Goal: Task Accomplishment & Management: Complete application form

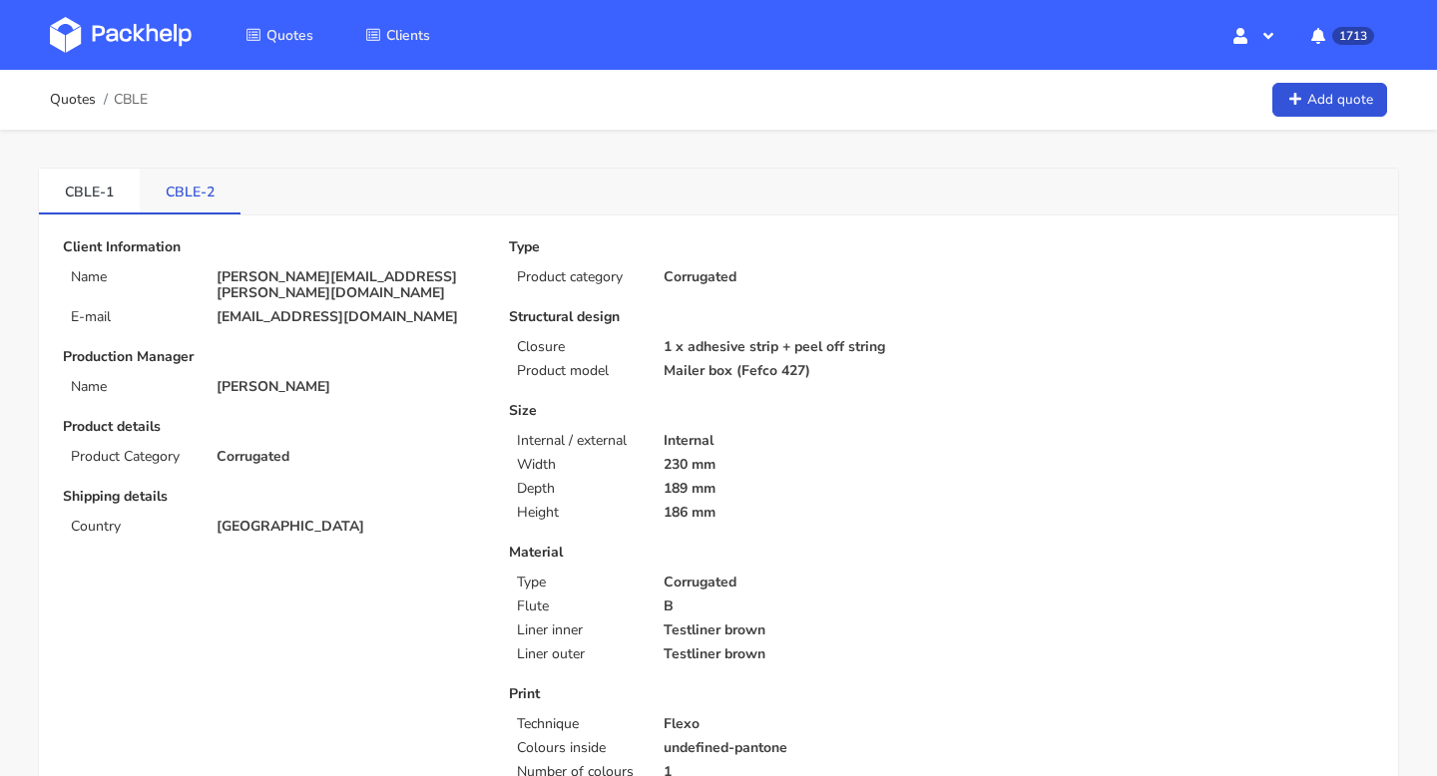
click at [199, 190] on link "CBLE-2" at bounding box center [190, 191] width 101 height 44
click at [100, 192] on link "CBLE-1" at bounding box center [89, 191] width 101 height 44
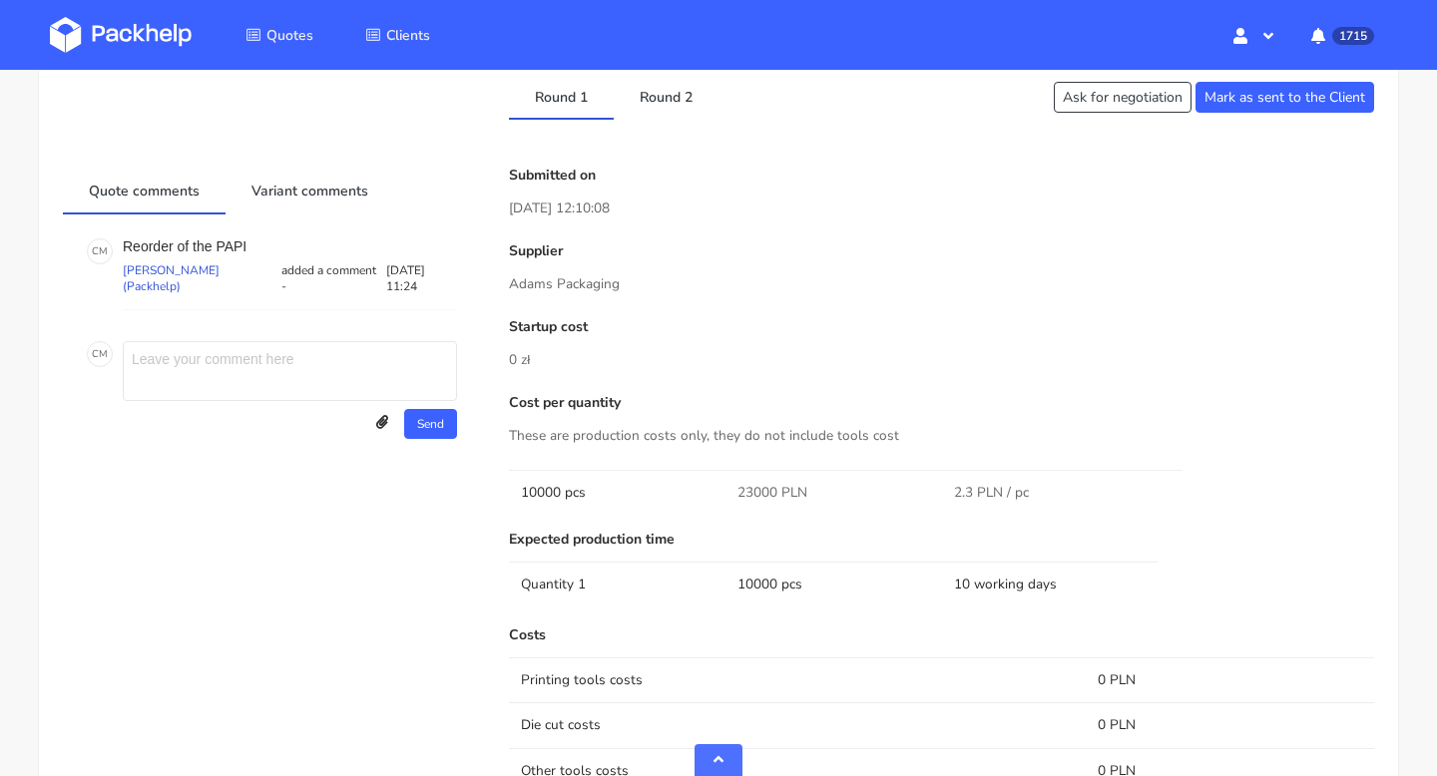
scroll to position [847, 0]
click at [672, 101] on link "Round 2" at bounding box center [666, 97] width 105 height 44
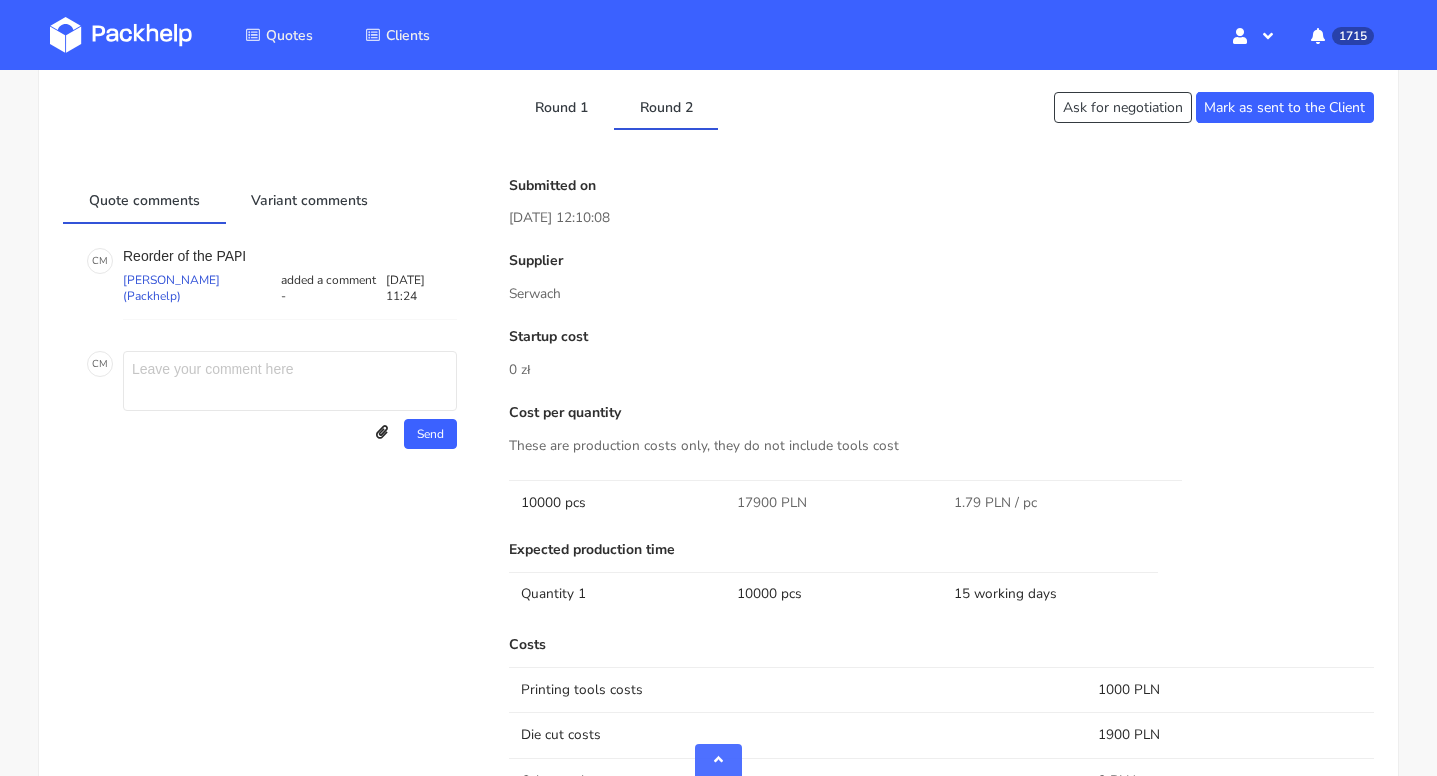
scroll to position [793, 0]
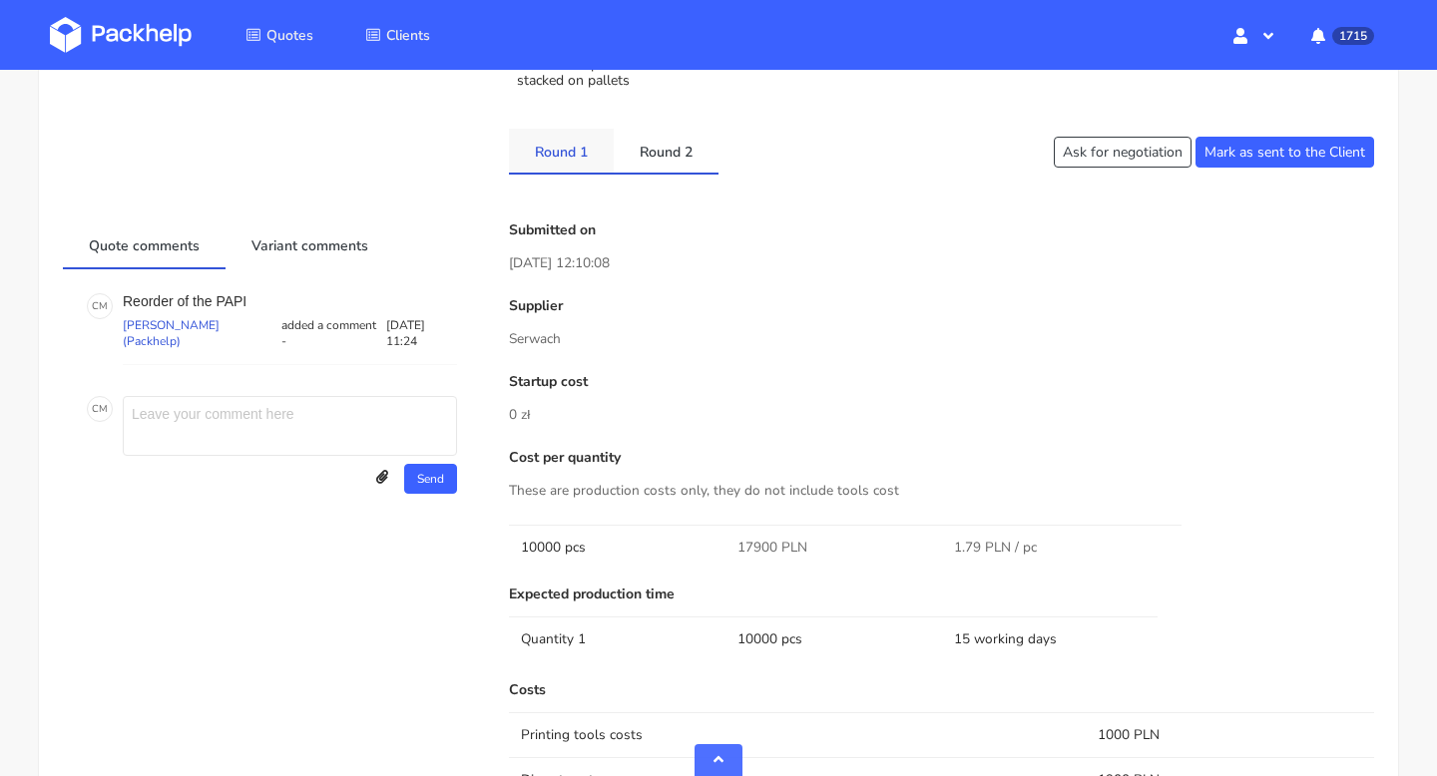
click at [567, 148] on link "Round 1" at bounding box center [561, 151] width 105 height 44
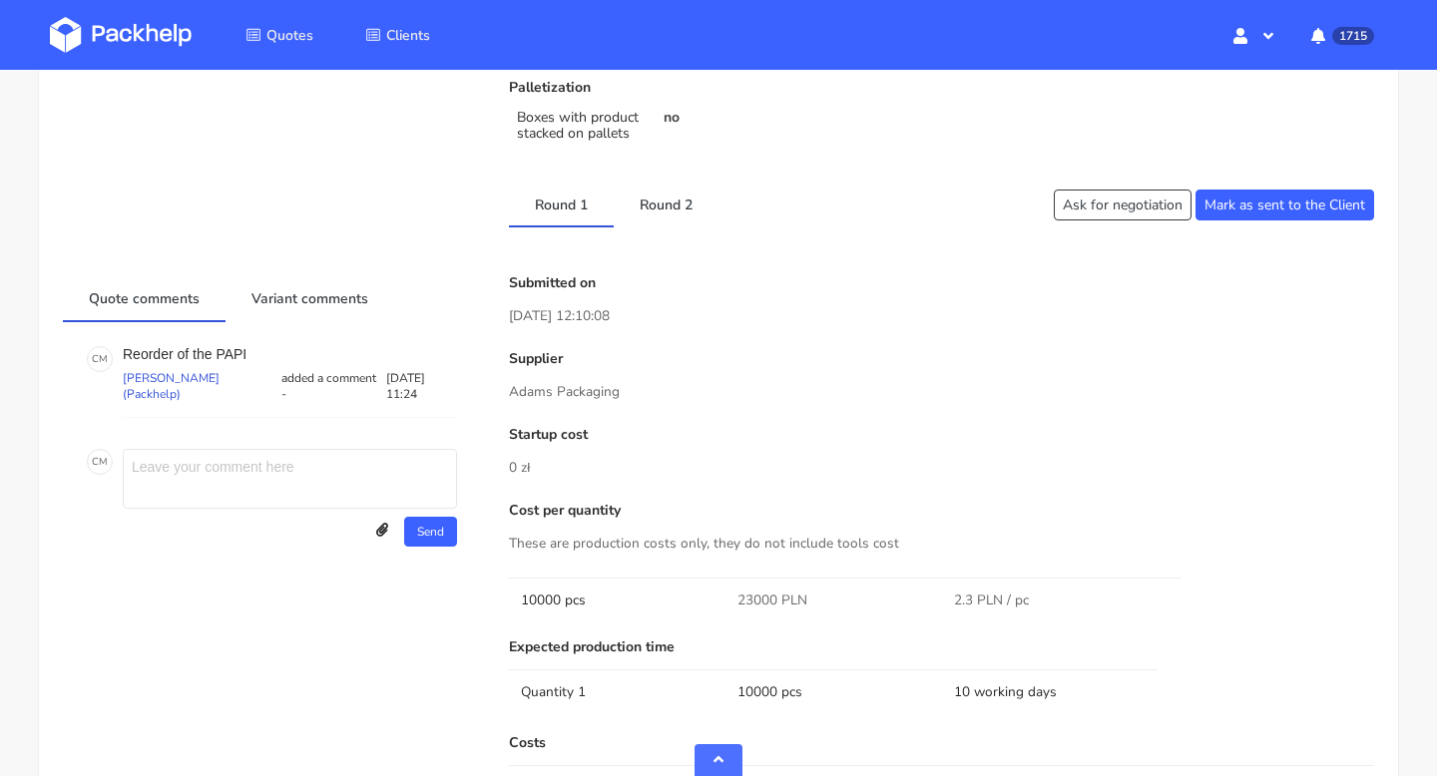
scroll to position [594, 0]
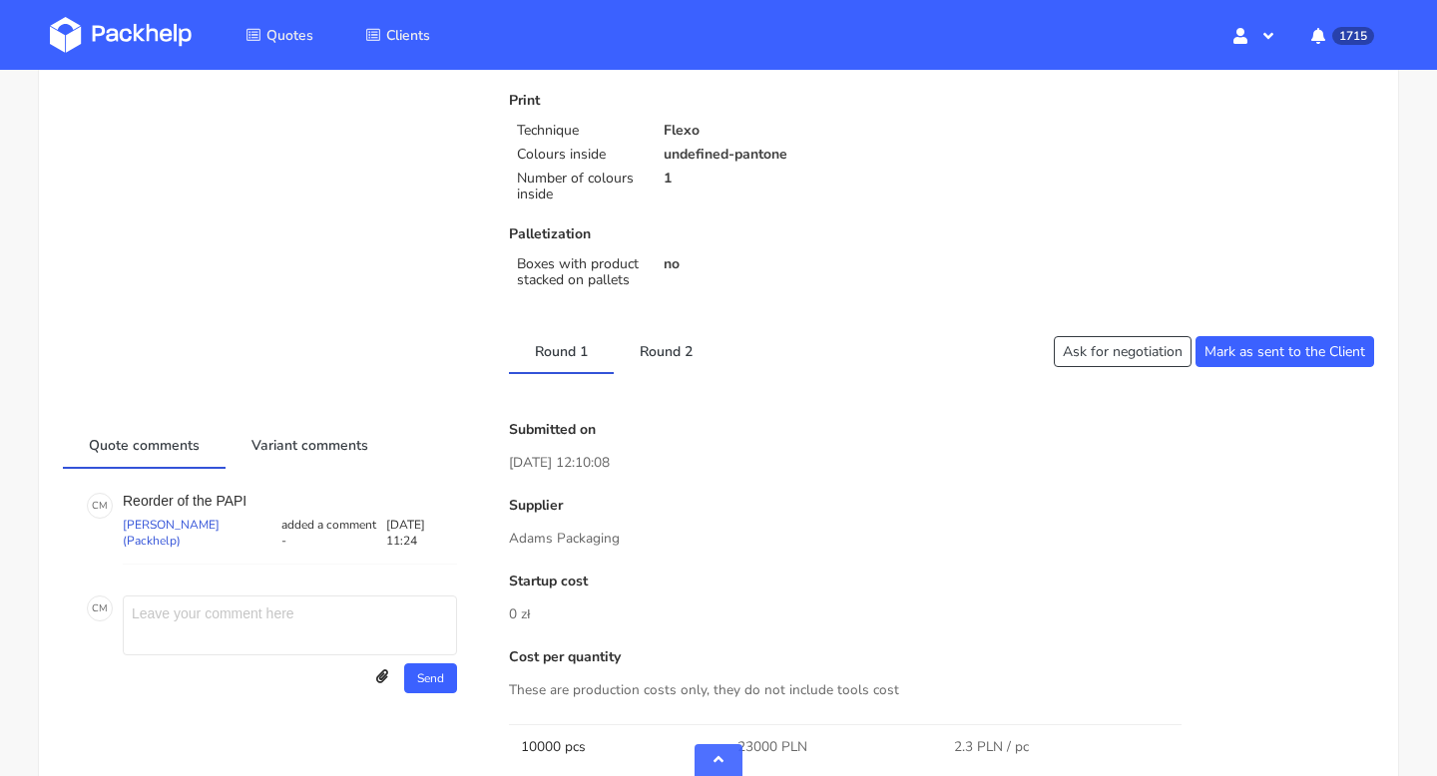
click at [646, 317] on div "Client Information Name carlos.garcia@bfuturist.com E-mail info@bfuturist.com P…" at bounding box center [718, 624] width 1311 height 1956
click at [670, 364] on link "Round 2" at bounding box center [666, 350] width 105 height 44
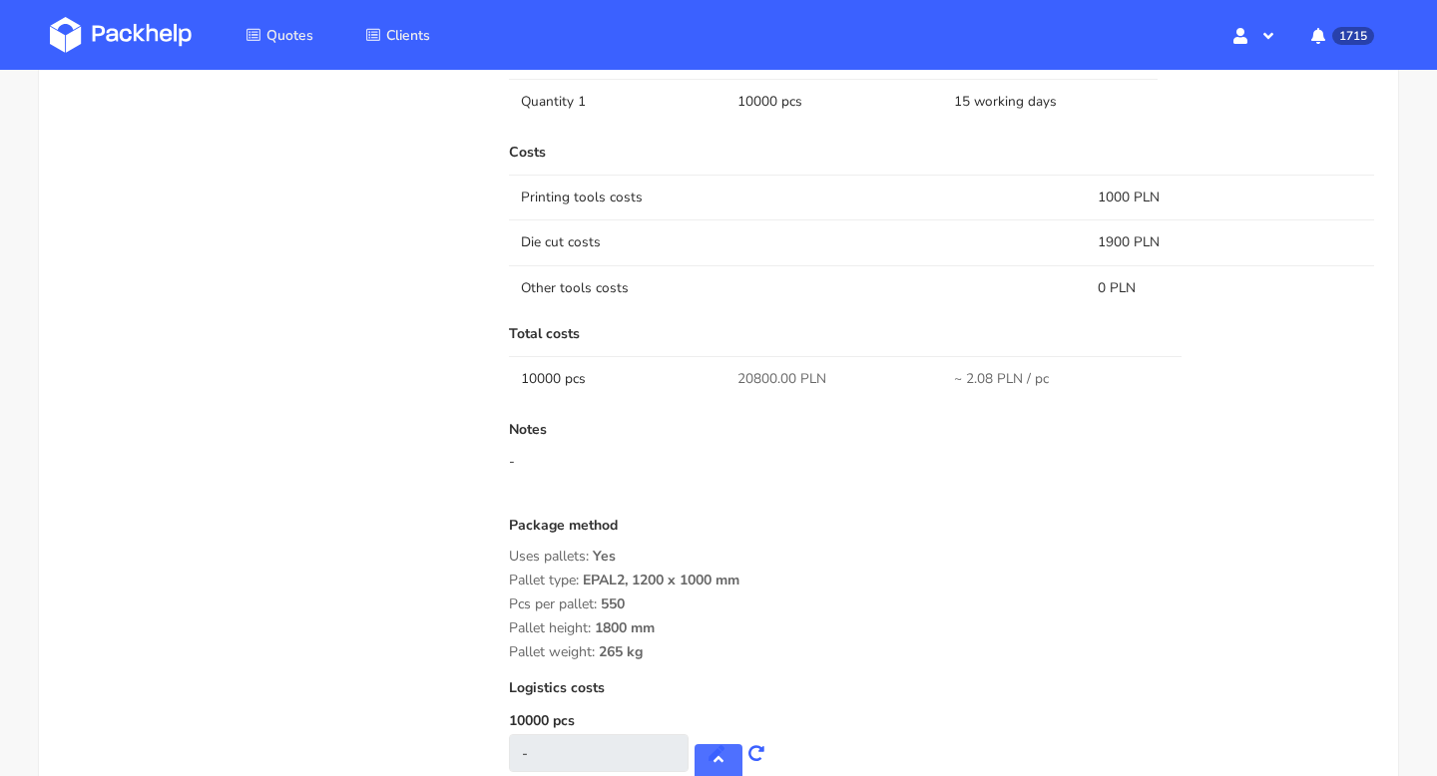
scroll to position [0, 0]
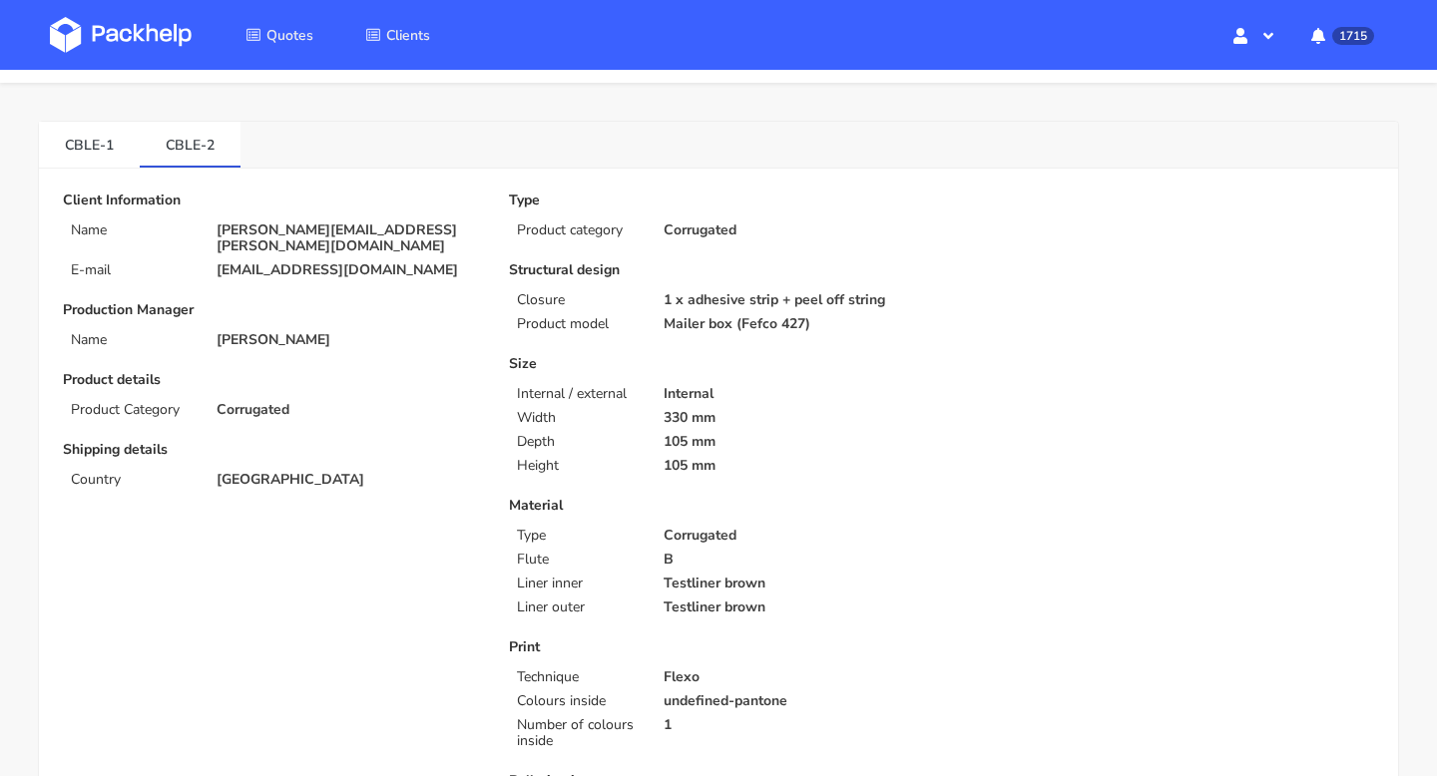
scroll to position [14, 0]
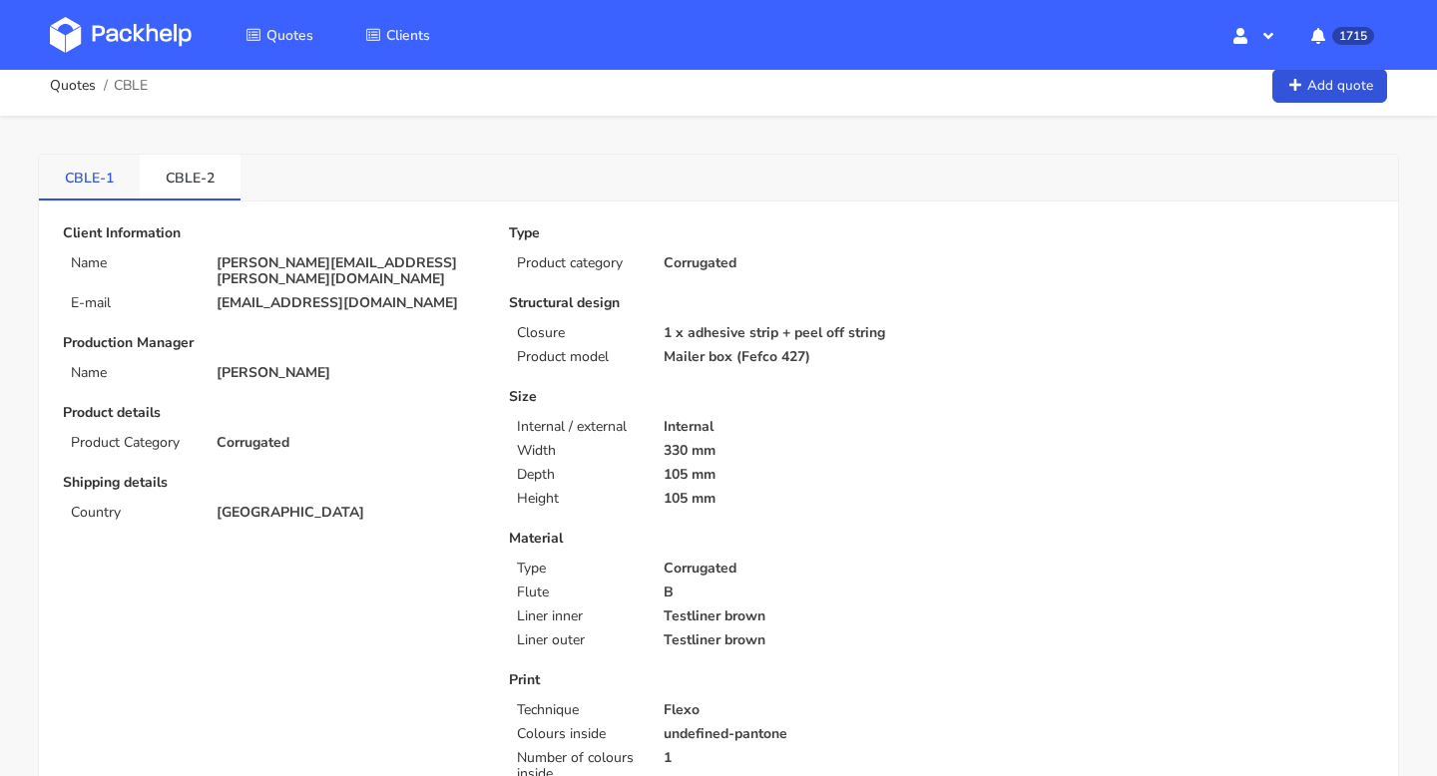
click at [73, 172] on link "CBLE-1" at bounding box center [89, 177] width 101 height 44
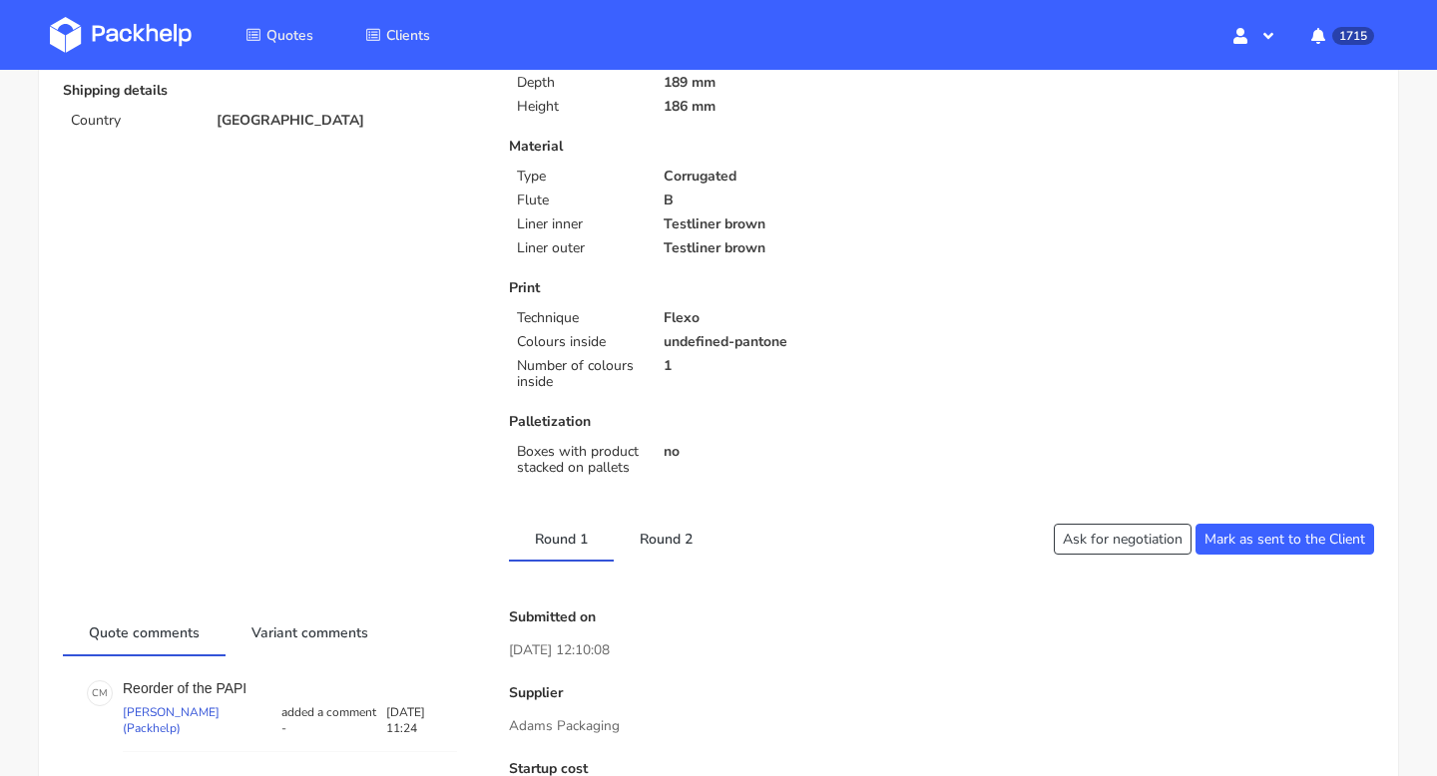
scroll to position [0, 0]
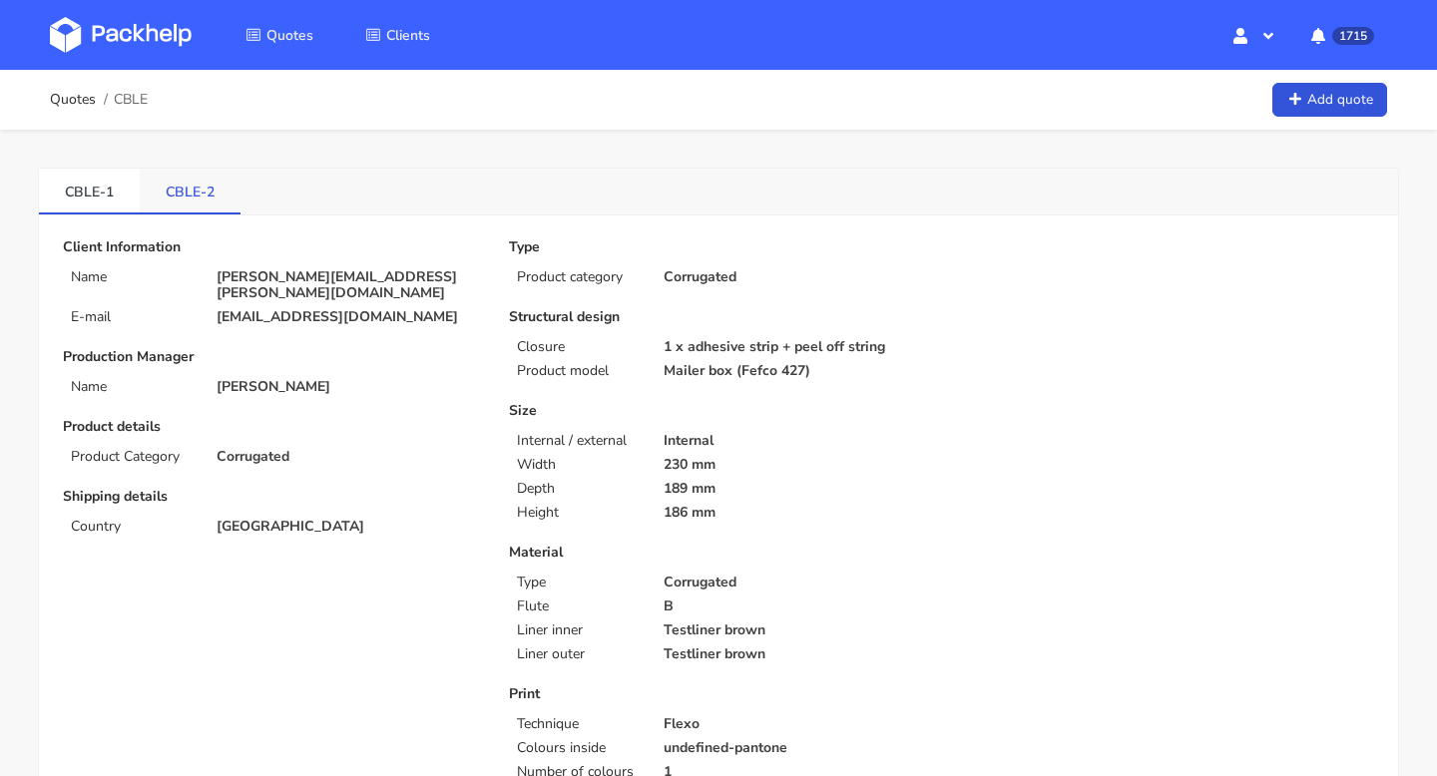
click at [186, 183] on link "CBLE-2" at bounding box center [190, 191] width 101 height 44
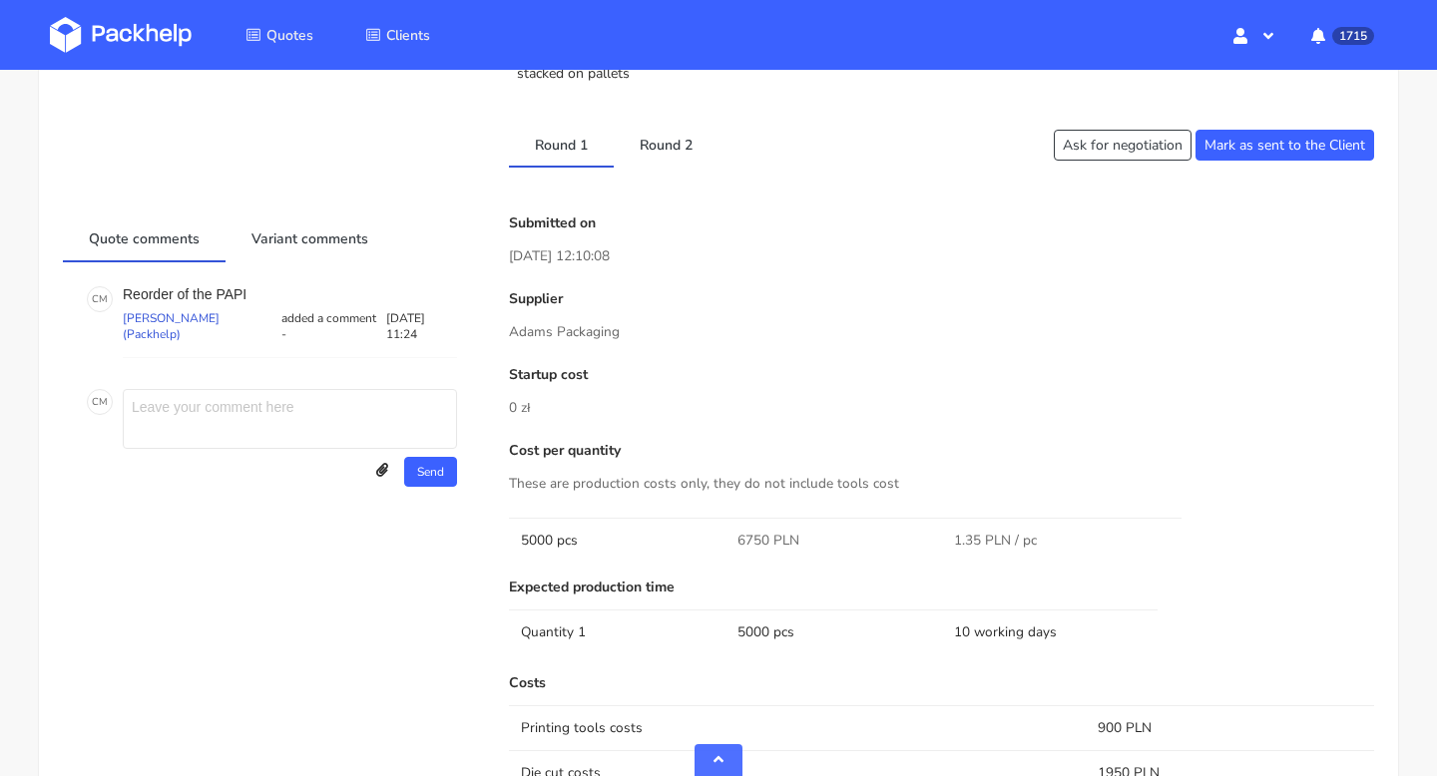
scroll to position [368, 0]
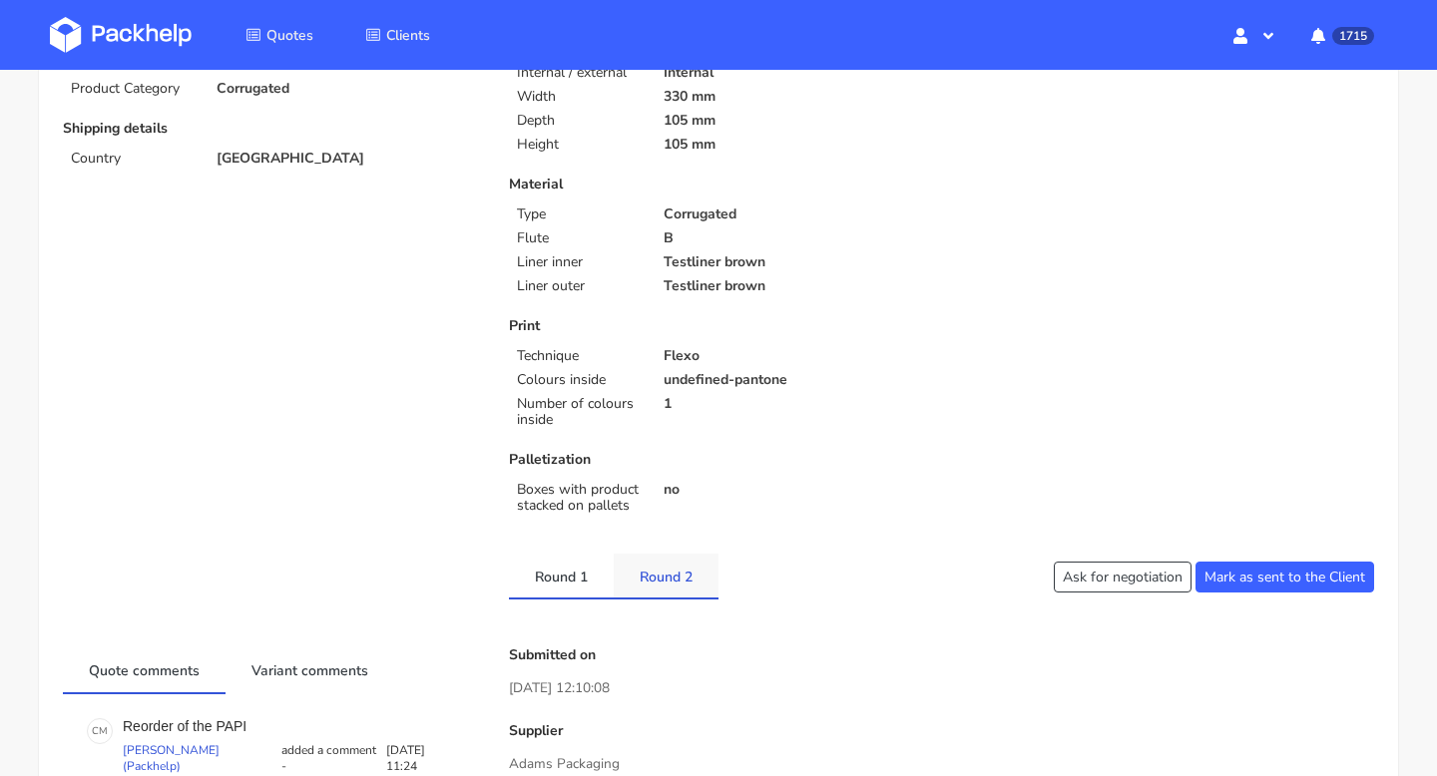
click at [675, 595] on link "Round 2" at bounding box center [666, 576] width 105 height 44
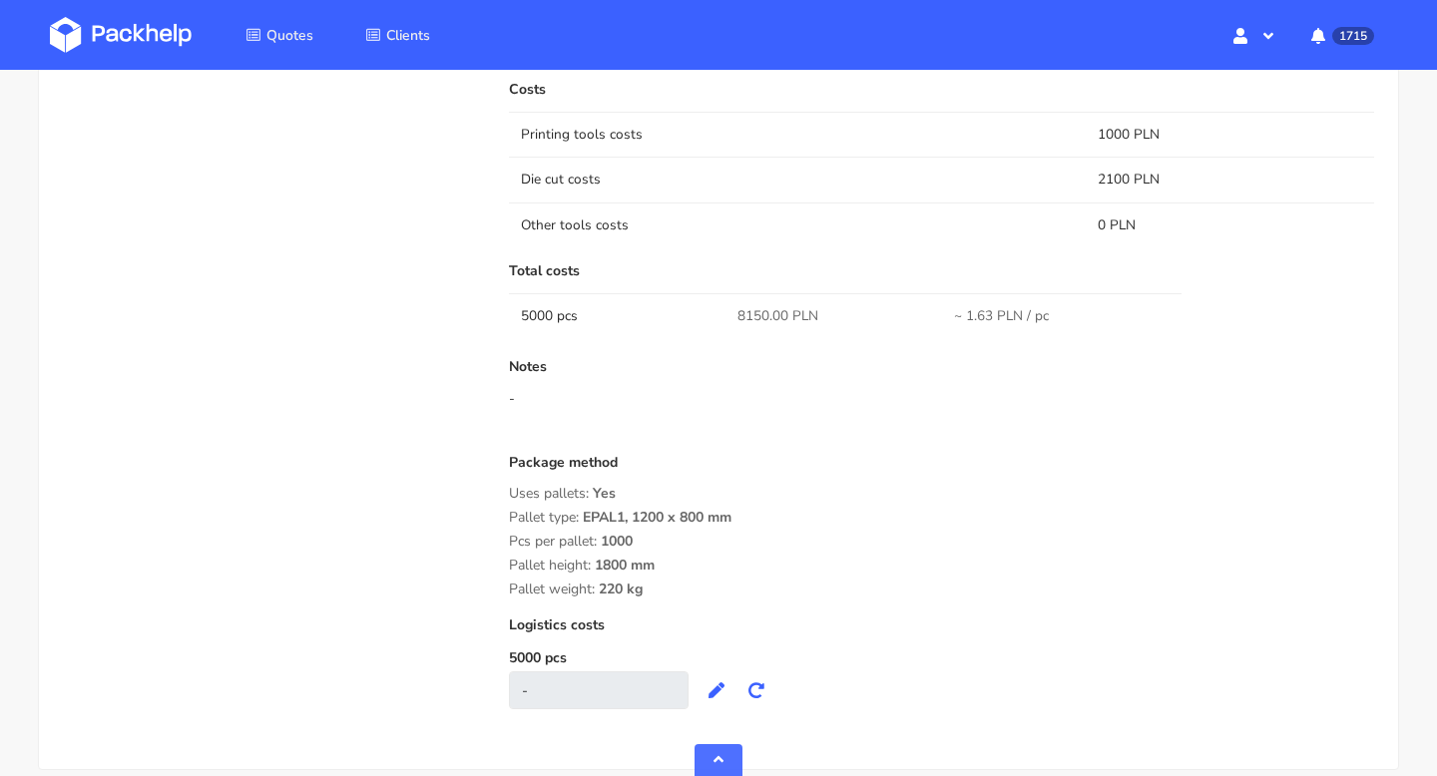
scroll to position [1307, 0]
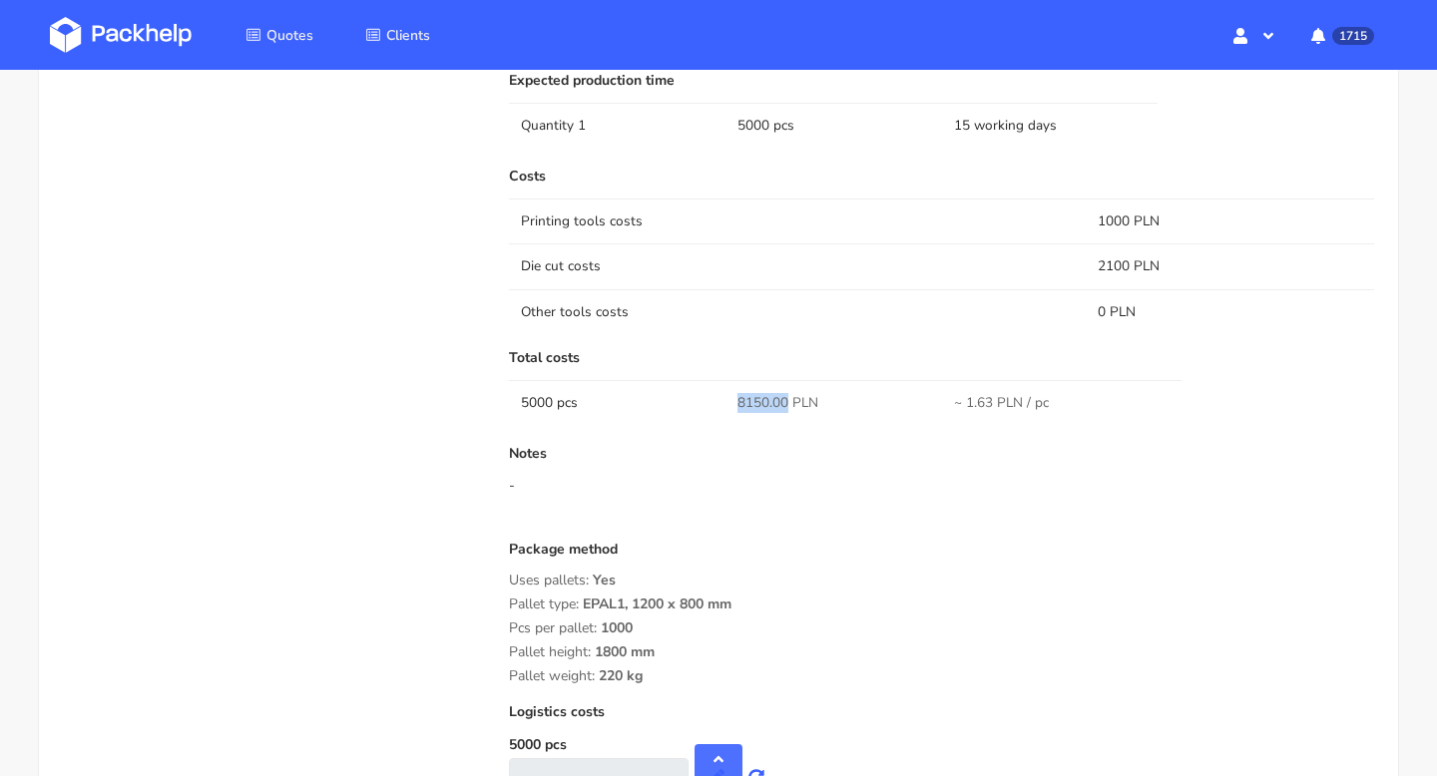
drag, startPoint x: 783, startPoint y: 401, endPoint x: 720, endPoint y: 401, distance: 62.9
click at [720, 401] on tr "5000 pcs 8150.00 PLN ~ 1.63 PLN / pc" at bounding box center [941, 402] width 865 height 45
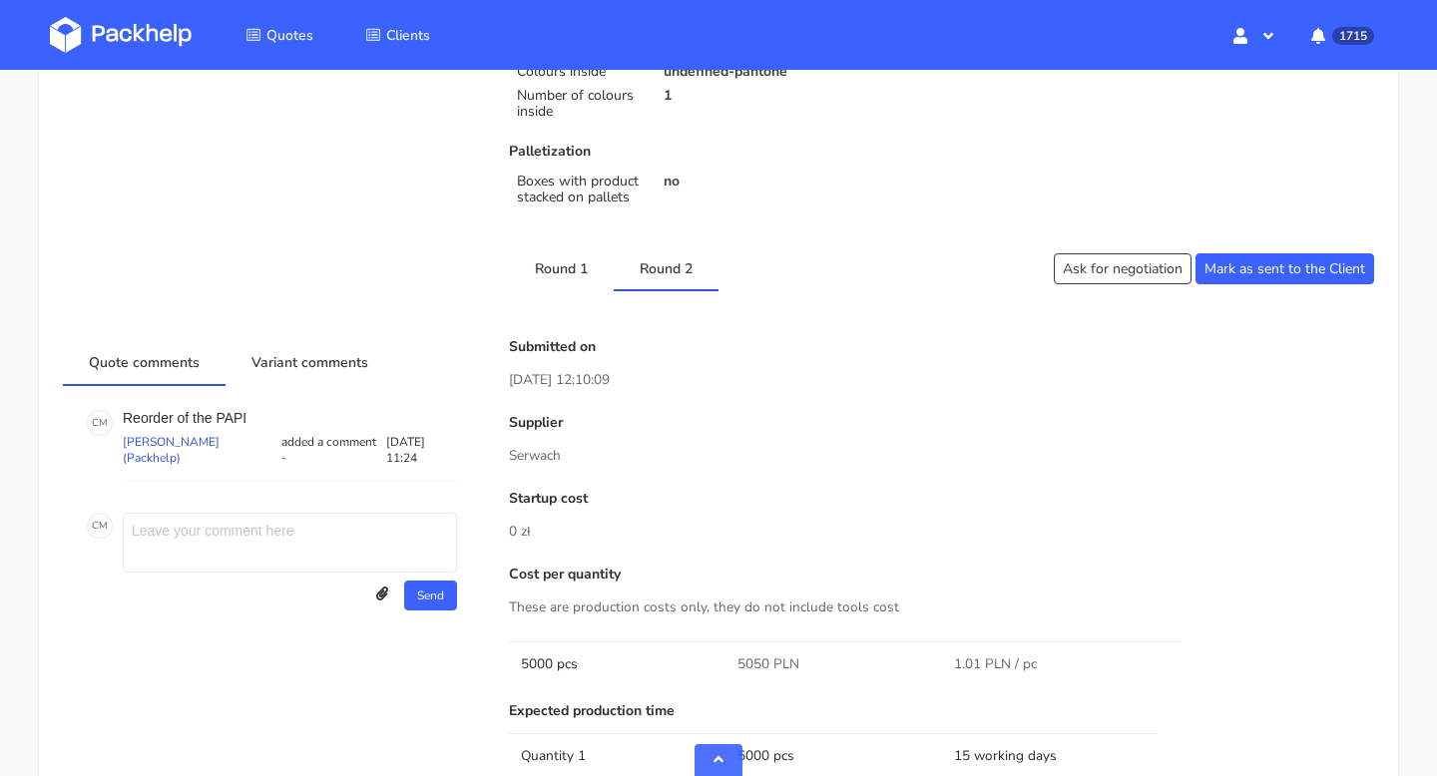
scroll to position [676, 0]
click at [567, 275] on link "Round 1" at bounding box center [561, 268] width 105 height 44
click at [690, 264] on link "Round 2" at bounding box center [666, 268] width 105 height 44
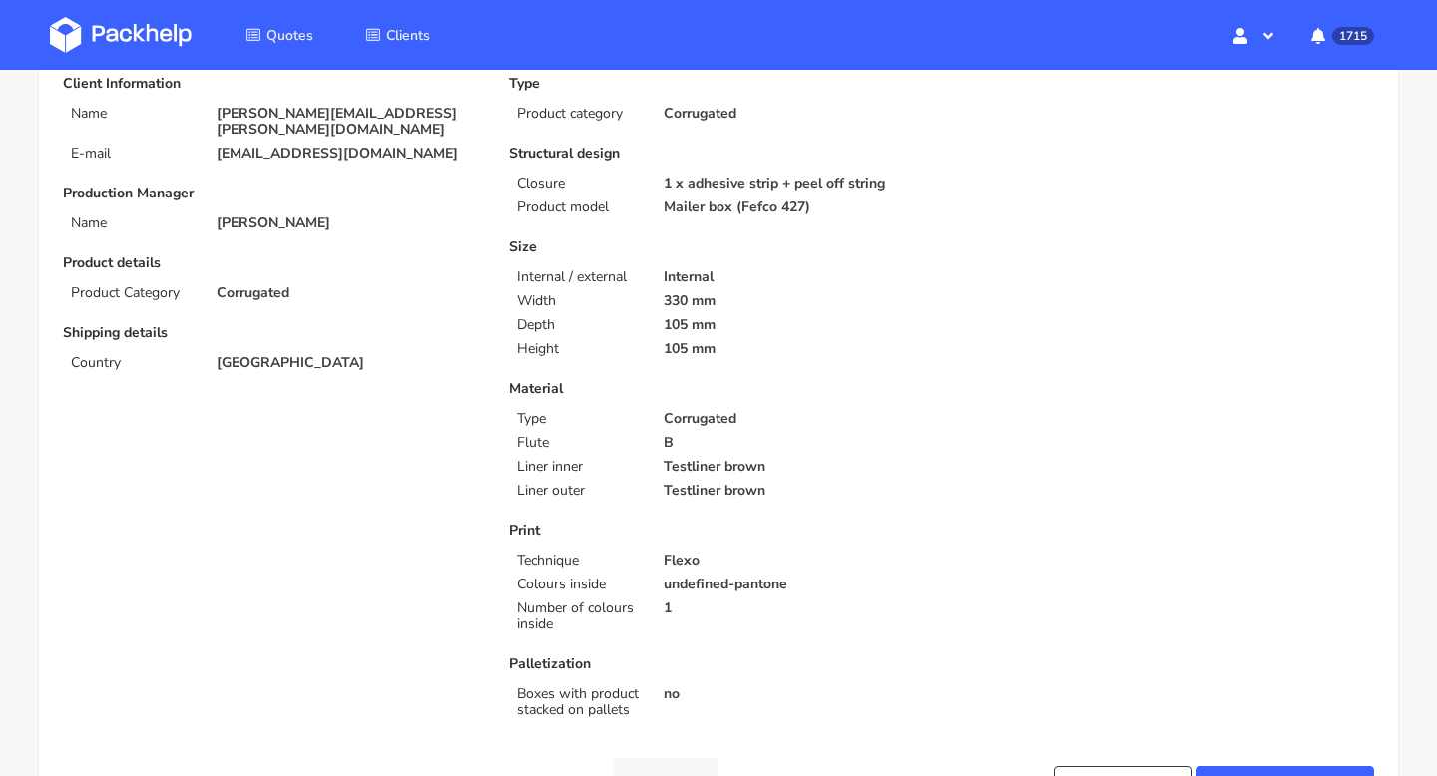
scroll to position [0, 0]
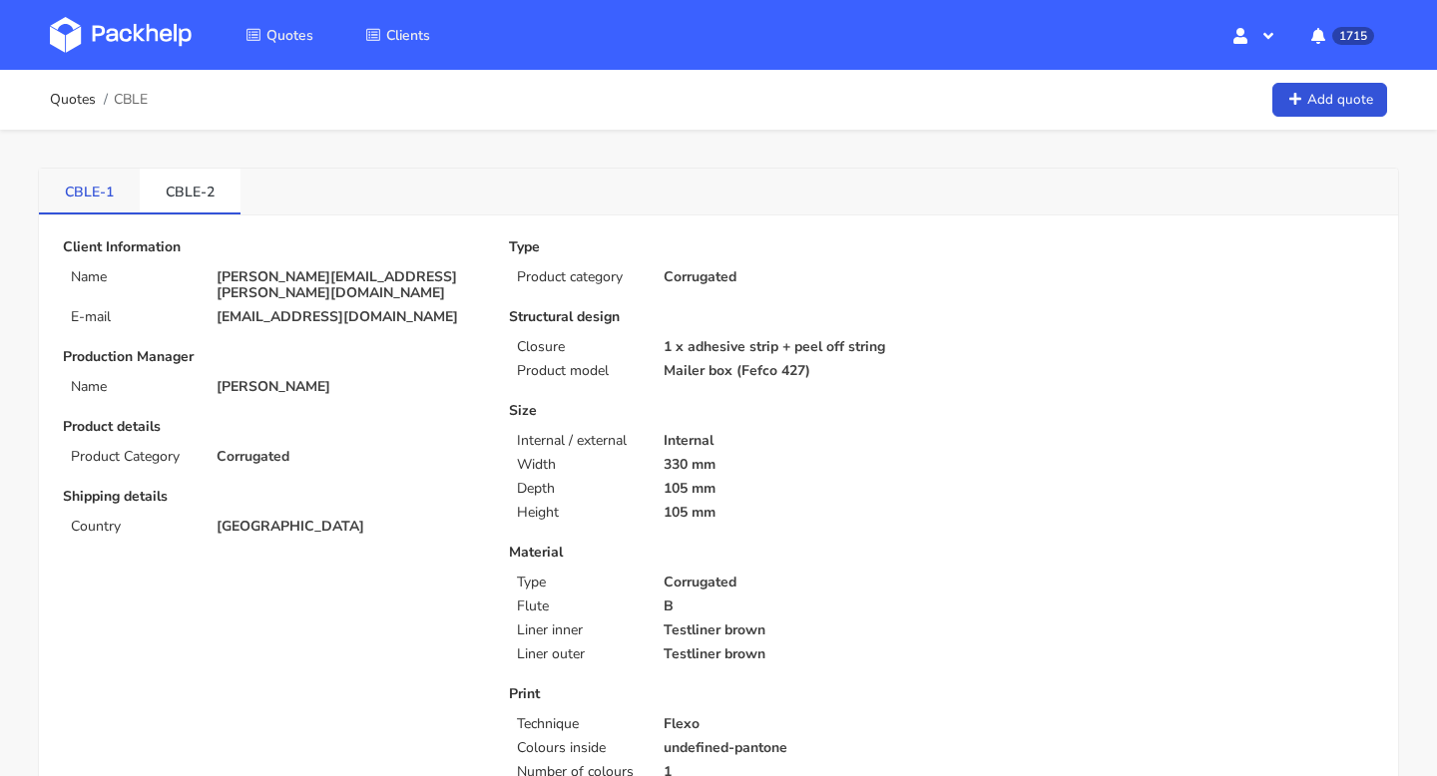
click at [110, 184] on link "CBLE-1" at bounding box center [89, 191] width 101 height 44
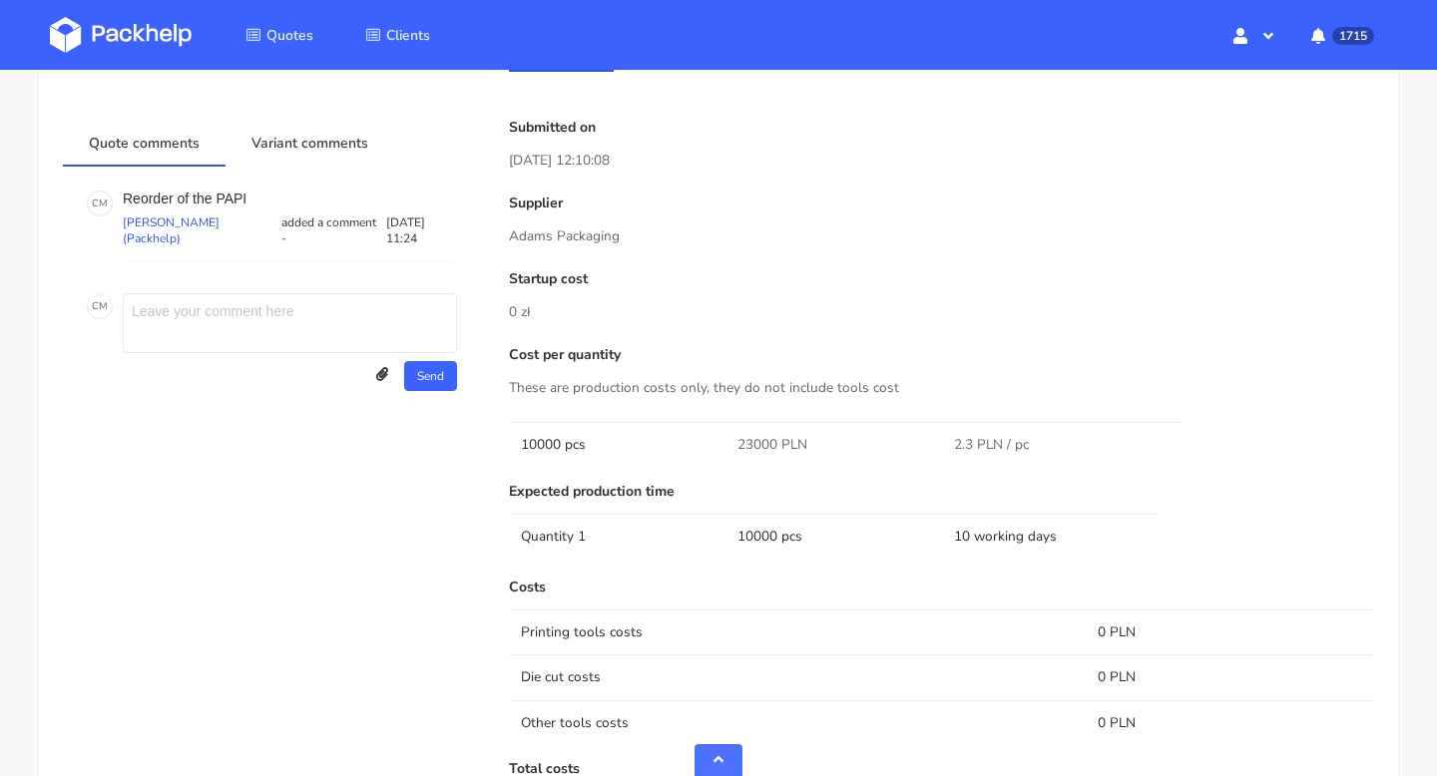
scroll to position [769, 0]
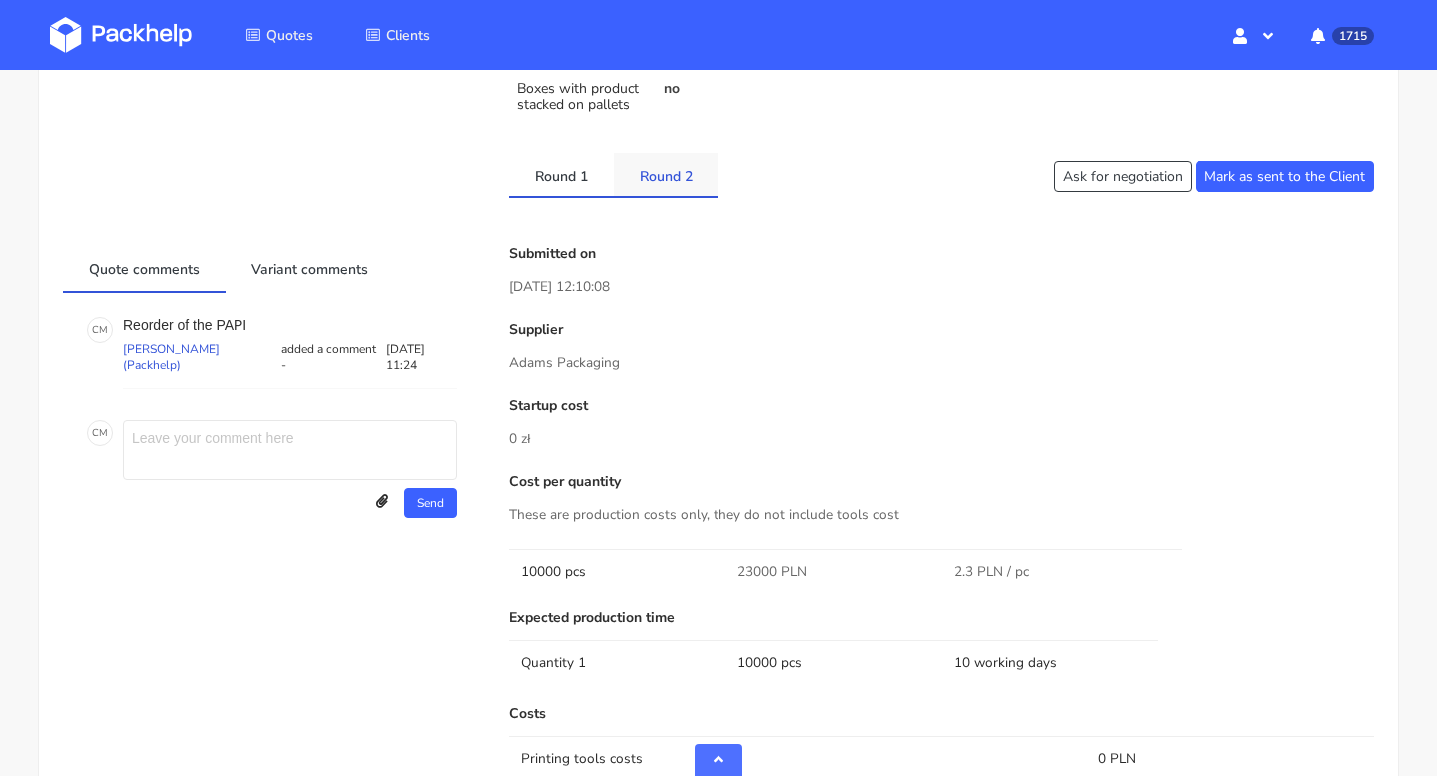
click at [652, 184] on link "Round 2" at bounding box center [666, 175] width 105 height 44
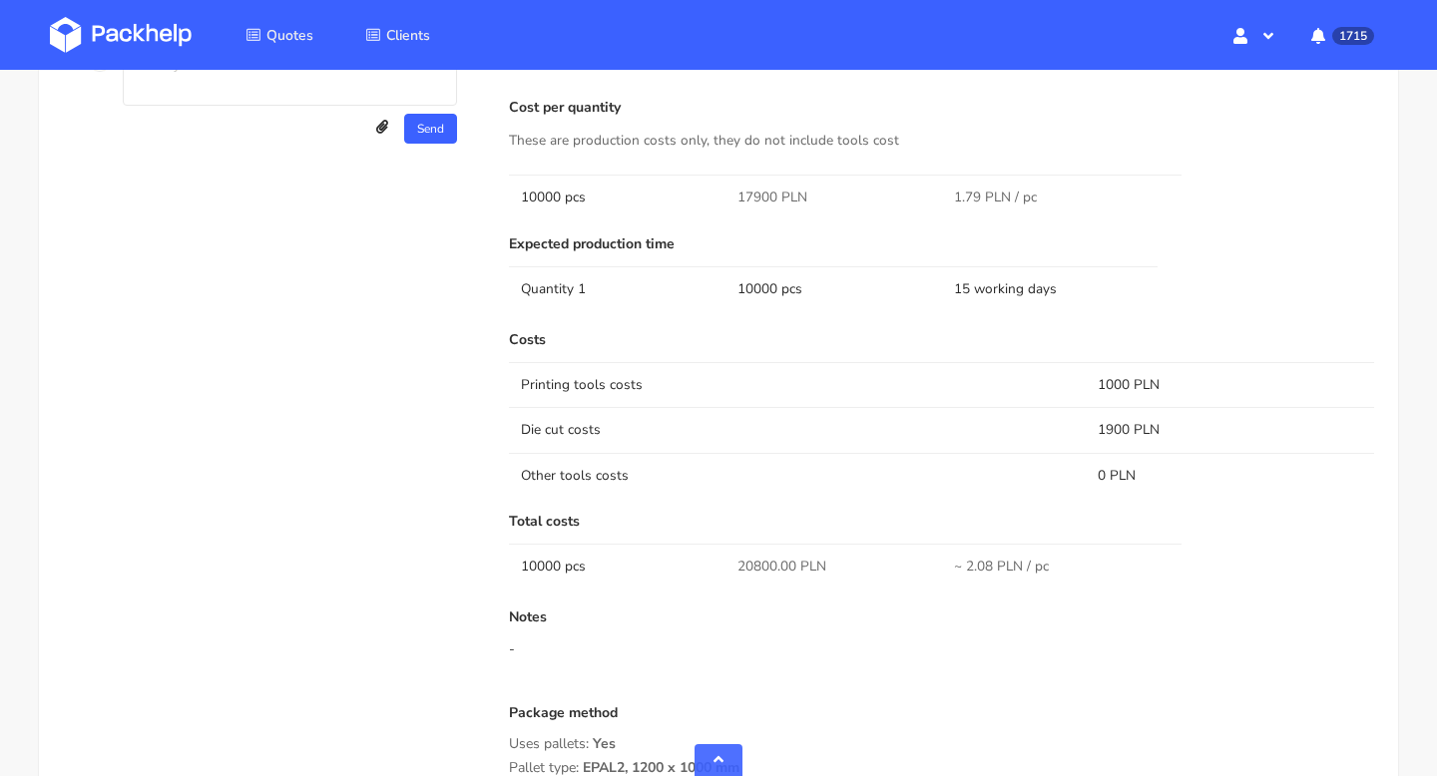
scroll to position [1182, 0]
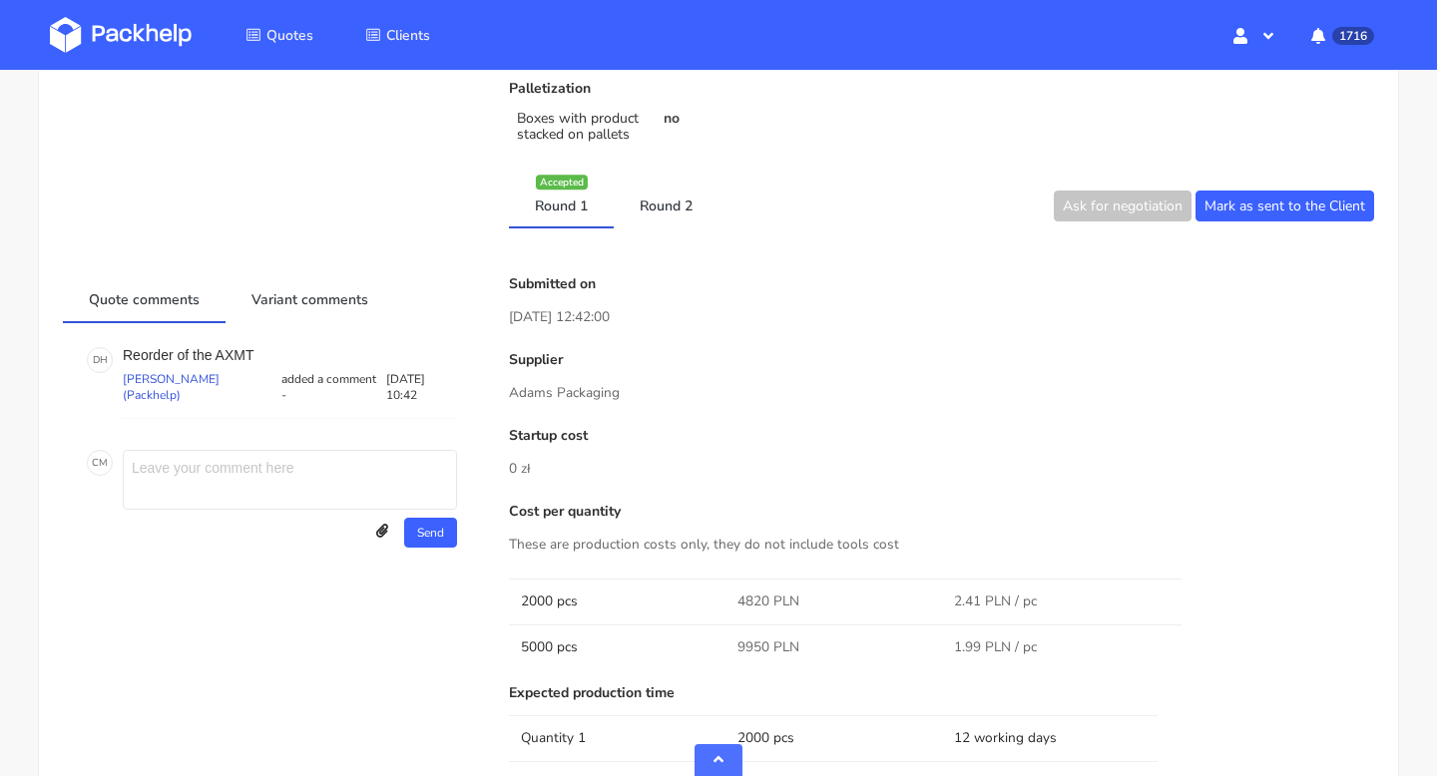
scroll to position [917, 0]
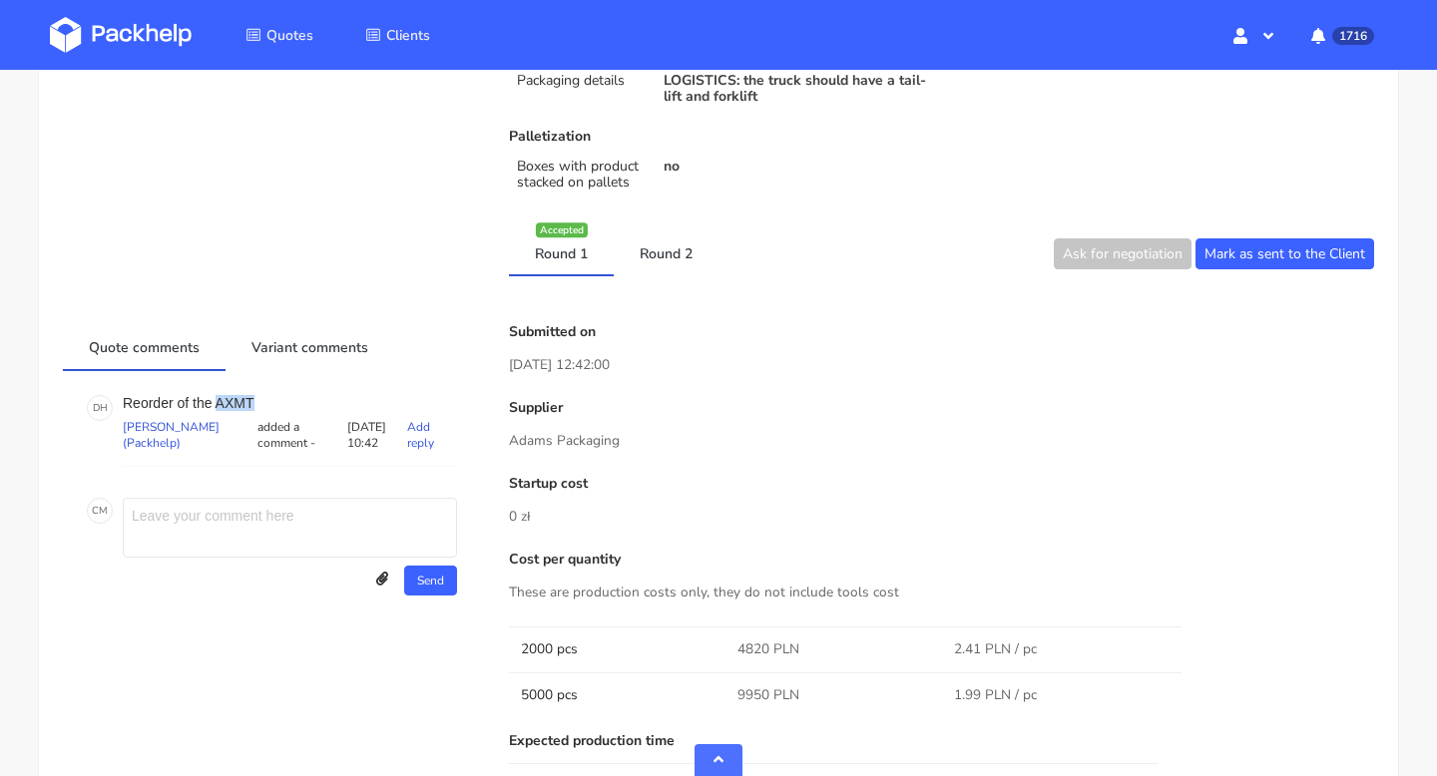
drag, startPoint x: 257, startPoint y: 402, endPoint x: 217, endPoint y: 402, distance: 40.9
click at [217, 402] on p "Reorder of the AXMT" at bounding box center [290, 403] width 334 height 16
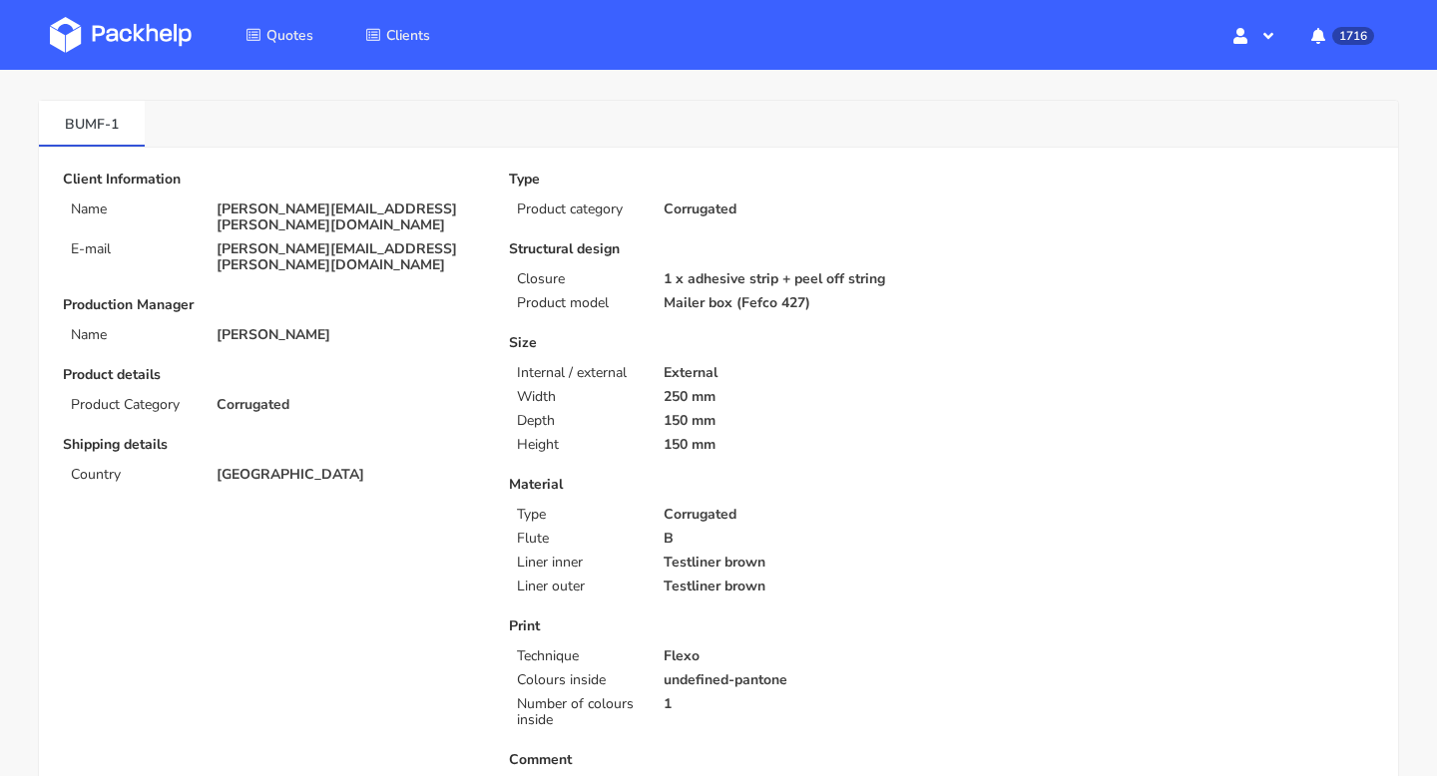
scroll to position [73, 0]
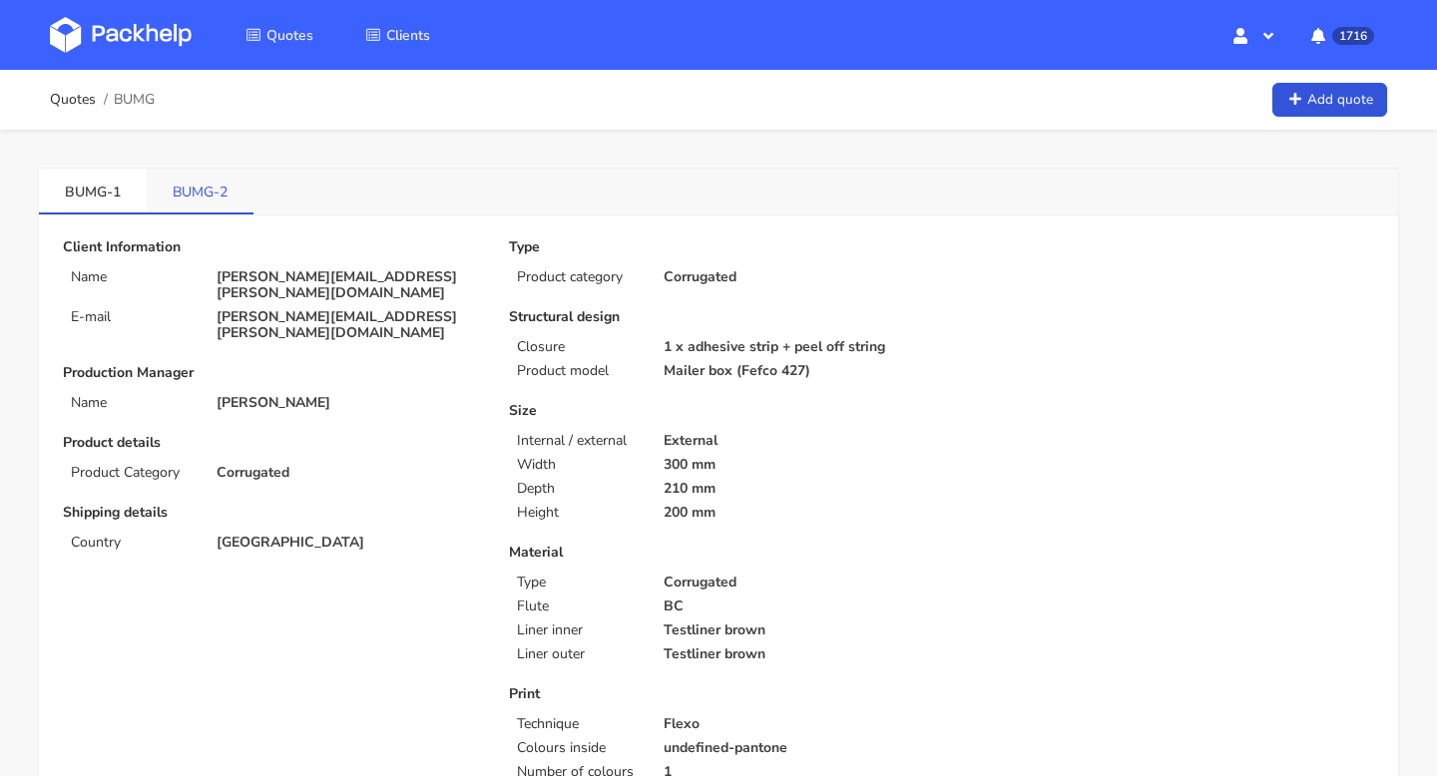
click at [205, 198] on link "BUMG-2" at bounding box center [200, 191] width 107 height 44
click at [77, 179] on link "BUMG-1" at bounding box center [93, 191] width 108 height 44
click at [189, 195] on link "BUMG-2" at bounding box center [201, 191] width 108 height 44
click at [210, 185] on link "BUMG-2" at bounding box center [200, 191] width 107 height 44
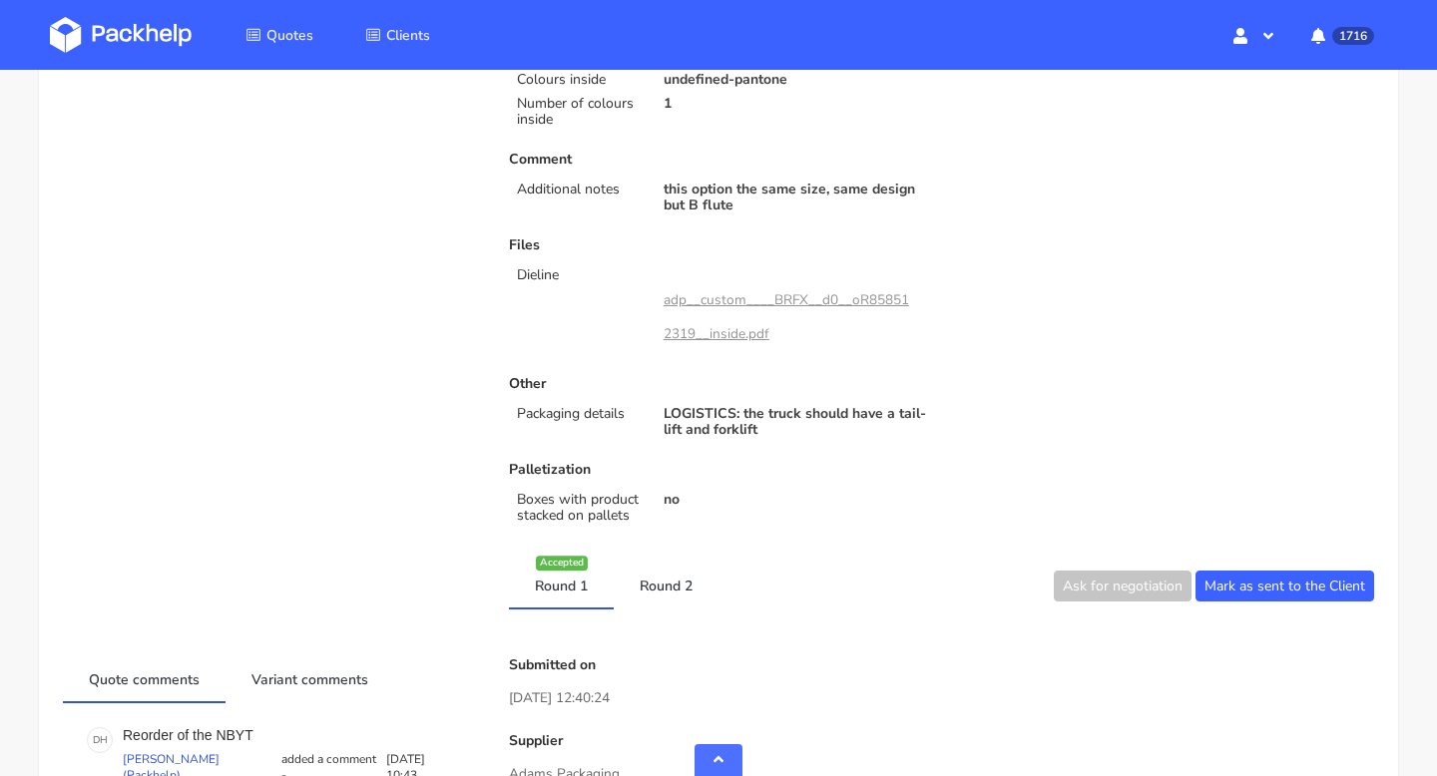
scroll to position [705, 0]
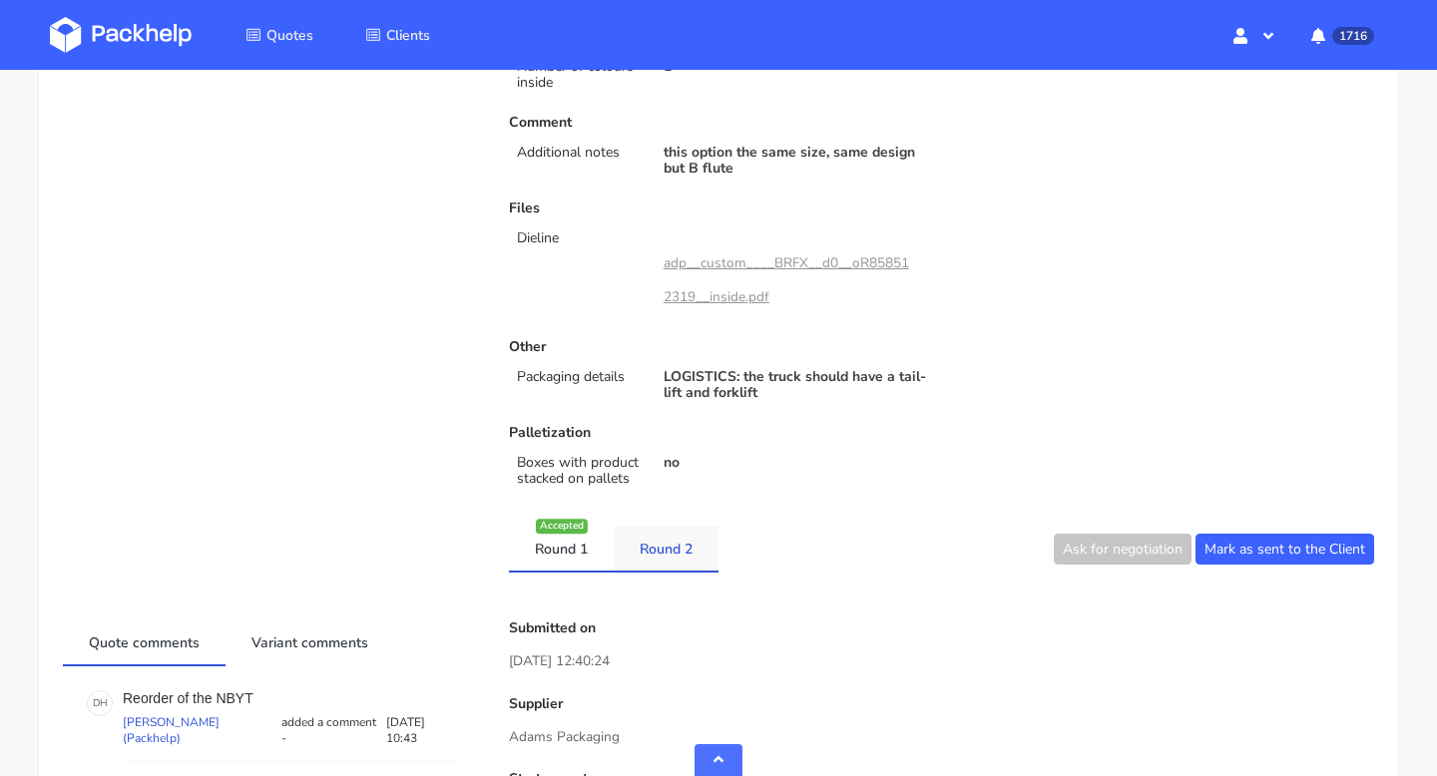
click at [654, 534] on link "Round 2" at bounding box center [666, 549] width 105 height 44
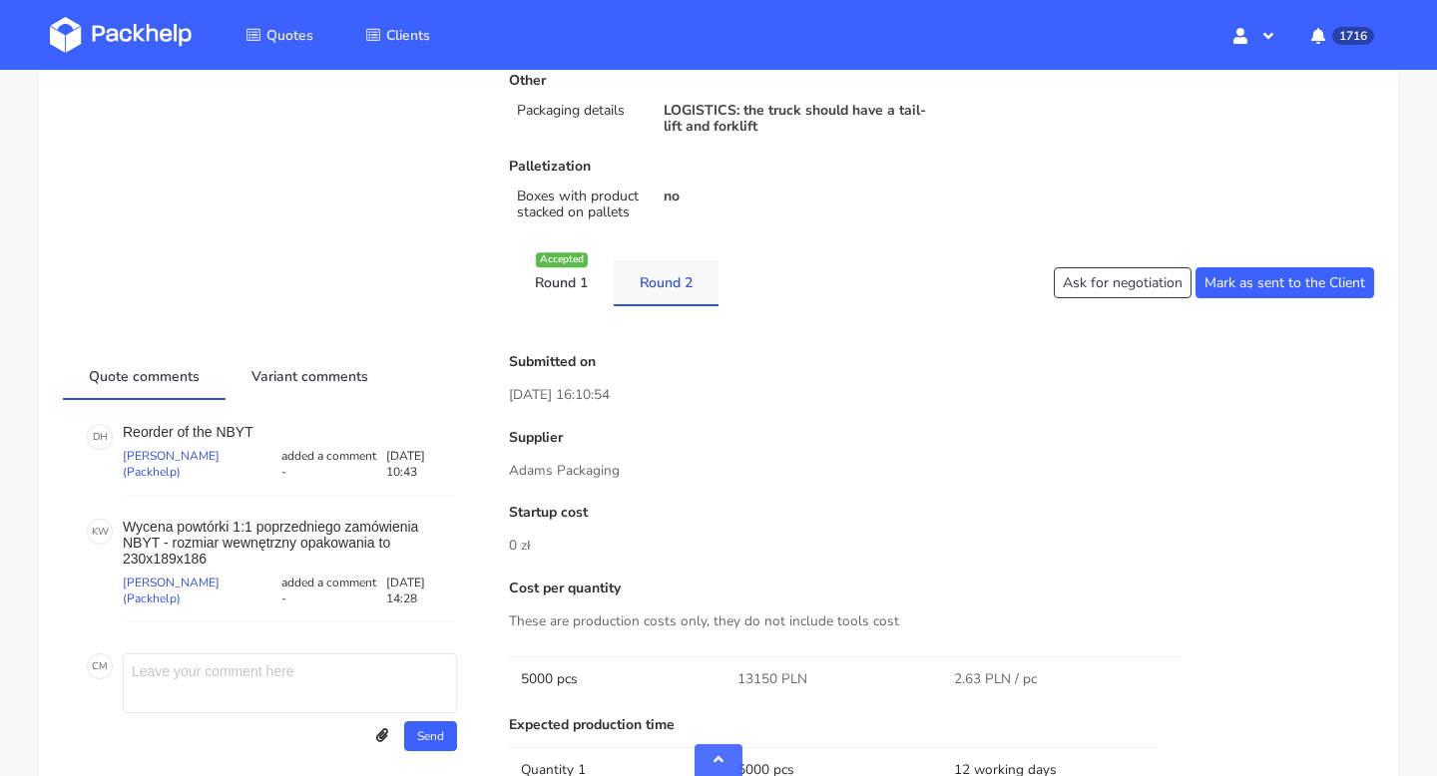
scroll to position [1008, 0]
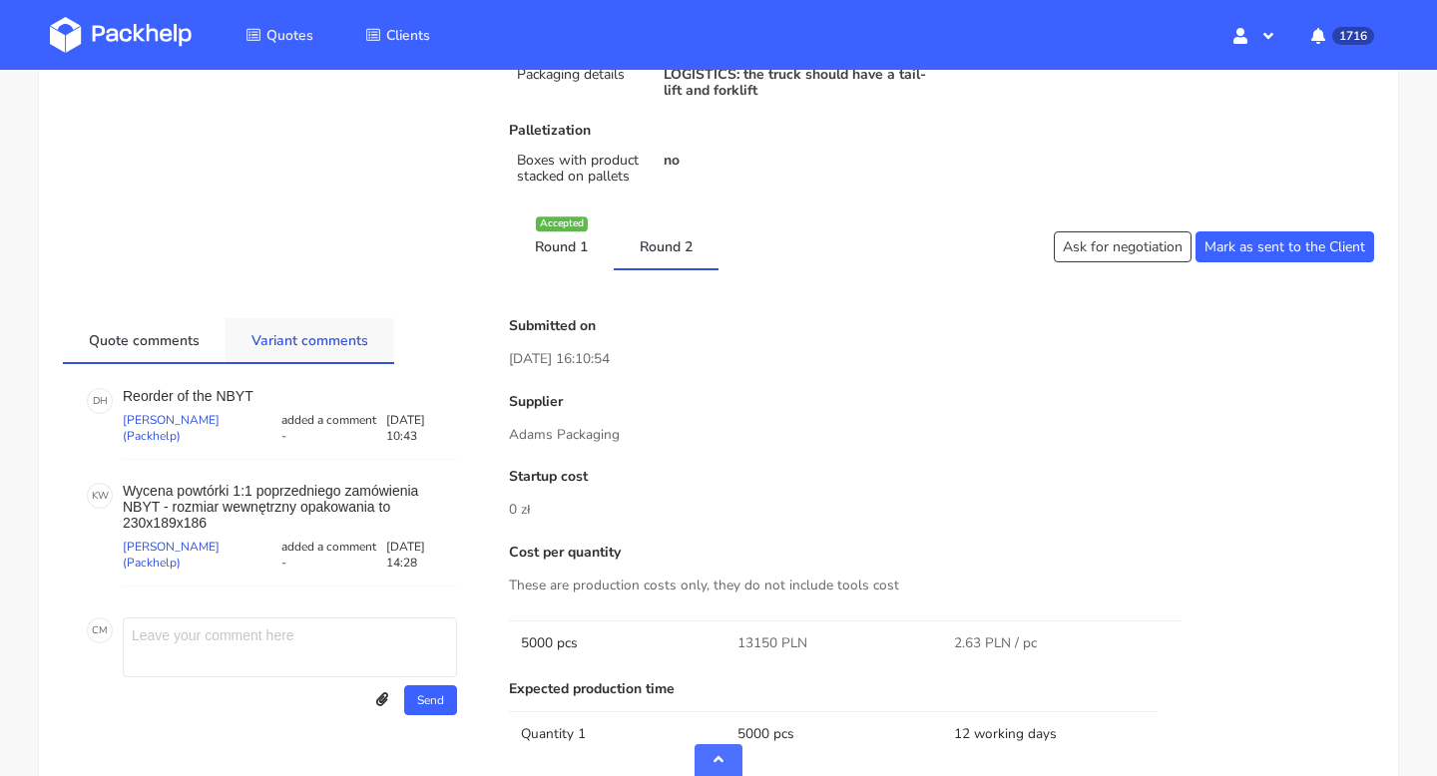
click at [325, 338] on link "Variant comments" at bounding box center [310, 340] width 169 height 44
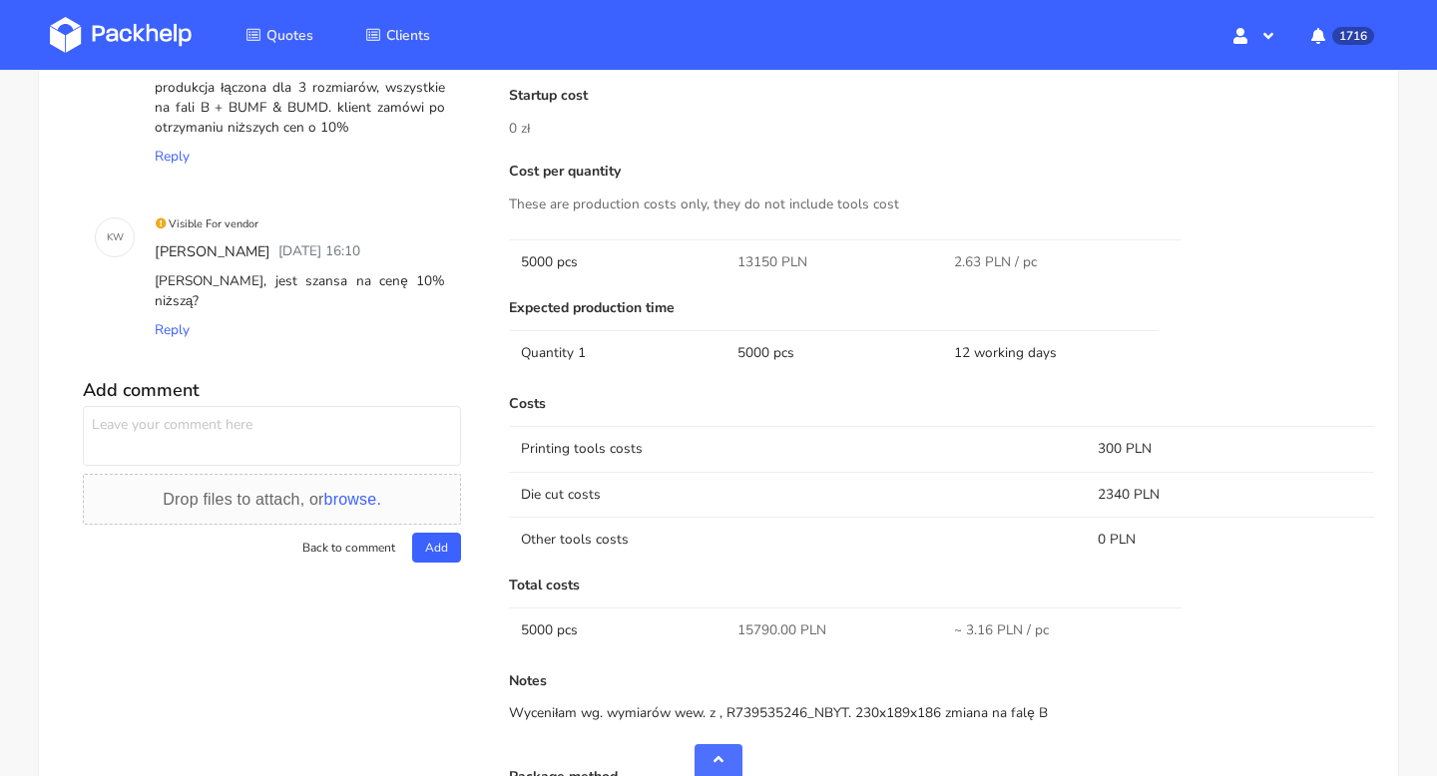
scroll to position [1218, 0]
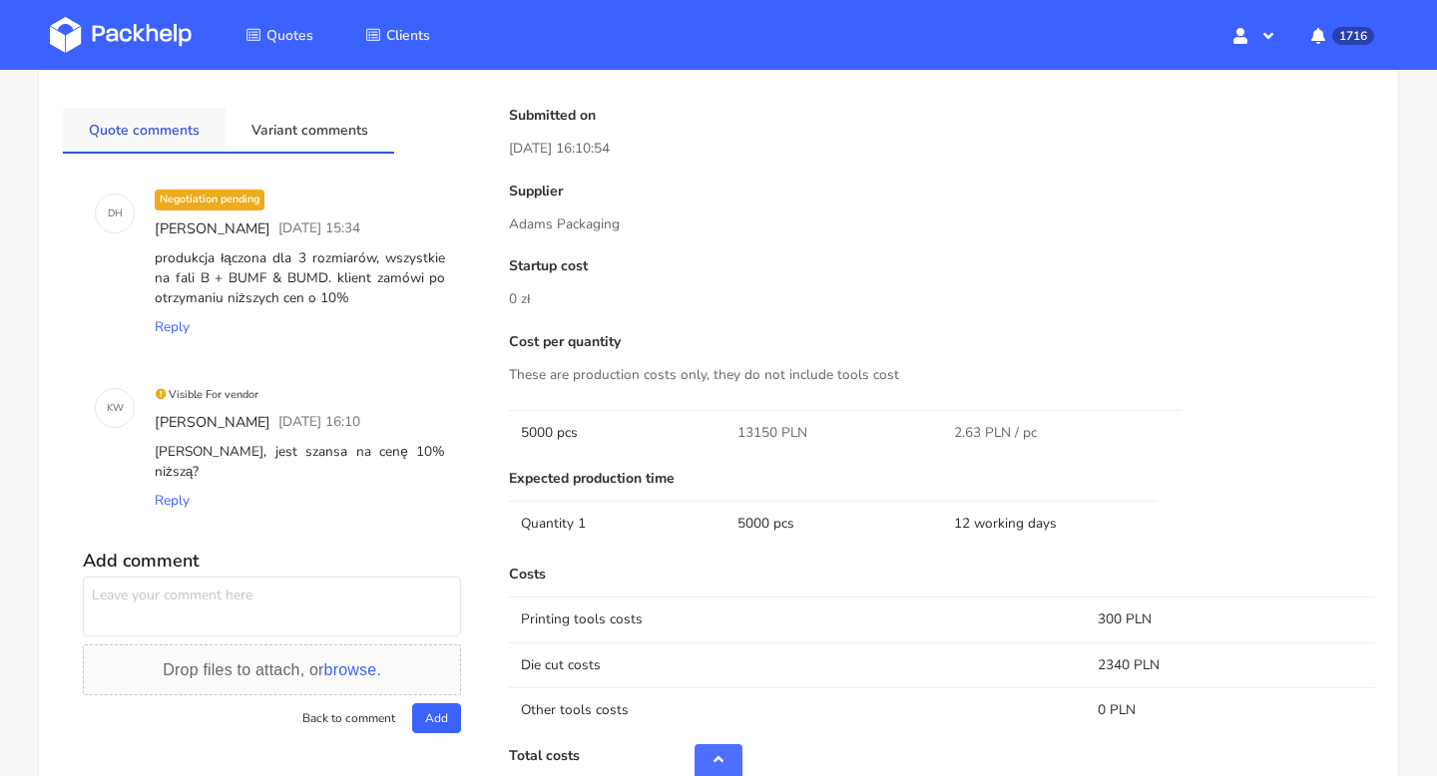
click at [158, 143] on link "Quote comments" at bounding box center [144, 130] width 163 height 44
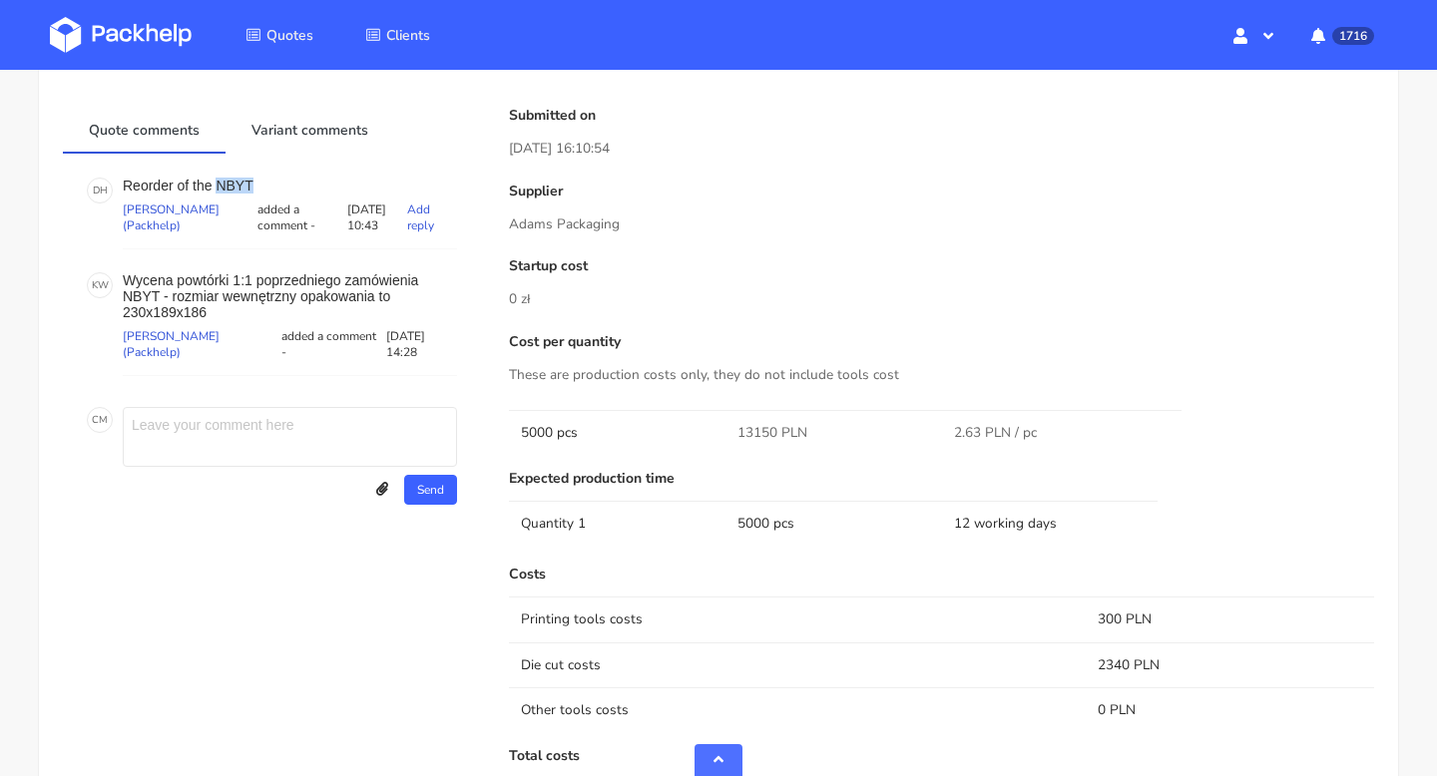
drag, startPoint x: 275, startPoint y: 179, endPoint x: 216, endPoint y: 179, distance: 59.9
click at [216, 179] on p "Reorder of the NBYT" at bounding box center [290, 186] width 334 height 16
copy p "NBYT"
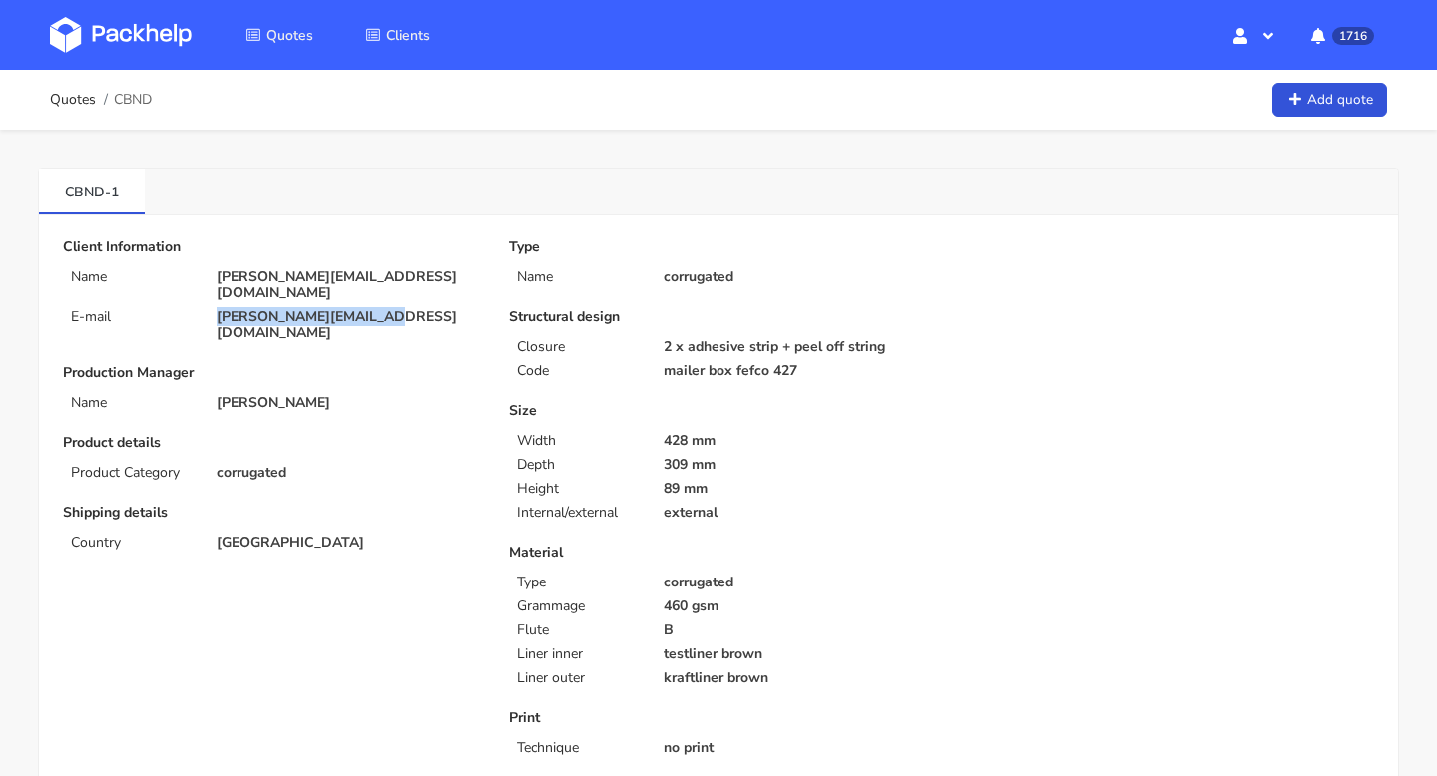
drag, startPoint x: 377, startPoint y: 301, endPoint x: 206, endPoint y: 301, distance: 171.6
click at [206, 309] on div "[PERSON_NAME][EMAIL_ADDRESS][DOMAIN_NAME]" at bounding box center [349, 325] width 292 height 32
copy p "[PERSON_NAME][EMAIL_ADDRESS][DOMAIN_NAME]"
drag, startPoint x: 52, startPoint y: 188, endPoint x: 106, endPoint y: 189, distance: 53.9
click at [106, 189] on link "CBND-1" at bounding box center [92, 191] width 106 height 44
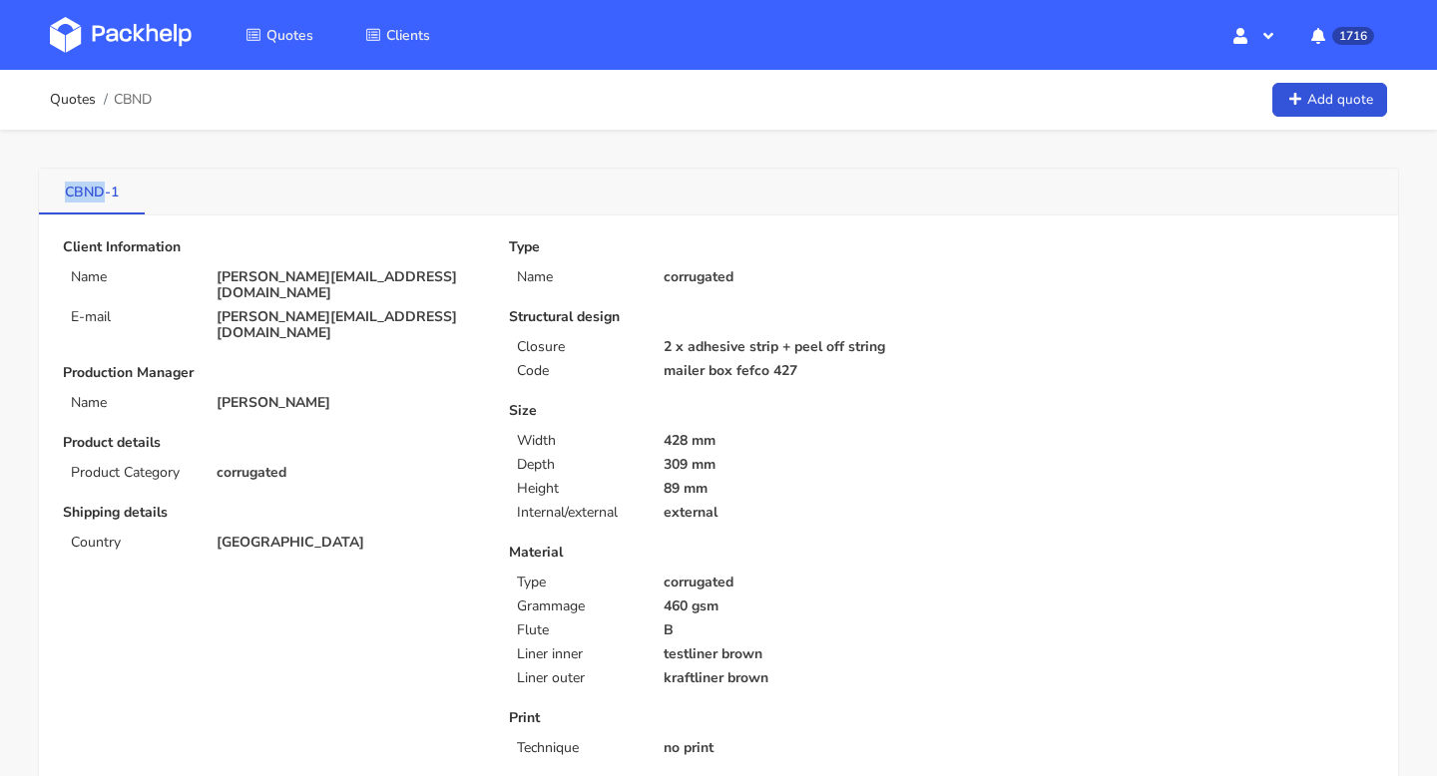
copy link "CBND"
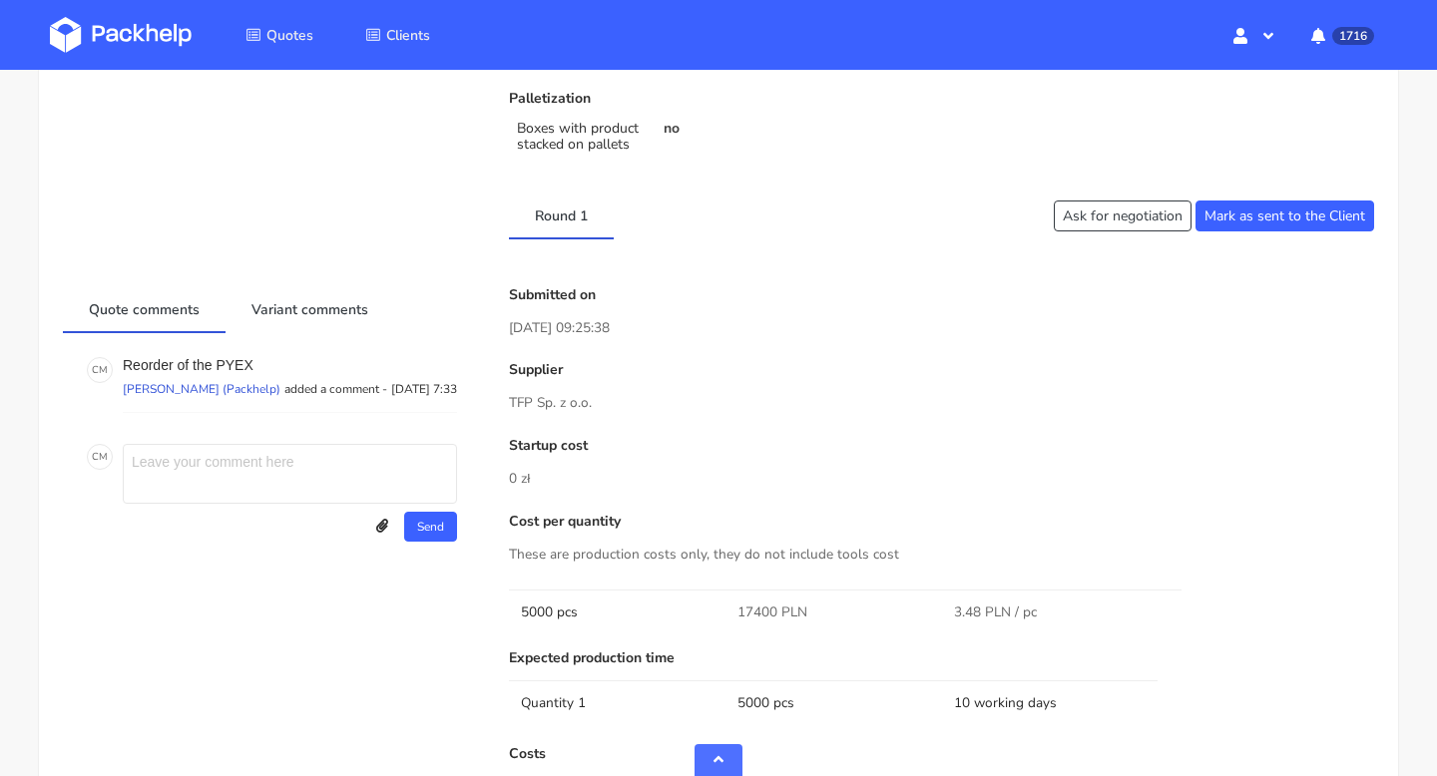
scroll to position [1357, 0]
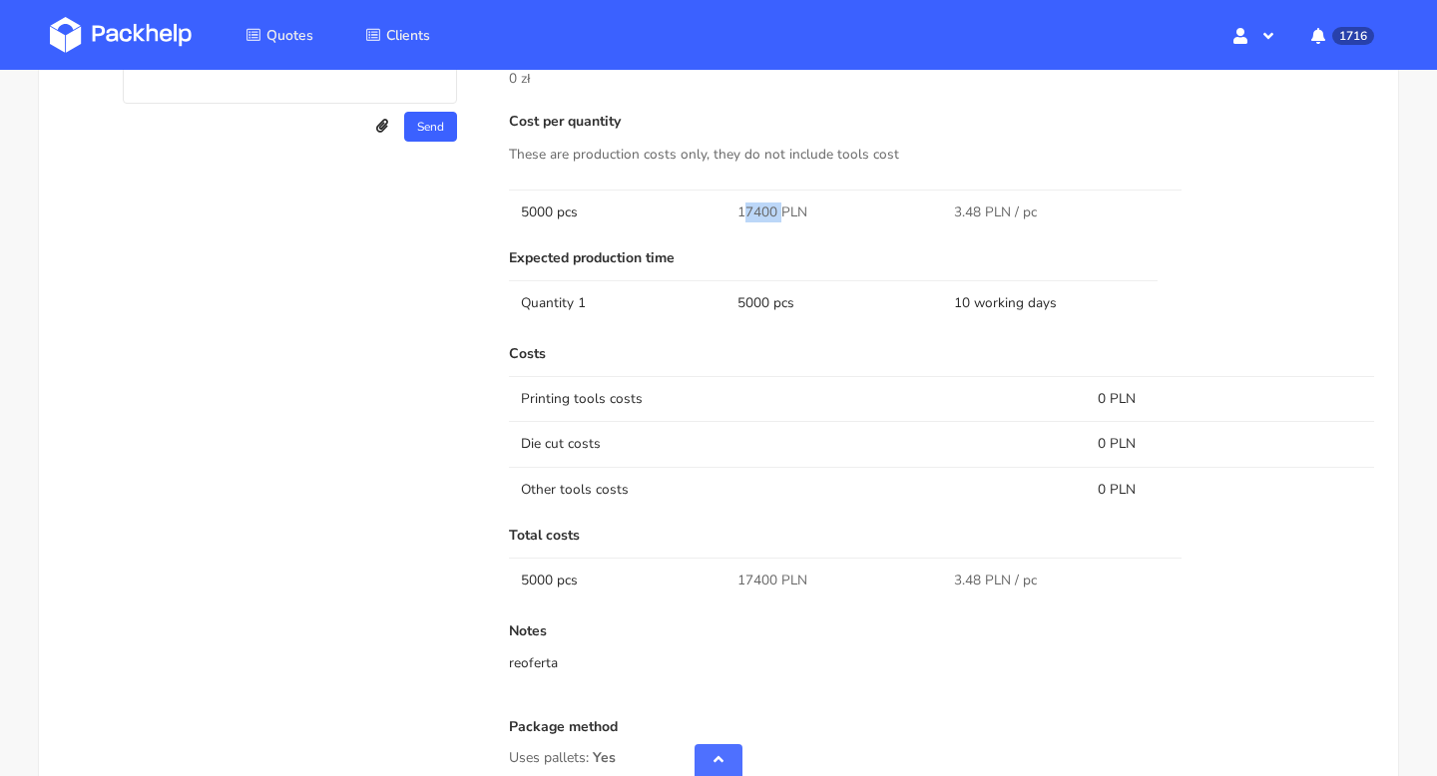
drag, startPoint x: 777, startPoint y: 210, endPoint x: 734, endPoint y: 210, distance: 42.9
click at [734, 210] on td "17400 PLN" at bounding box center [833, 212] width 217 height 45
copy span "17400"
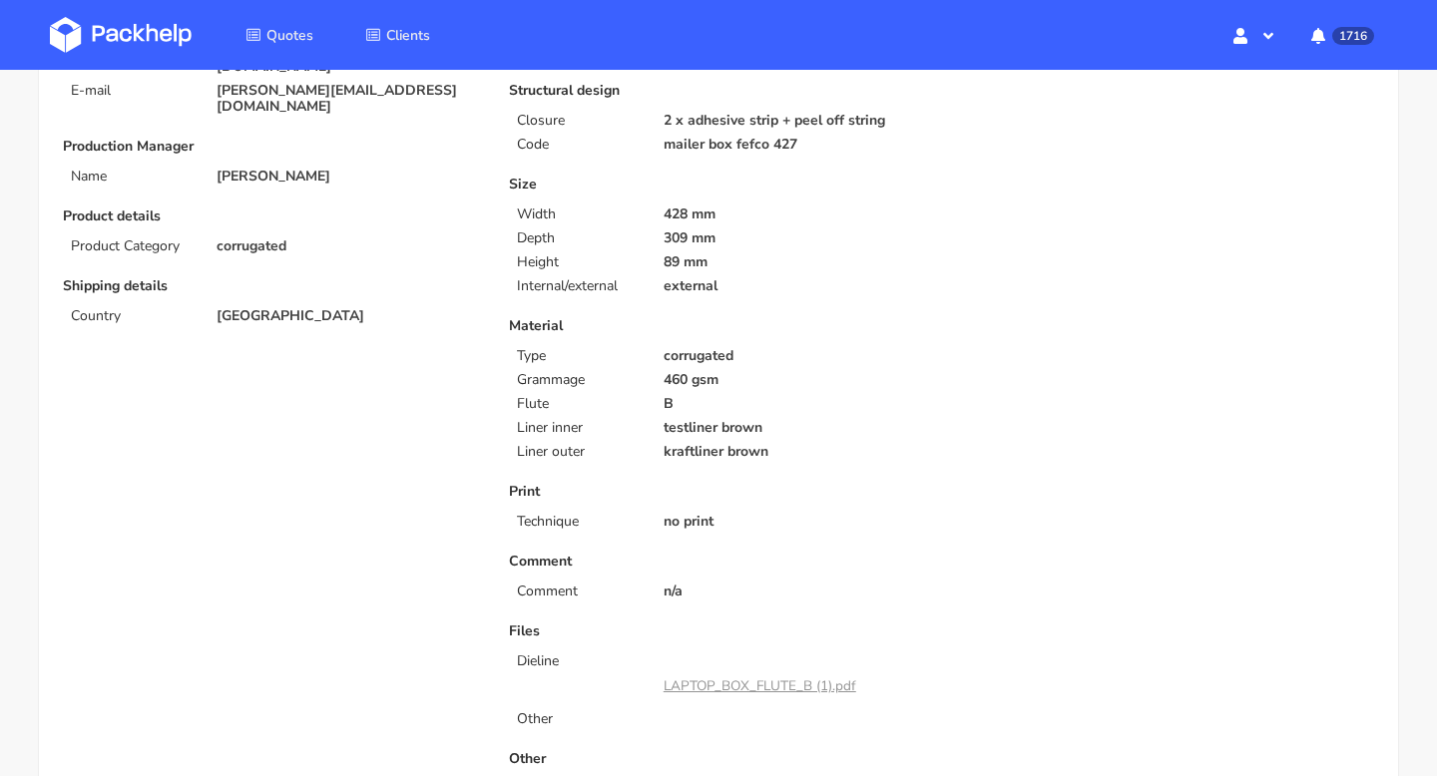
scroll to position [0, 0]
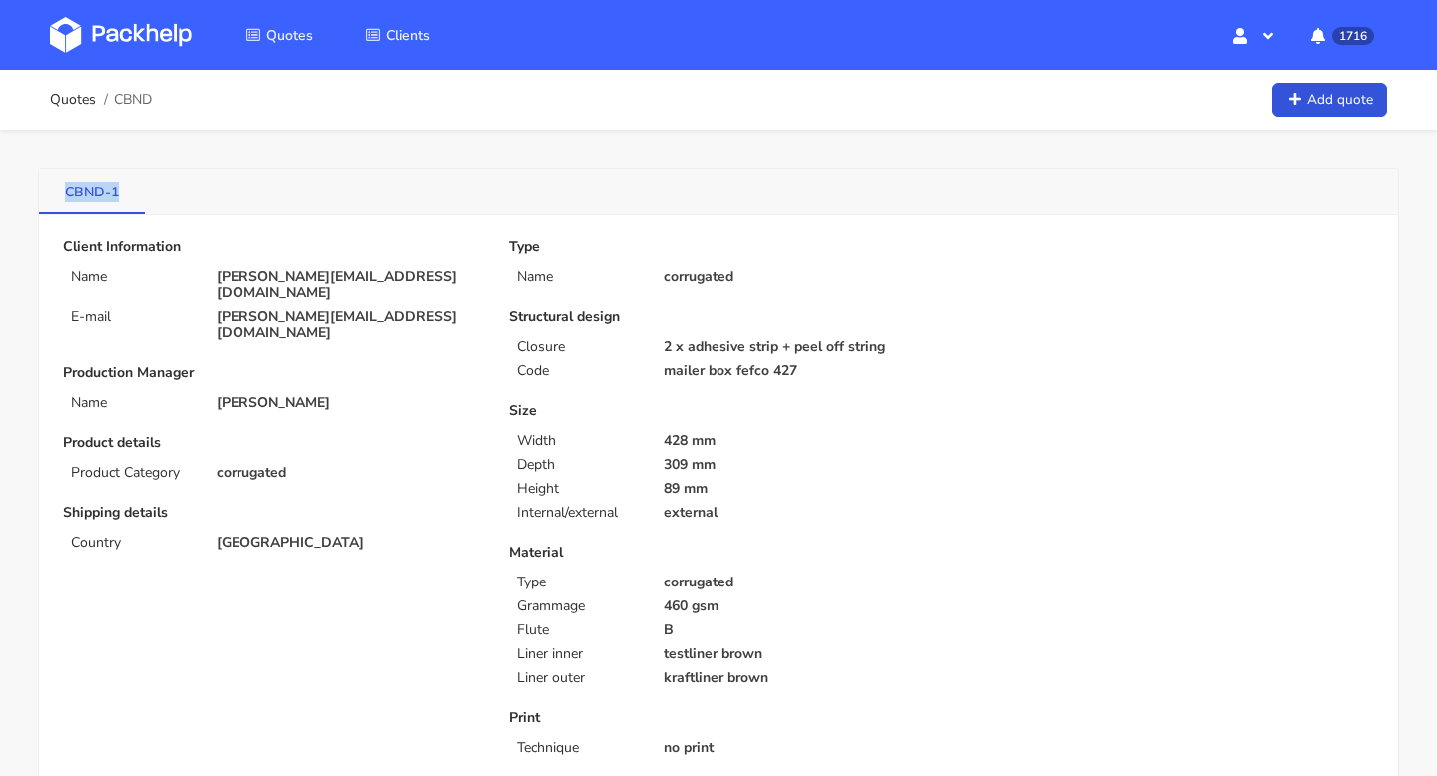
copy link "CBND-1"
drag, startPoint x: 57, startPoint y: 187, endPoint x: 114, endPoint y: 187, distance: 56.9
click at [114, 187] on link "CBND-1" at bounding box center [92, 191] width 106 height 44
drag, startPoint x: 390, startPoint y: 303, endPoint x: 202, endPoint y: 303, distance: 188.6
click at [202, 309] on div "E-mail tibor.forro@furbify.eu" at bounding box center [272, 325] width 446 height 32
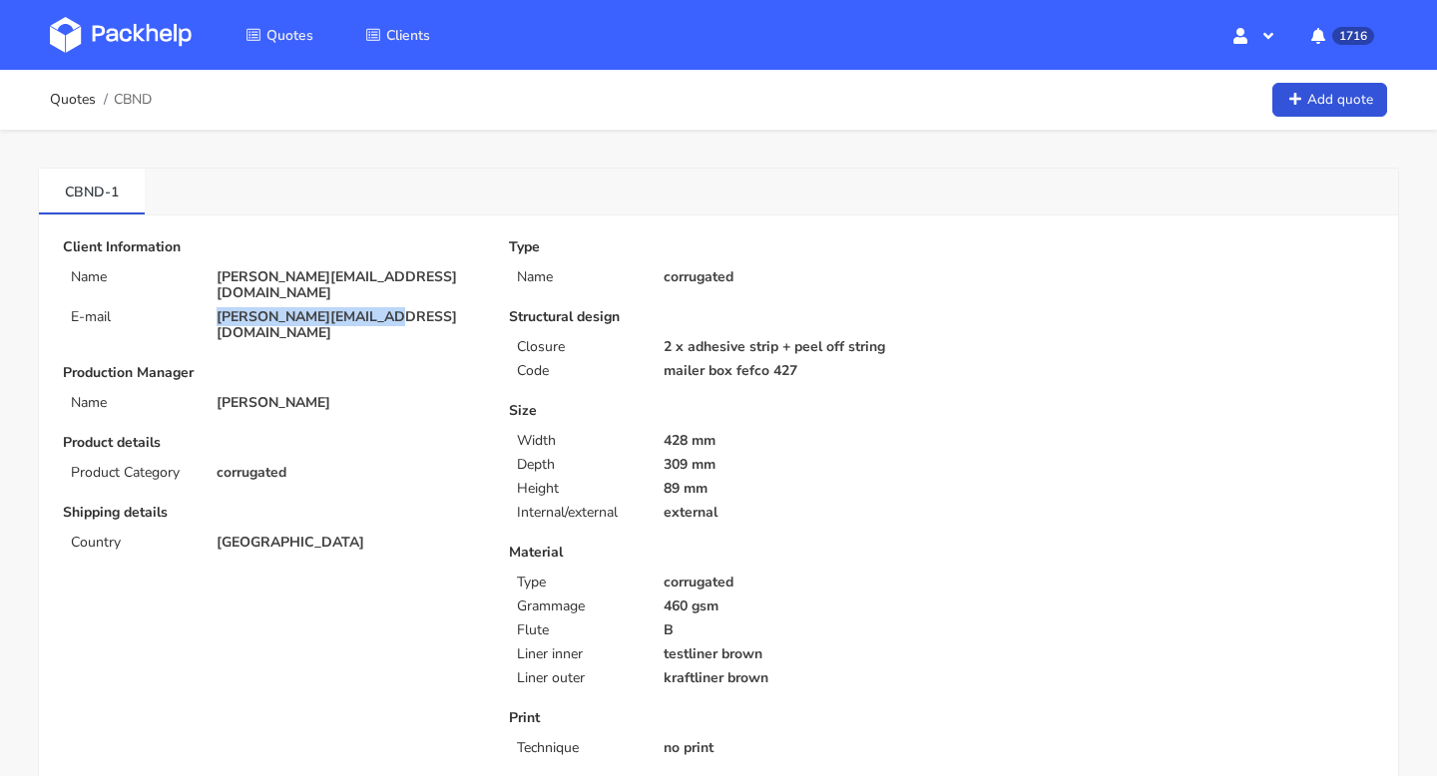
copy div "tibor.forro@furbify.eu"
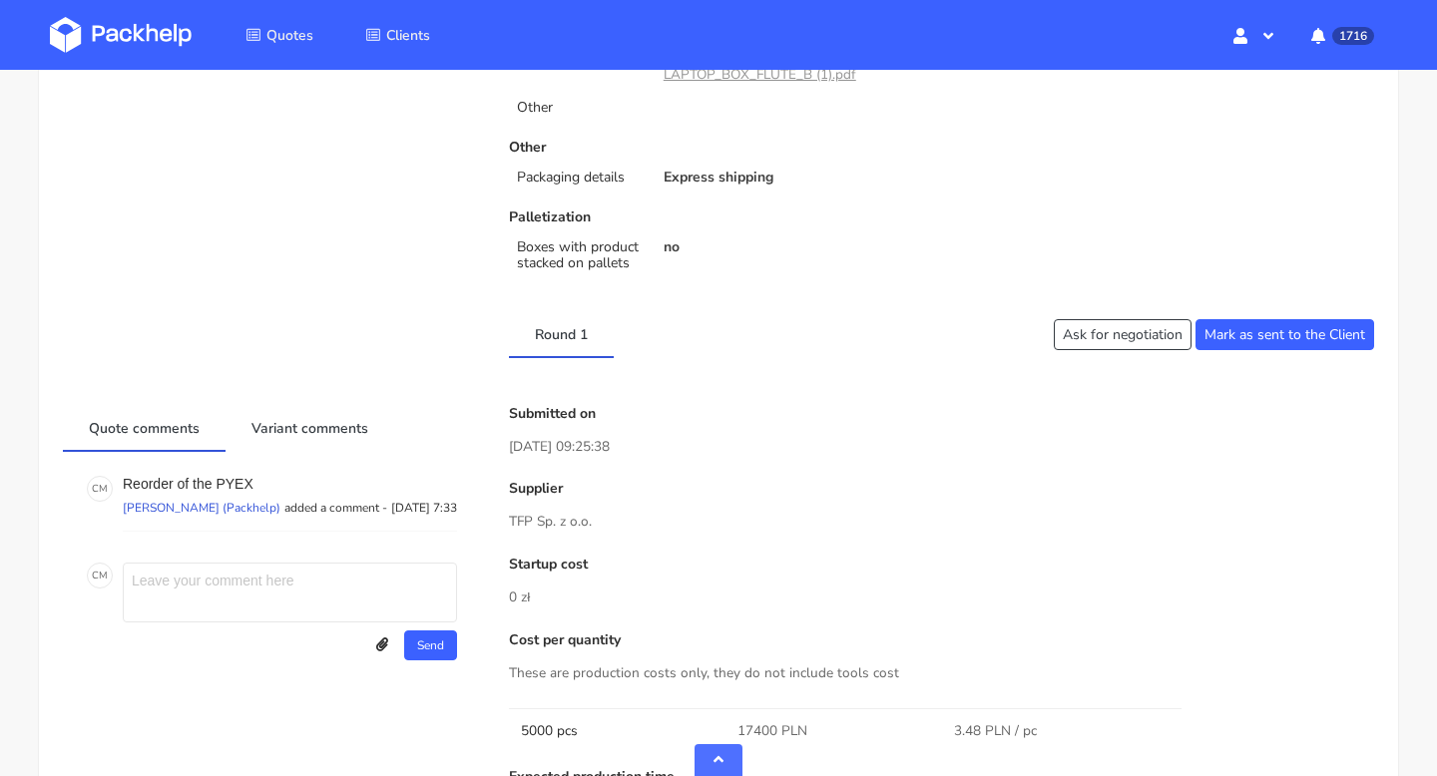
scroll to position [980, 0]
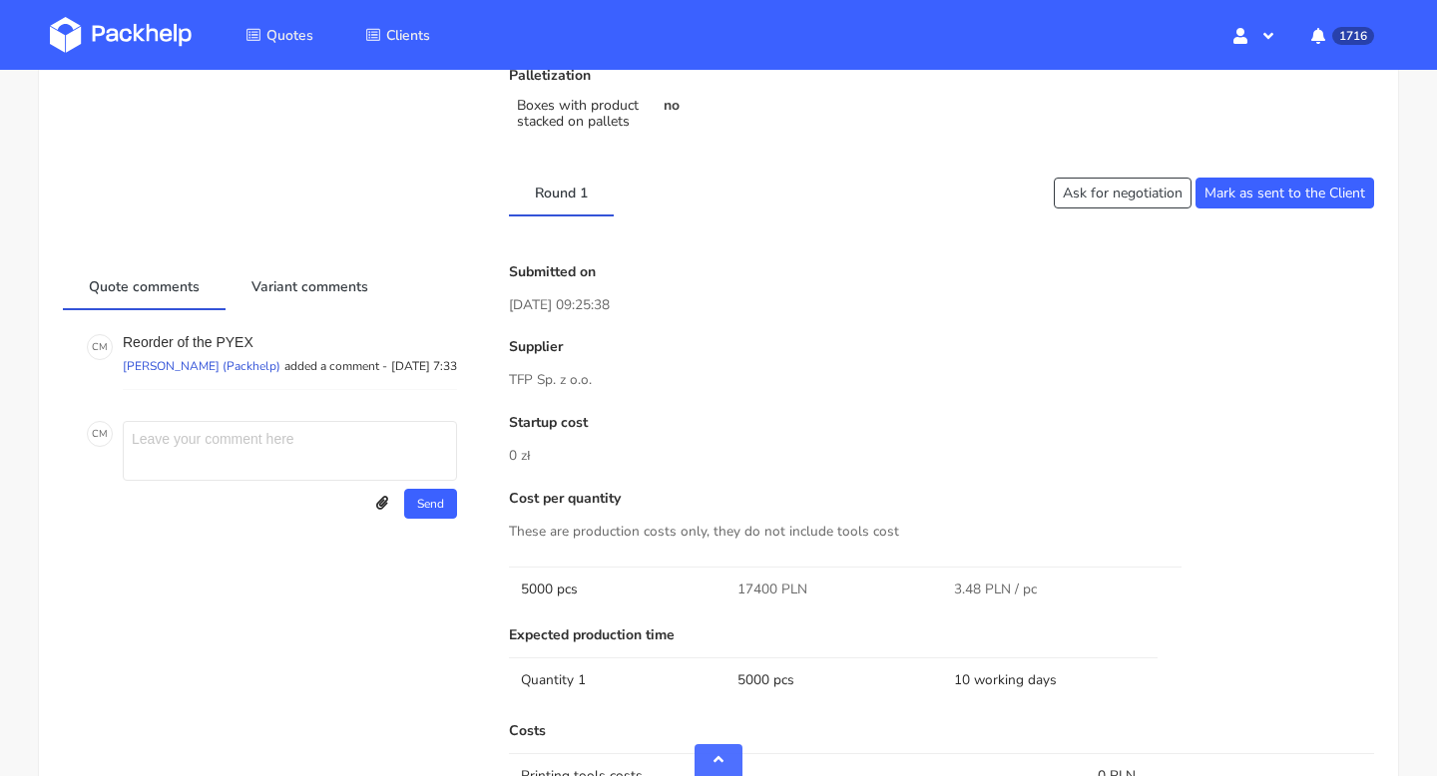
drag, startPoint x: 603, startPoint y: 386, endPoint x: 483, endPoint y: 386, distance: 119.7
click at [607, 380] on p "TFP Sp. z o.o." at bounding box center [941, 380] width 865 height 22
copy p "TFP Sp. z o.o."
drag, startPoint x: 600, startPoint y: 380, endPoint x: 507, endPoint y: 380, distance: 92.8
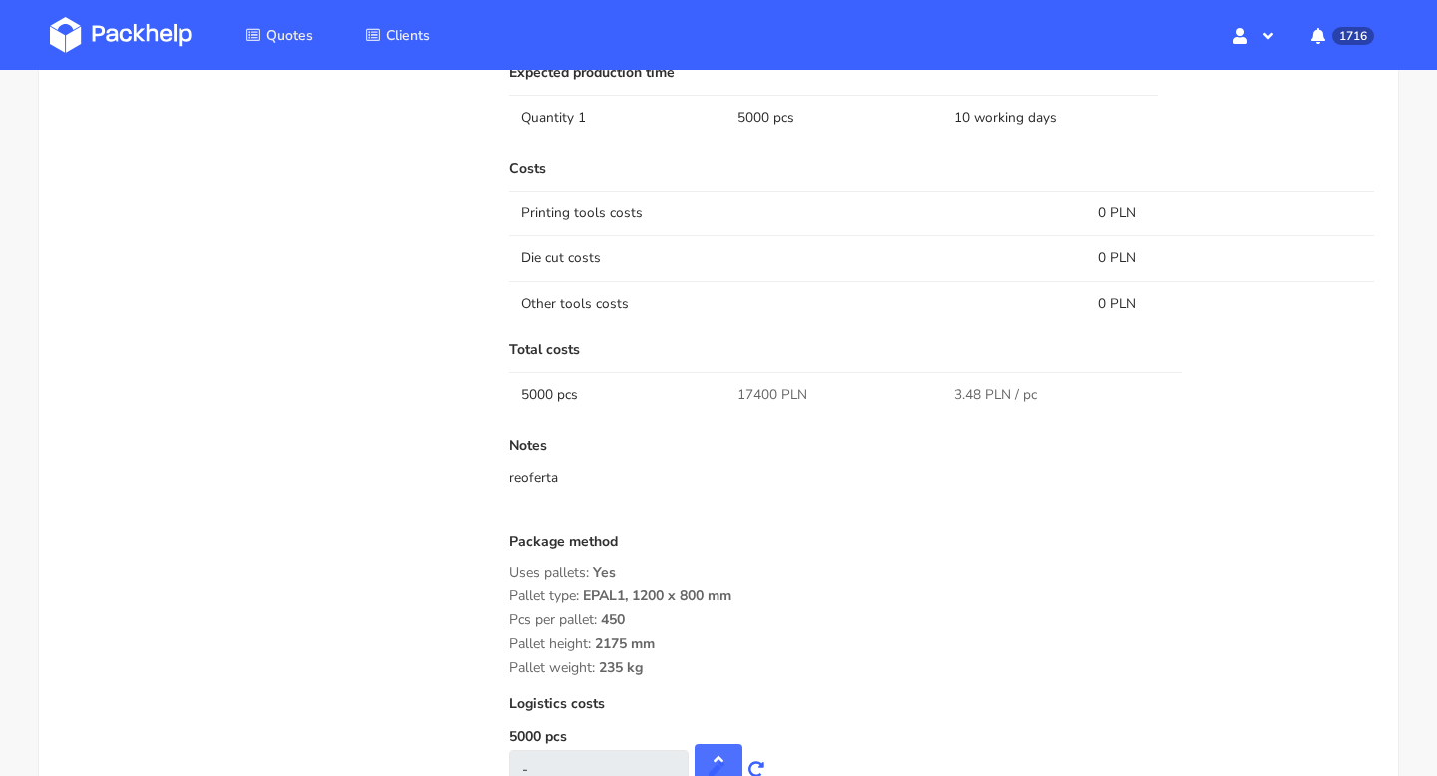
scroll to position [1609, 0]
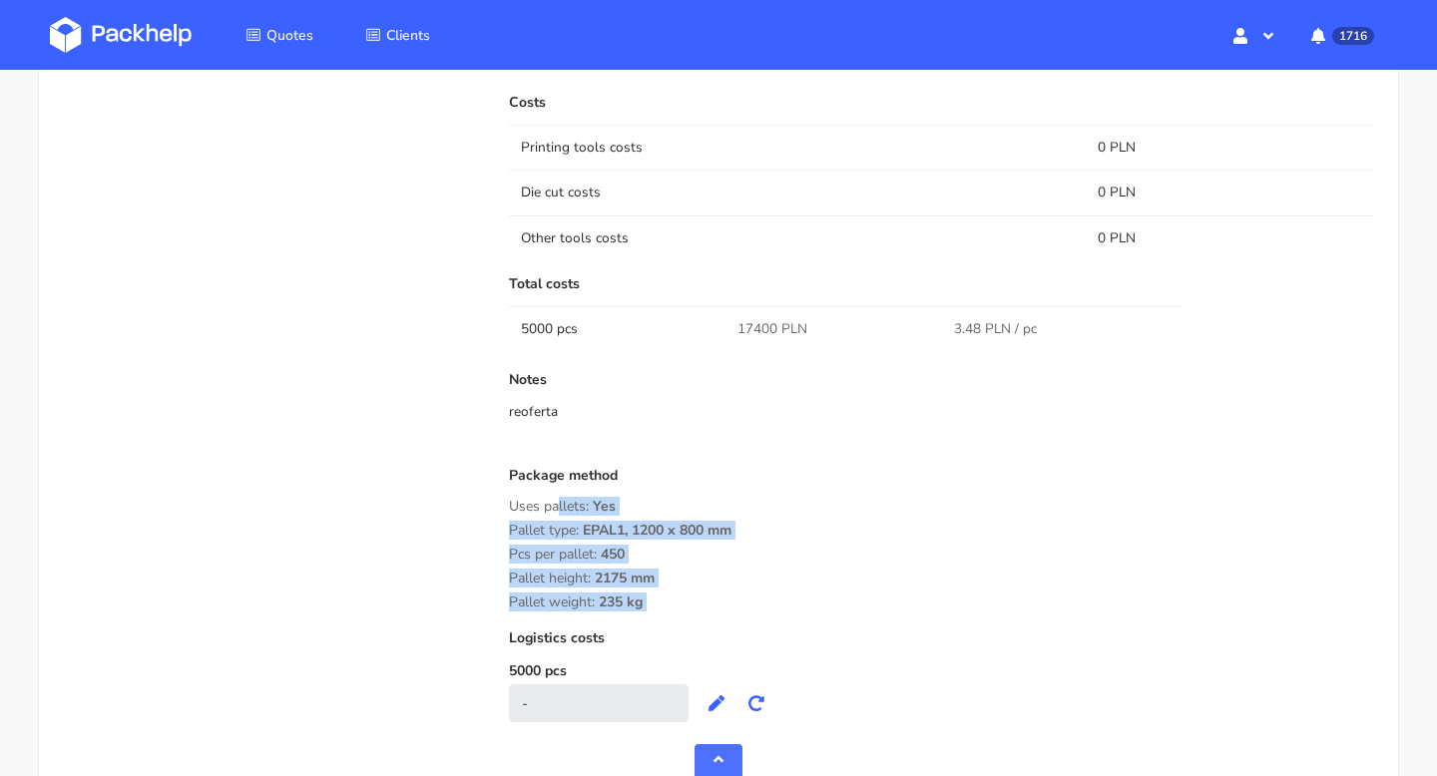
copy div "Uses pallets: Yes Pallet type: EPAL1, 1200 x 800 mm Pcs per pallet: 450 Pallet …"
drag, startPoint x: 667, startPoint y: 614, endPoint x: 501, endPoint y: 513, distance: 193.9
click at [501, 512] on div "Submitted on 23 Sep 2025 09:25:38 Supplier TFP Sp. z o.o. Startup cost 0 zł Cos…" at bounding box center [941, 190] width 893 height 1108
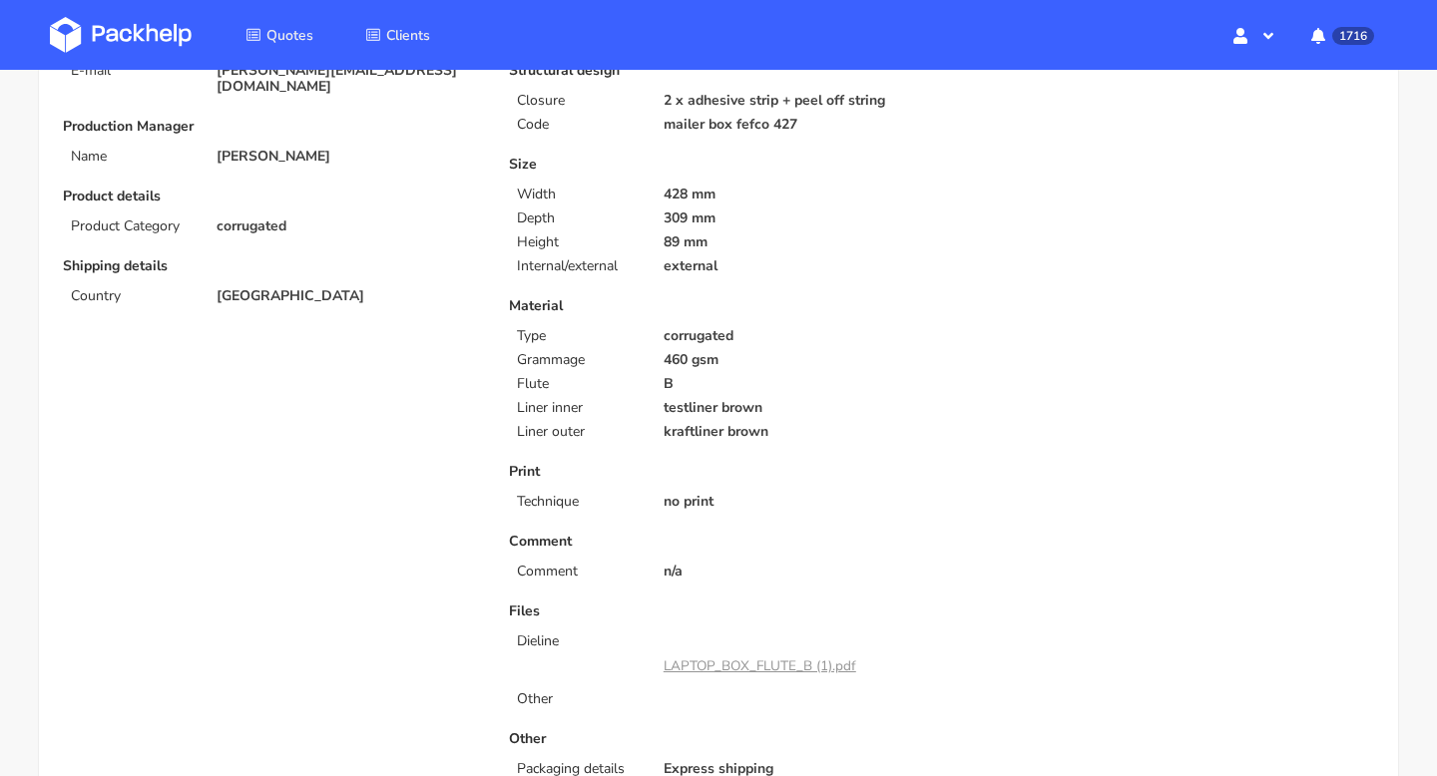
scroll to position [0, 0]
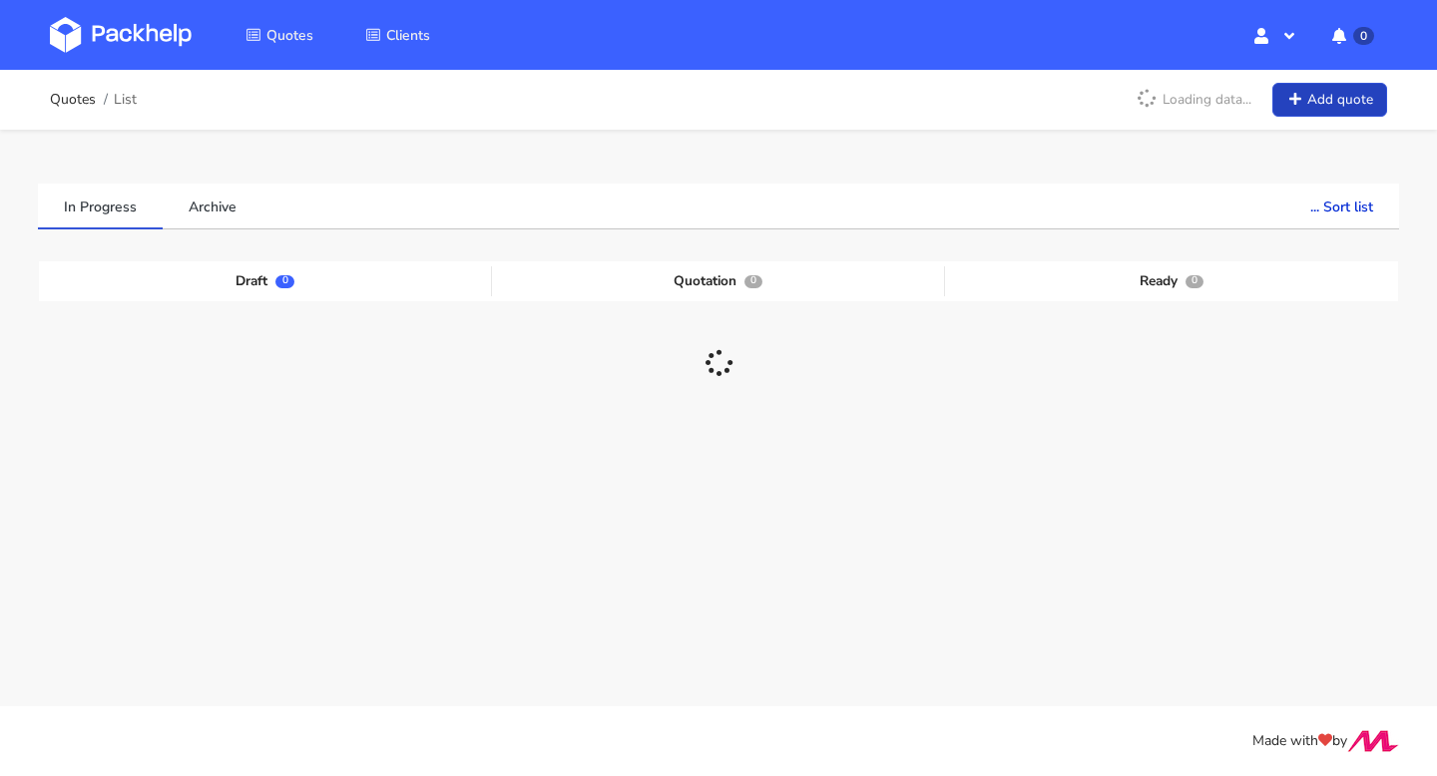
click at [1309, 98] on link "Add quote" at bounding box center [1329, 100] width 115 height 35
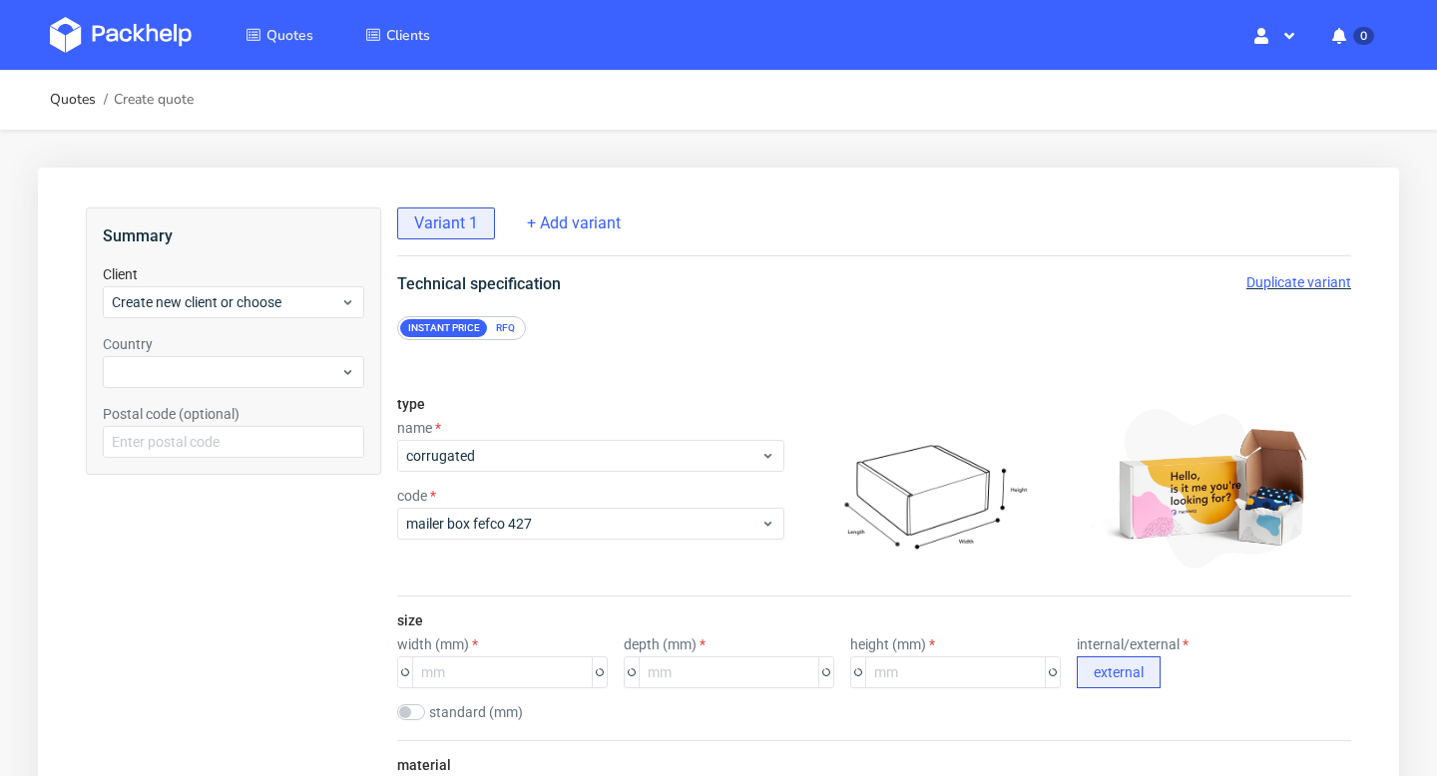
click at [678, 298] on div "Instant price RFQ" at bounding box center [874, 318] width 1034 height 44
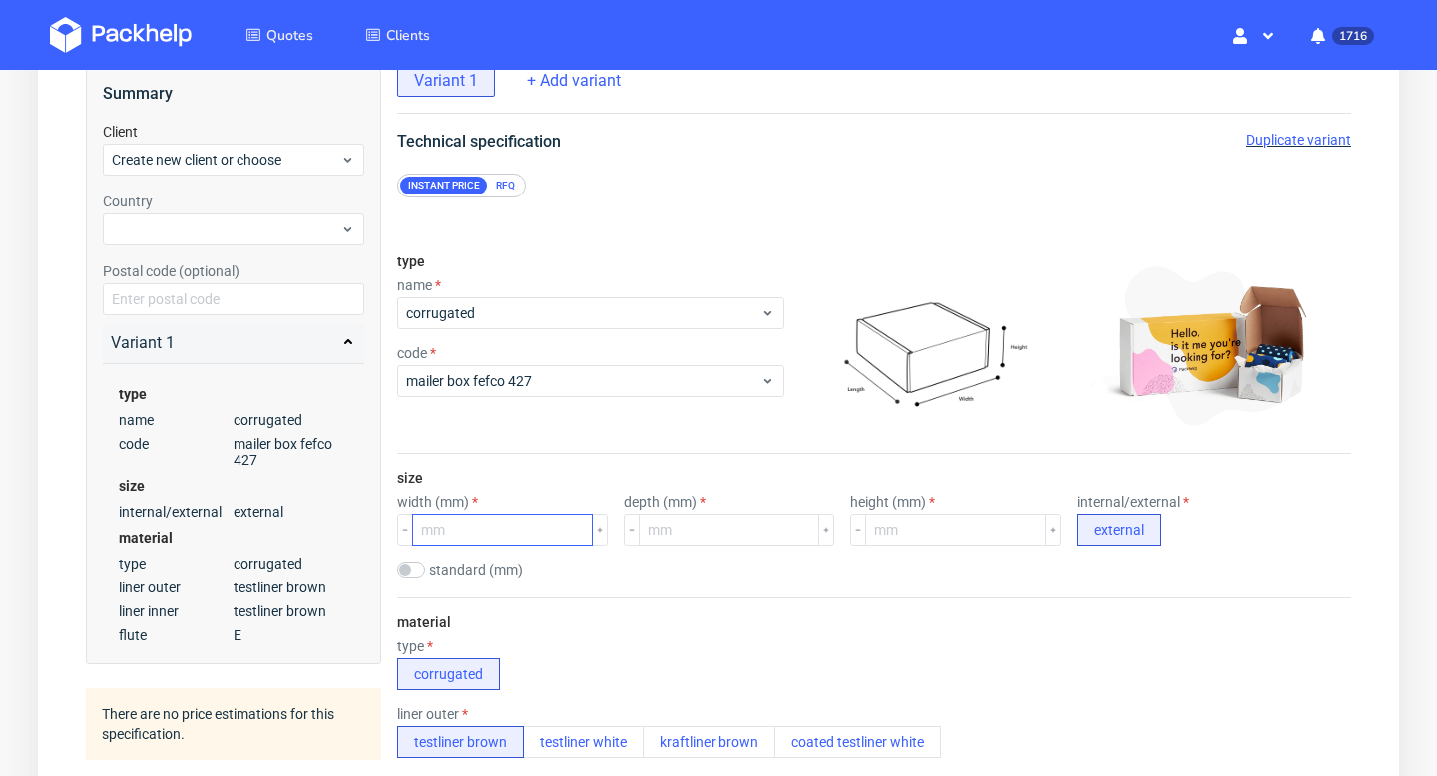
scroll to position [146, 0]
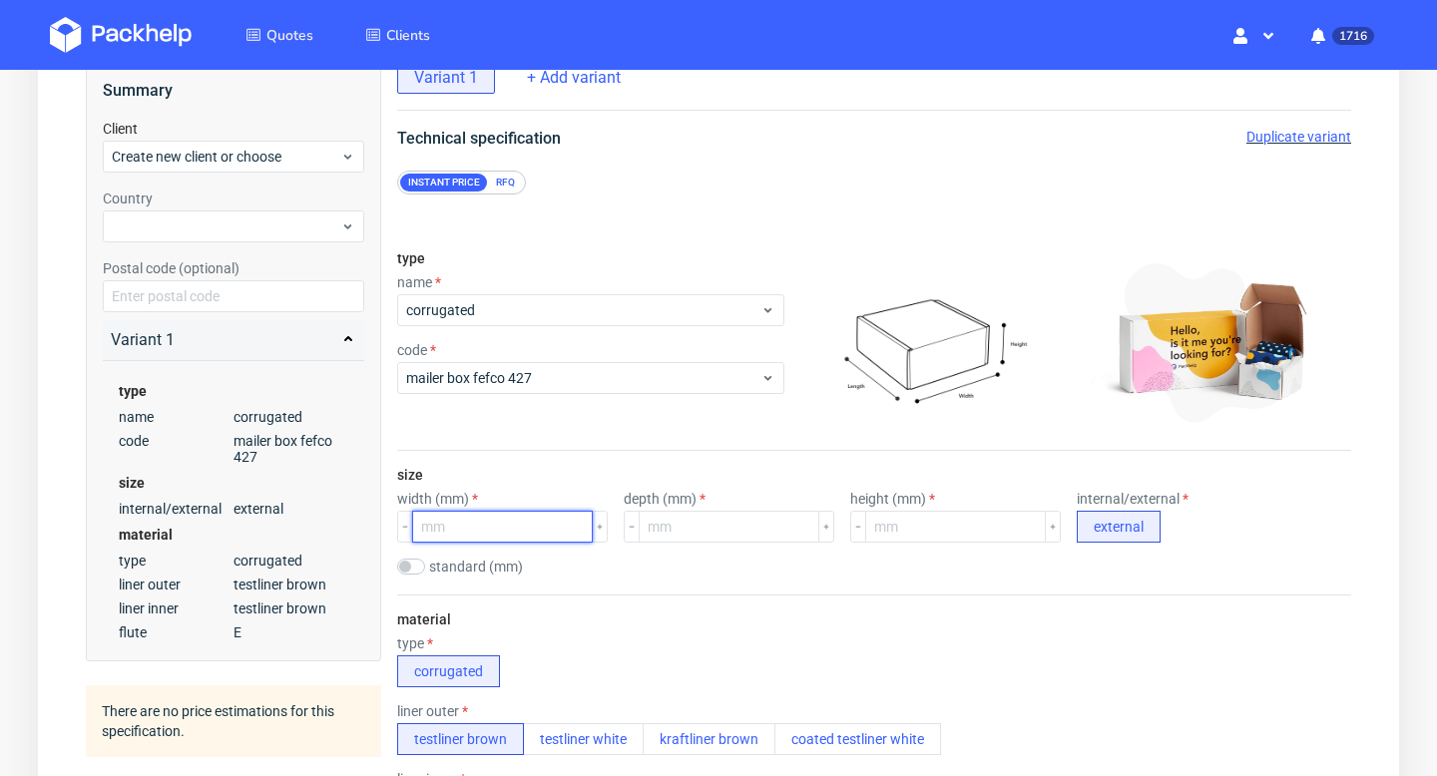
click at [520, 529] on input "number" at bounding box center [502, 527] width 181 height 32
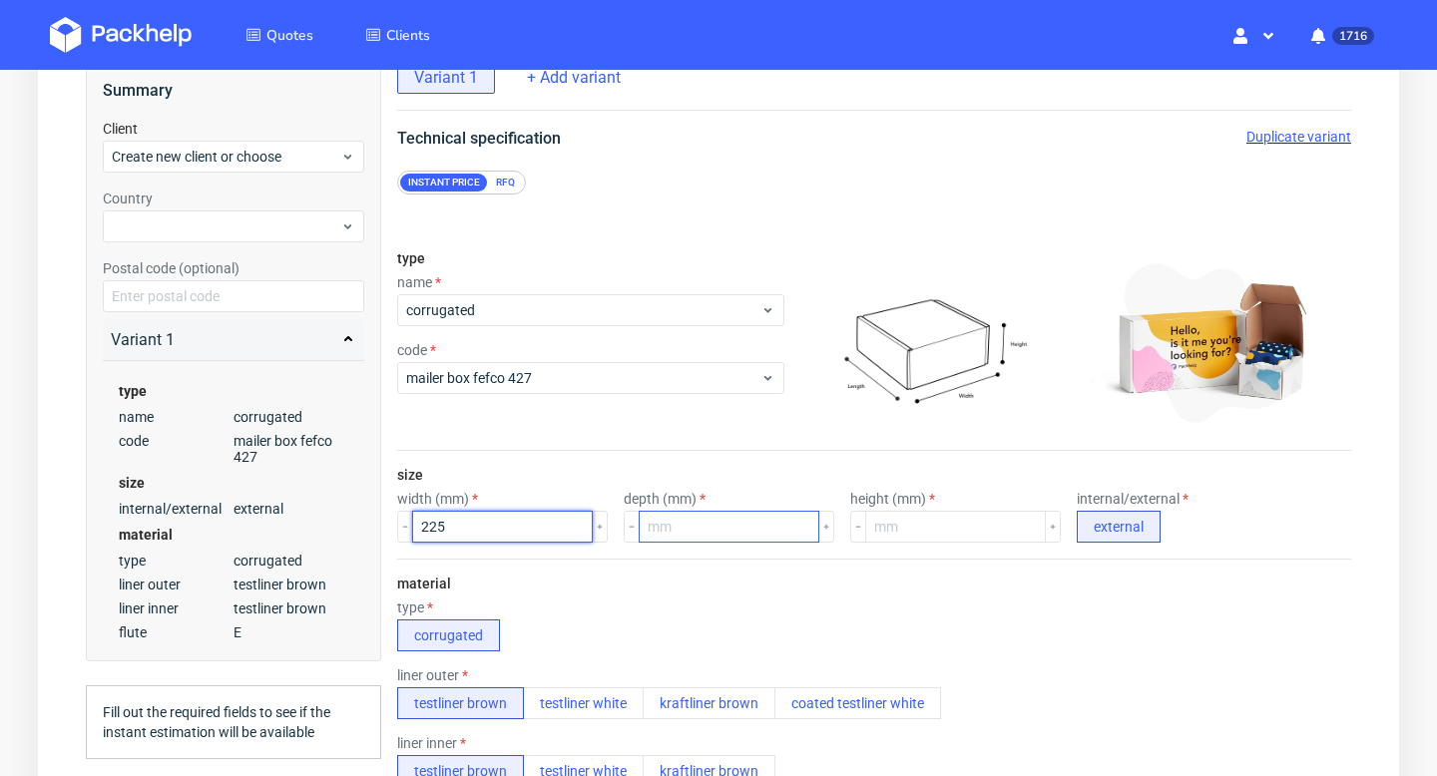
type input "225"
click at [665, 518] on input "number" at bounding box center [729, 527] width 181 height 32
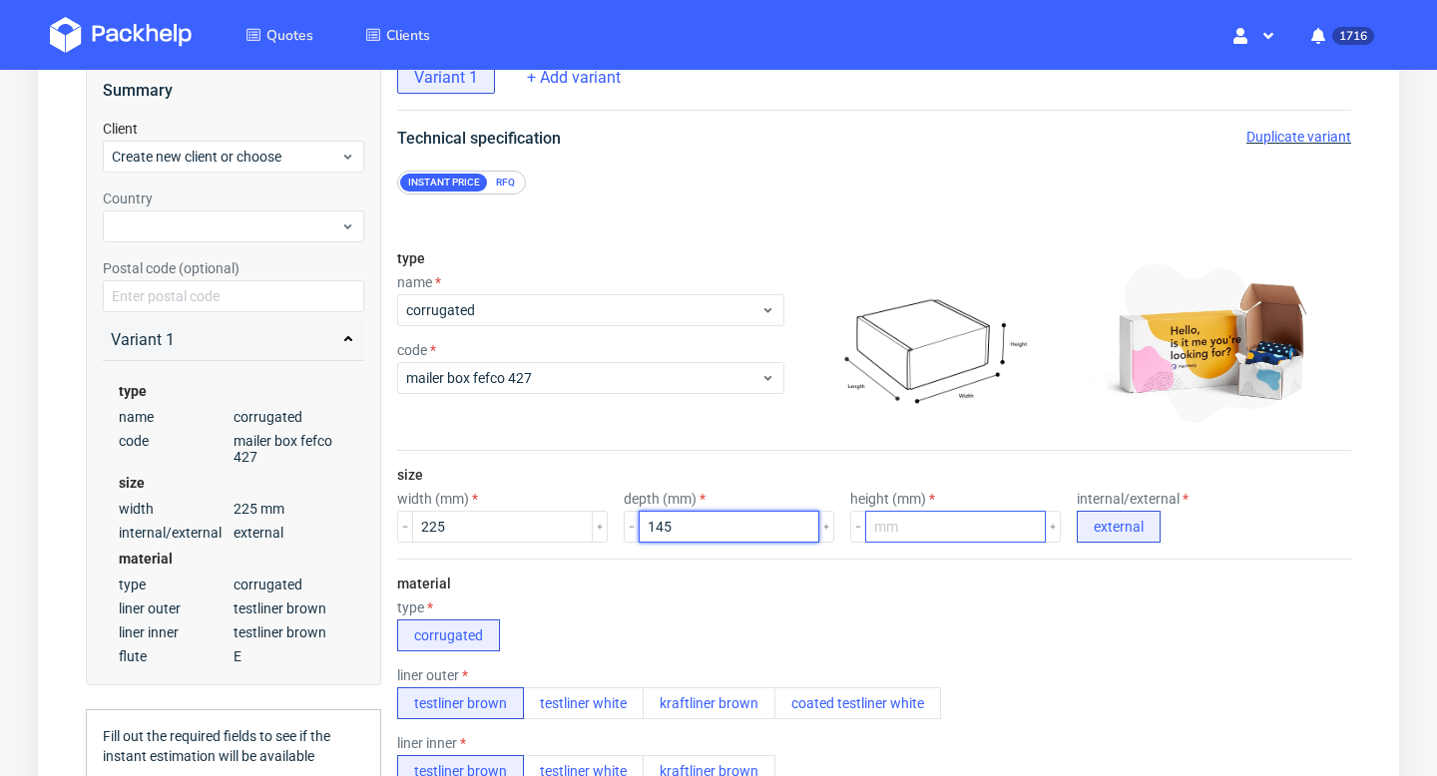
type input "145"
click at [872, 539] on input "number" at bounding box center [955, 527] width 181 height 32
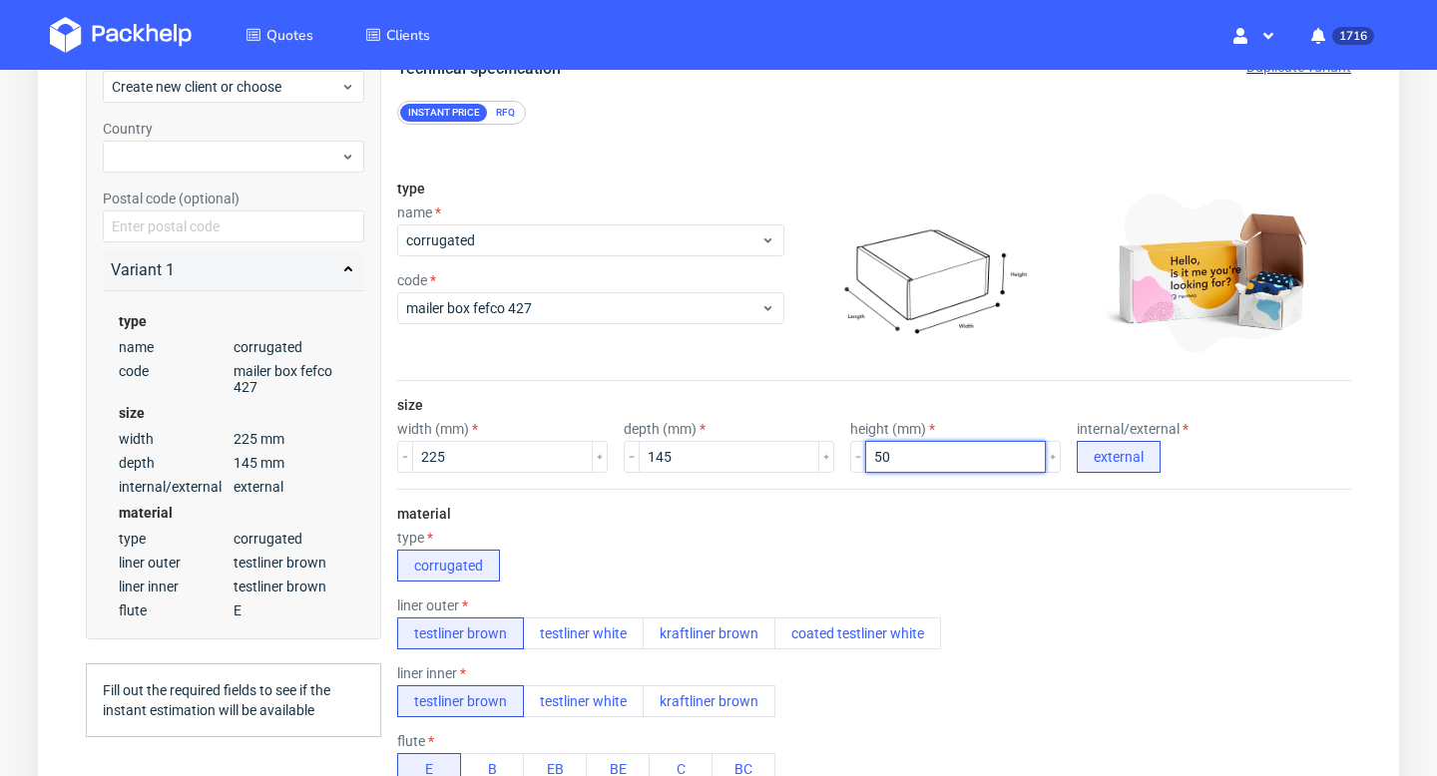
scroll to position [401, 0]
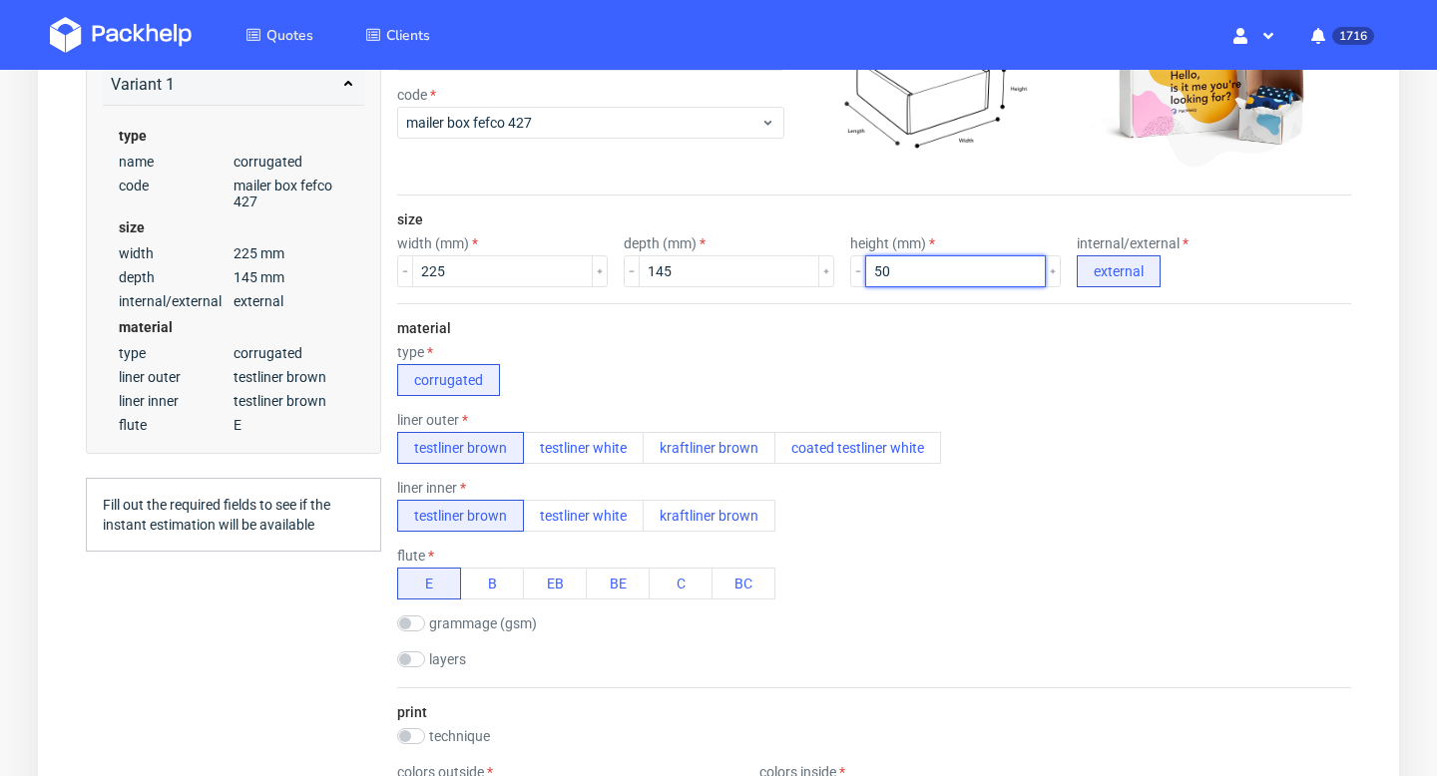
type input "50"
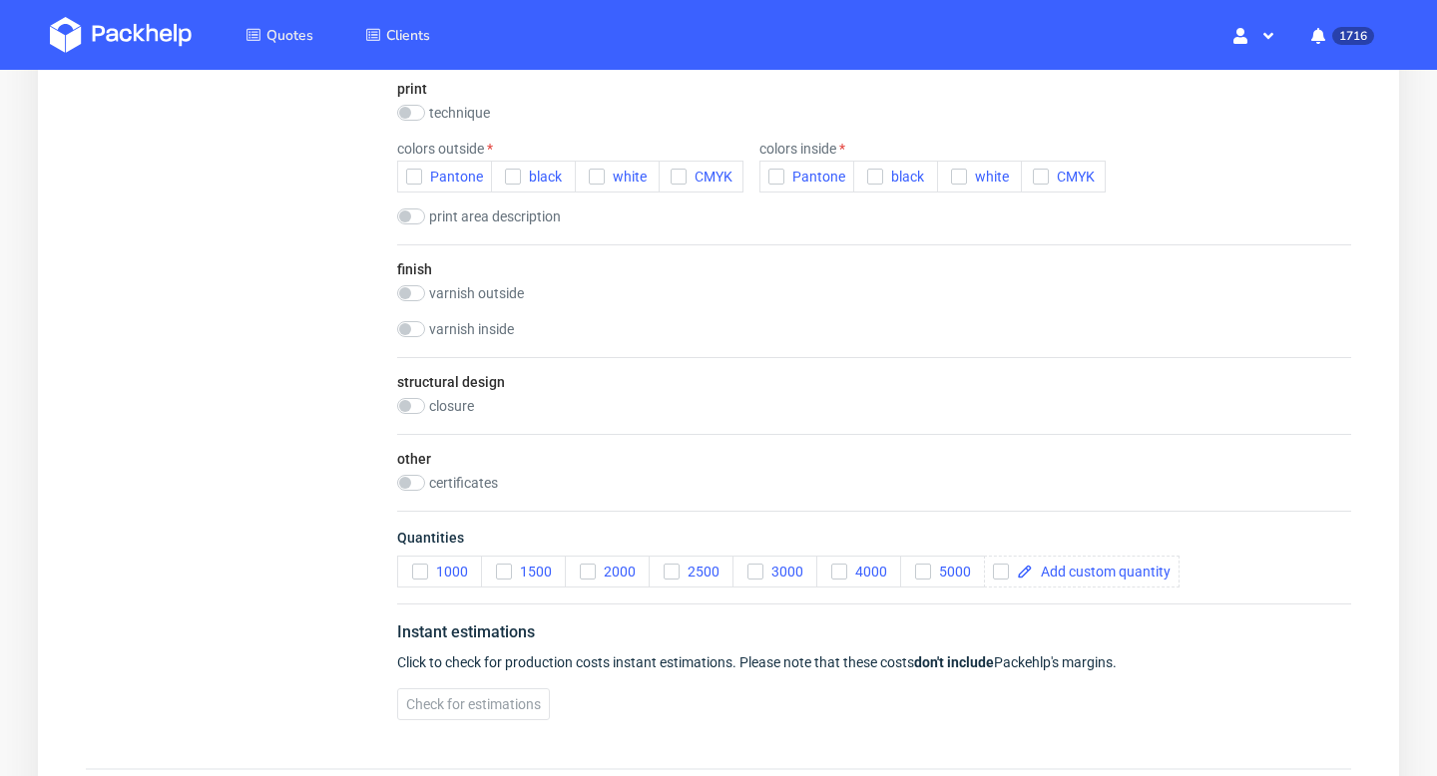
scroll to position [1235, 0]
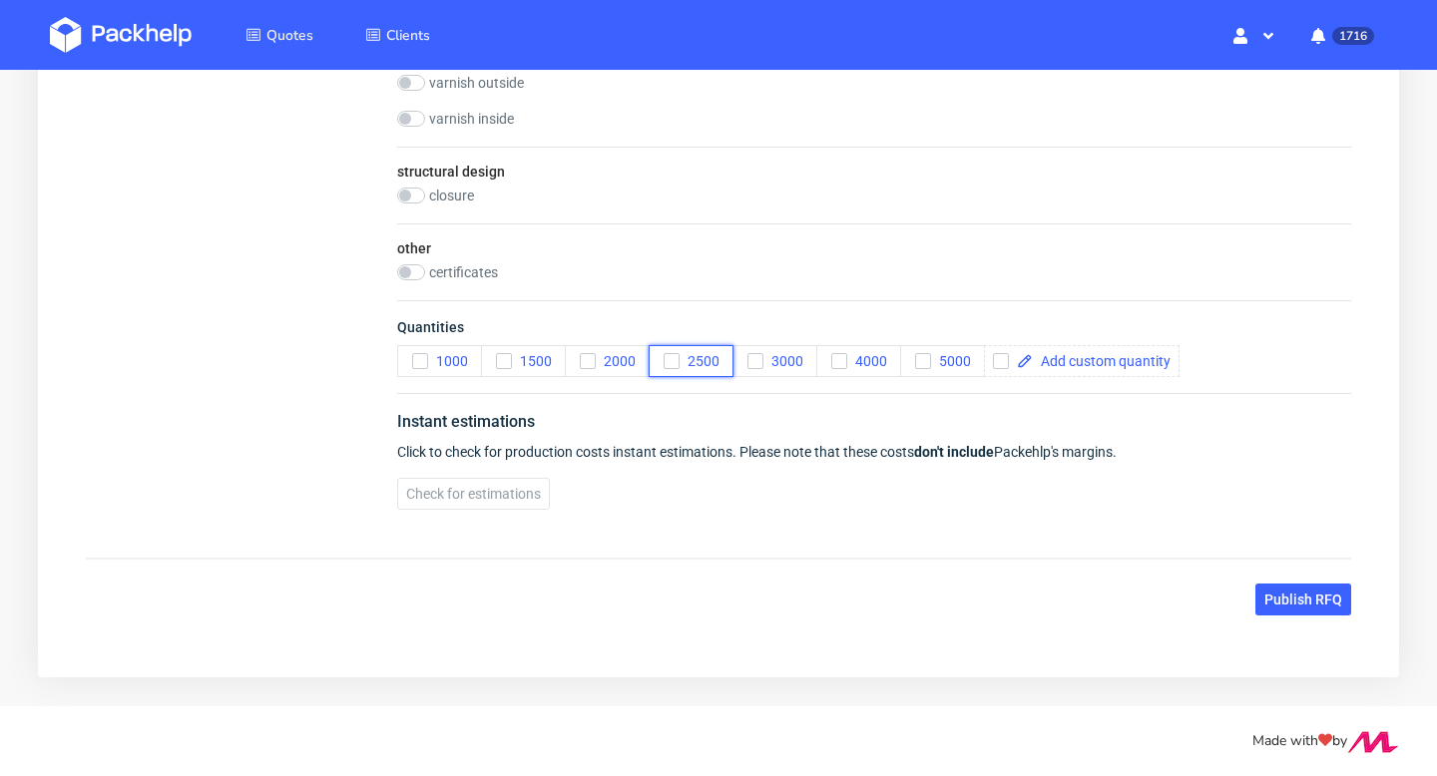
click at [668, 359] on icon "button" at bounding box center [672, 361] width 14 height 14
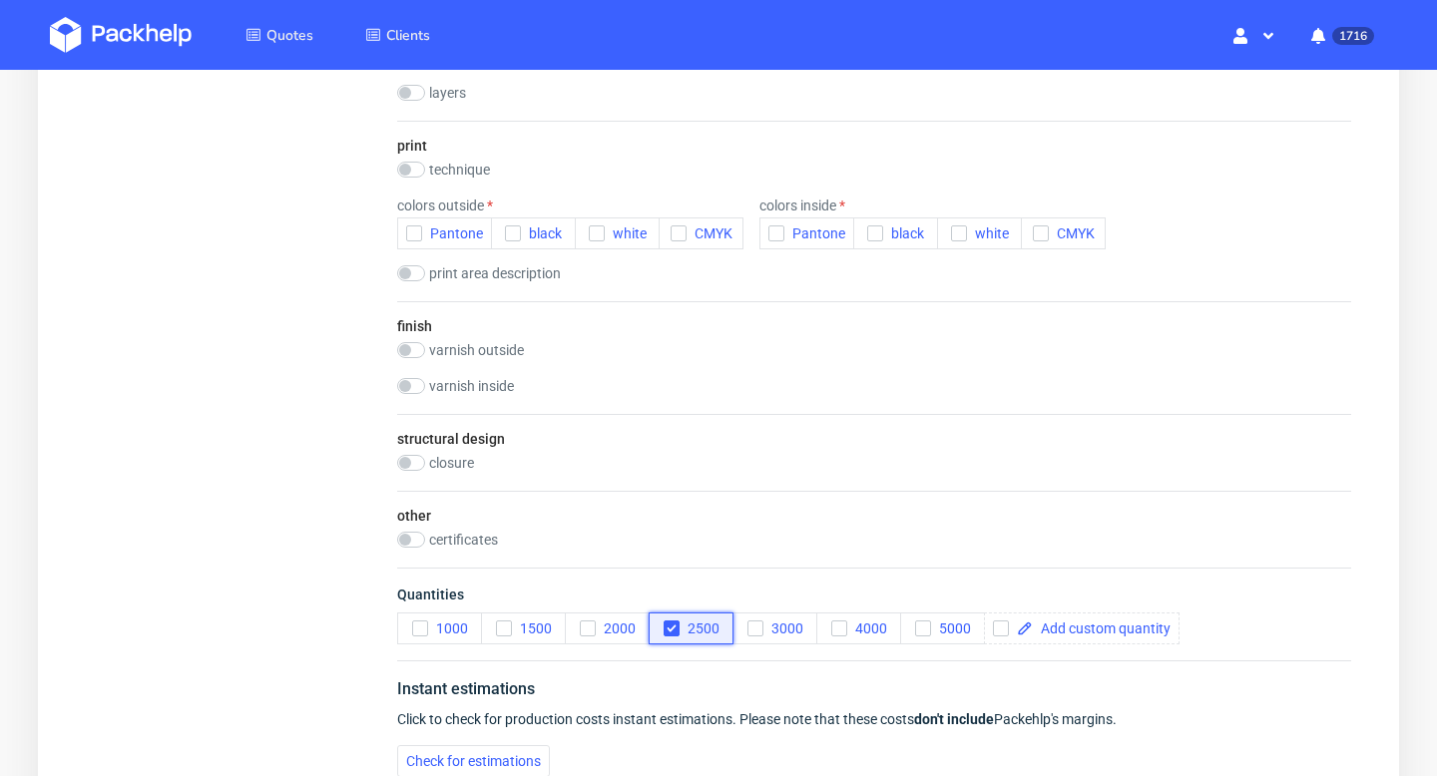
scroll to position [810, 0]
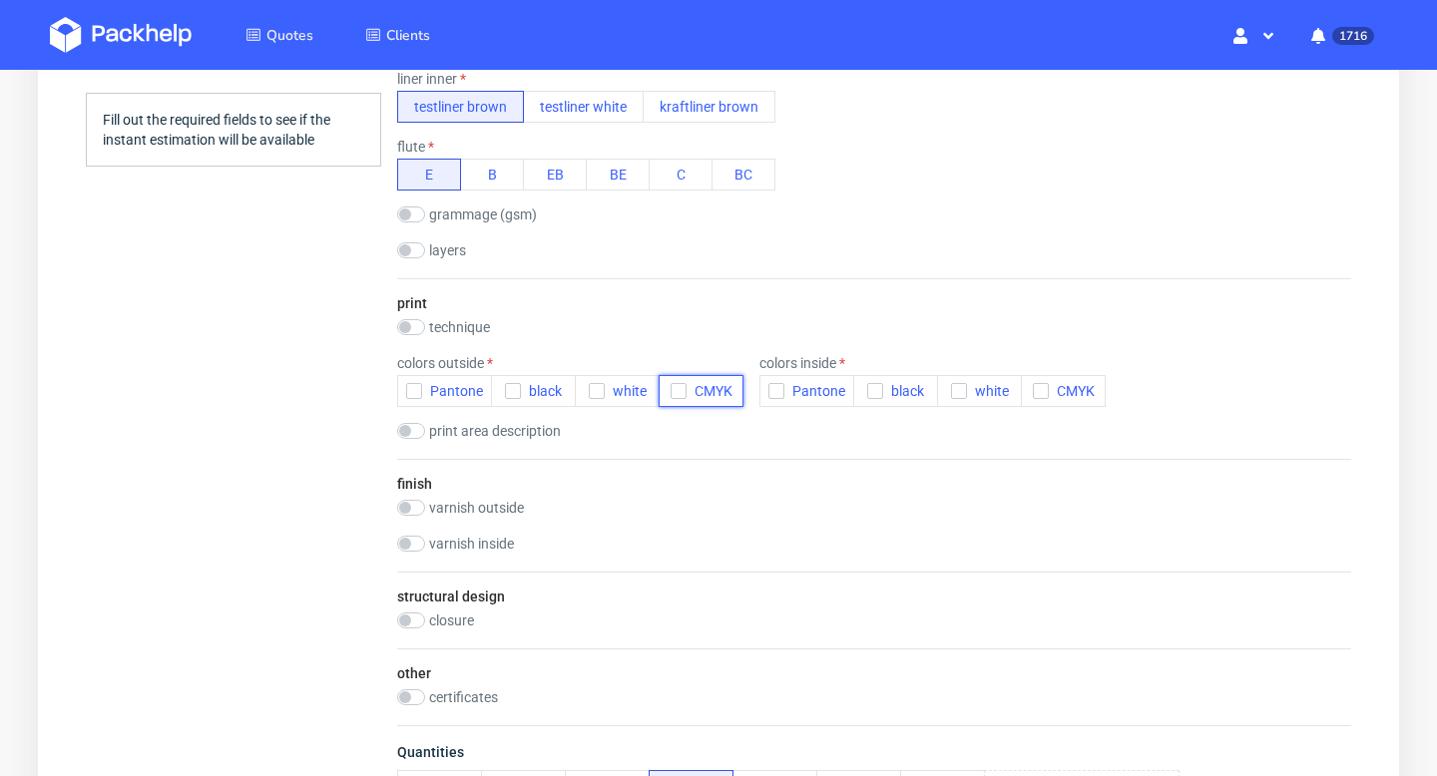
click at [677, 392] on icon "button" at bounding box center [679, 391] width 14 height 14
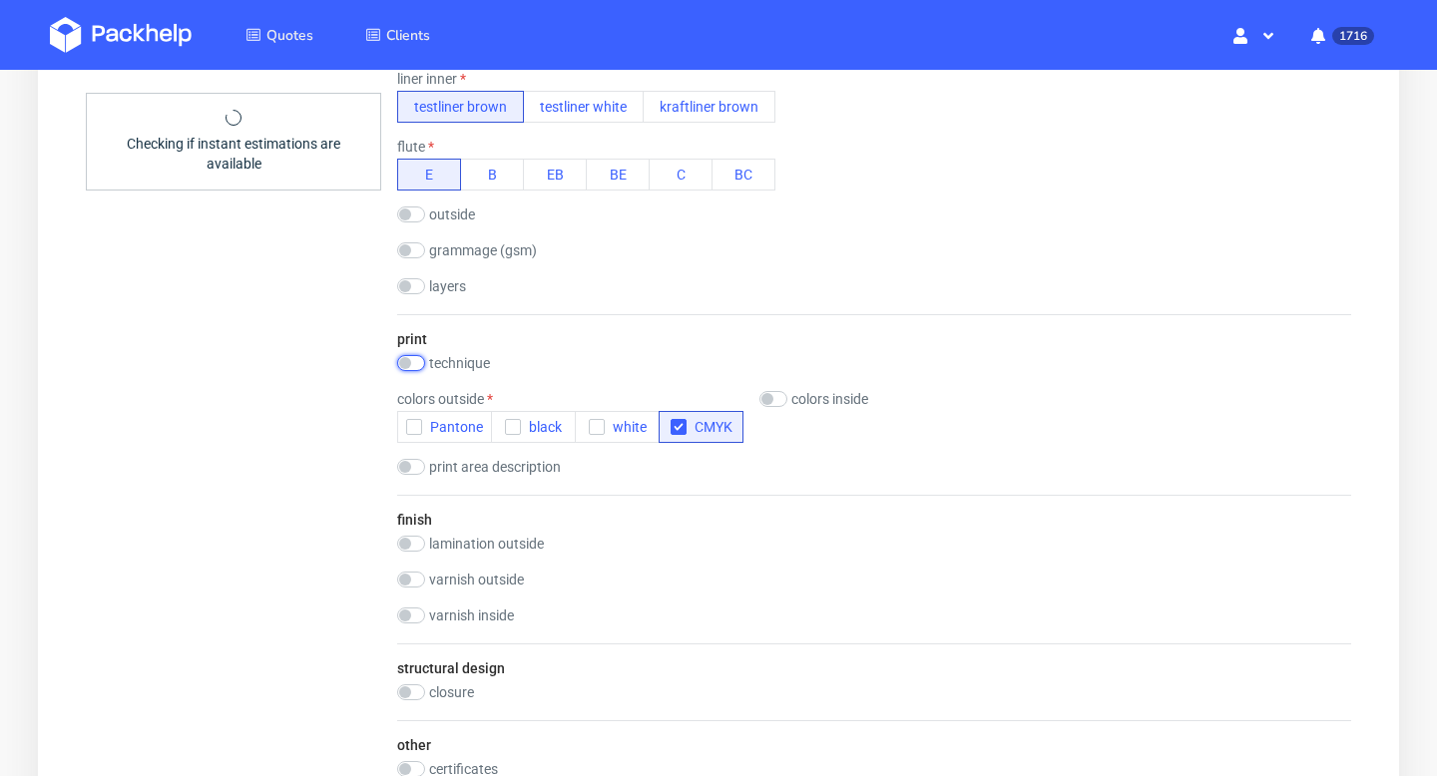
click at [411, 365] on input "checkbox" at bounding box center [411, 363] width 28 height 16
checkbox input "true"
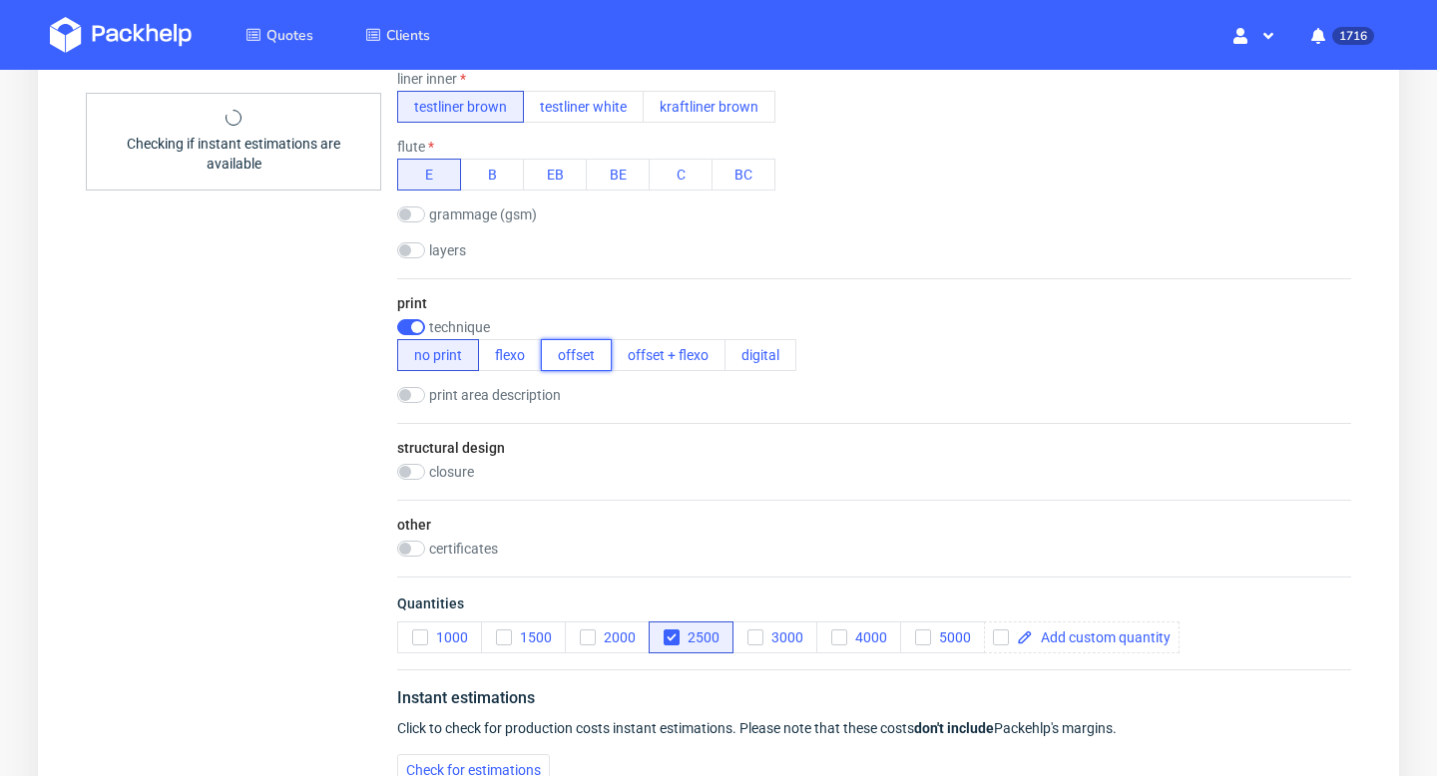
click at [575, 351] on button "offset" at bounding box center [576, 355] width 71 height 32
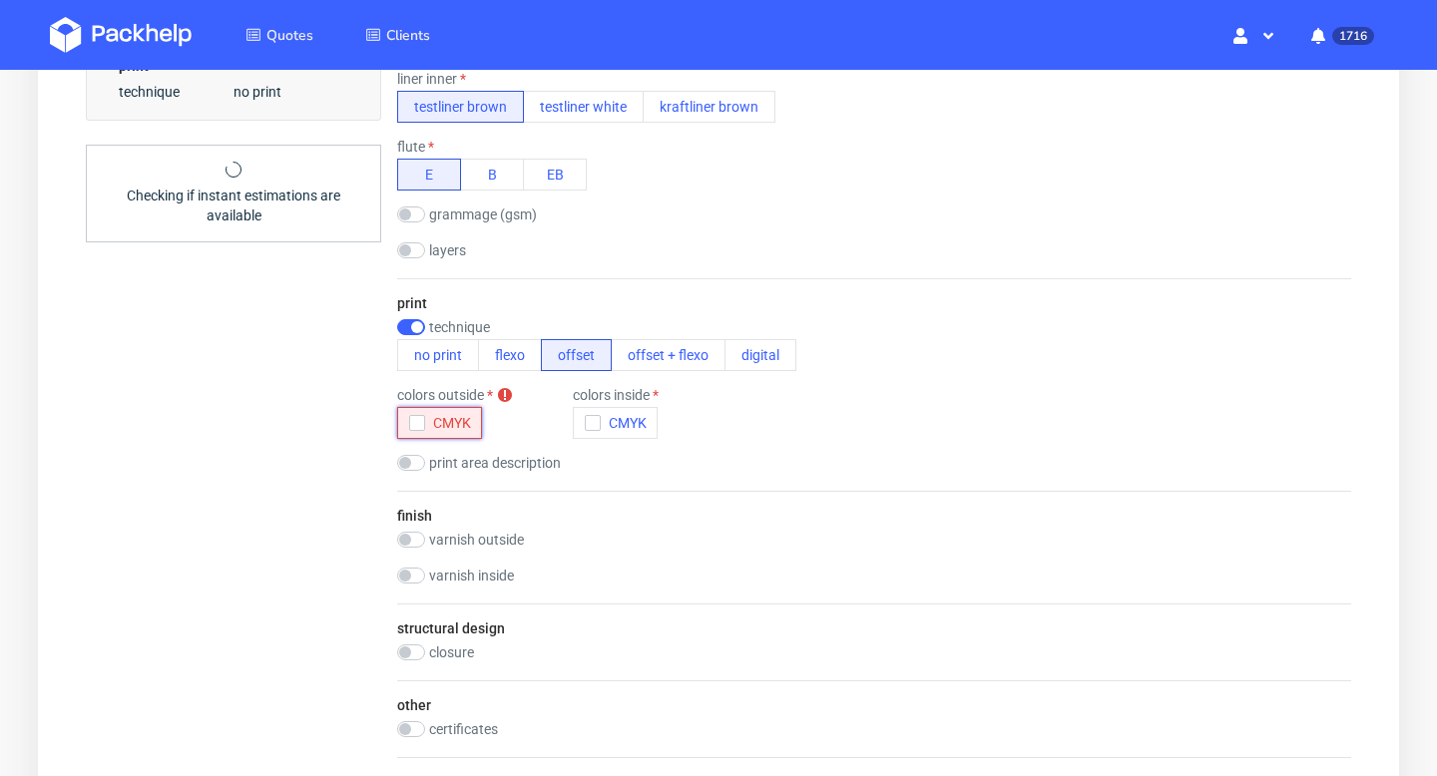
click at [417, 420] on icon "button" at bounding box center [417, 423] width 14 height 14
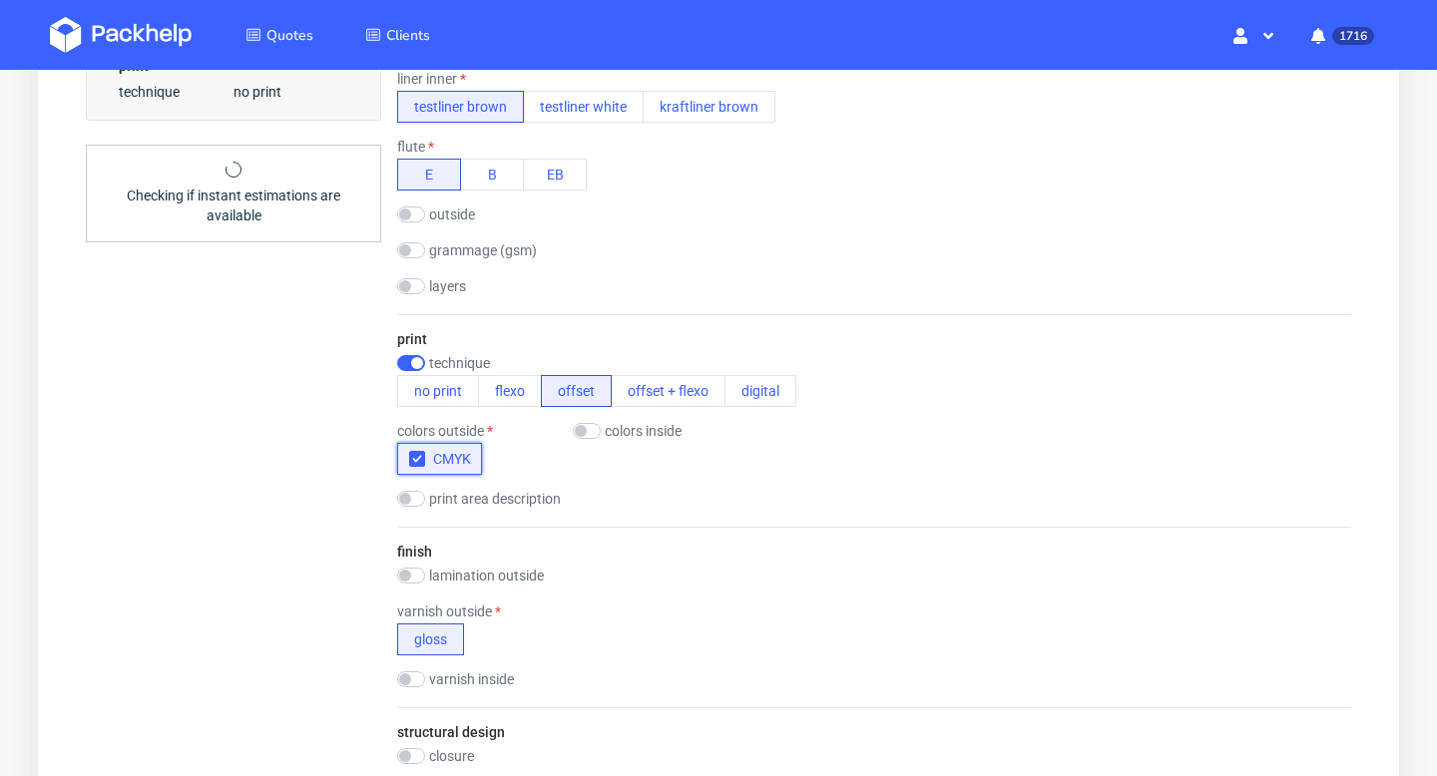
scroll to position [750, 0]
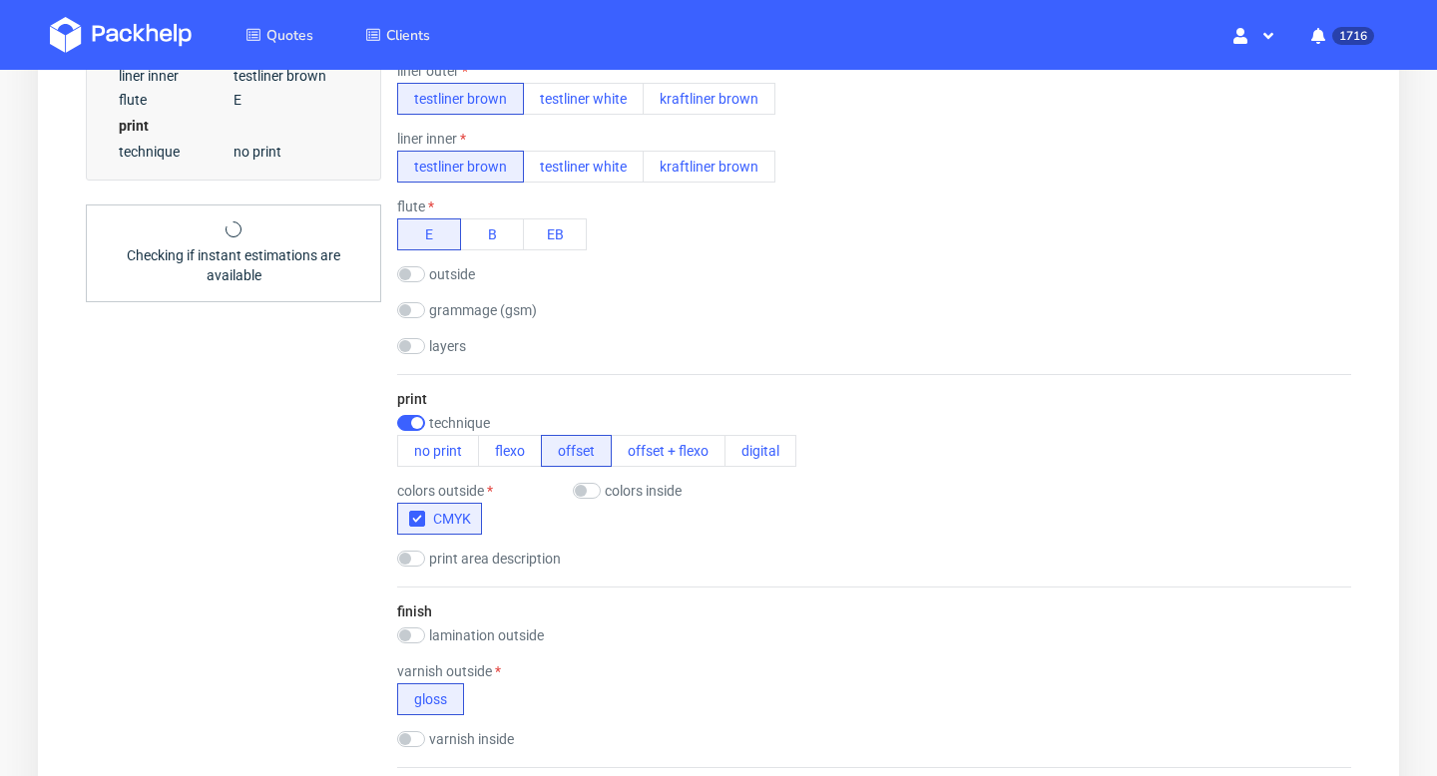
click at [464, 269] on label "outside" at bounding box center [452, 274] width 46 height 16
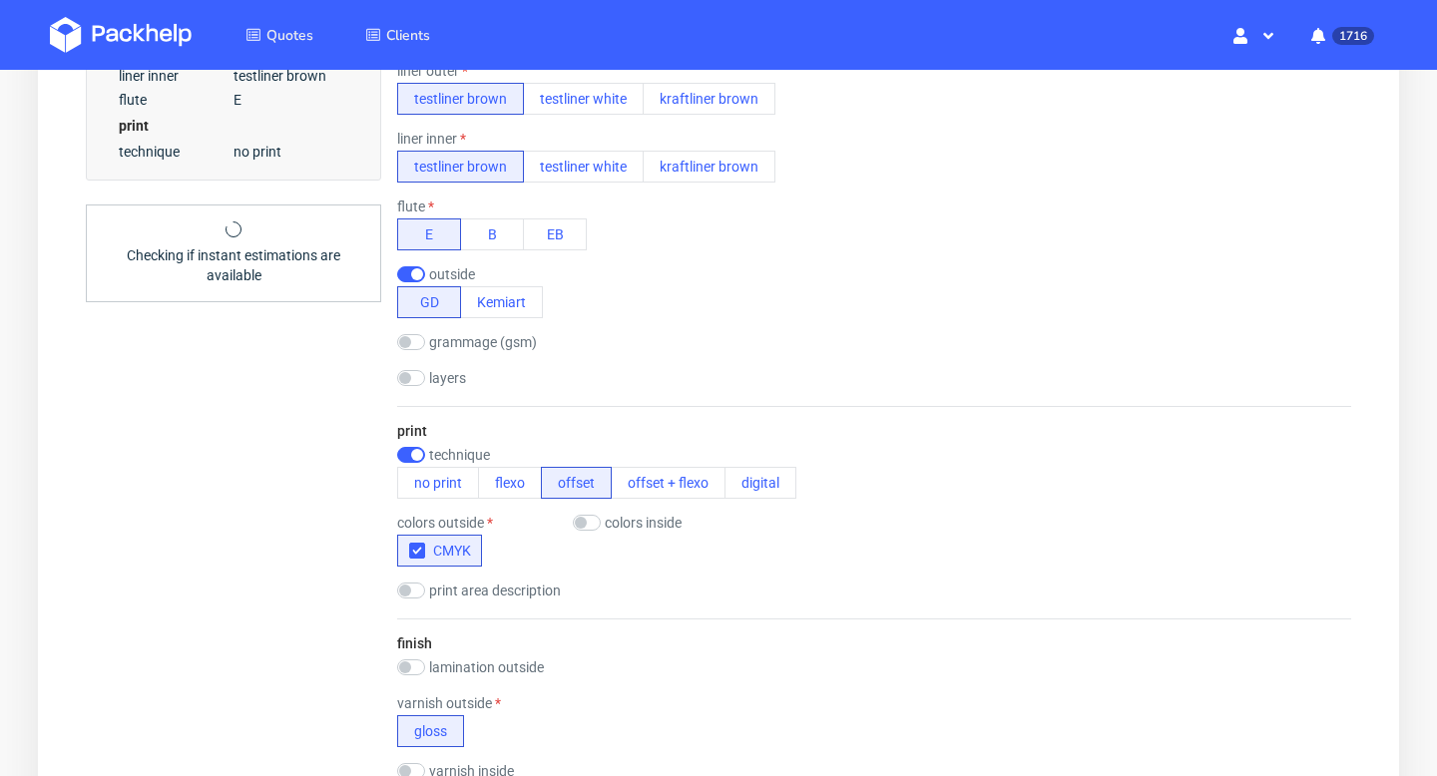
checkbox input "true"
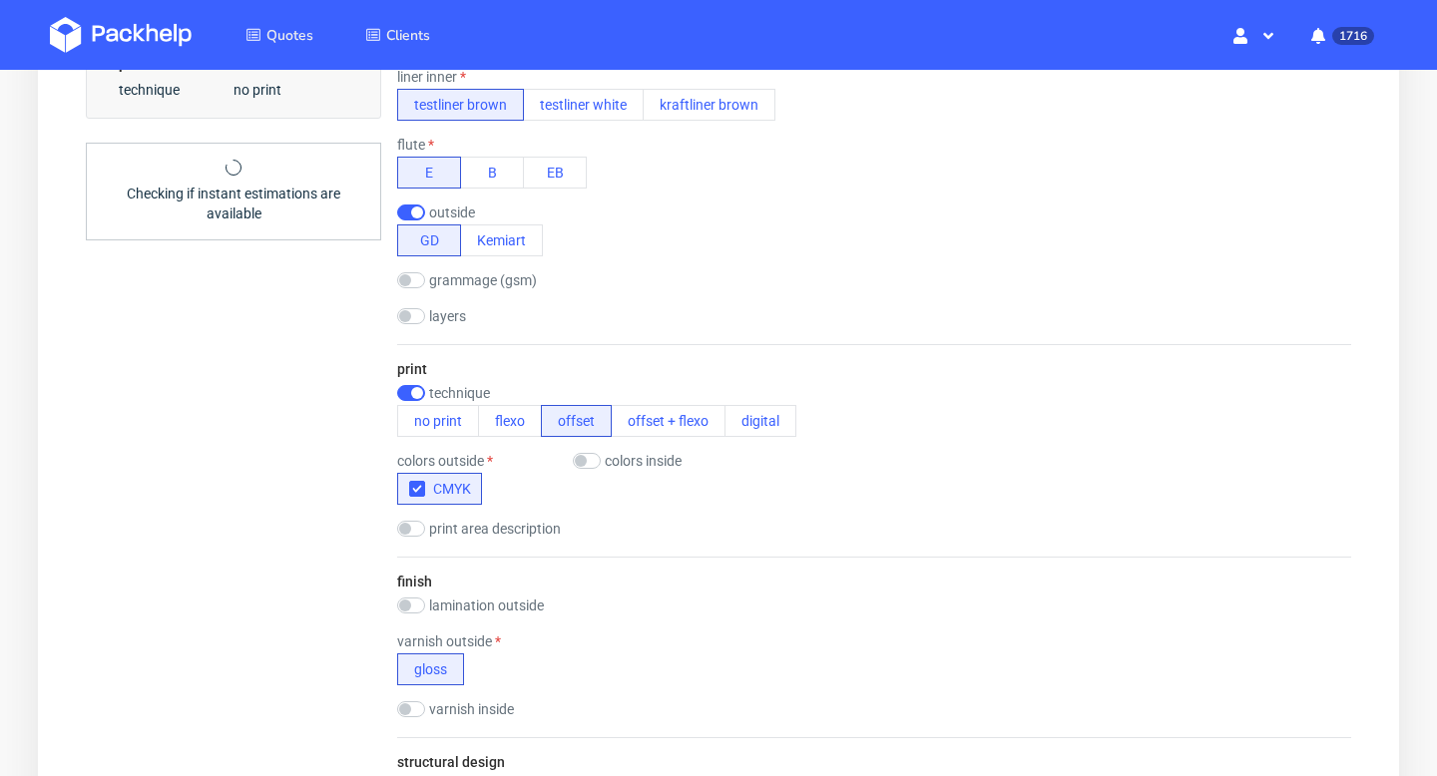
scroll to position [817, 0]
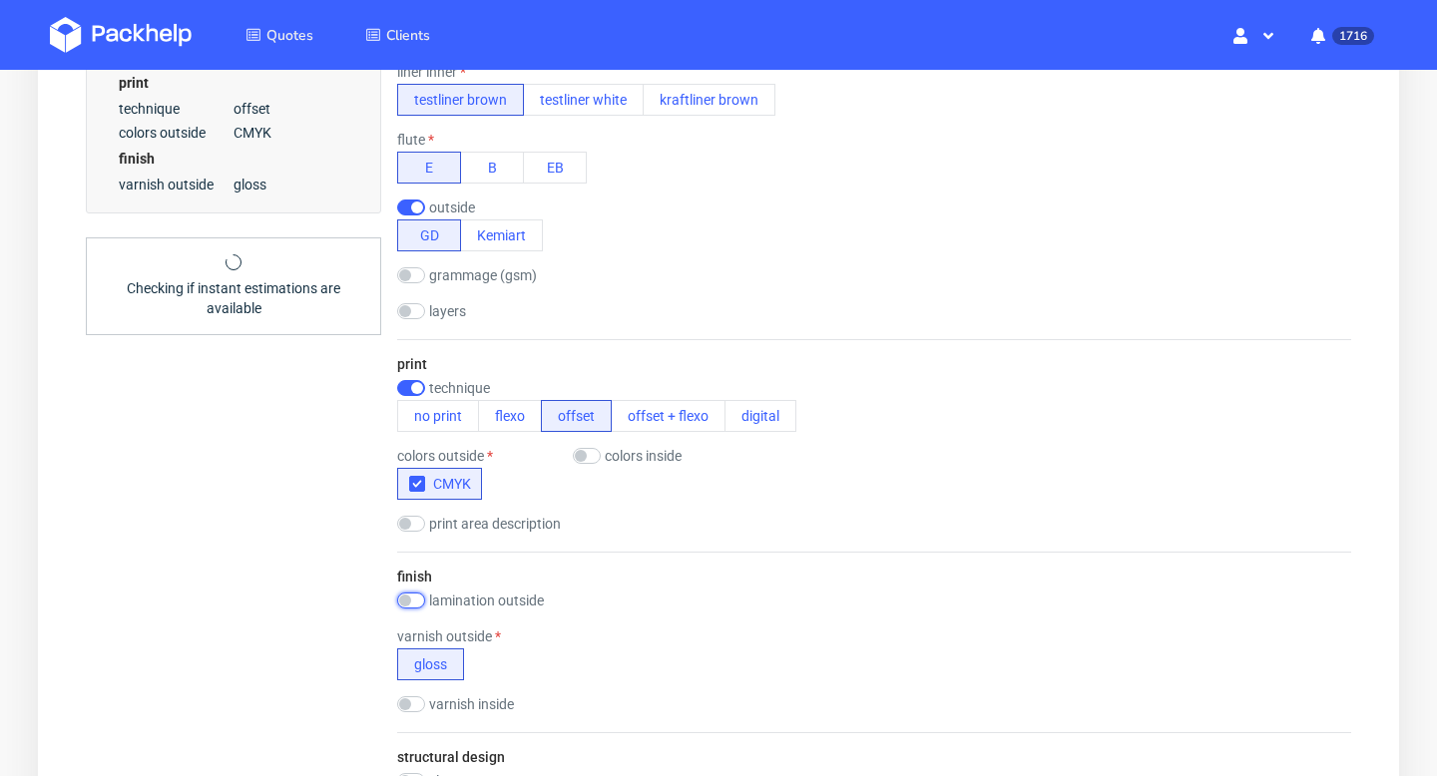
click at [421, 605] on input "checkbox" at bounding box center [411, 601] width 28 height 16
checkbox input "true"
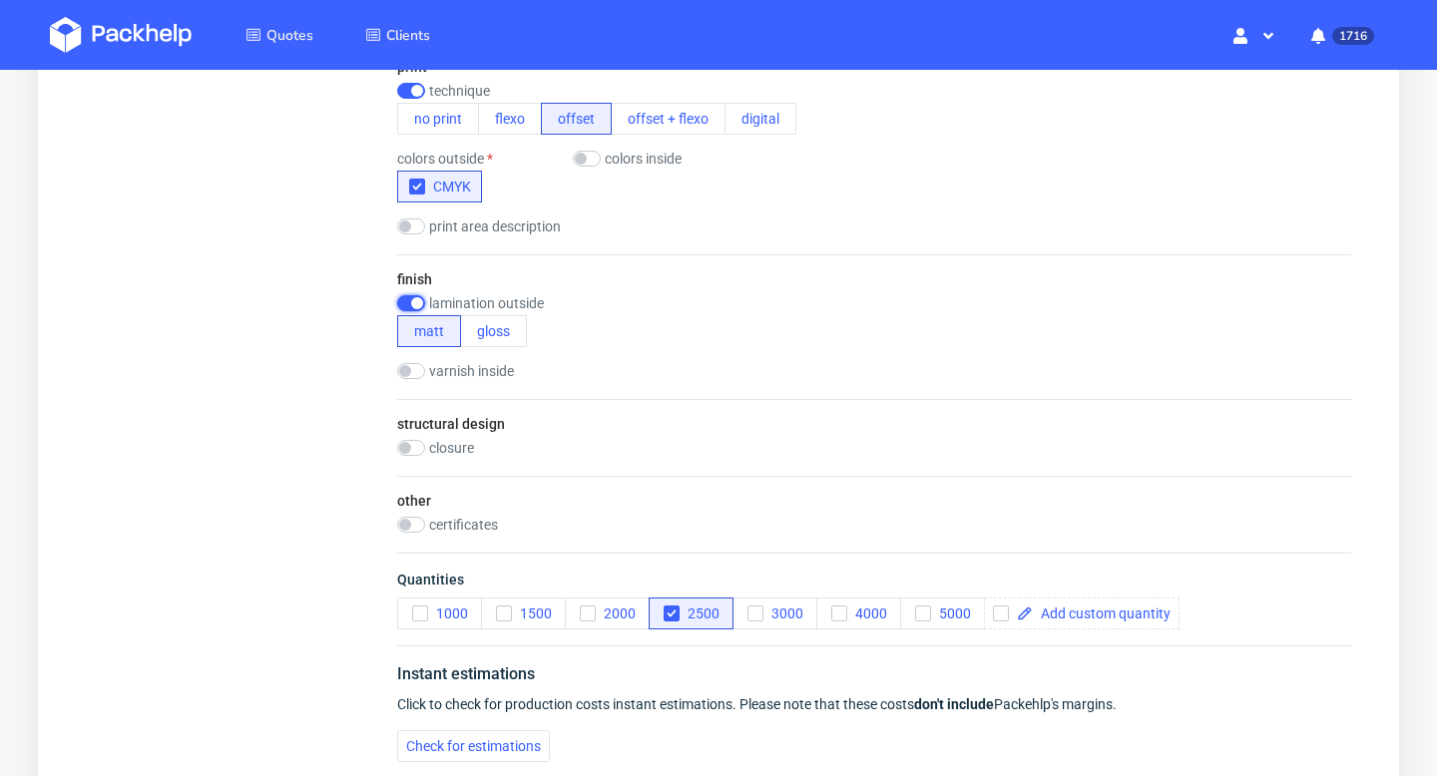
scroll to position [1185, 0]
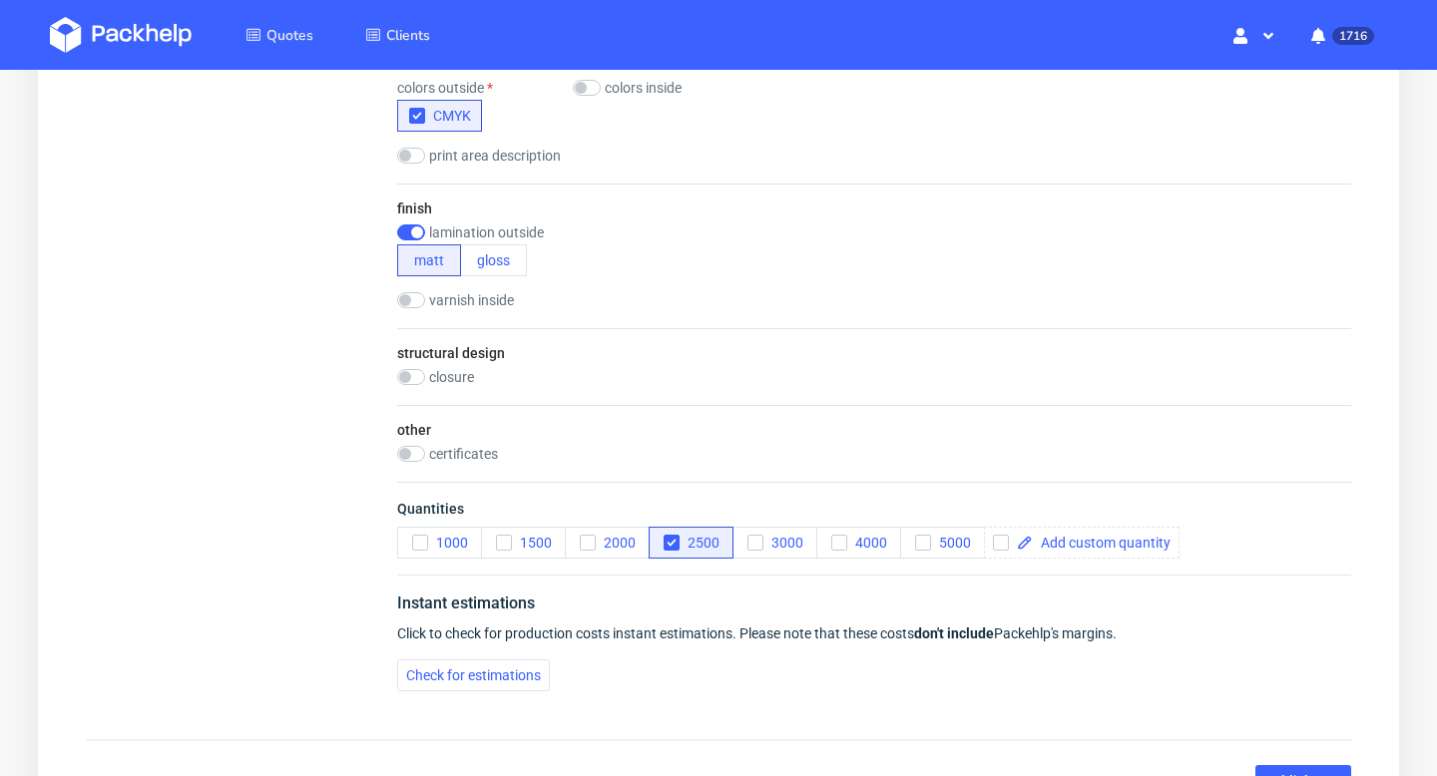
click at [445, 376] on label "closure" at bounding box center [451, 377] width 45 height 16
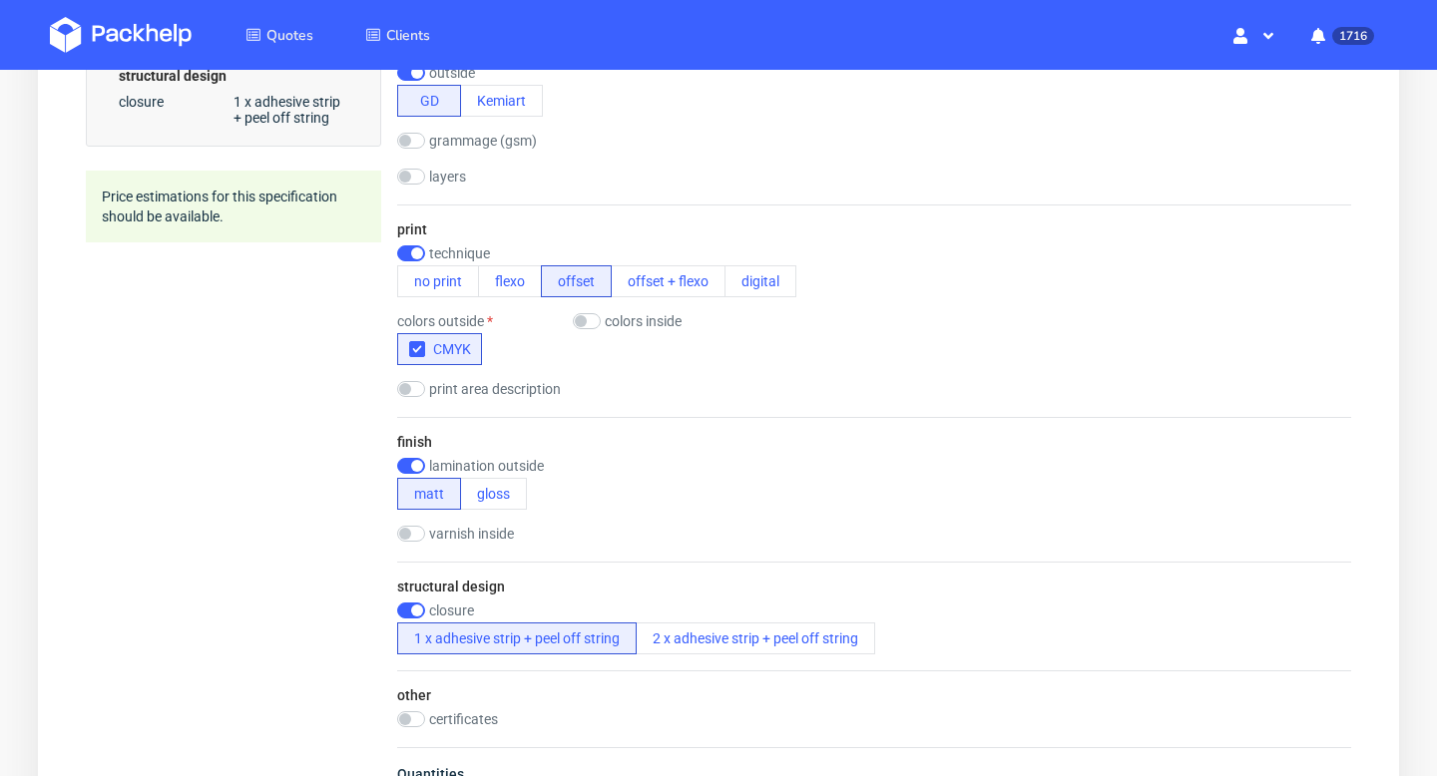
scroll to position [933, 0]
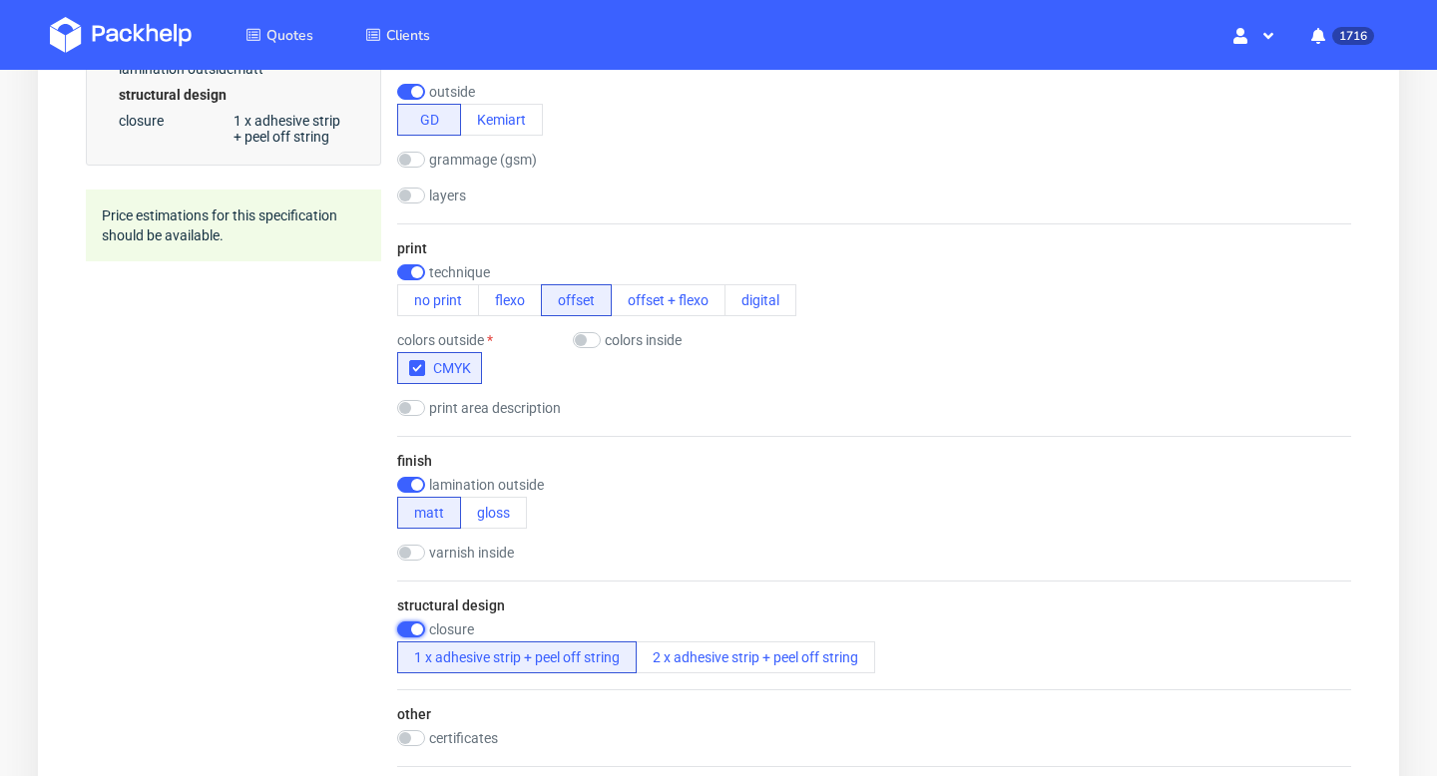
click at [411, 625] on input "checkbox" at bounding box center [411, 630] width 28 height 16
checkbox input "false"
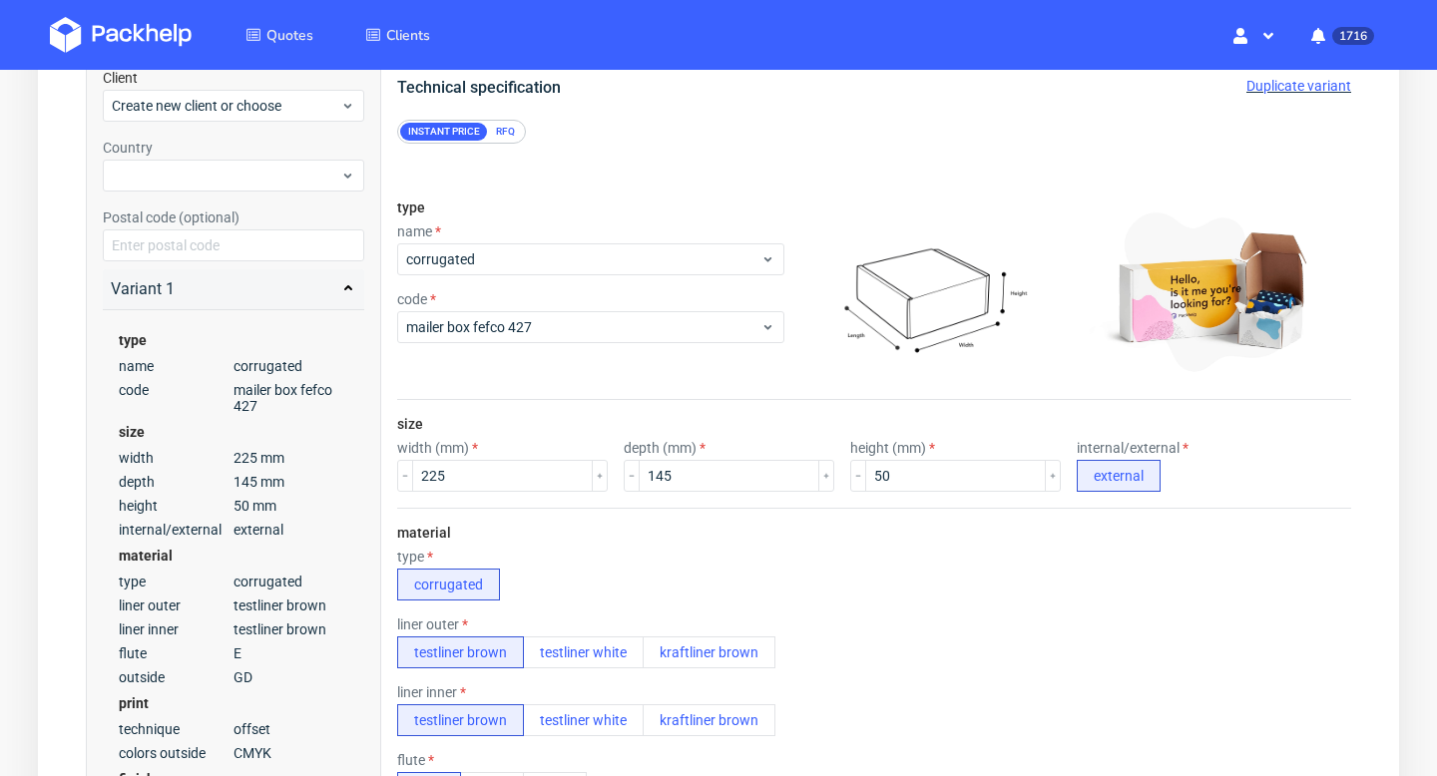
scroll to position [193, 0]
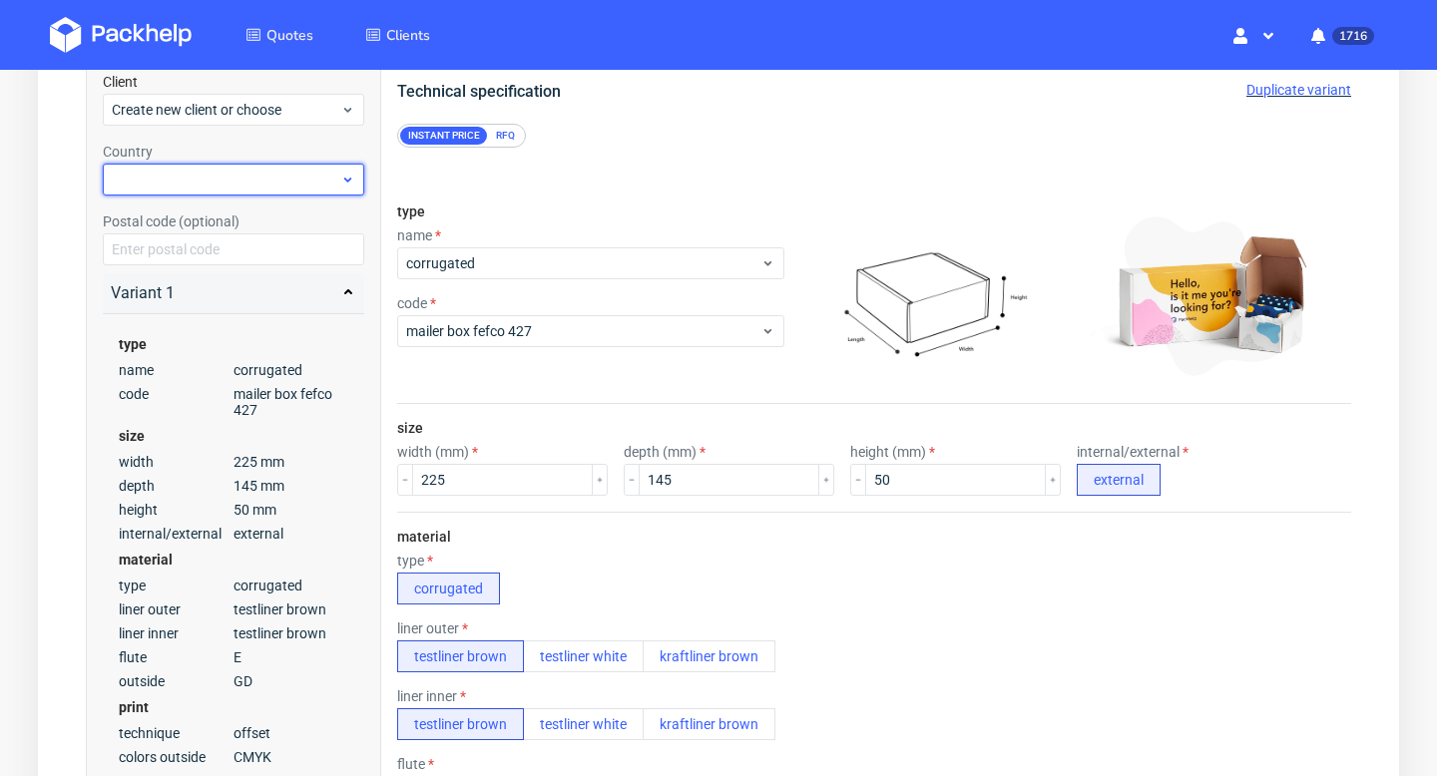
click at [189, 182] on div at bounding box center [233, 180] width 261 height 32
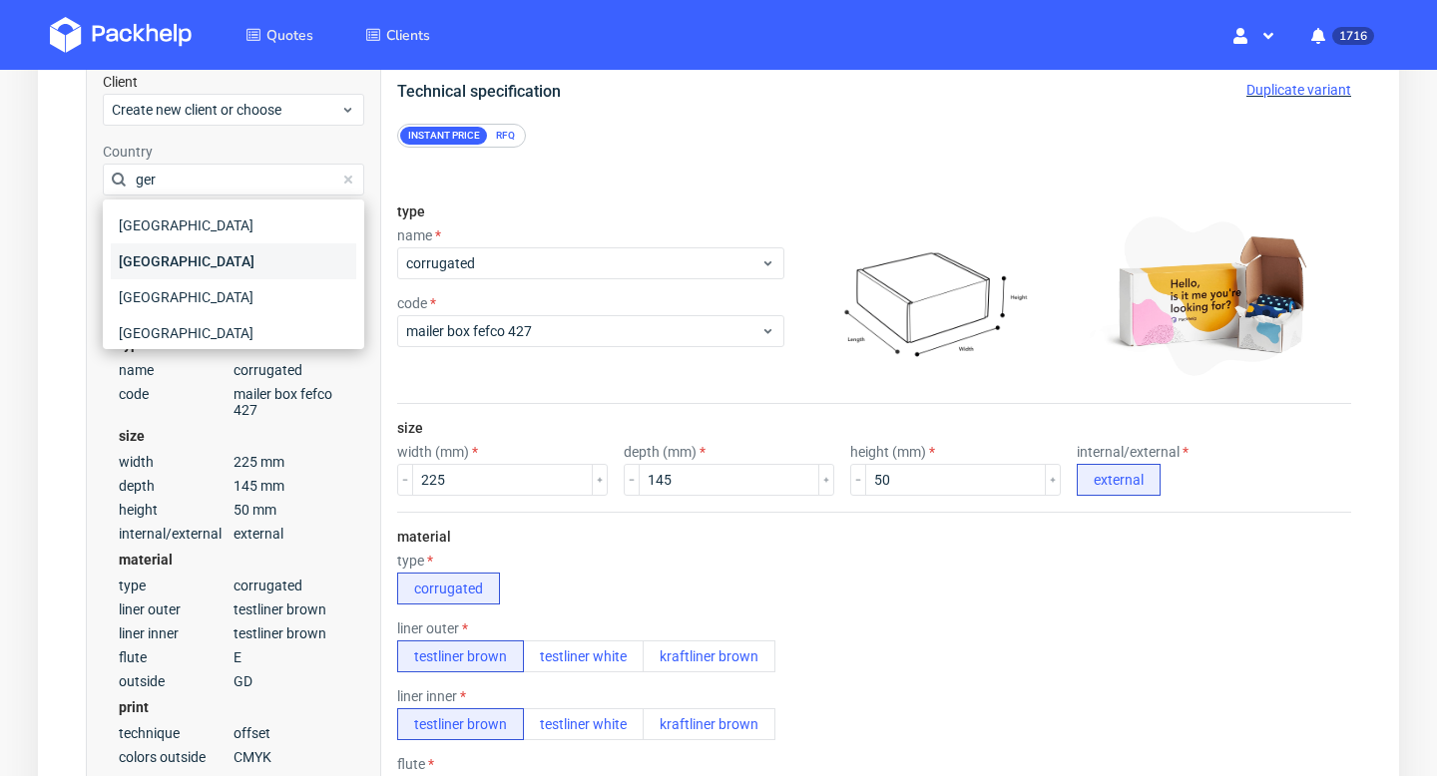
type input "ger"
click at [172, 249] on div "[GEOGRAPHIC_DATA]" at bounding box center [233, 261] width 245 height 36
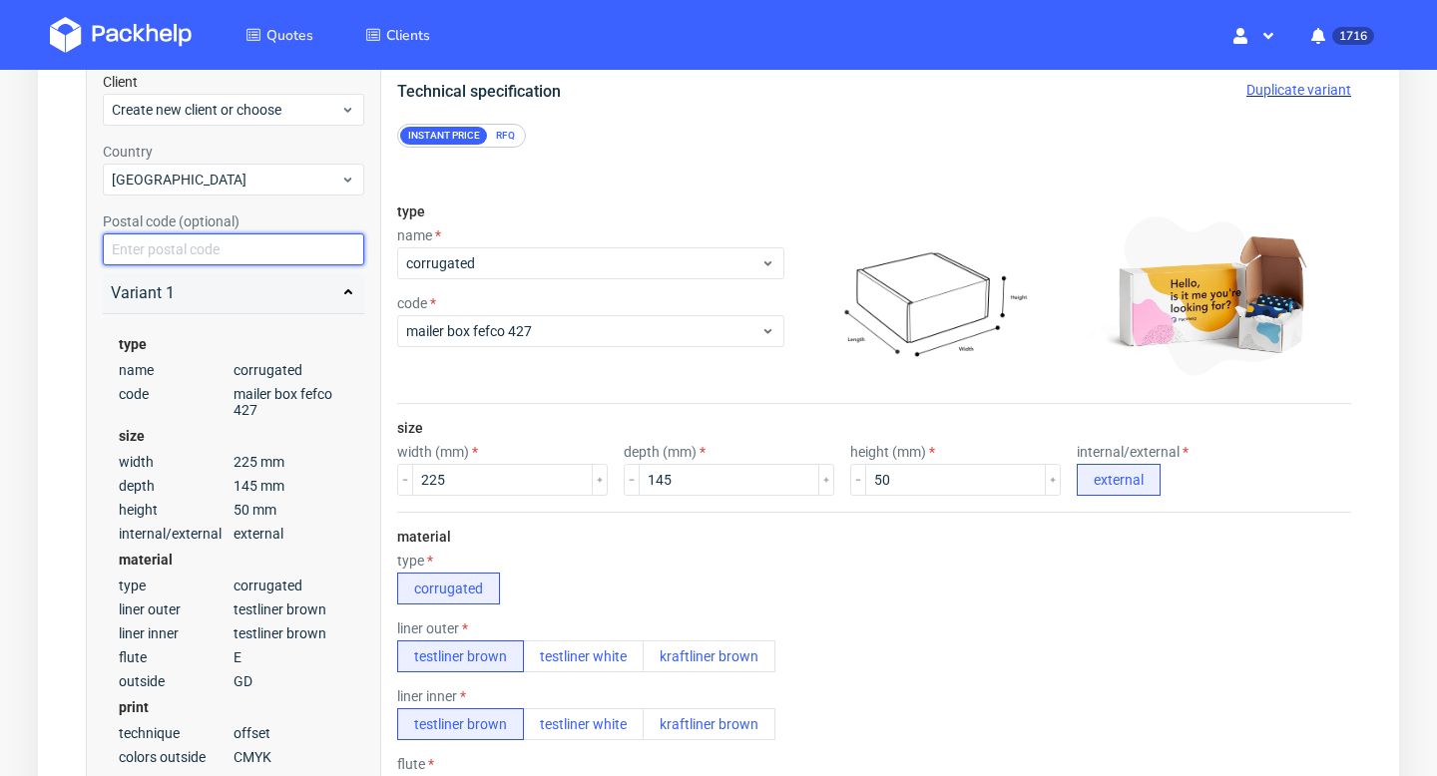
click at [165, 252] on input "text" at bounding box center [233, 250] width 261 height 32
paste input "5932 NB"
drag, startPoint x: 170, startPoint y: 246, endPoint x: 145, endPoint y: 245, distance: 25.0
click at [145, 245] on input "5932 NB" at bounding box center [233, 250] width 261 height 32
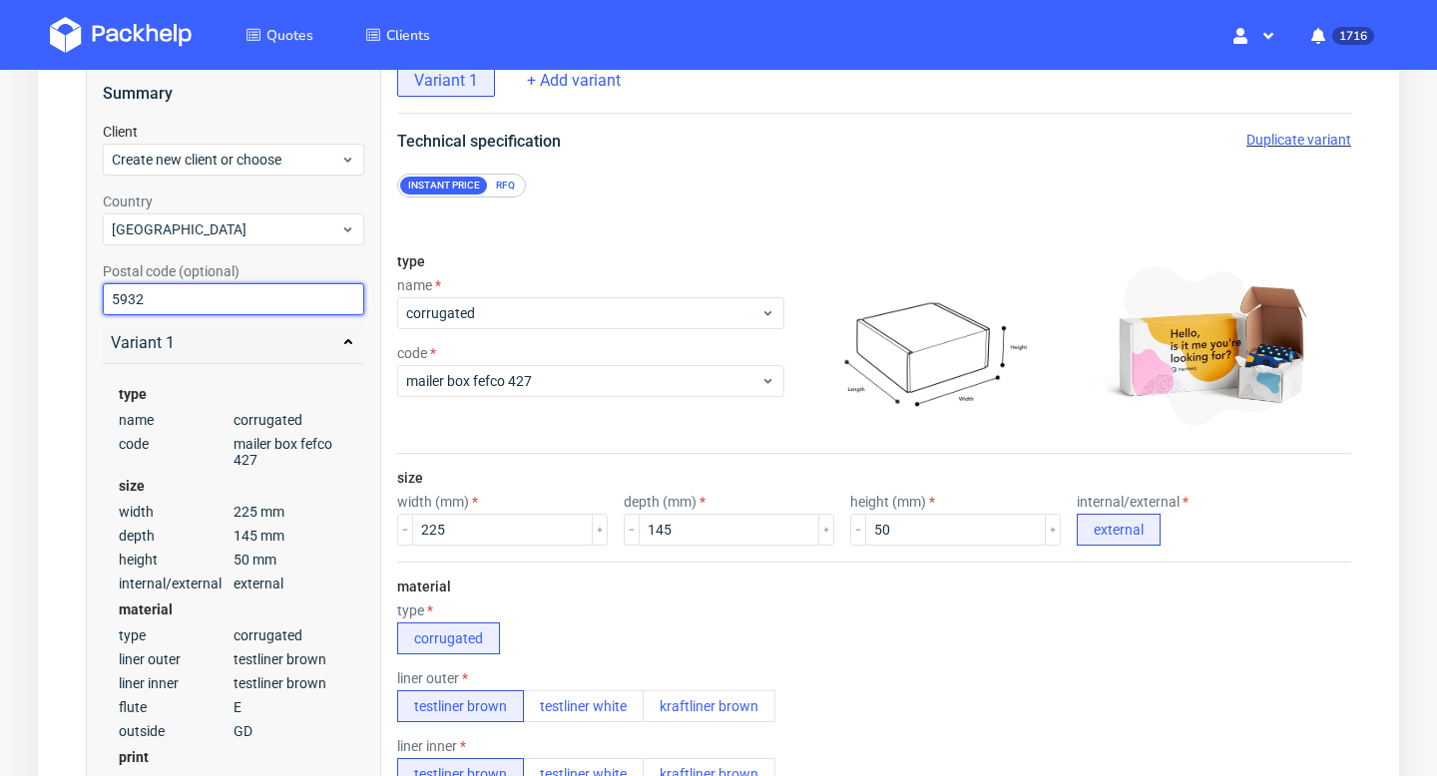
scroll to position [94, 0]
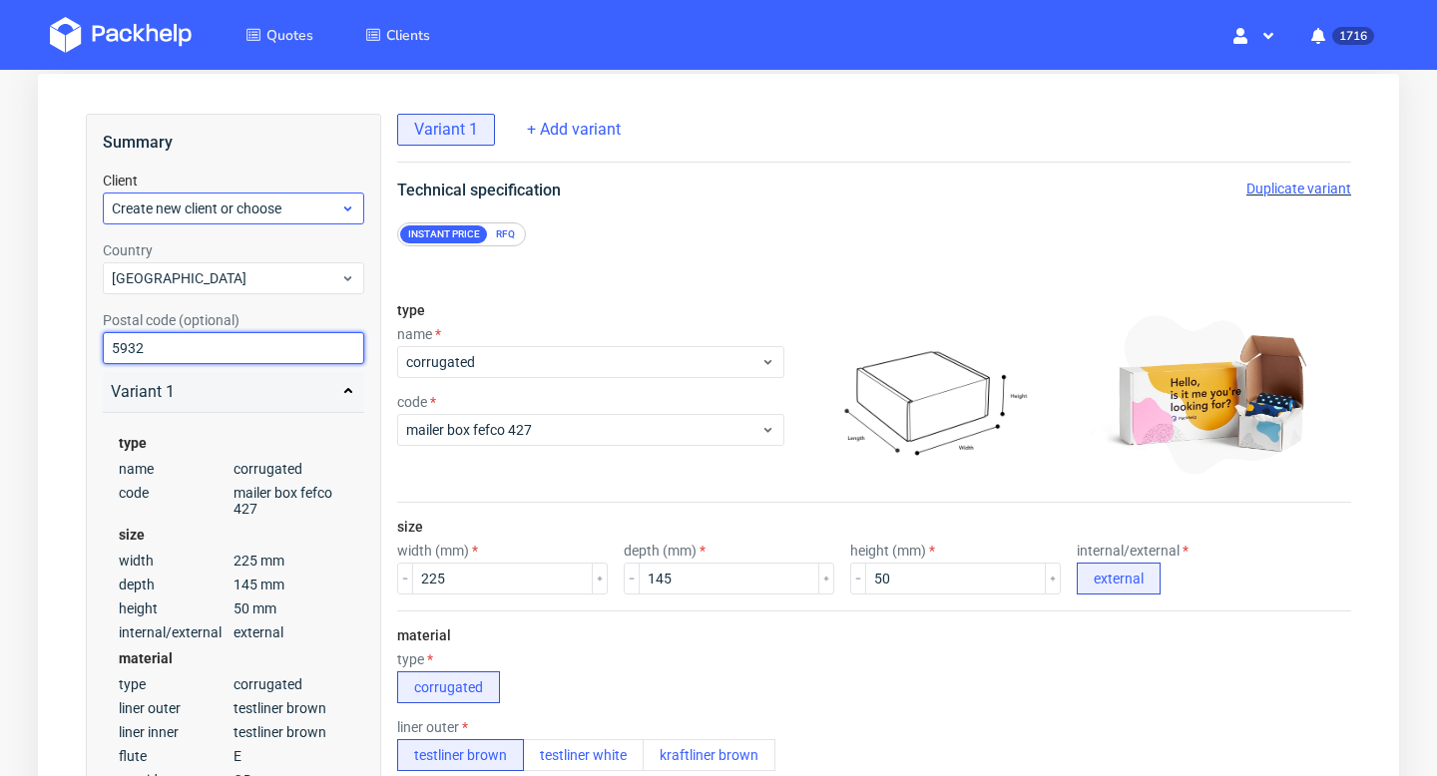
type input "5932"
click at [189, 194] on div "Create new client or choose" at bounding box center [233, 209] width 261 height 32
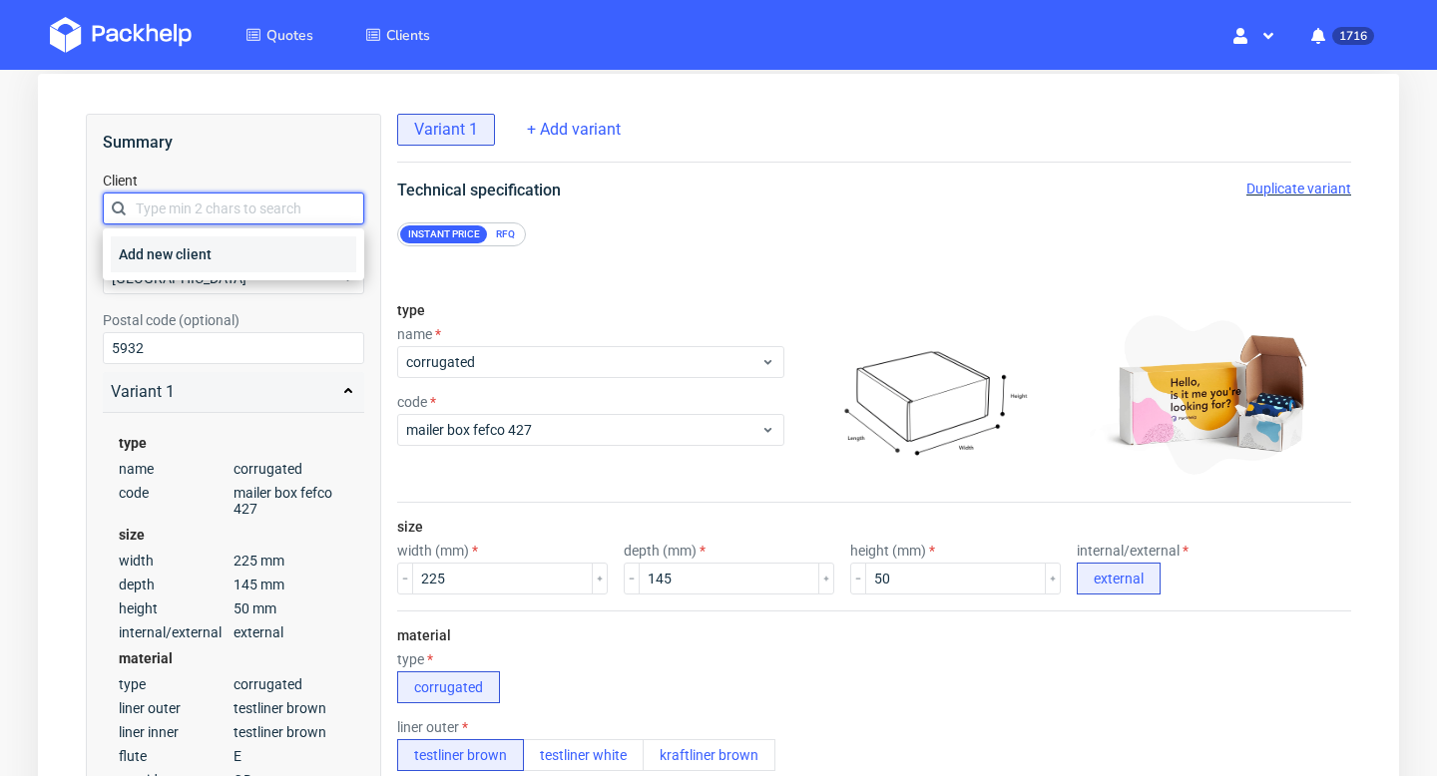
paste input "[PERSON_NAME][EMAIL_ADDRESS][PERSON_NAME][DOMAIN_NAME]"
type input "[PERSON_NAME][EMAIL_ADDRESS][PERSON_NAME][DOMAIN_NAME]"
click at [205, 252] on div "Add new client" at bounding box center [233, 254] width 245 height 36
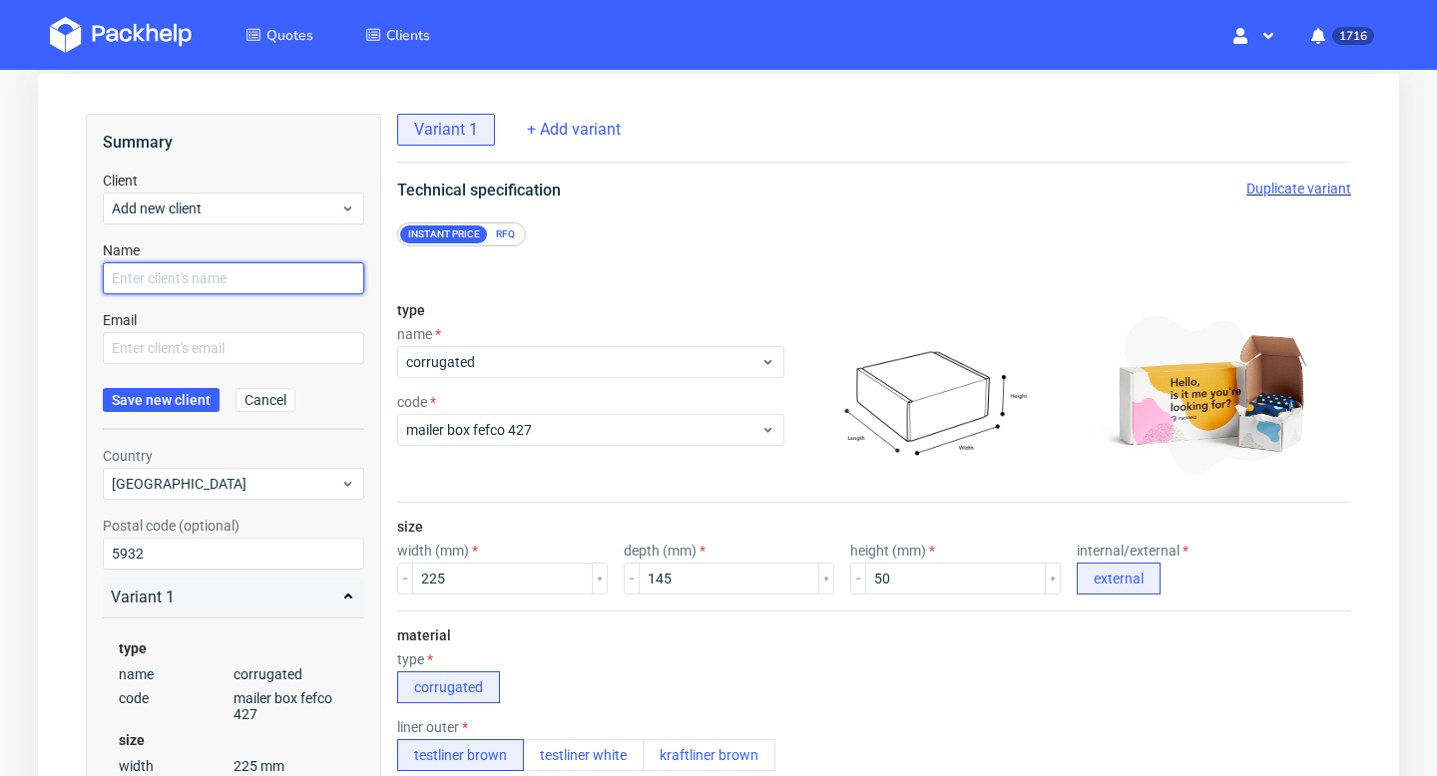
click at [164, 277] on input "text" at bounding box center [233, 278] width 261 height 32
paste input "[PERSON_NAME][EMAIL_ADDRESS][PERSON_NAME][DOMAIN_NAME]"
type input "dominic.bohnen@naskorsports.com"
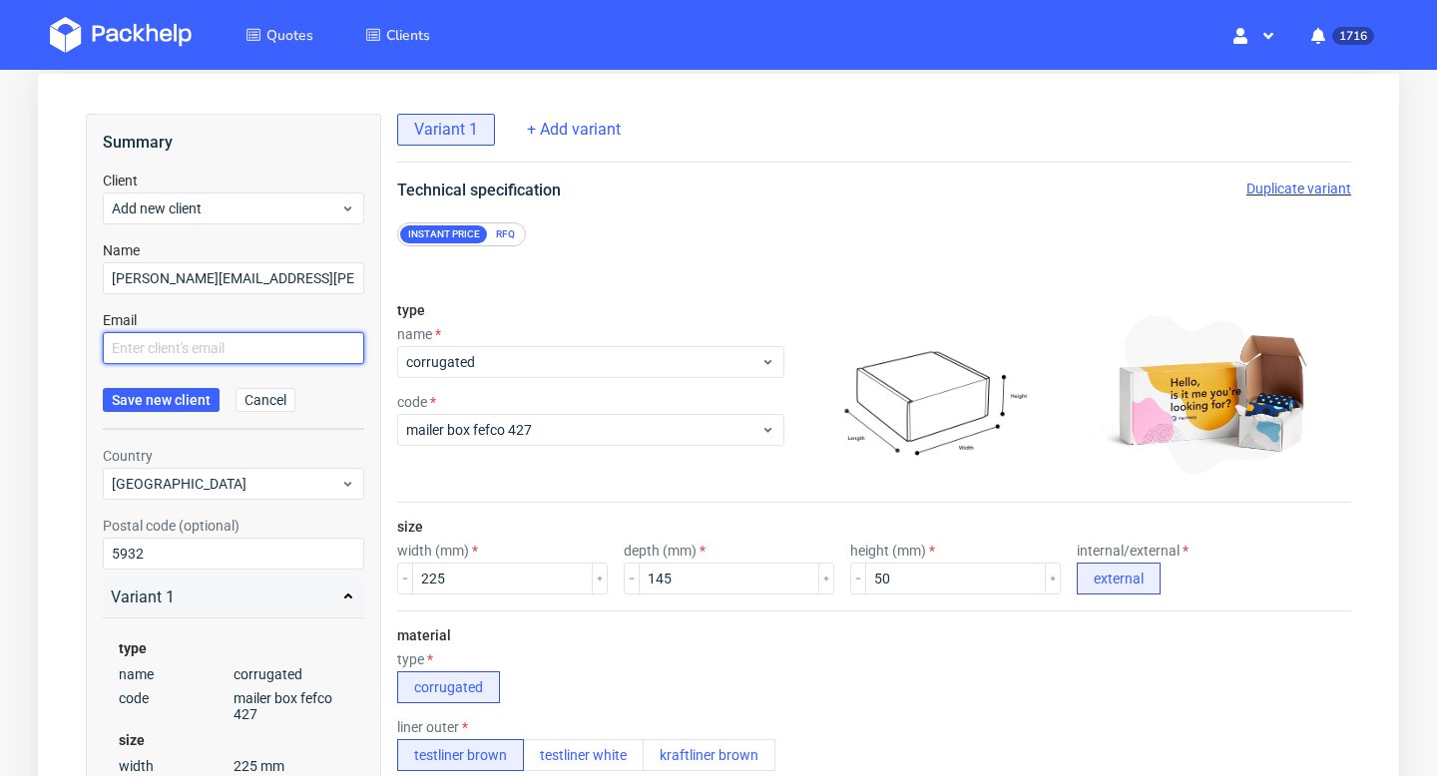
click at [144, 340] on input "text" at bounding box center [233, 348] width 261 height 32
paste input "dominic.bohnen@naskorsports.com"
type input "dominic.bohnen@naskorsports.com"
click at [151, 397] on span "Save new client" at bounding box center [161, 400] width 99 height 14
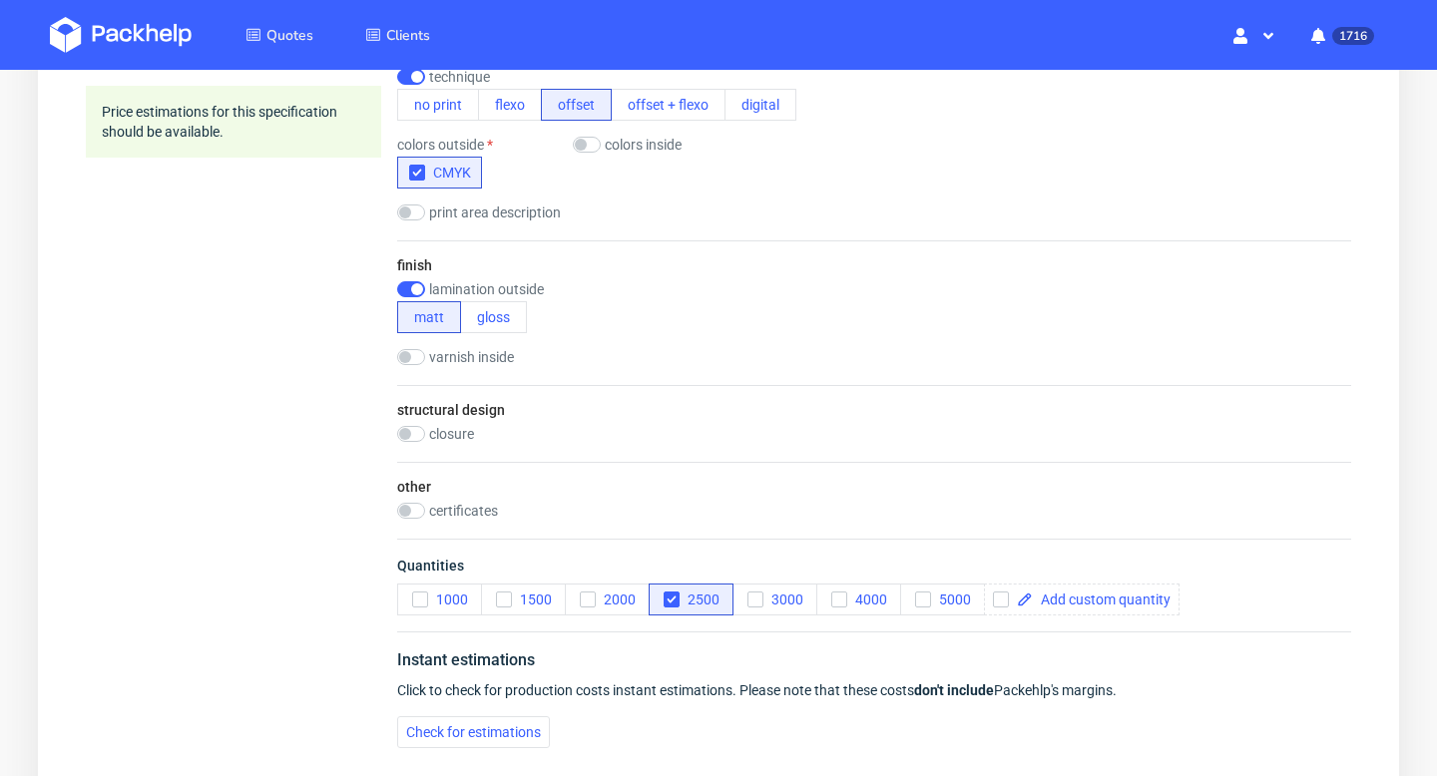
scroll to position [1367, 0]
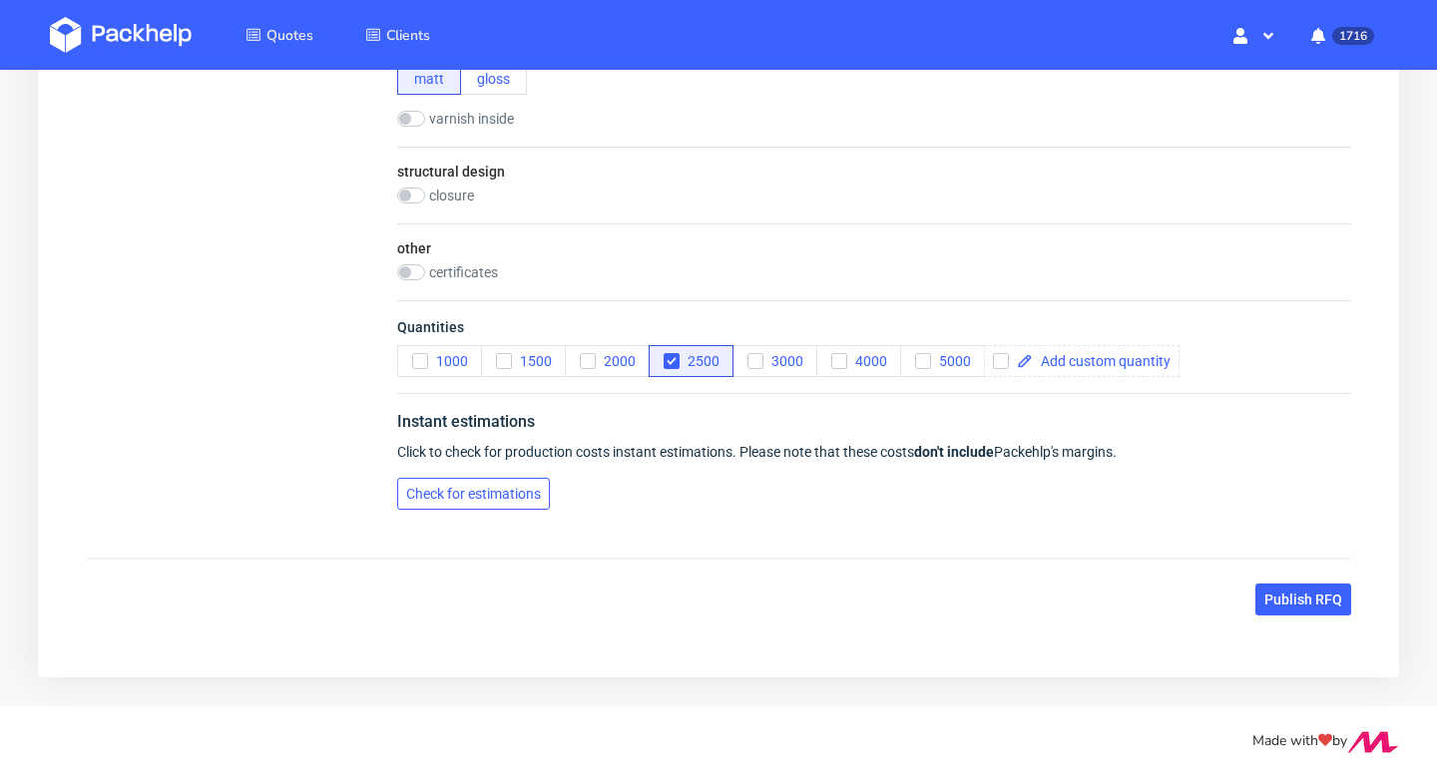
click at [537, 487] on span "Check for estimations" at bounding box center [473, 494] width 135 height 14
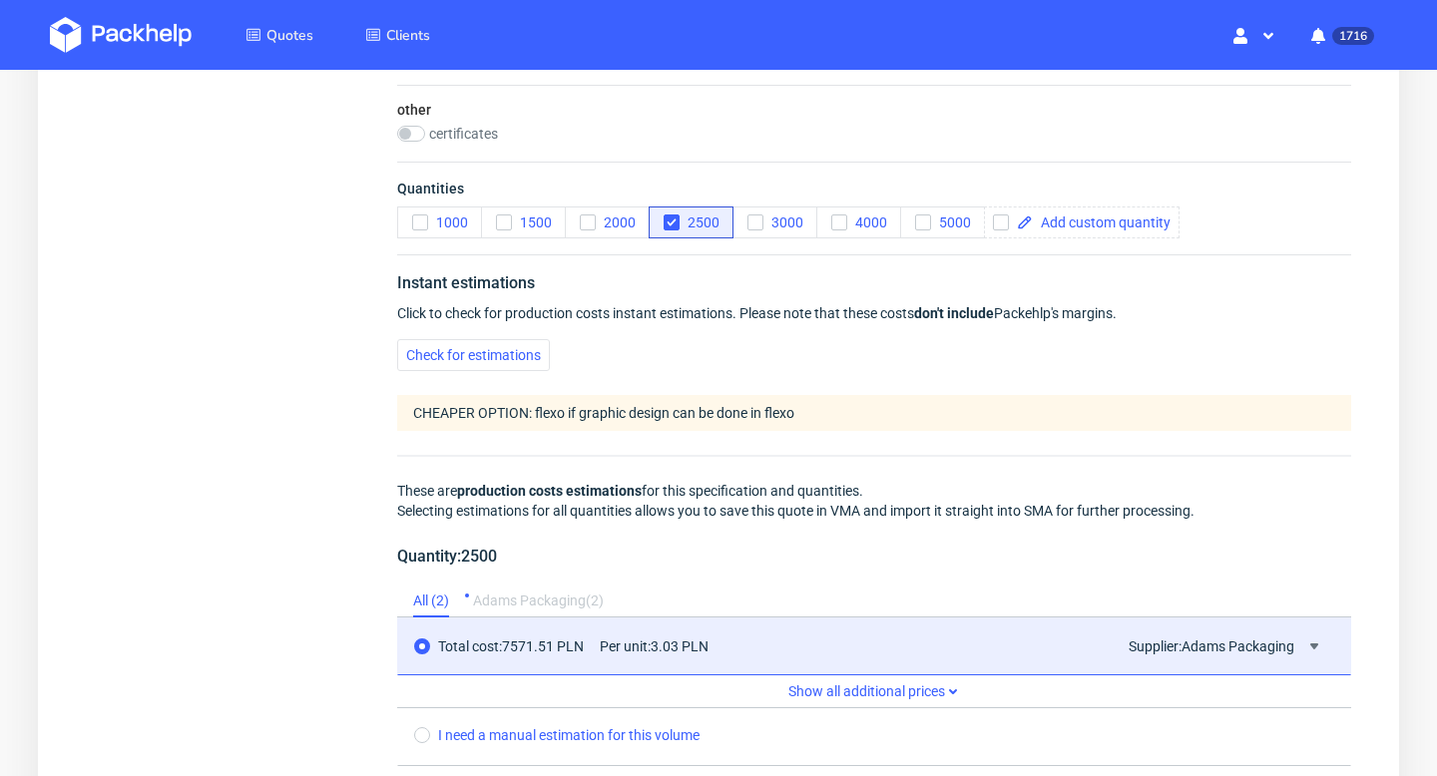
scroll to position [1720, 0]
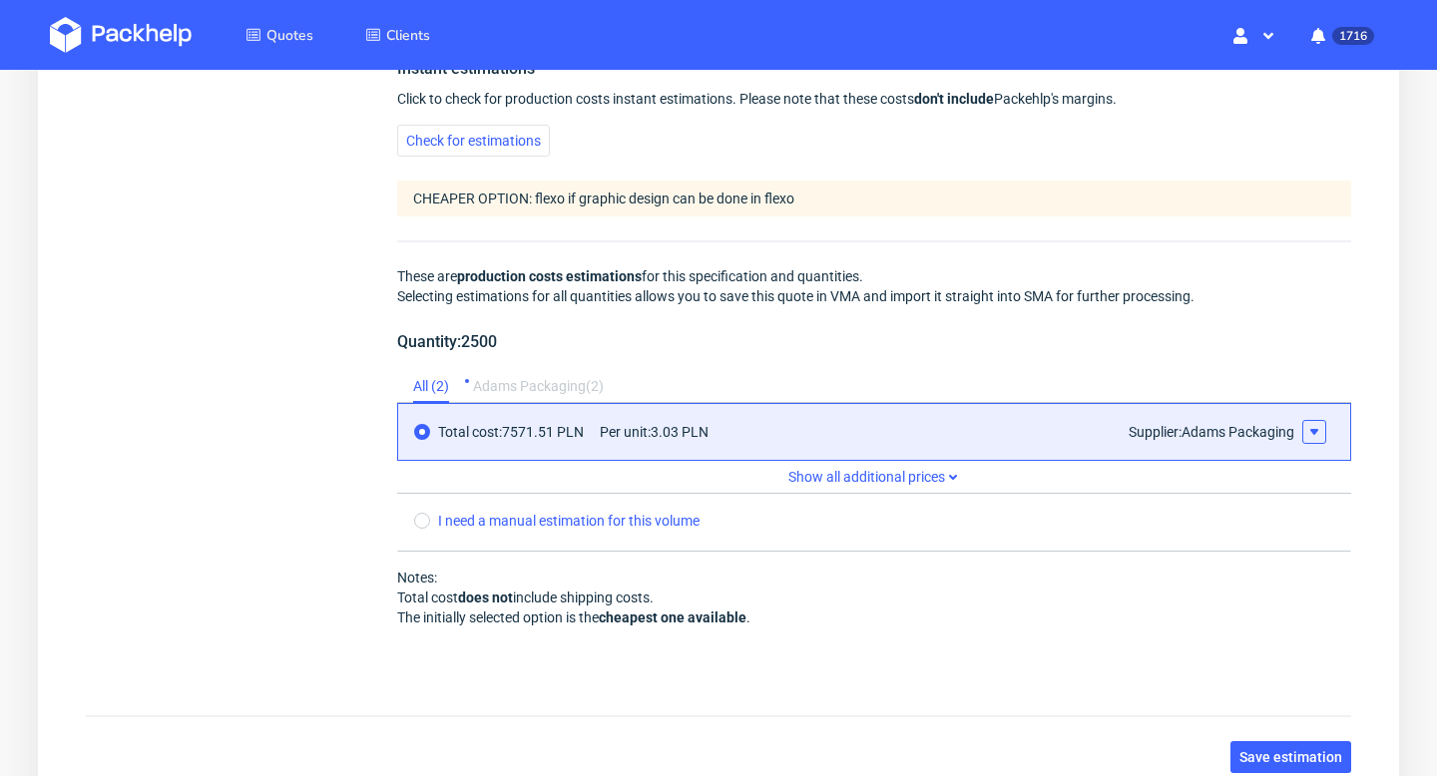
click at [1319, 432] on icon at bounding box center [1314, 432] width 16 height 16
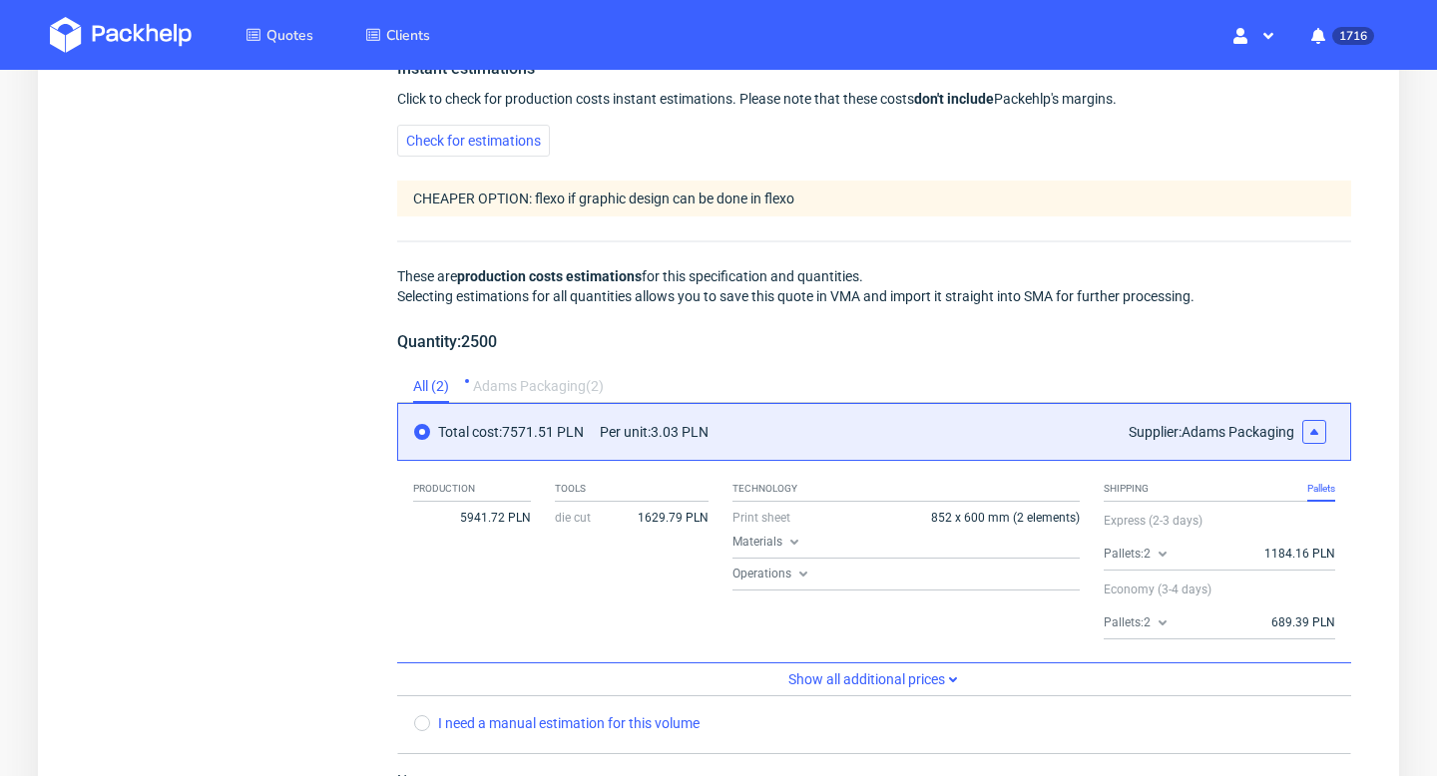
click at [592, 388] on div "Adams Packaging ( 2 )" at bounding box center [538, 387] width 131 height 32
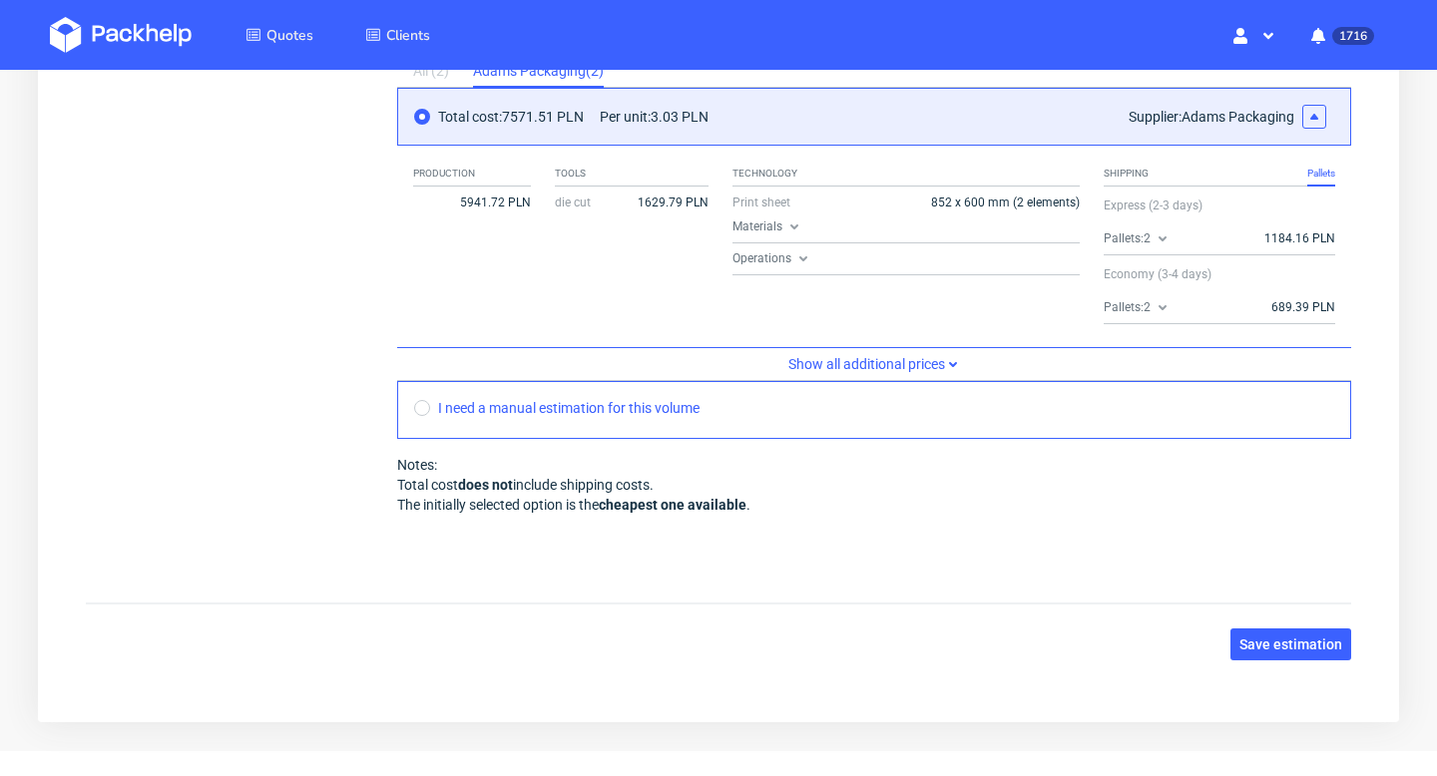
scroll to position [2039, 0]
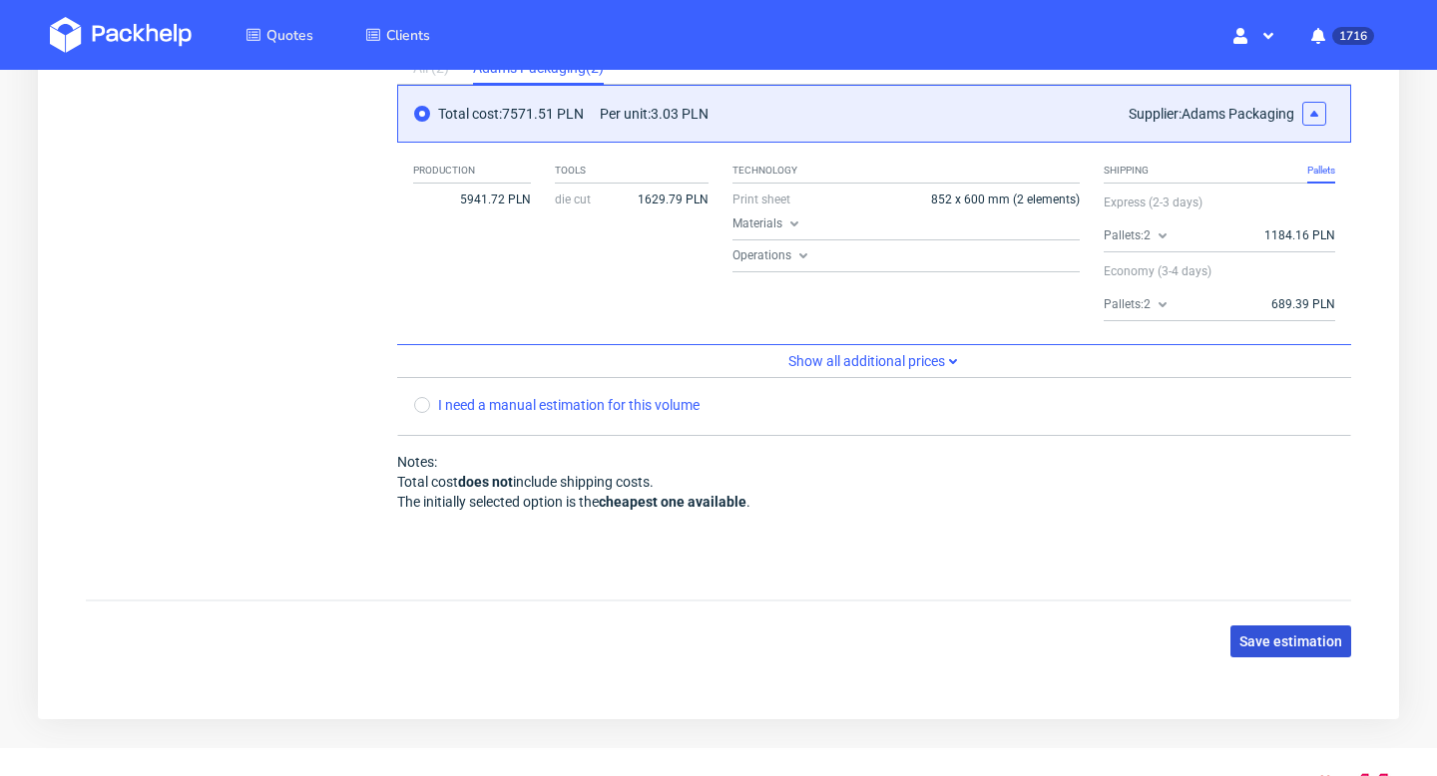
click at [1321, 650] on button "Save estimation" at bounding box center [1290, 642] width 121 height 32
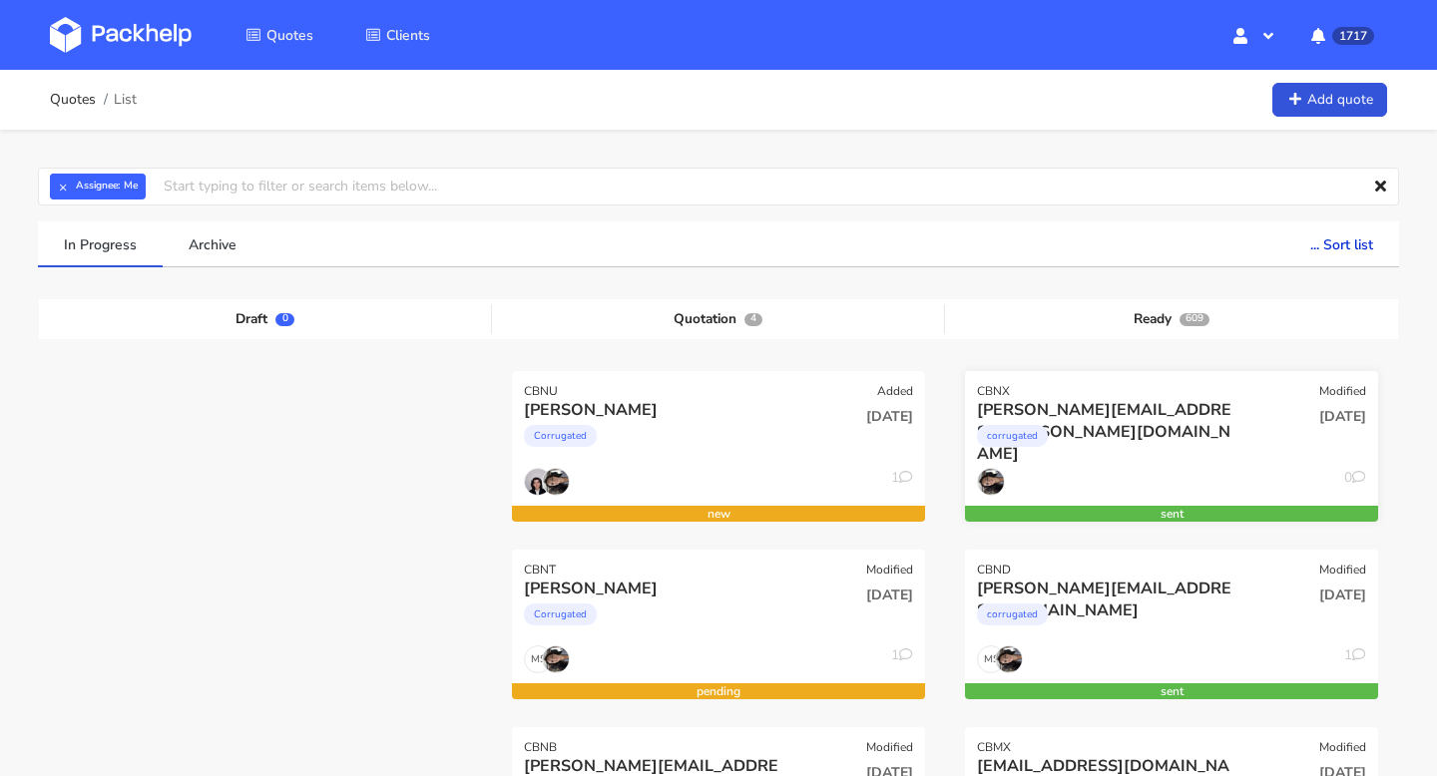
click at [1123, 409] on div "[PERSON_NAME][EMAIL_ADDRESS][PERSON_NAME][DOMAIN_NAME]" at bounding box center [1109, 410] width 264 height 22
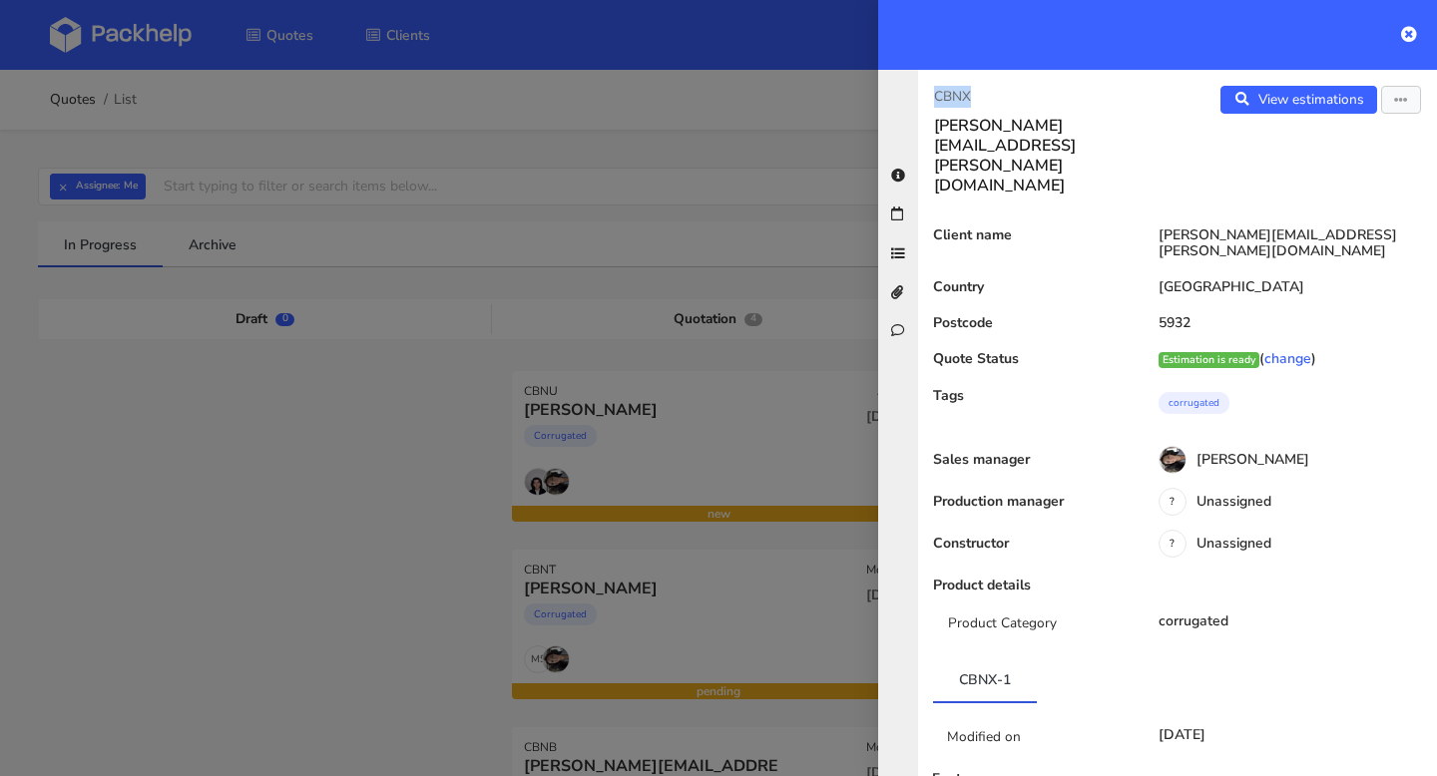
drag, startPoint x: 974, startPoint y: 101, endPoint x: 928, endPoint y: 101, distance: 45.9
click at [928, 101] on div "CBNX dominic.bohnen@naskorsports.com" at bounding box center [1047, 141] width 259 height 110
copy p "CBNX"
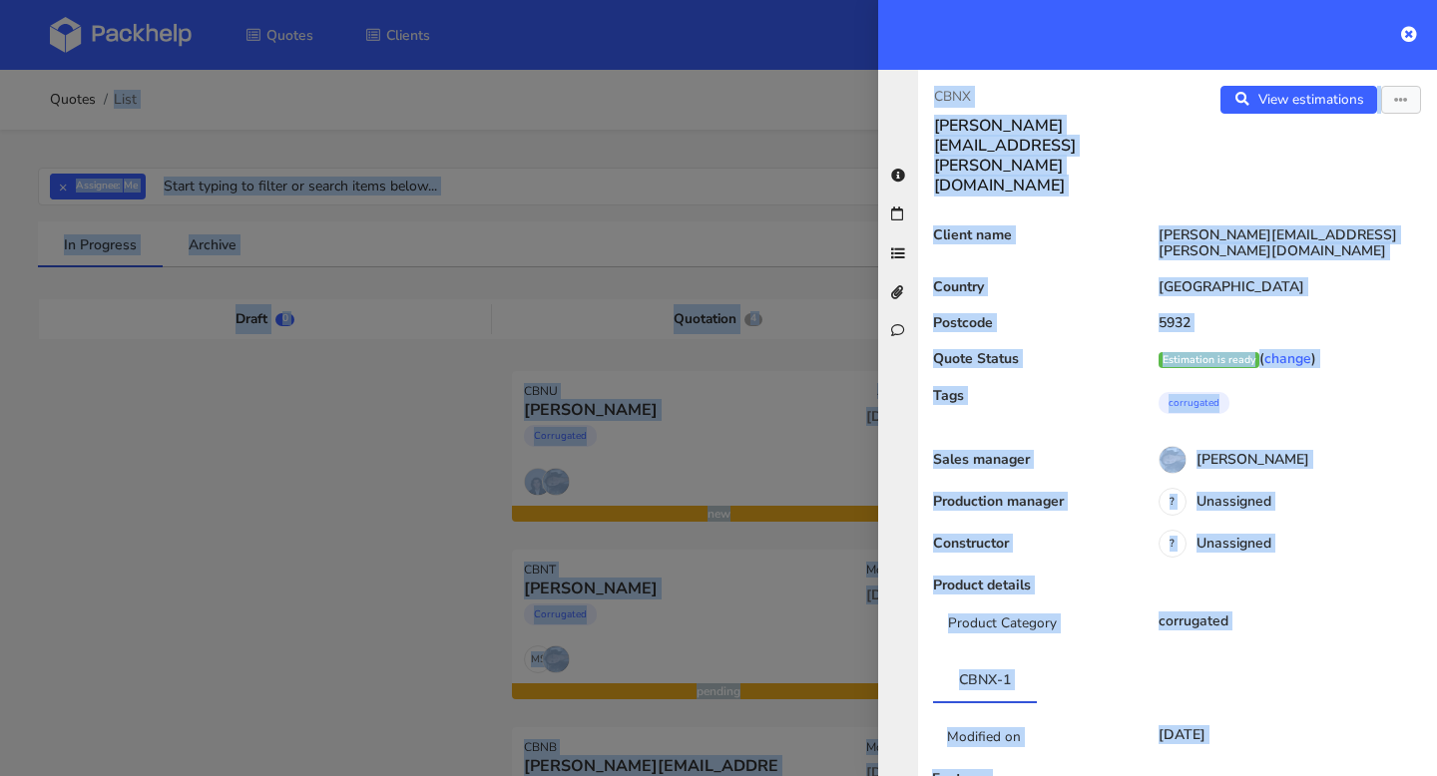
drag, startPoint x: 180, startPoint y: 8, endPoint x: 97, endPoint y: -24, distance: 88.8
click at [97, 0] on html "Quotes Clients Hello, Cristina Profile Sign Out 1717 Notifications [dominic.boh…" at bounding box center [718, 388] width 1437 height 776
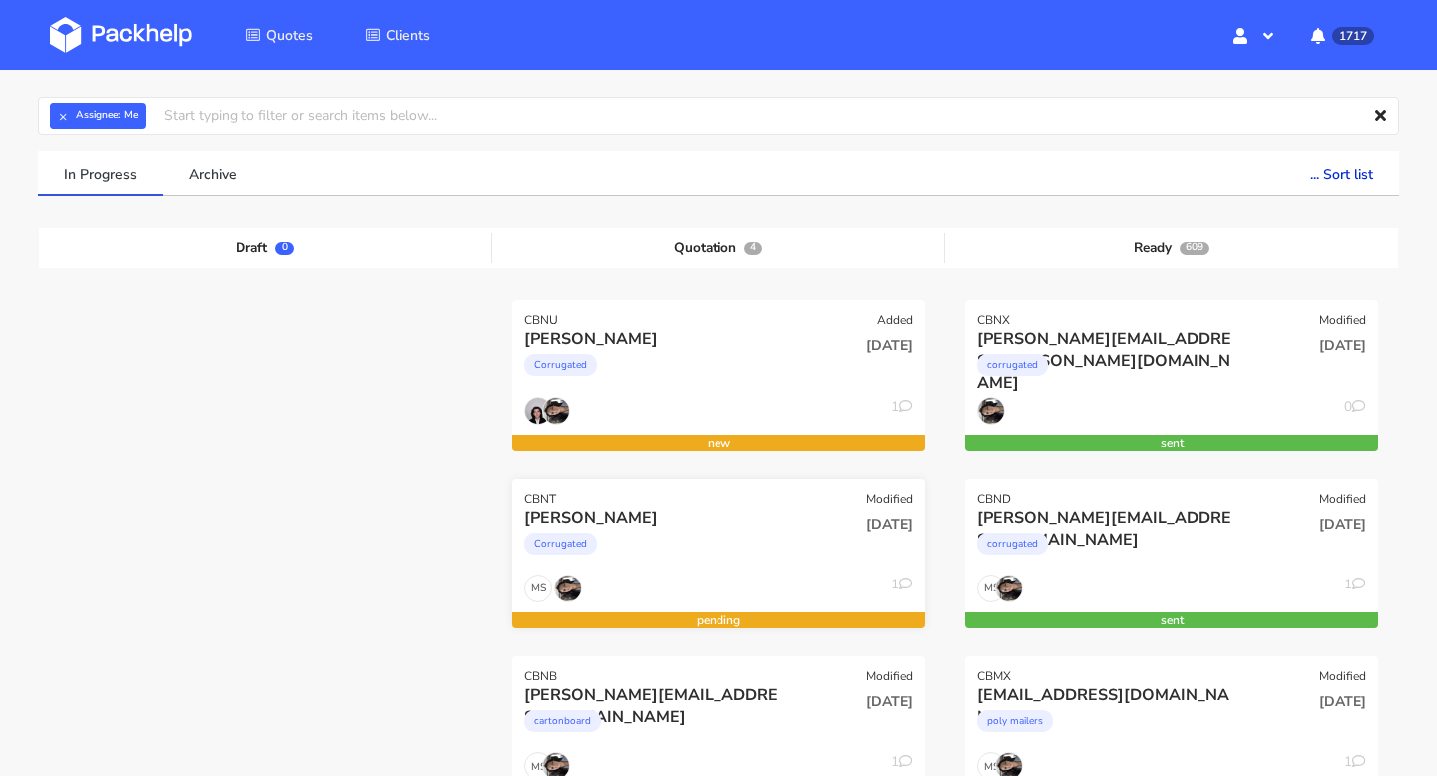
scroll to position [25, 0]
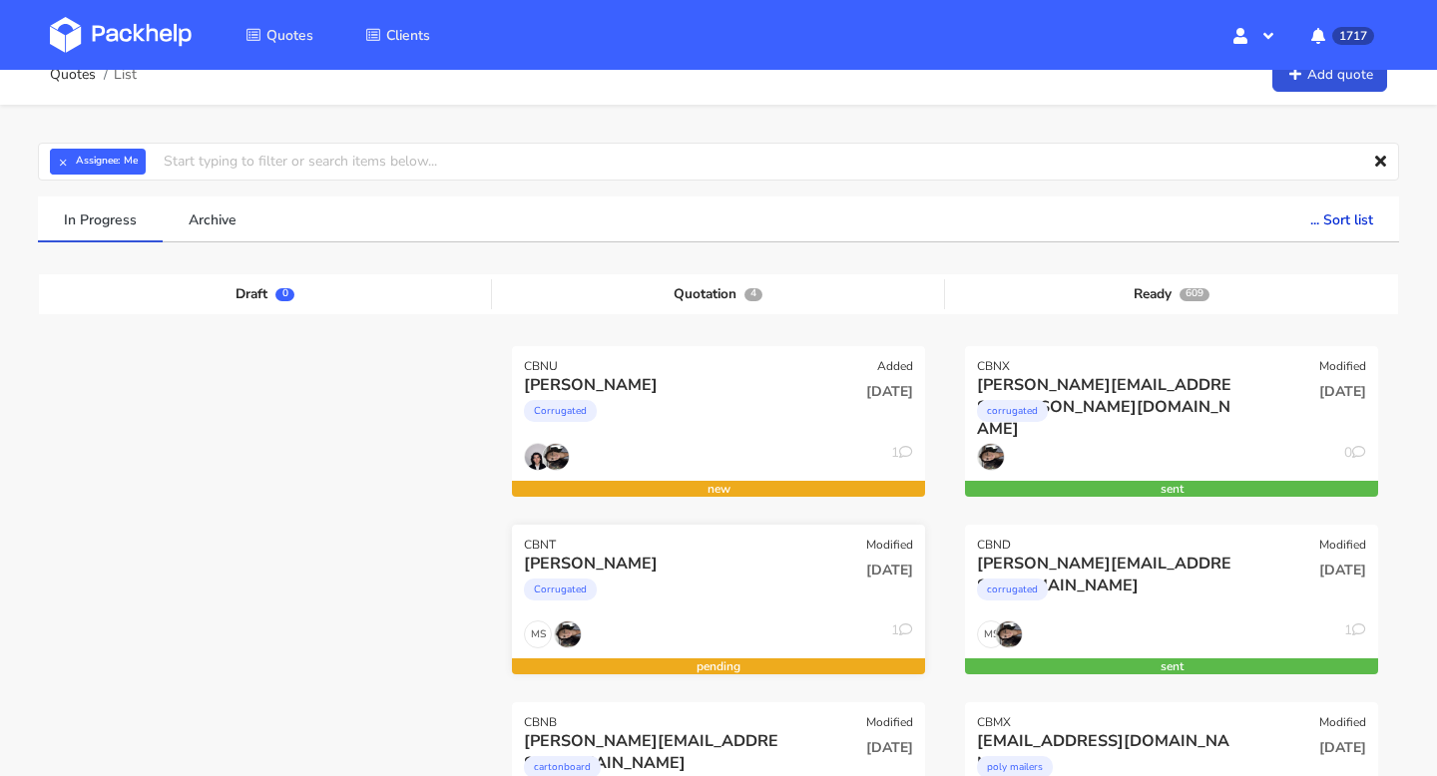
drag, startPoint x: 569, startPoint y: 538, endPoint x: 565, endPoint y: 444, distance: 93.9
click at [568, 364] on div "CBNU Added" at bounding box center [718, 360] width 413 height 28
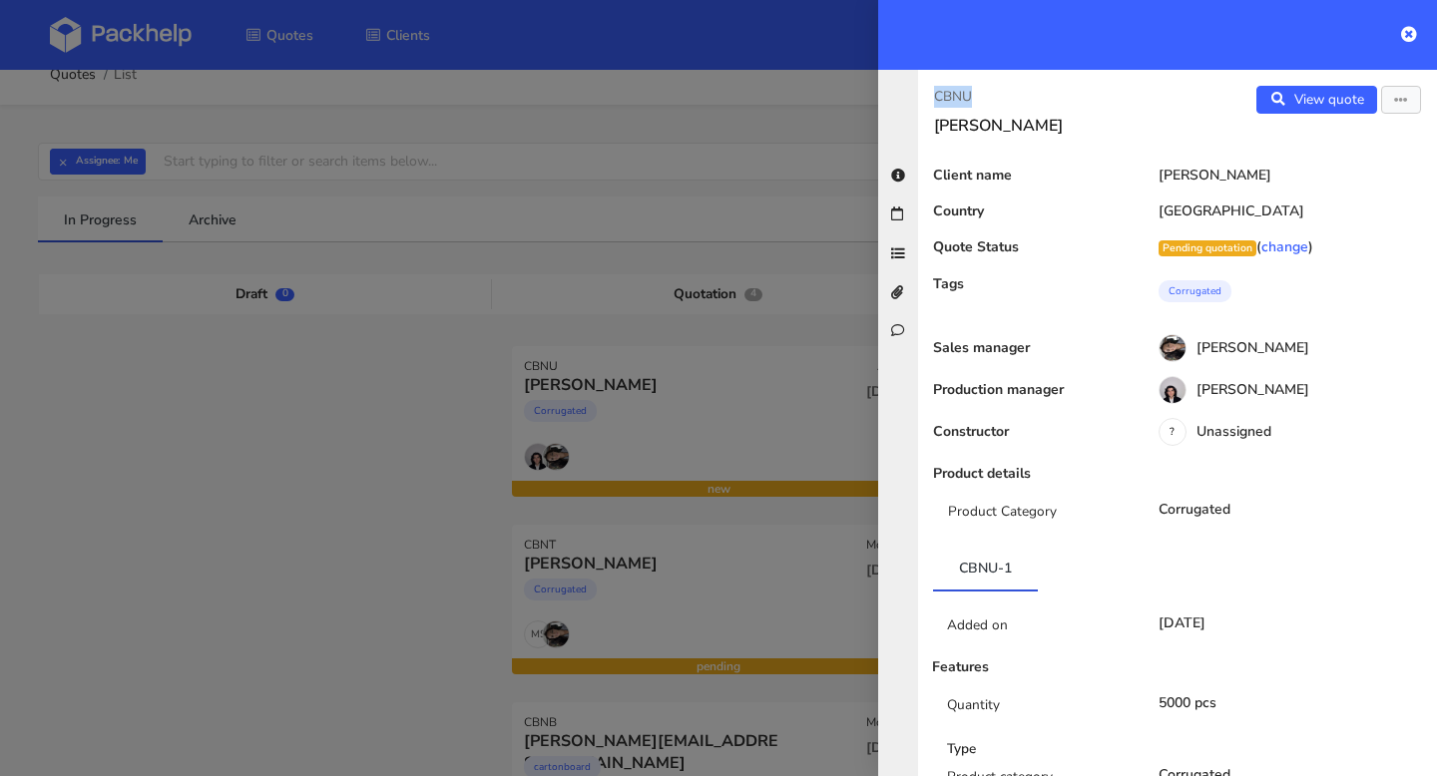
drag, startPoint x: 947, startPoint y: 97, endPoint x: 907, endPoint y: 97, distance: 39.9
click at [907, 97] on div "CBNU Martin View quote Edit quote Client name Martin Country Poland Quote Statu…" at bounding box center [1157, 423] width 559 height 706
click at [646, 562] on div at bounding box center [718, 388] width 1437 height 776
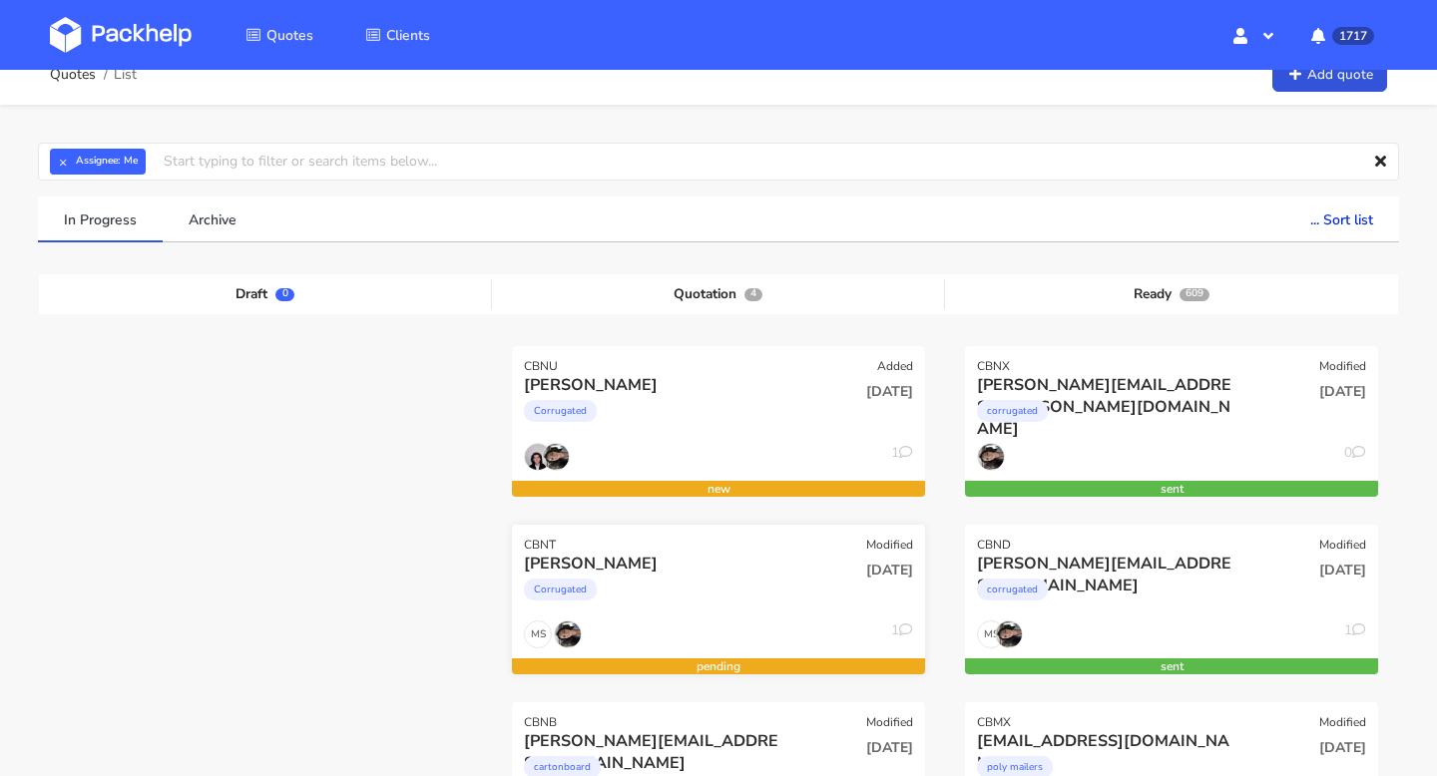
click at [655, 534] on div "CBNT Modified" at bounding box center [718, 539] width 413 height 28
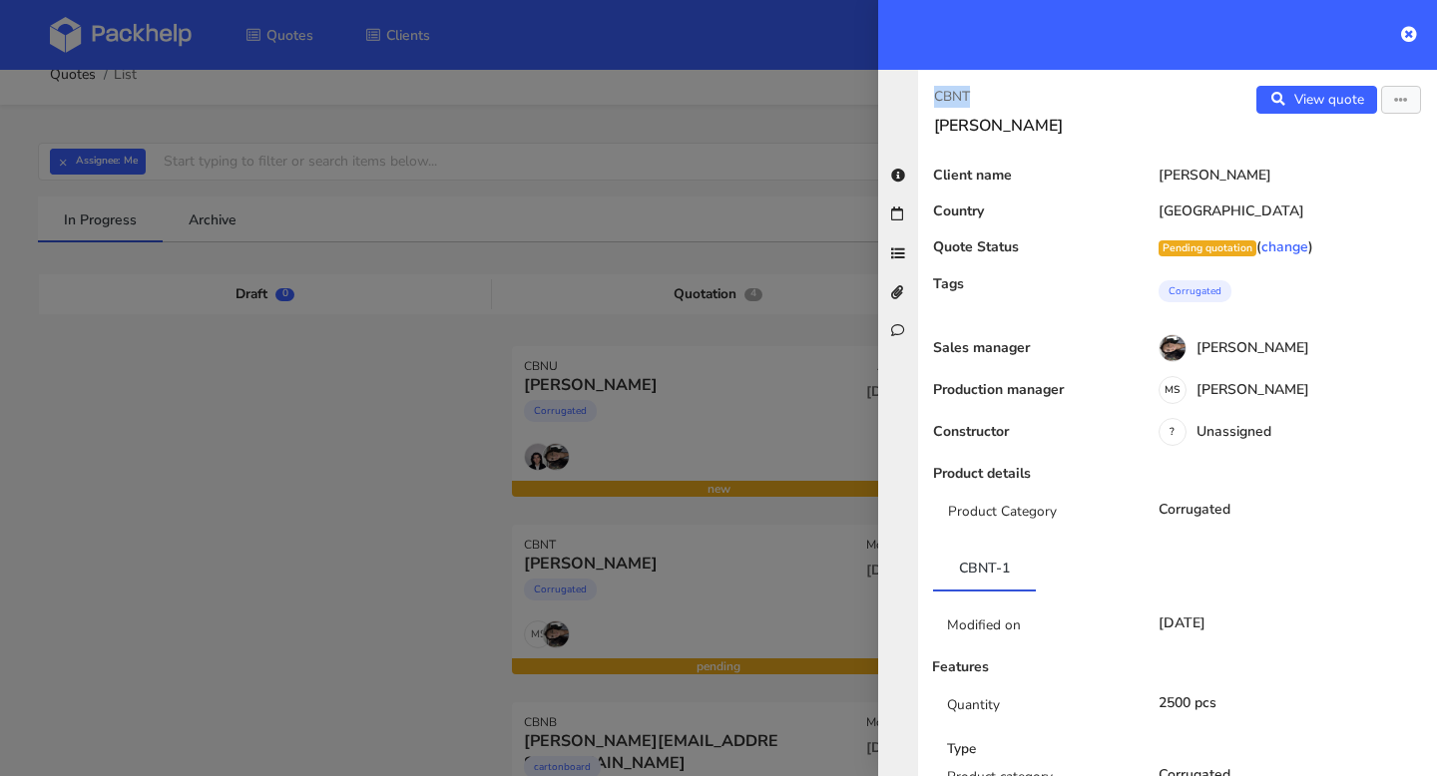
drag, startPoint x: 991, startPoint y: 96, endPoint x: 923, endPoint y: 96, distance: 67.9
click at [923, 96] on div "CBNT Martin" at bounding box center [1047, 111] width 259 height 50
copy p "CBNT"
click at [1408, 36] on icon at bounding box center [1409, 34] width 16 height 16
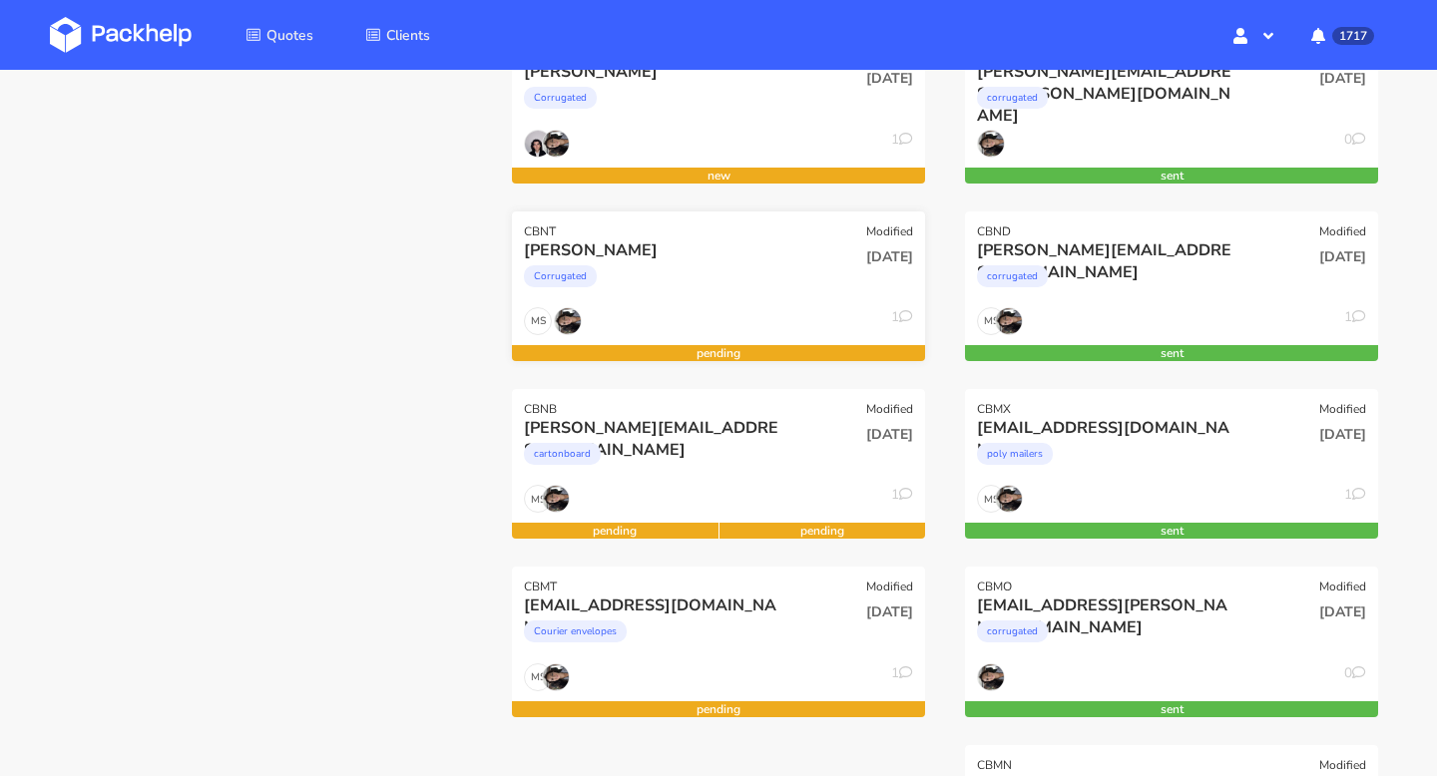
scroll to position [0, 0]
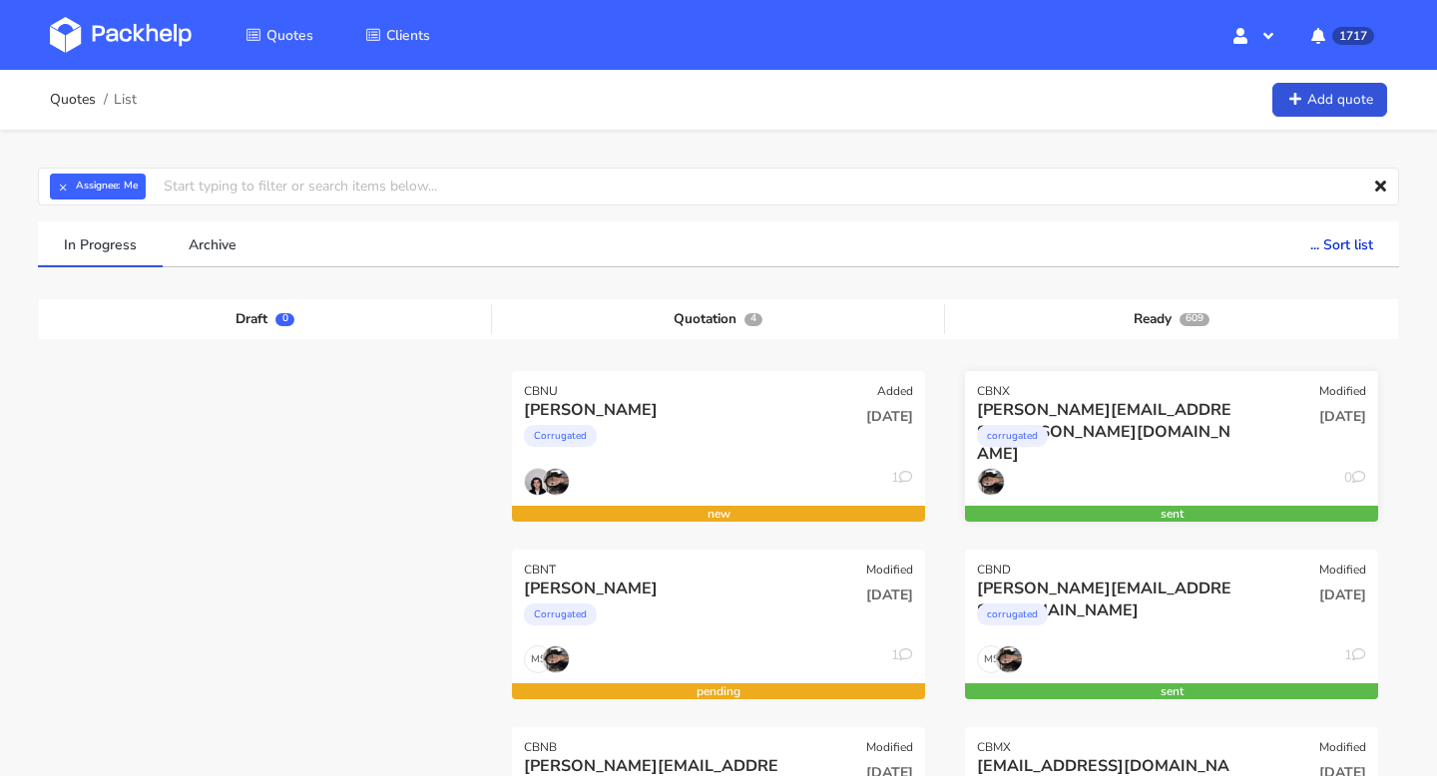
click at [1125, 421] on div "corrugated" at bounding box center [1109, 441] width 264 height 40
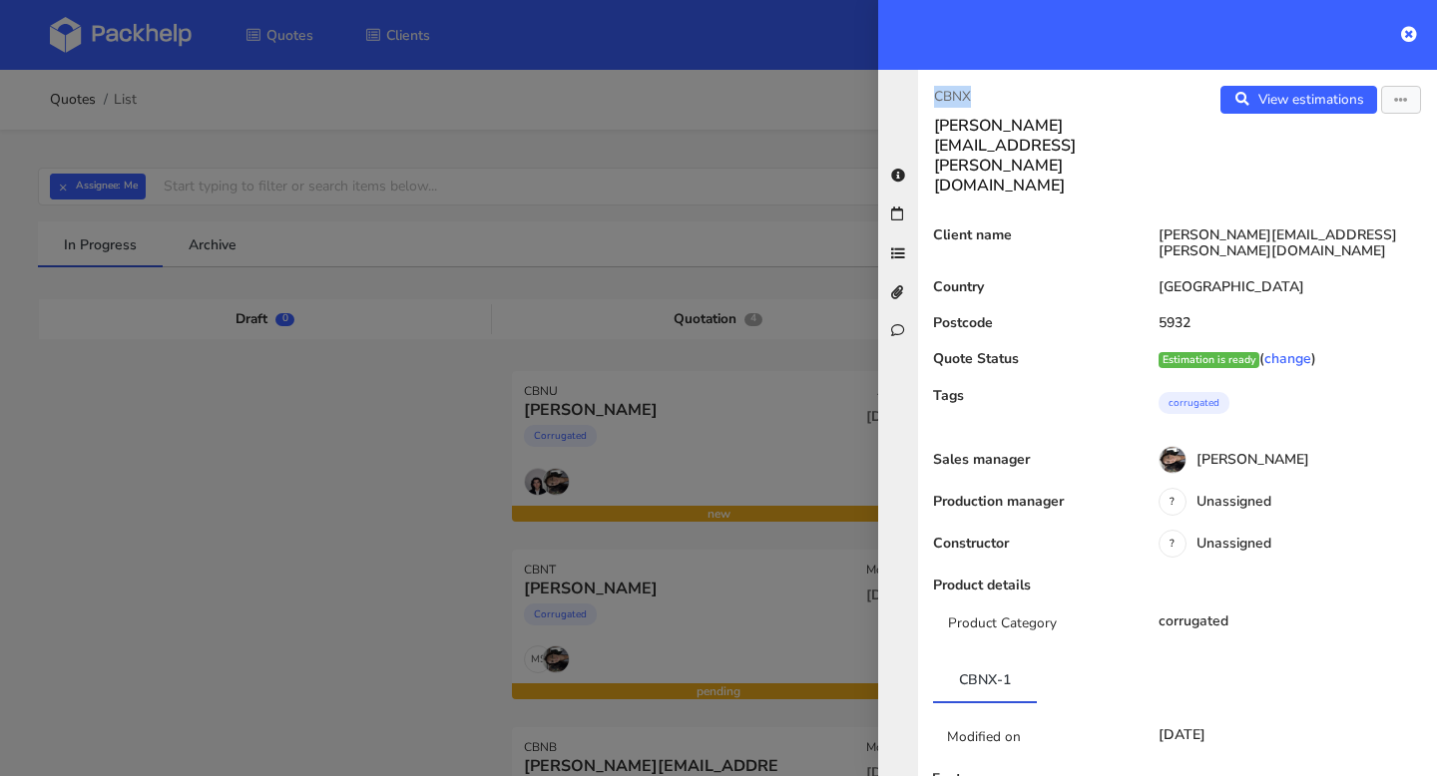
drag, startPoint x: 987, startPoint y: 94, endPoint x: 931, endPoint y: 93, distance: 55.9
click at [931, 93] on div "CBNX dominic.bohnen@naskorsports.com" at bounding box center [1047, 141] width 259 height 110
copy p "CBNX"
click at [1407, 35] on icon at bounding box center [1409, 34] width 16 height 16
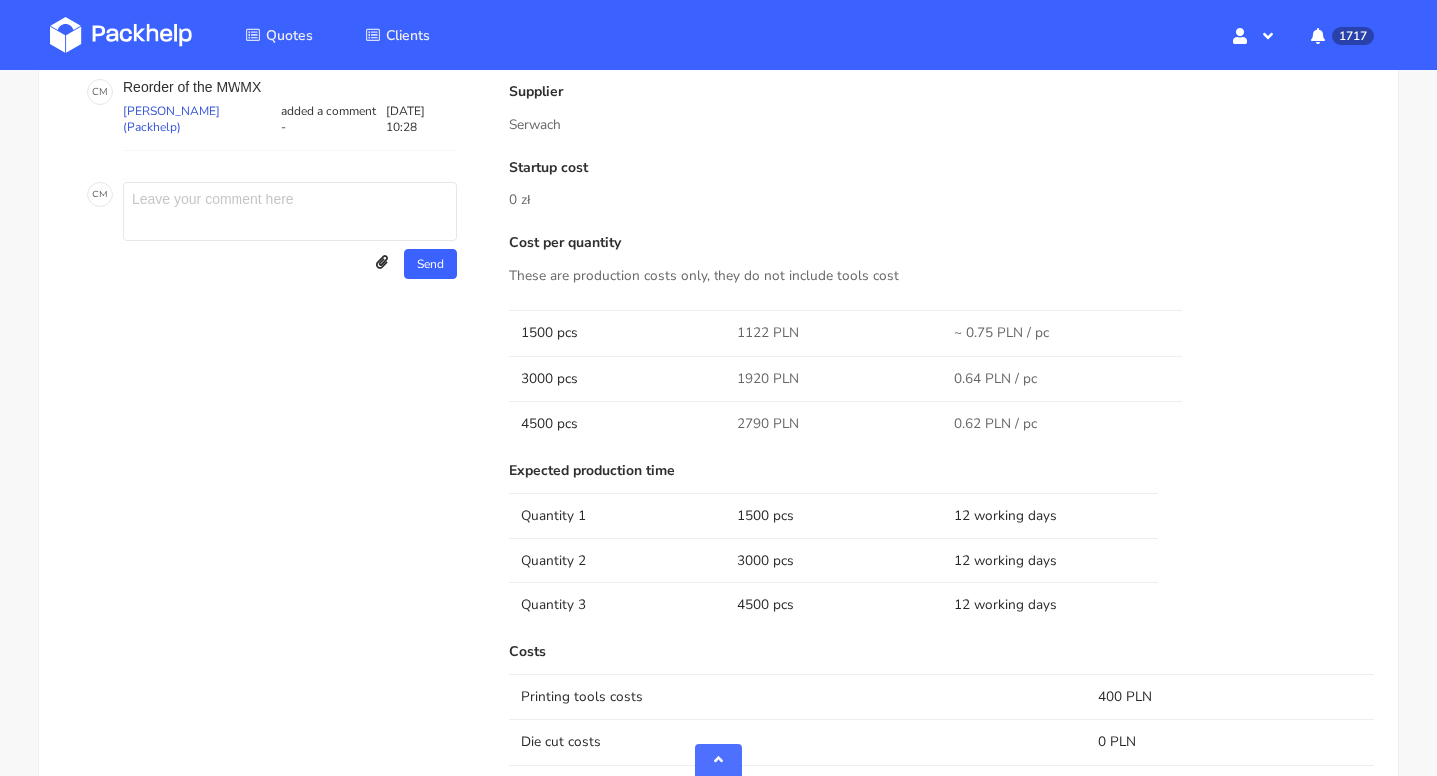
scroll to position [1809, 0]
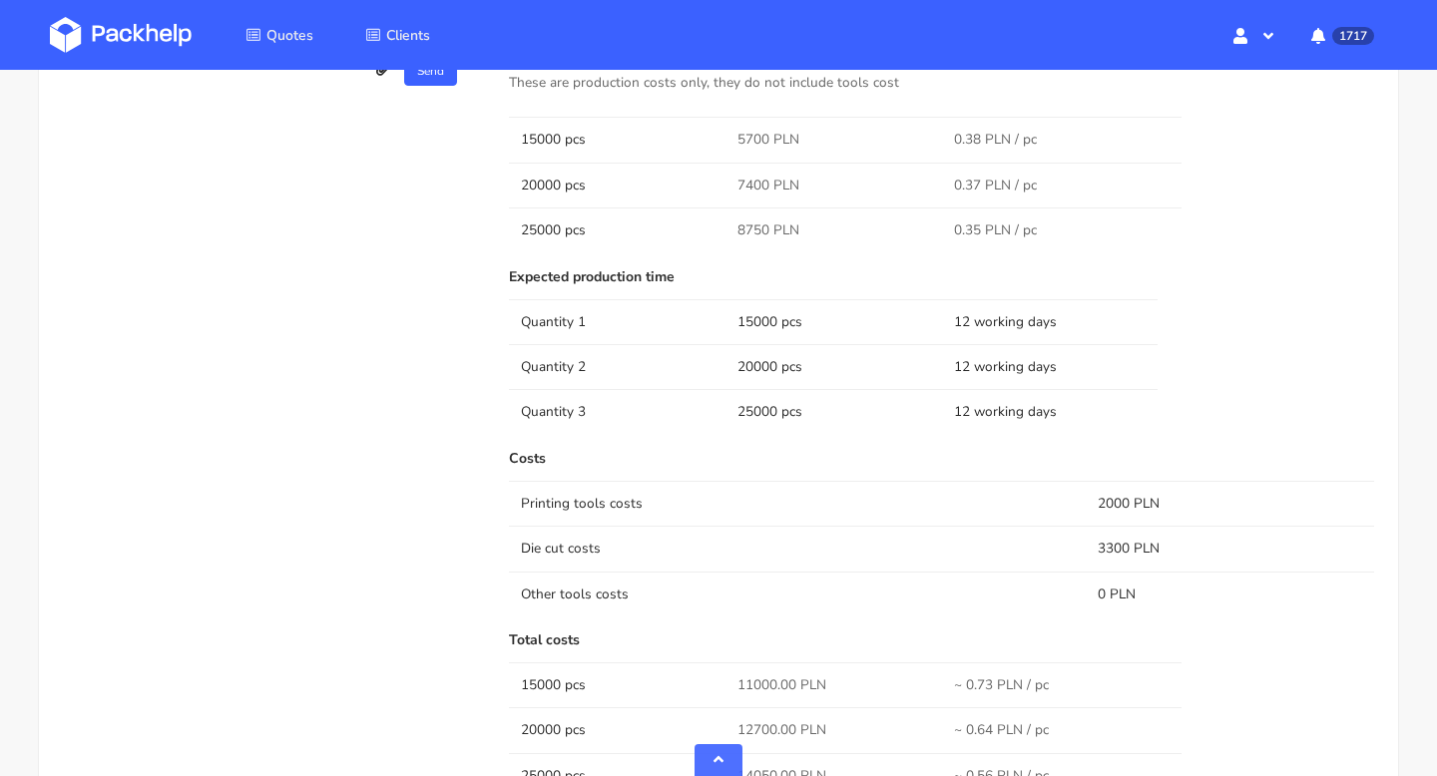
scroll to position [1293, 0]
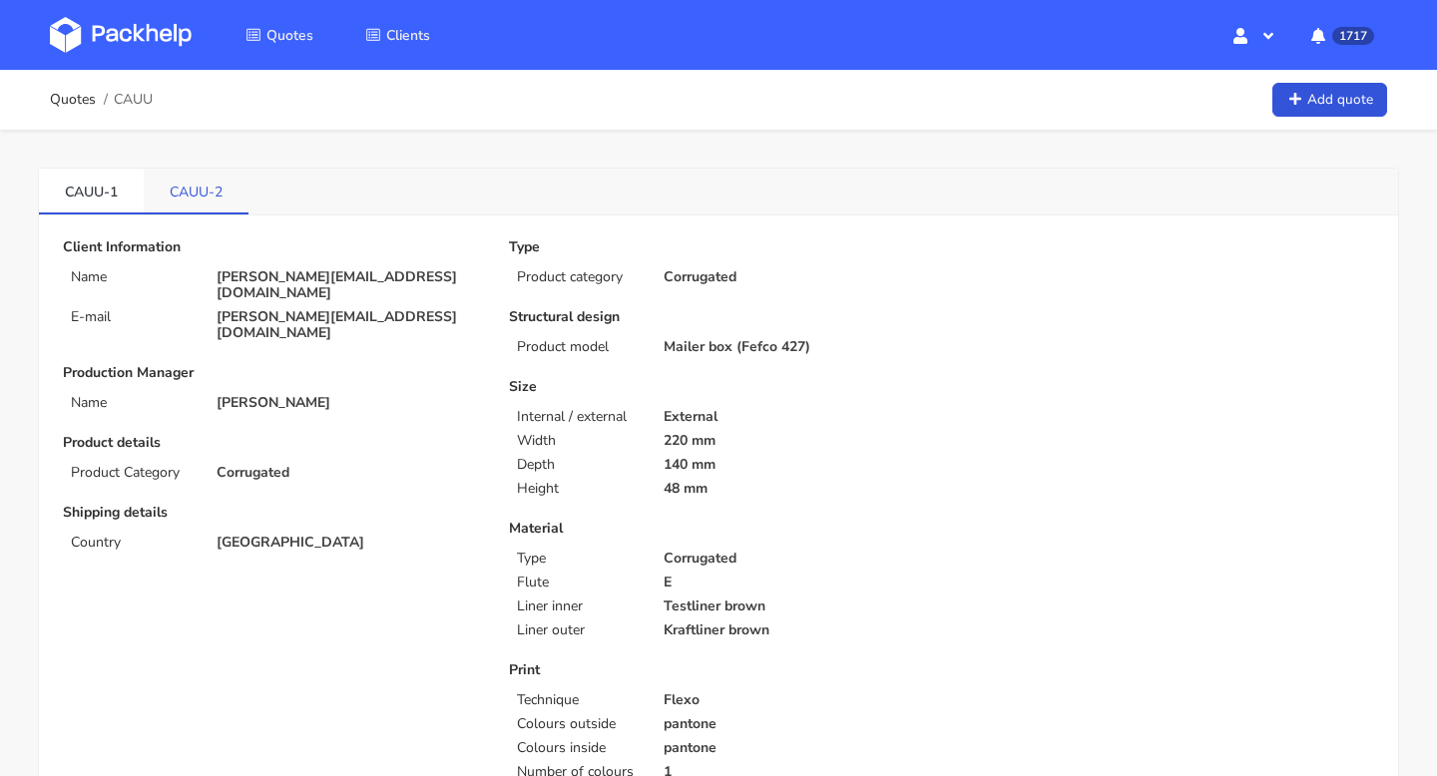
click at [220, 190] on link "CAUU-2" at bounding box center [196, 191] width 105 height 44
click at [108, 189] on link "CAUU-1" at bounding box center [91, 191] width 105 height 44
click at [183, 189] on link "CAUU-2" at bounding box center [196, 191] width 105 height 44
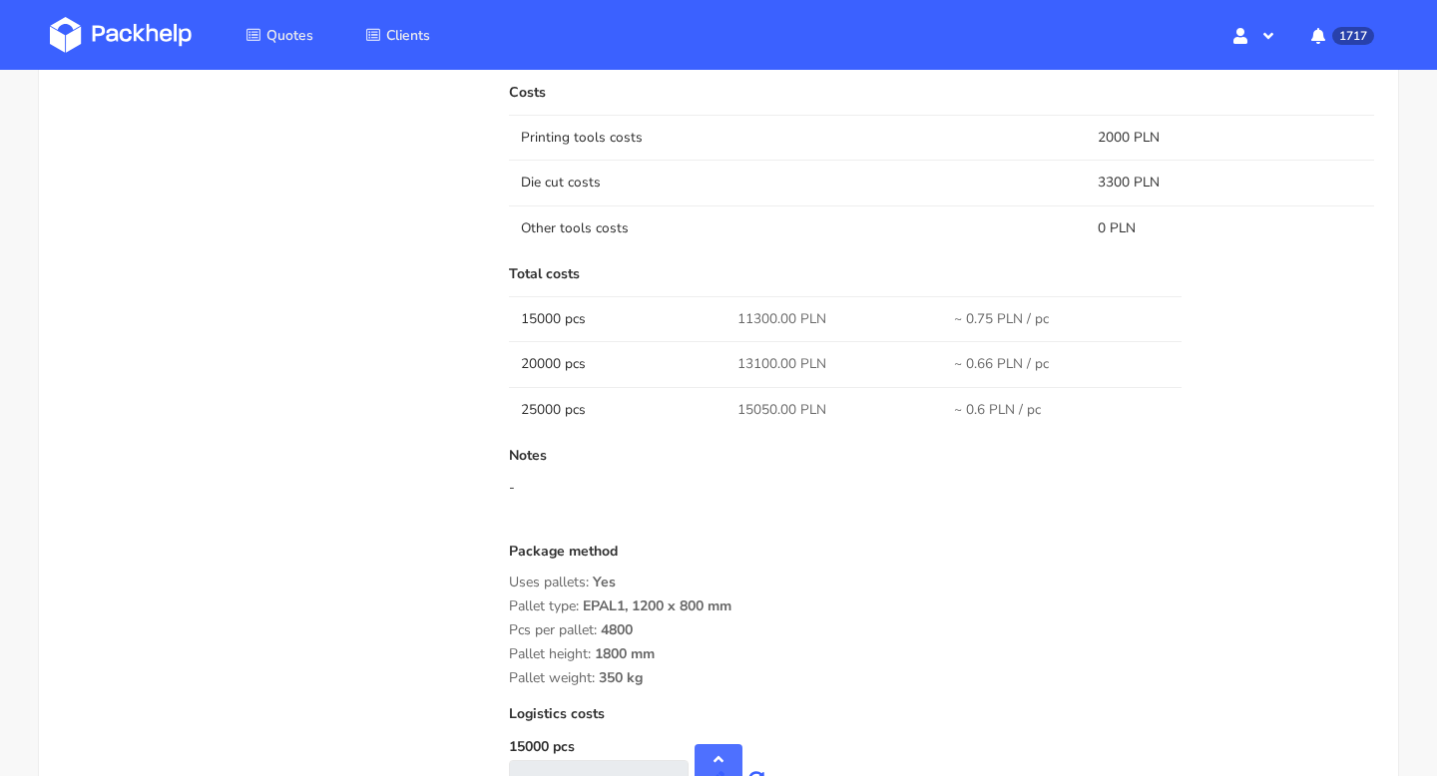
scroll to position [1524, 0]
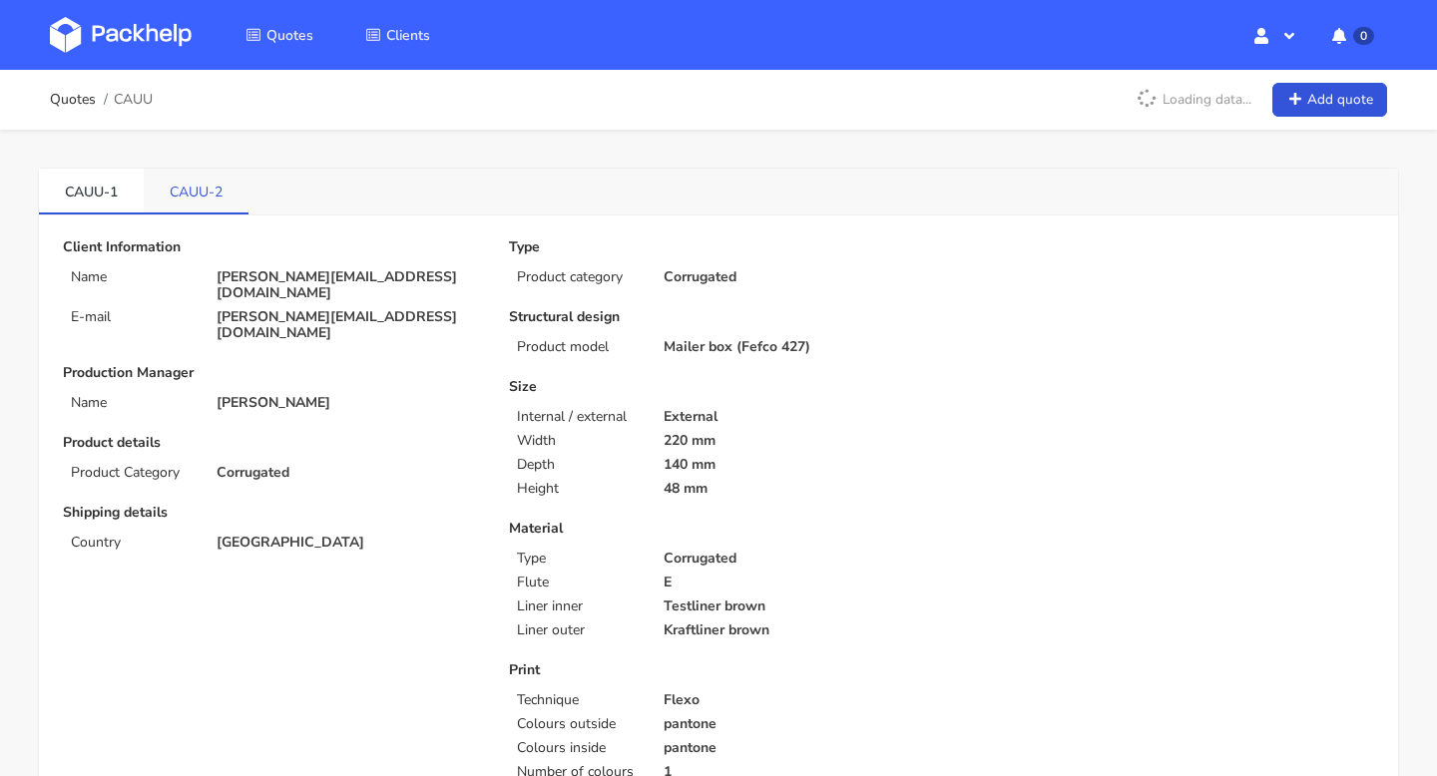
click at [189, 196] on link "CAUU-2" at bounding box center [196, 191] width 105 height 44
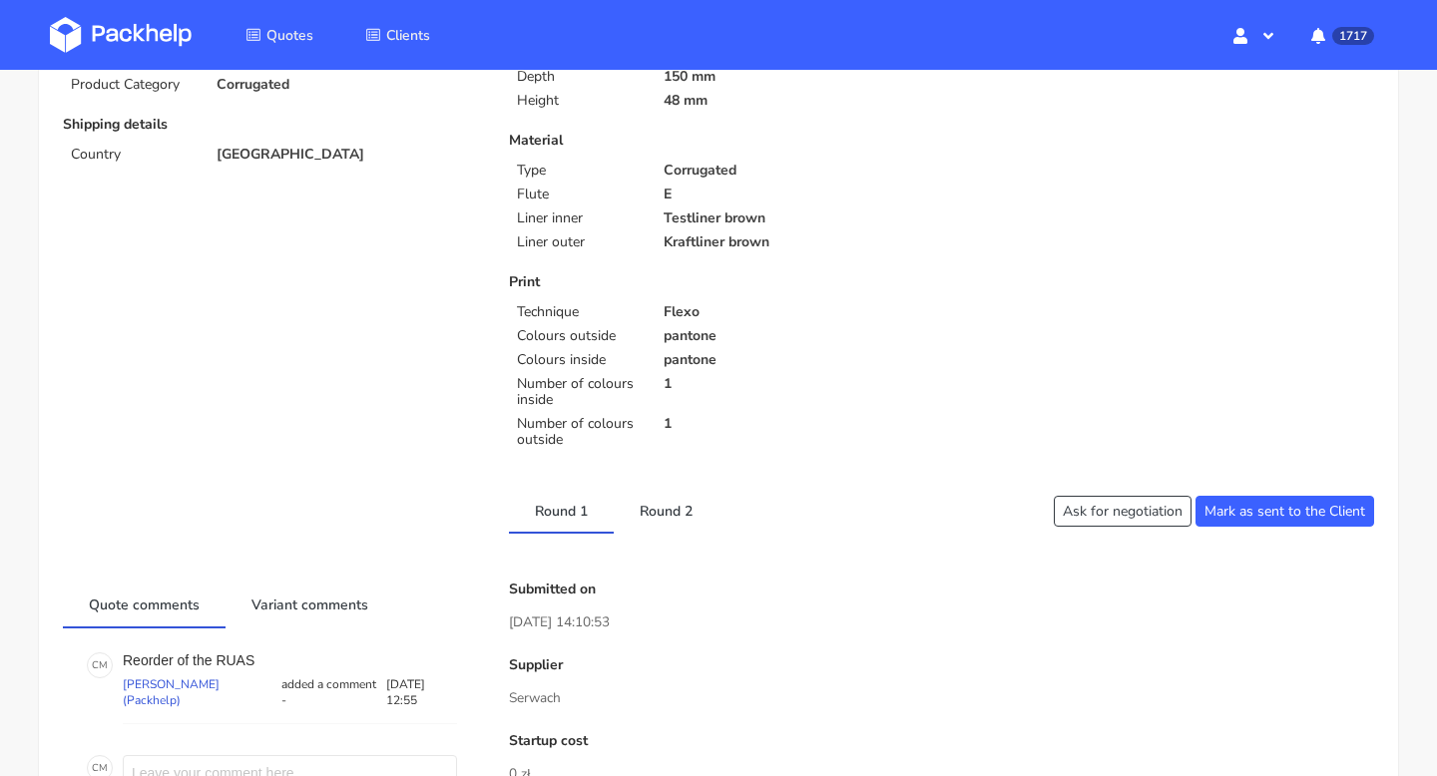
scroll to position [380, 0]
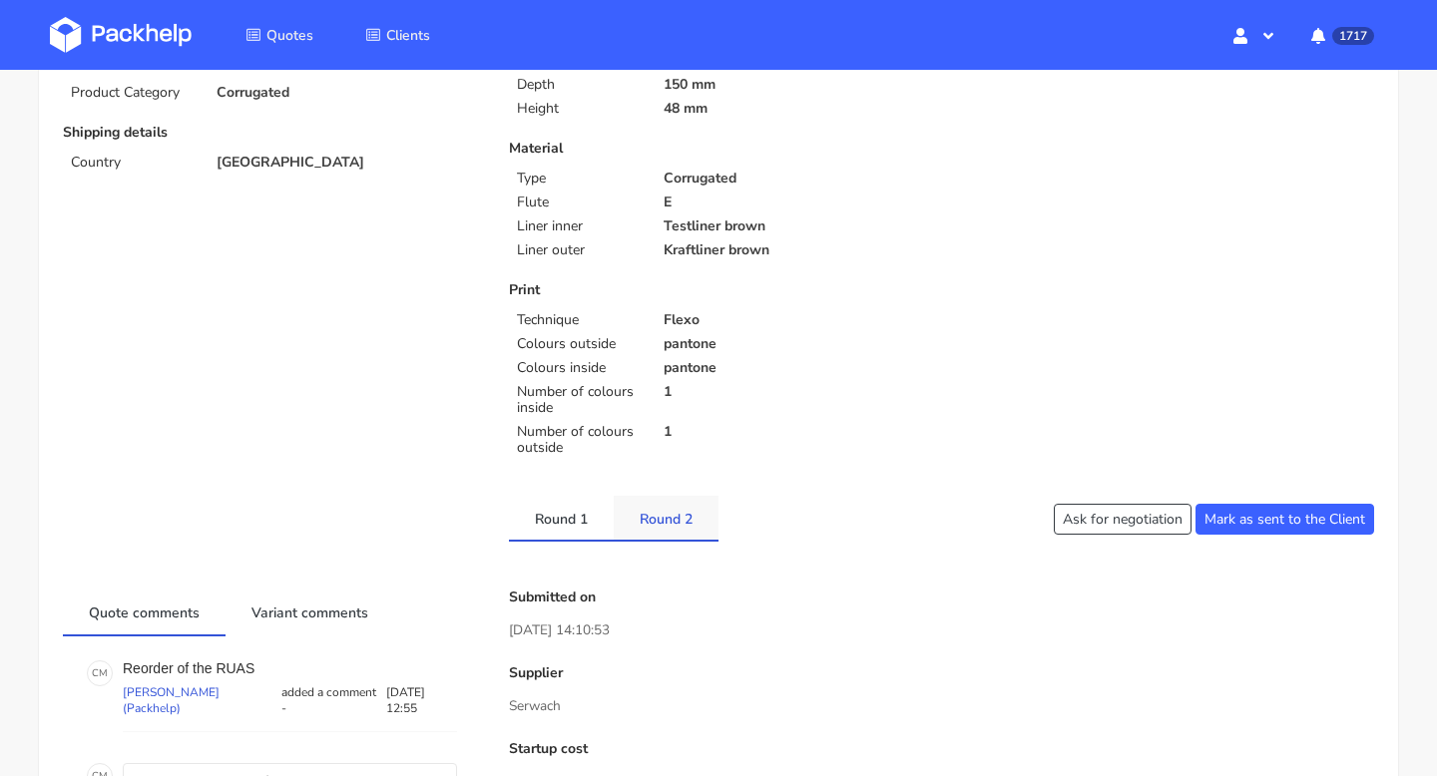
click at [664, 513] on link "Round 2" at bounding box center [666, 518] width 105 height 44
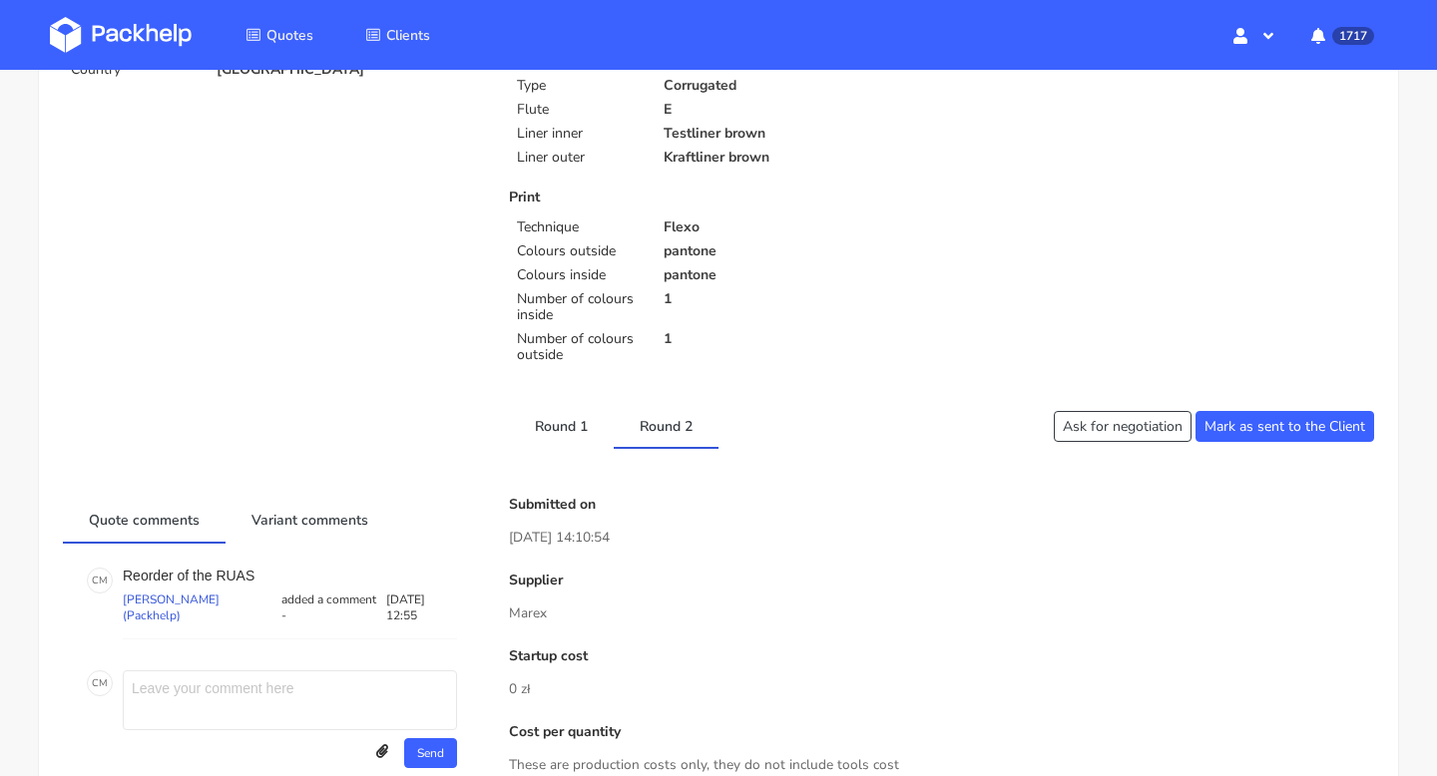
scroll to position [434, 0]
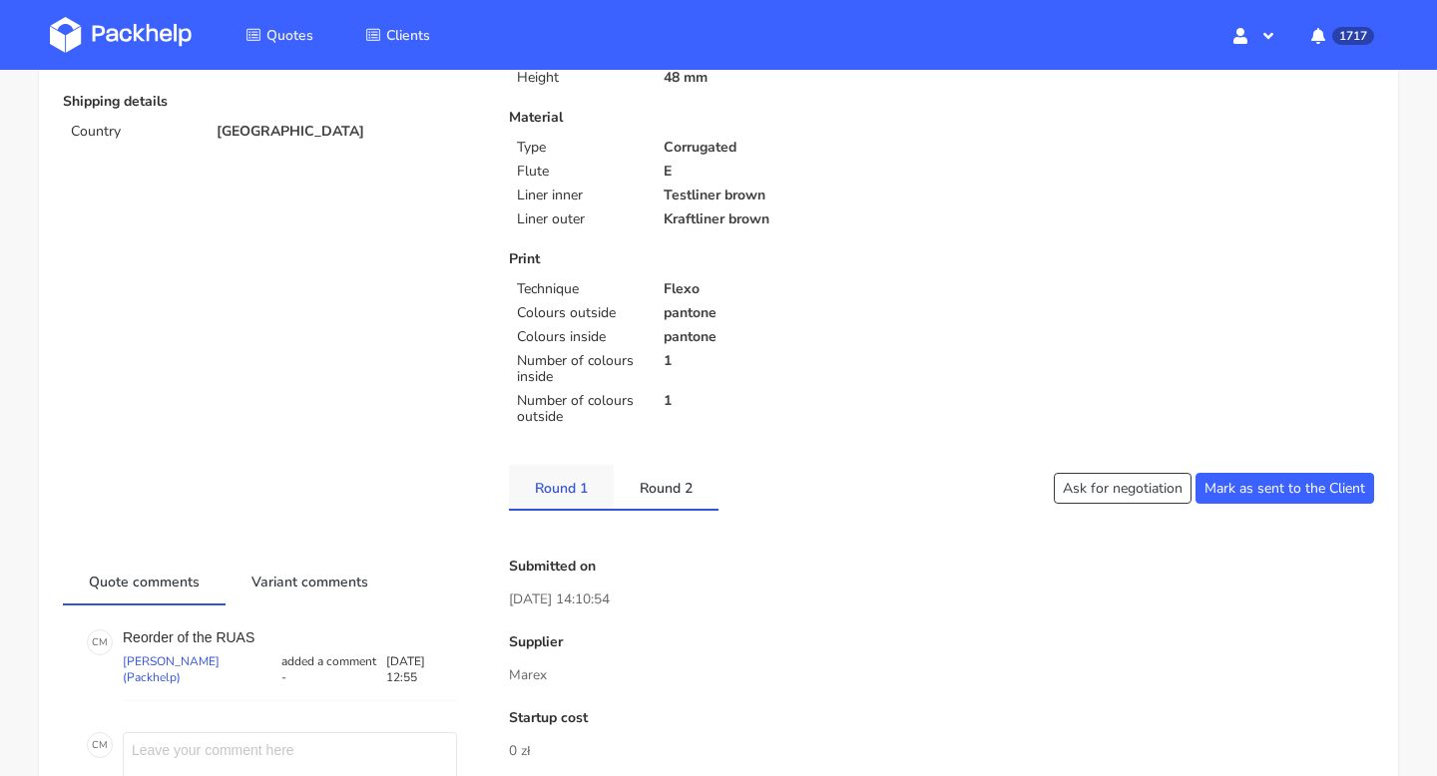
click at [559, 473] on link "Round 1" at bounding box center [561, 487] width 105 height 44
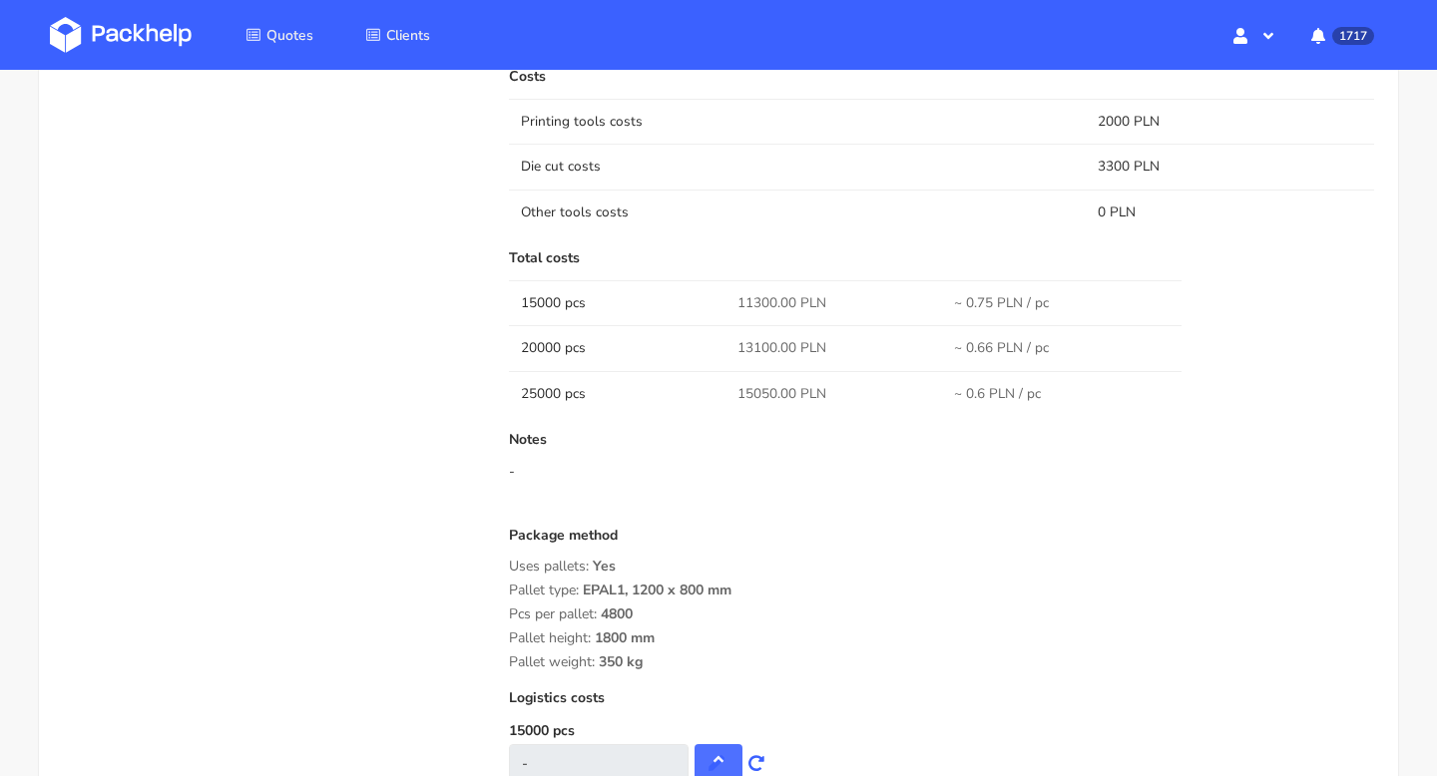
scroll to position [1620, 0]
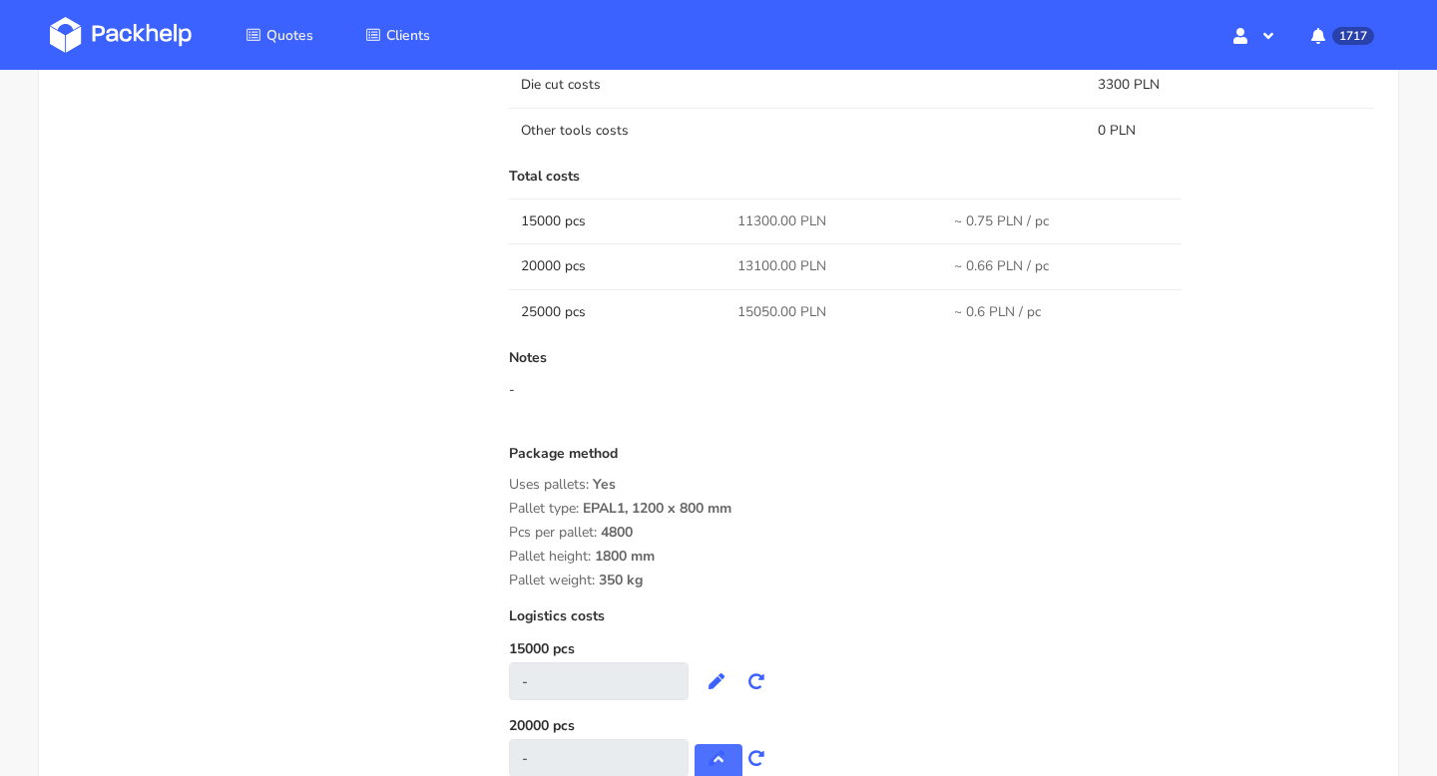
drag, startPoint x: 670, startPoint y: 583, endPoint x: 505, endPoint y: 481, distance: 193.6
click at [505, 481] on div "Submitted on [DATE] 14:10:53 Supplier [PERSON_NAME] Startup cost 0 zł Cost per …" at bounding box center [941, 112] width 893 height 1524
copy div "Uses pallets: Yes Pallet type: EPAL1, 1200 x 800 mm Pcs per pallet: 4800 Pallet…"
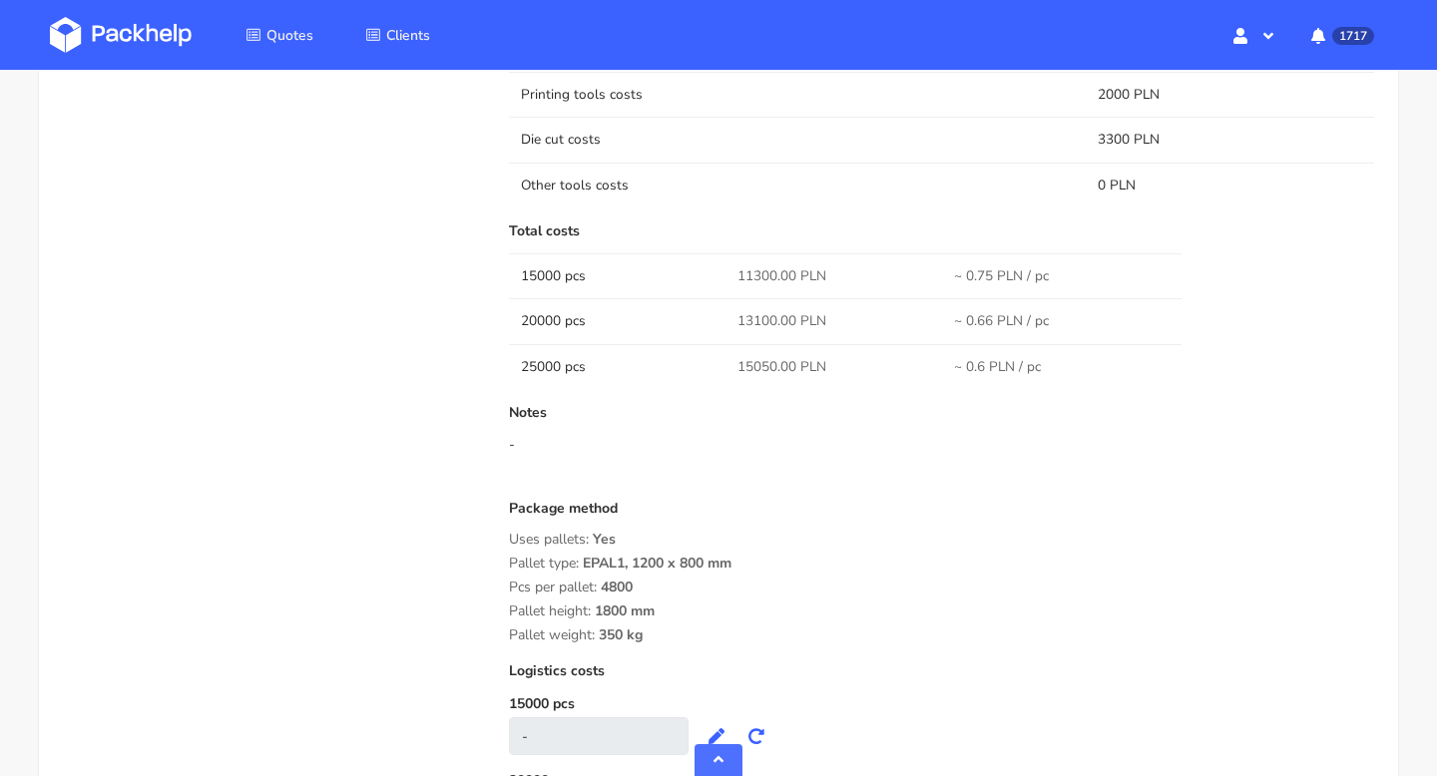
scroll to position [1568, 0]
click at [597, 581] on span "Pcs per pallet:" at bounding box center [553, 584] width 88 height 19
click at [650, 585] on div "Package method Uses pallets: Yes Pallet type: EPAL1, 1200 x 800 mm Pcs per pall…" at bounding box center [941, 569] width 865 height 143
copy div "Pcs per pallet: 4800"
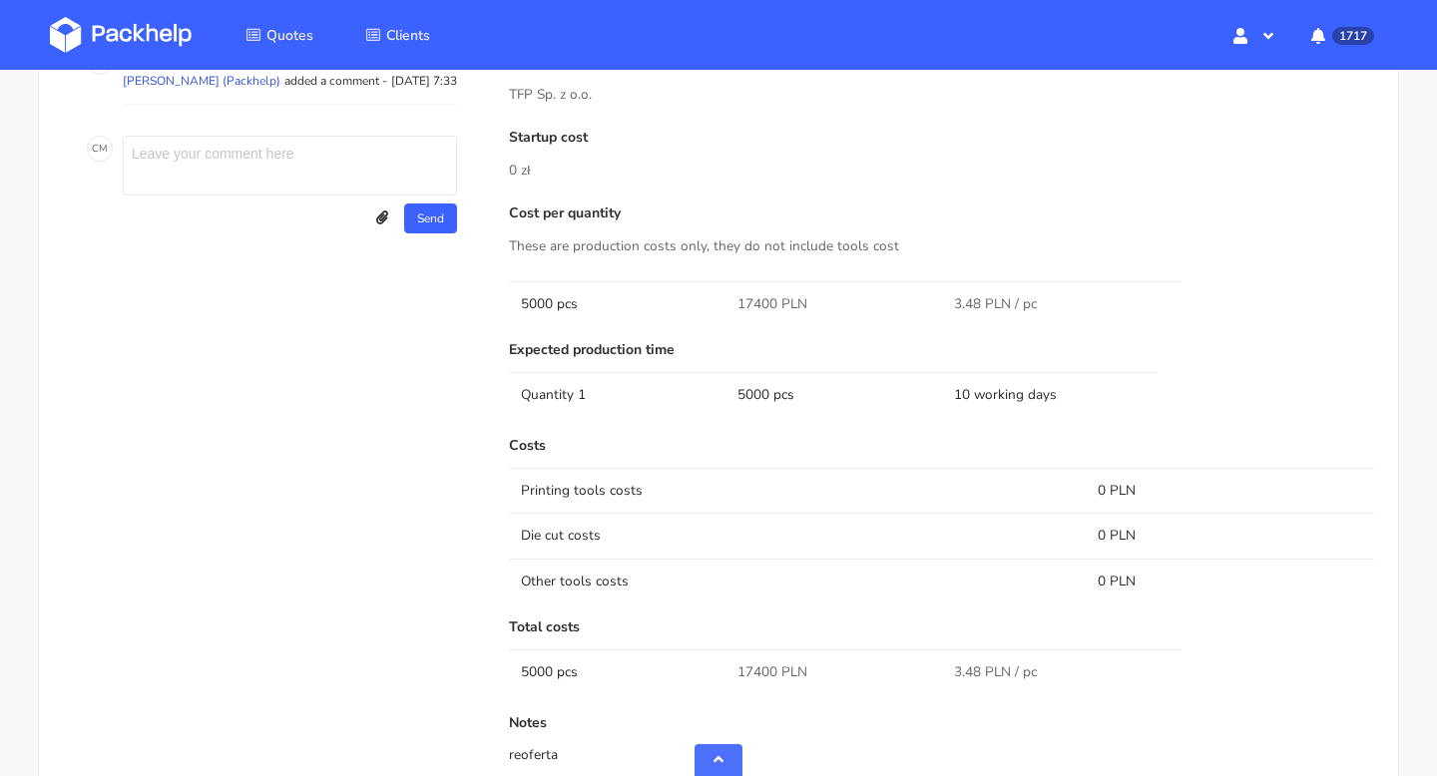
scroll to position [1343, 0]
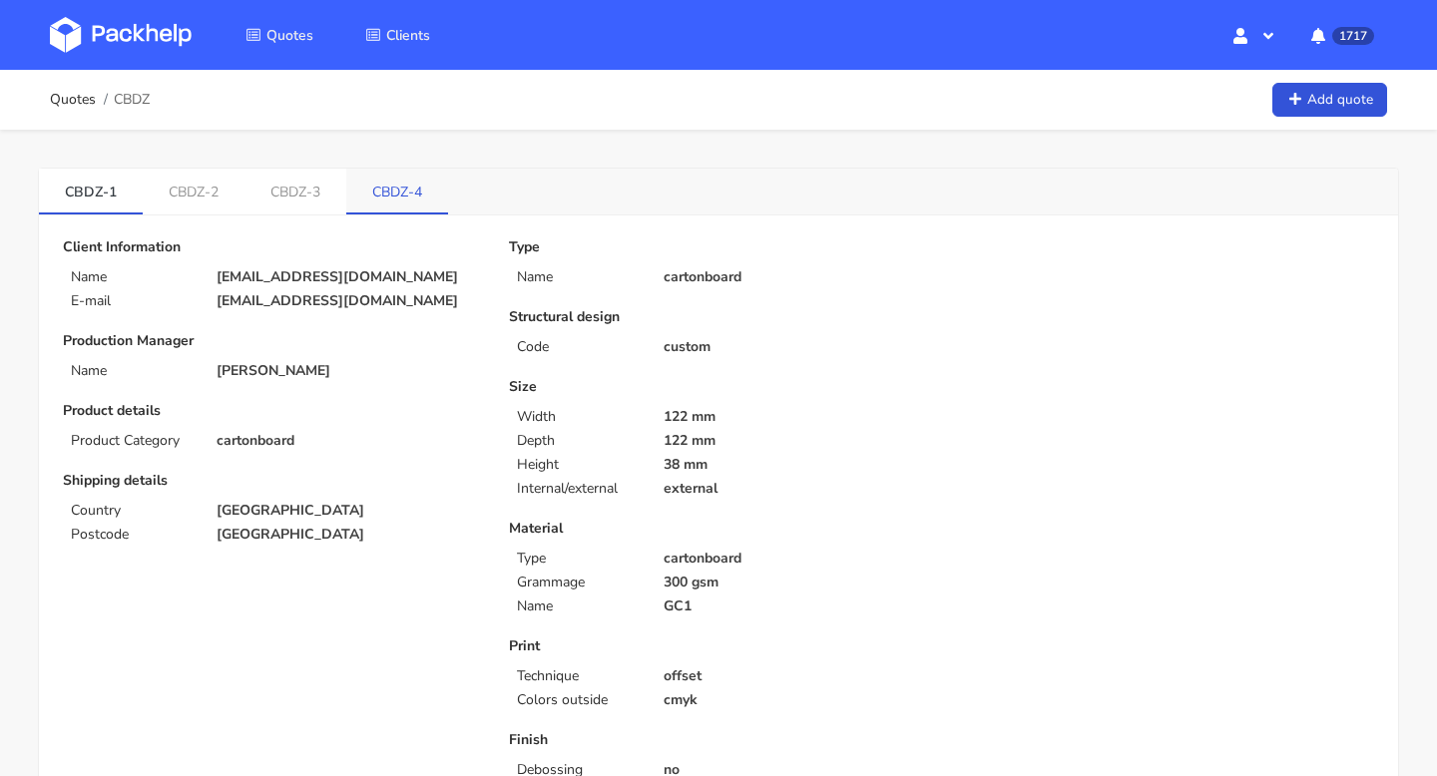
click at [395, 196] on link "CBDZ-4" at bounding box center [397, 191] width 102 height 44
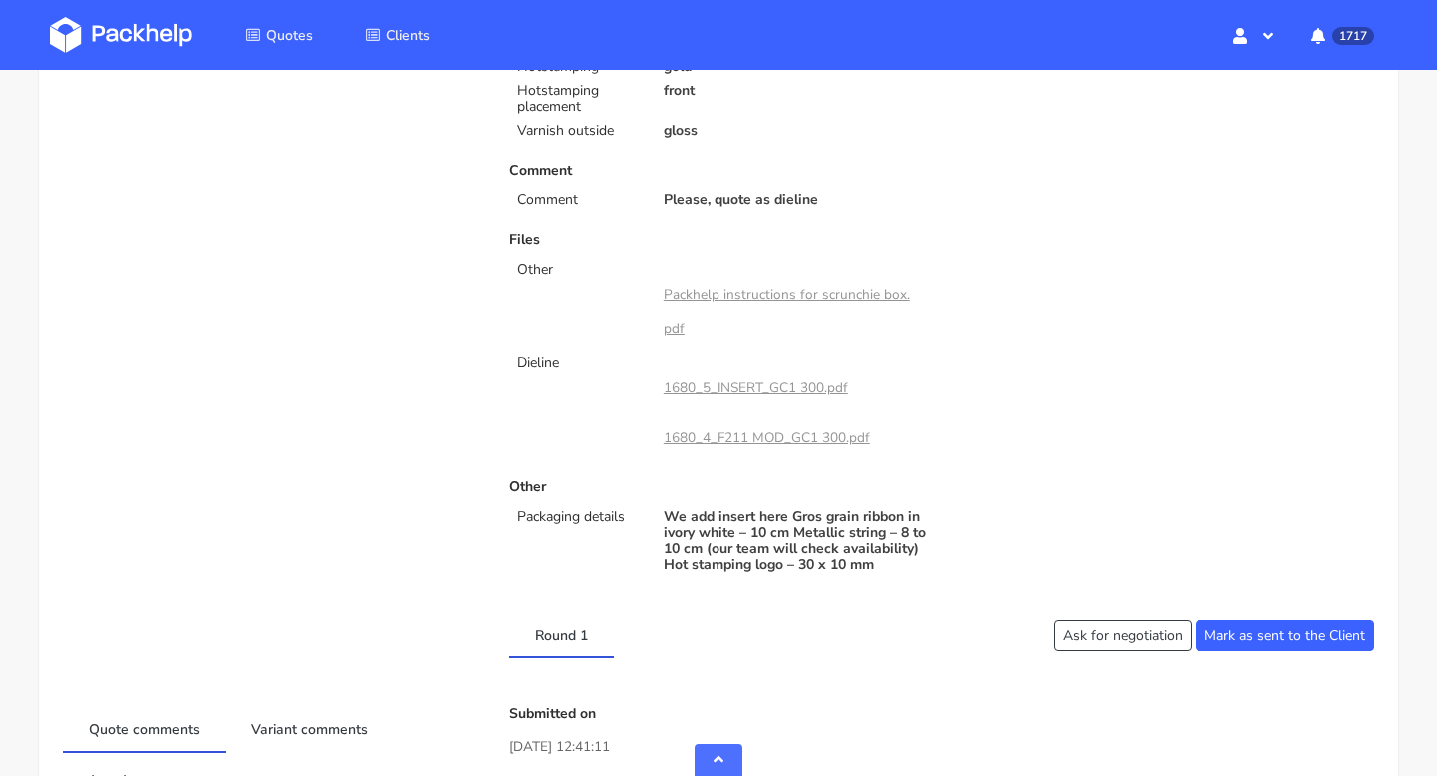
scroll to position [1107, 0]
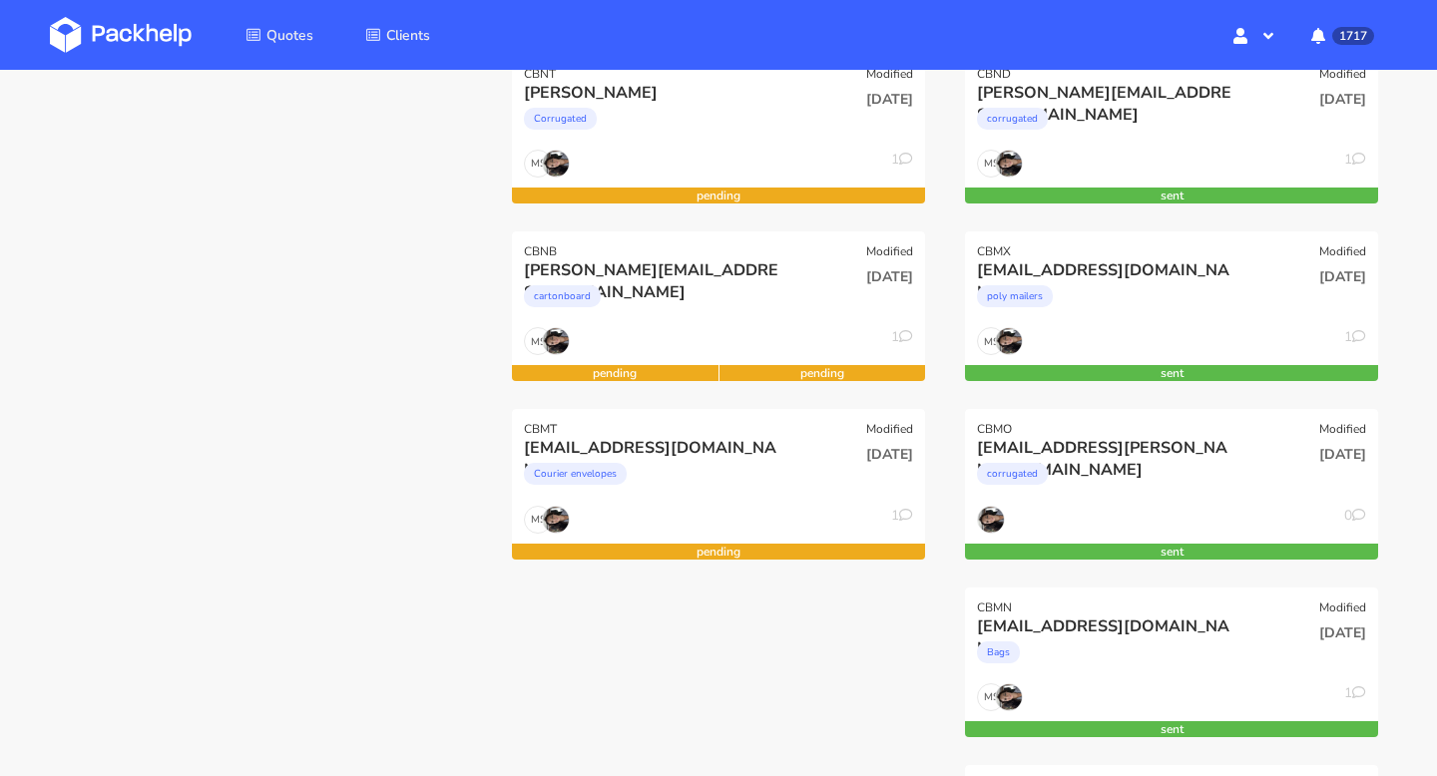
scroll to position [499, 0]
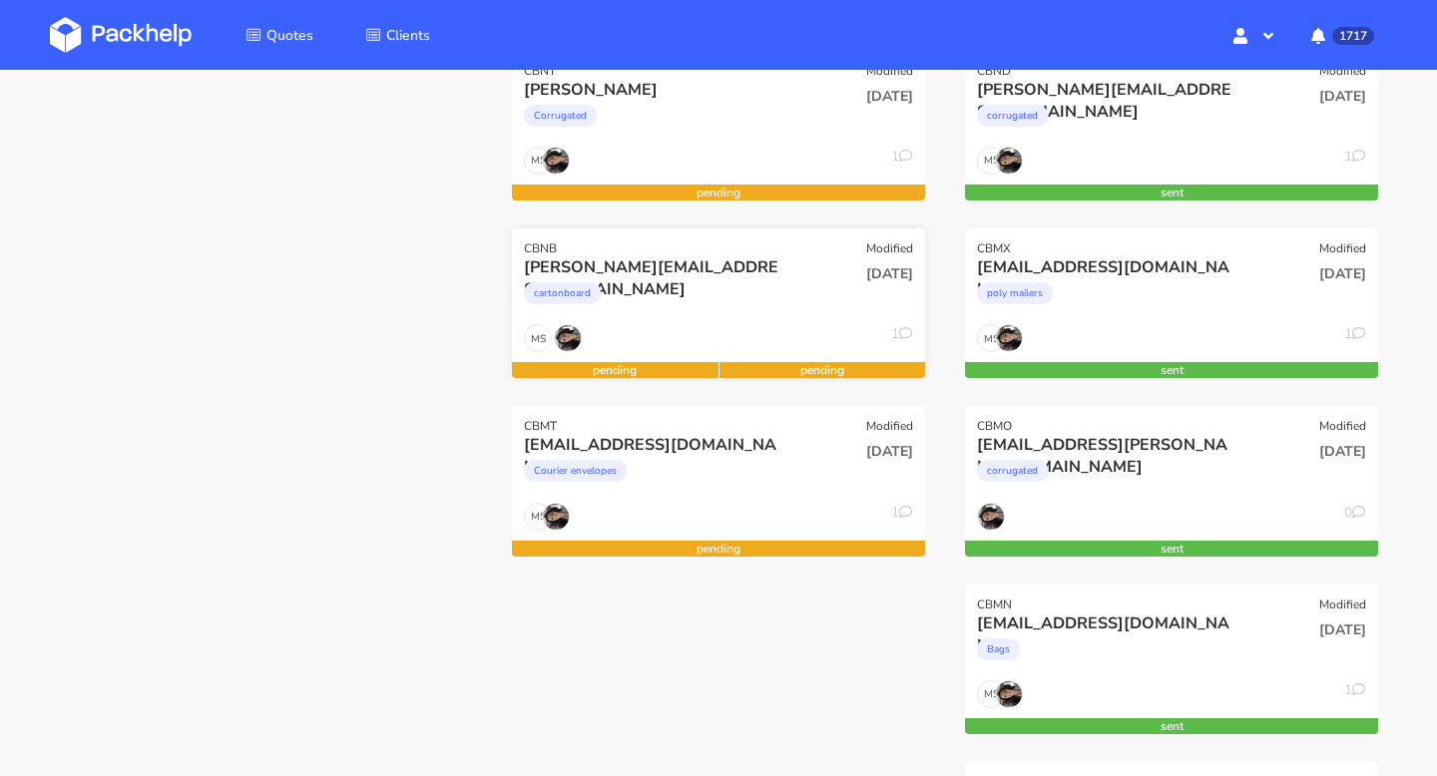
click at [590, 267] on div "[PERSON_NAME][EMAIL_ADDRESS][DOMAIN_NAME]" at bounding box center [656, 267] width 264 height 22
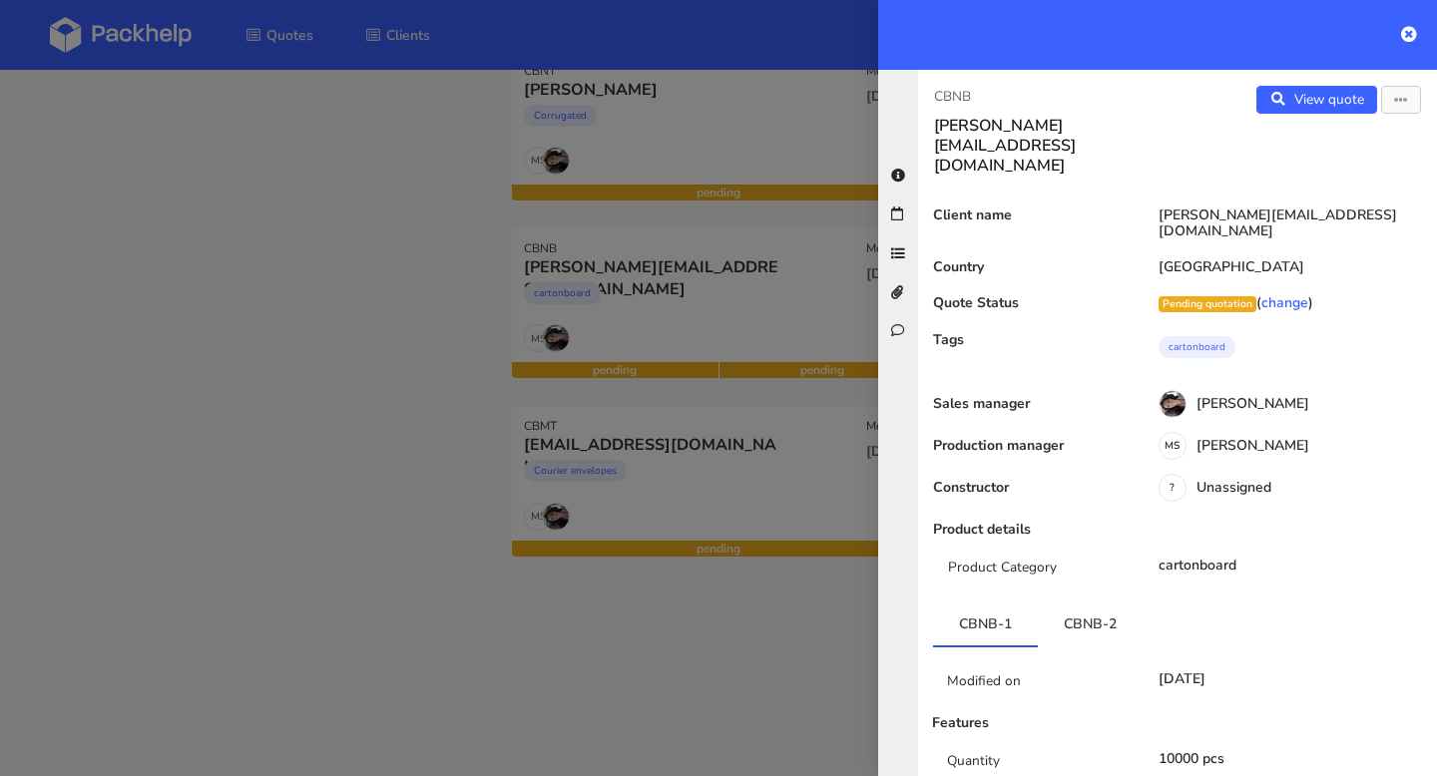
drag, startPoint x: 990, startPoint y: 85, endPoint x: 915, endPoint y: 85, distance: 74.8
click at [915, 85] on div "CBNB eli@fuzzball.club View quote Edit quote Client name eli@fuzzball.club Coun…" at bounding box center [1157, 423] width 559 height 706
drag, startPoint x: 920, startPoint y: 91, endPoint x: 1012, endPoint y: 91, distance: 91.8
click at [1012, 91] on div "CBNB eli@fuzzball.club" at bounding box center [1047, 131] width 259 height 90
copy p "CBNB"
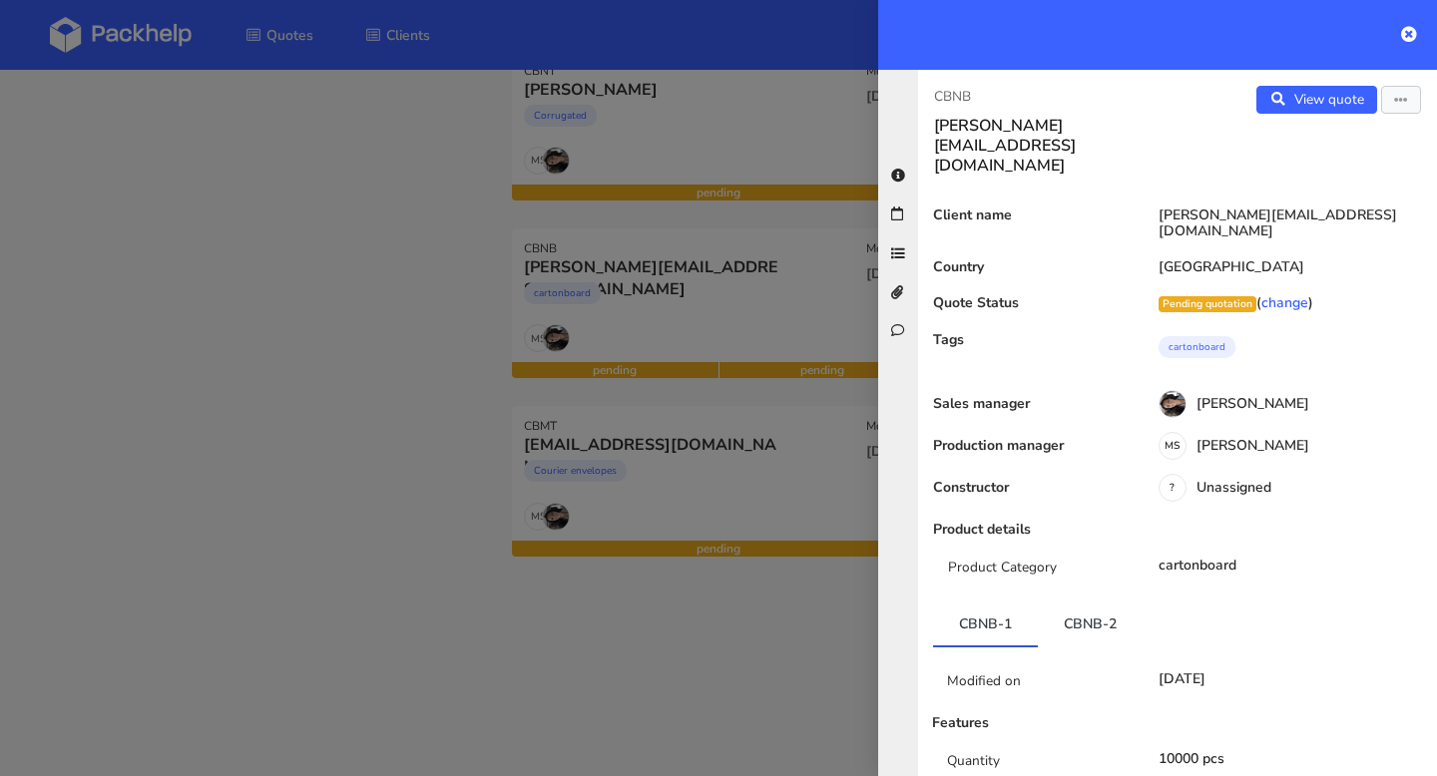
click at [702, 334] on div at bounding box center [718, 388] width 1437 height 776
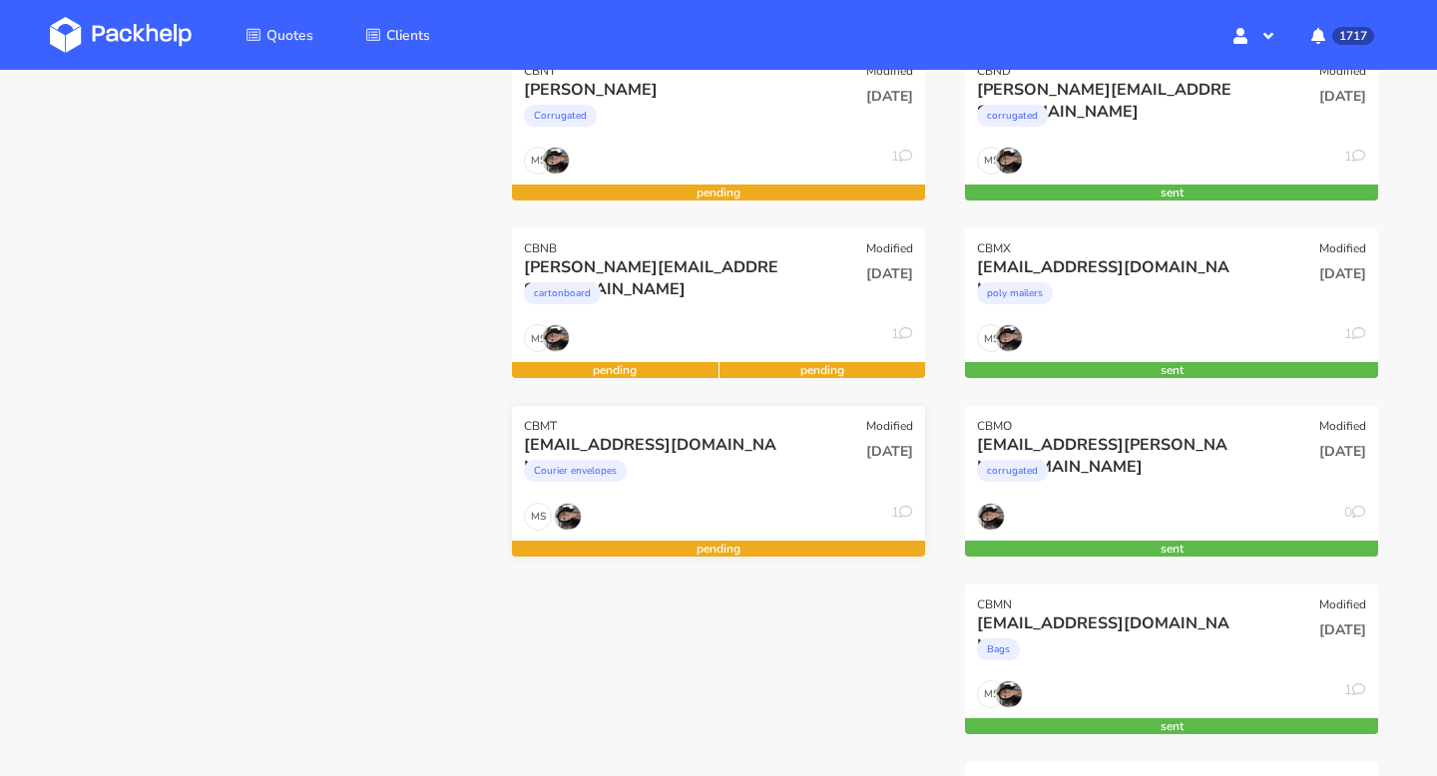
click at [696, 446] on div "fornitori@quiteco.com" at bounding box center [656, 445] width 264 height 22
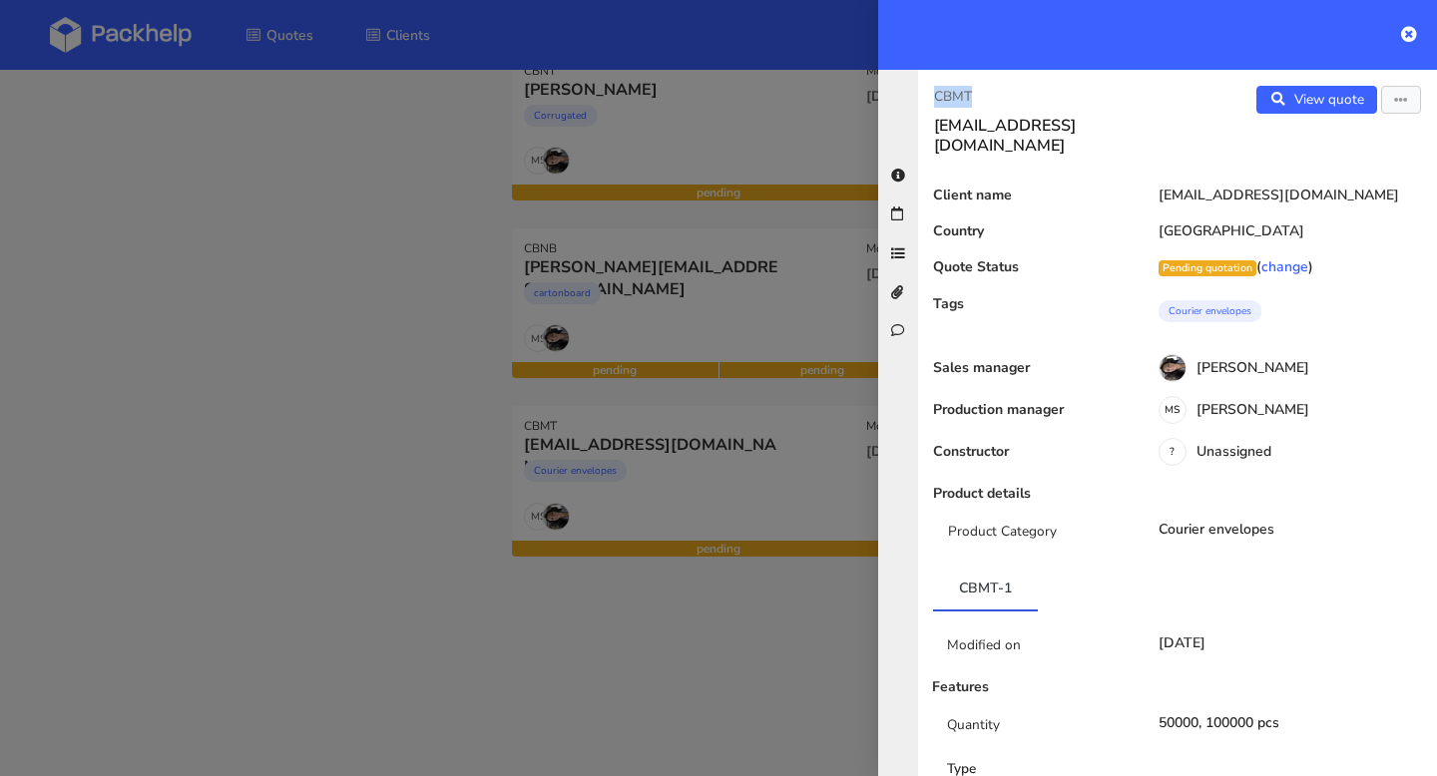
drag, startPoint x: 962, startPoint y: 92, endPoint x: 906, endPoint y: 92, distance: 55.9
click at [906, 92] on div "CBMT fornitori@quiteco.com View quote Edit quote Client name fornitori@quiteco.…" at bounding box center [1157, 423] width 559 height 706
copy p "CBMT"
click at [1406, 30] on icon at bounding box center [1409, 34] width 16 height 16
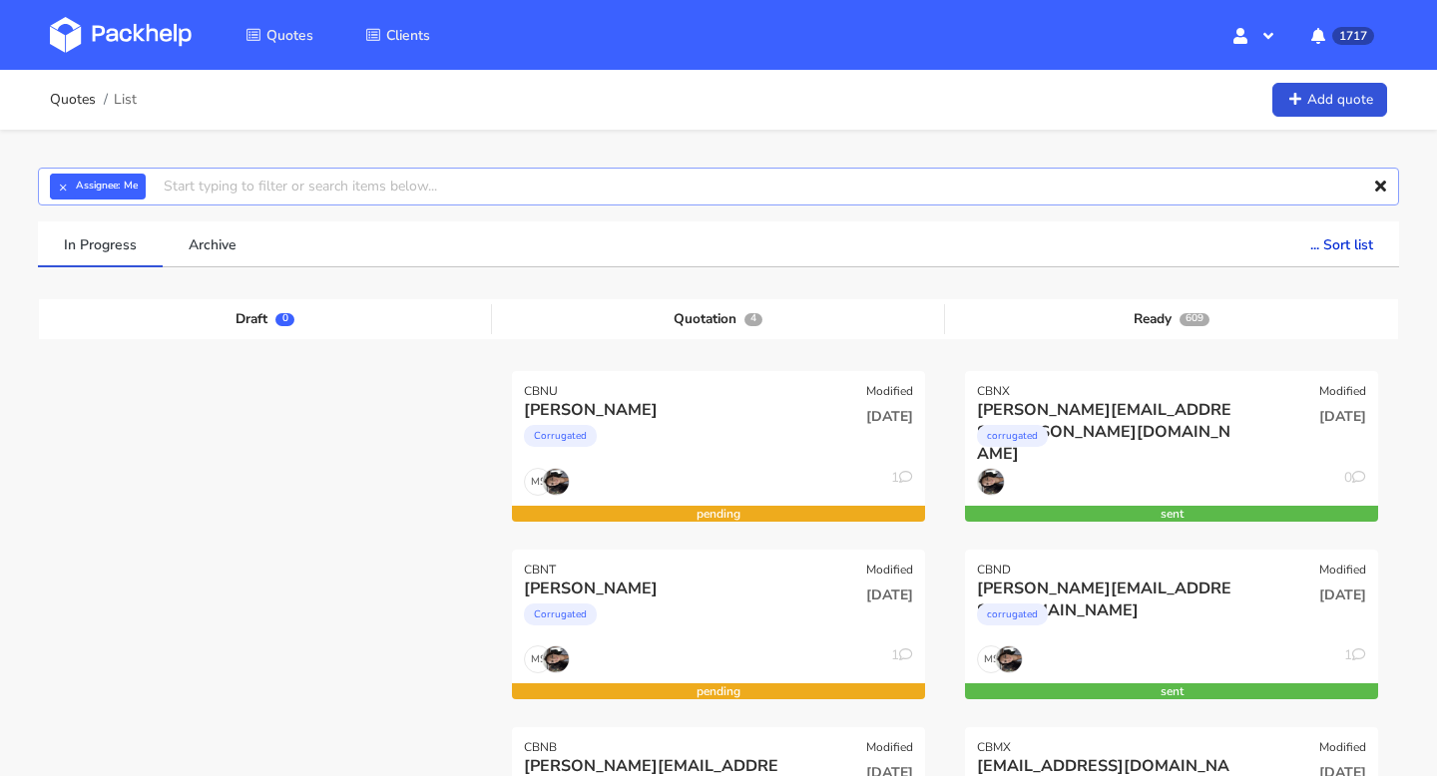
click at [361, 191] on input "text" at bounding box center [718, 187] width 1361 height 38
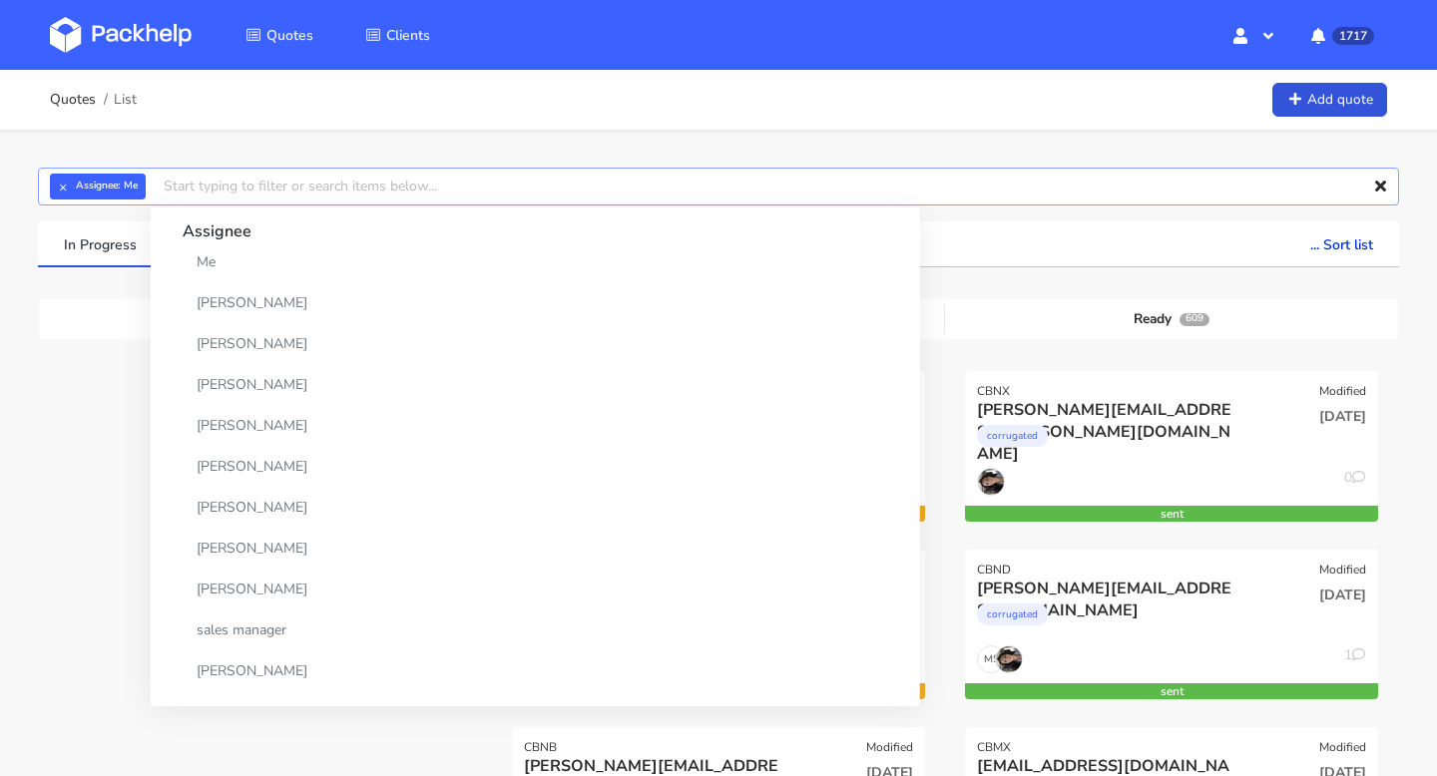
paste input "CBNB"
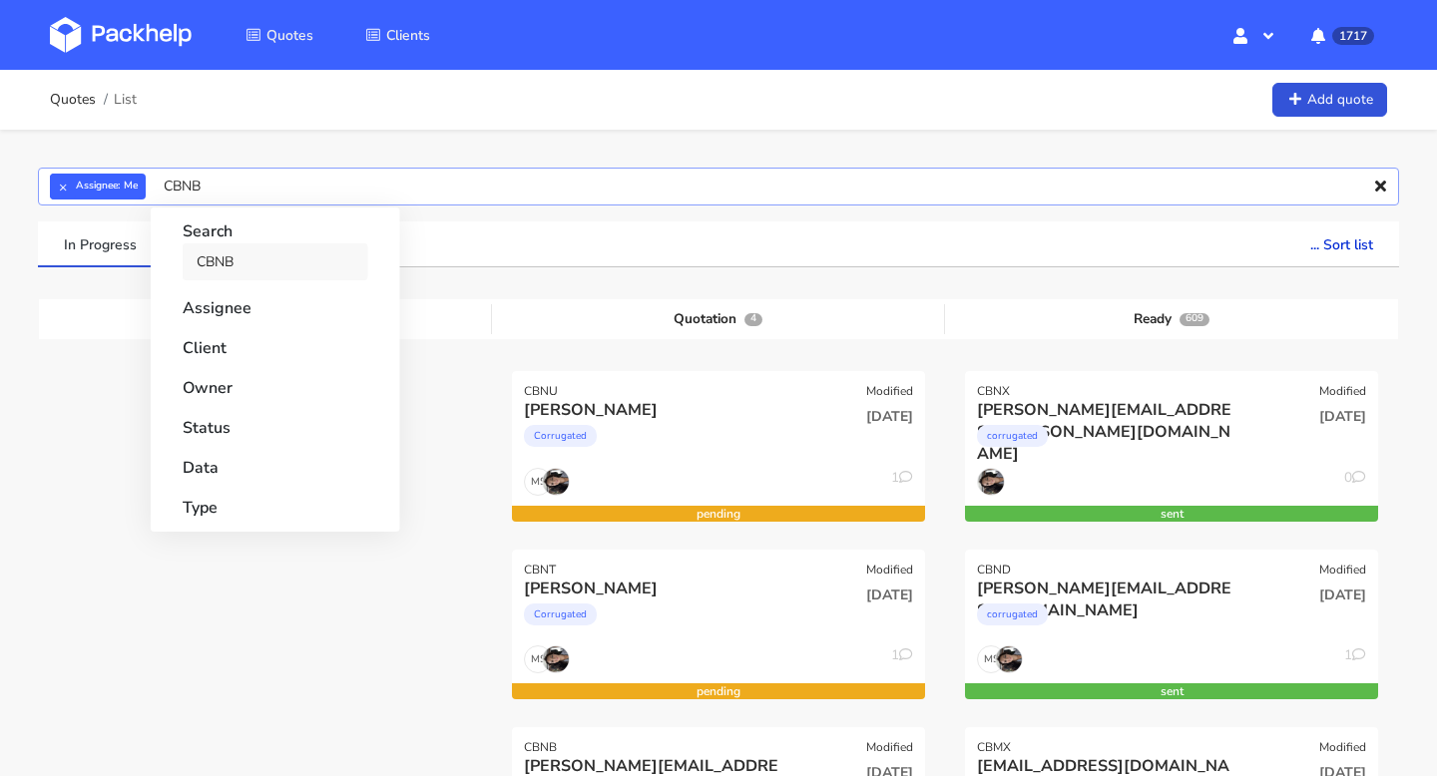
type input "CBNB"
click at [229, 252] on link "CBNB" at bounding box center [276, 261] width 186 height 37
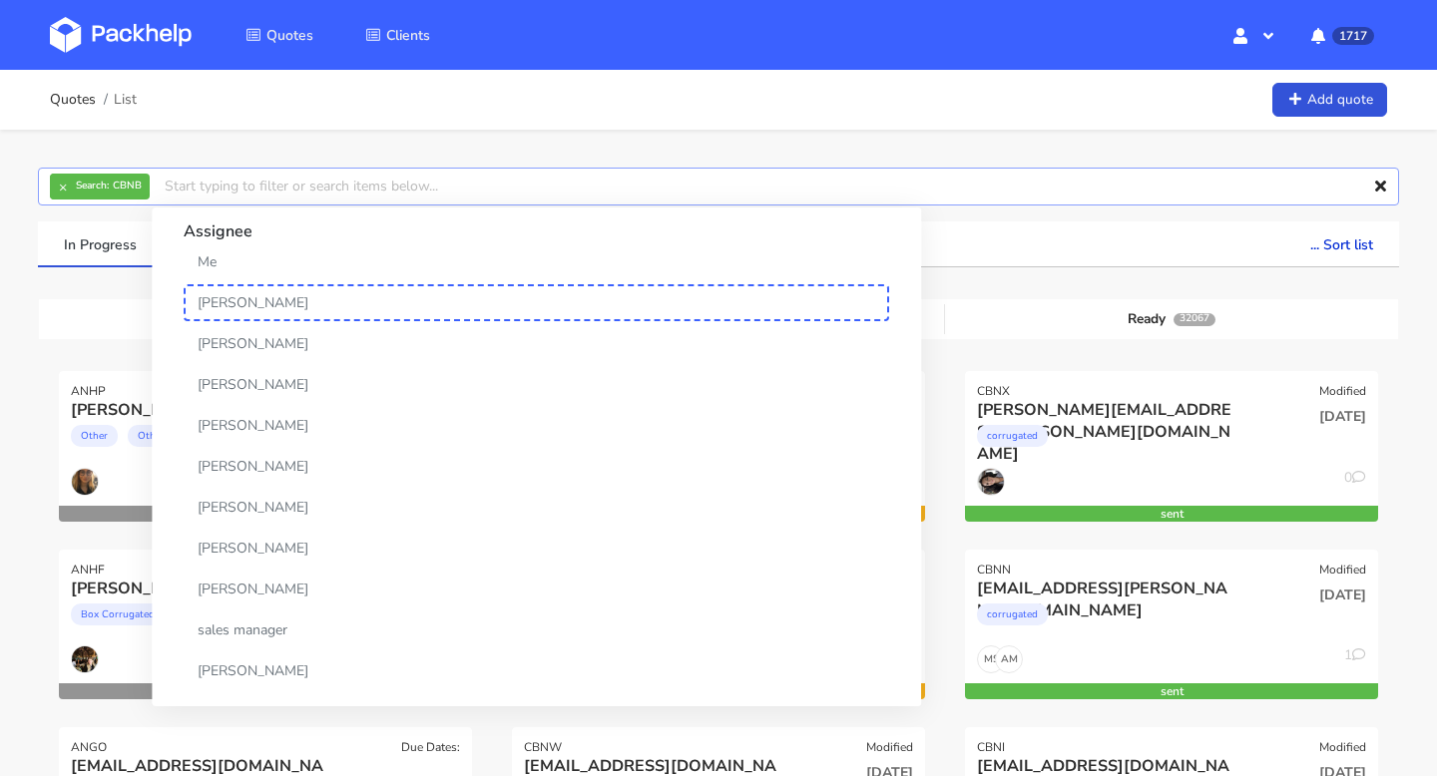
click at [335, 189] on input "text" at bounding box center [718, 187] width 1361 height 38
paste input "CBNB"
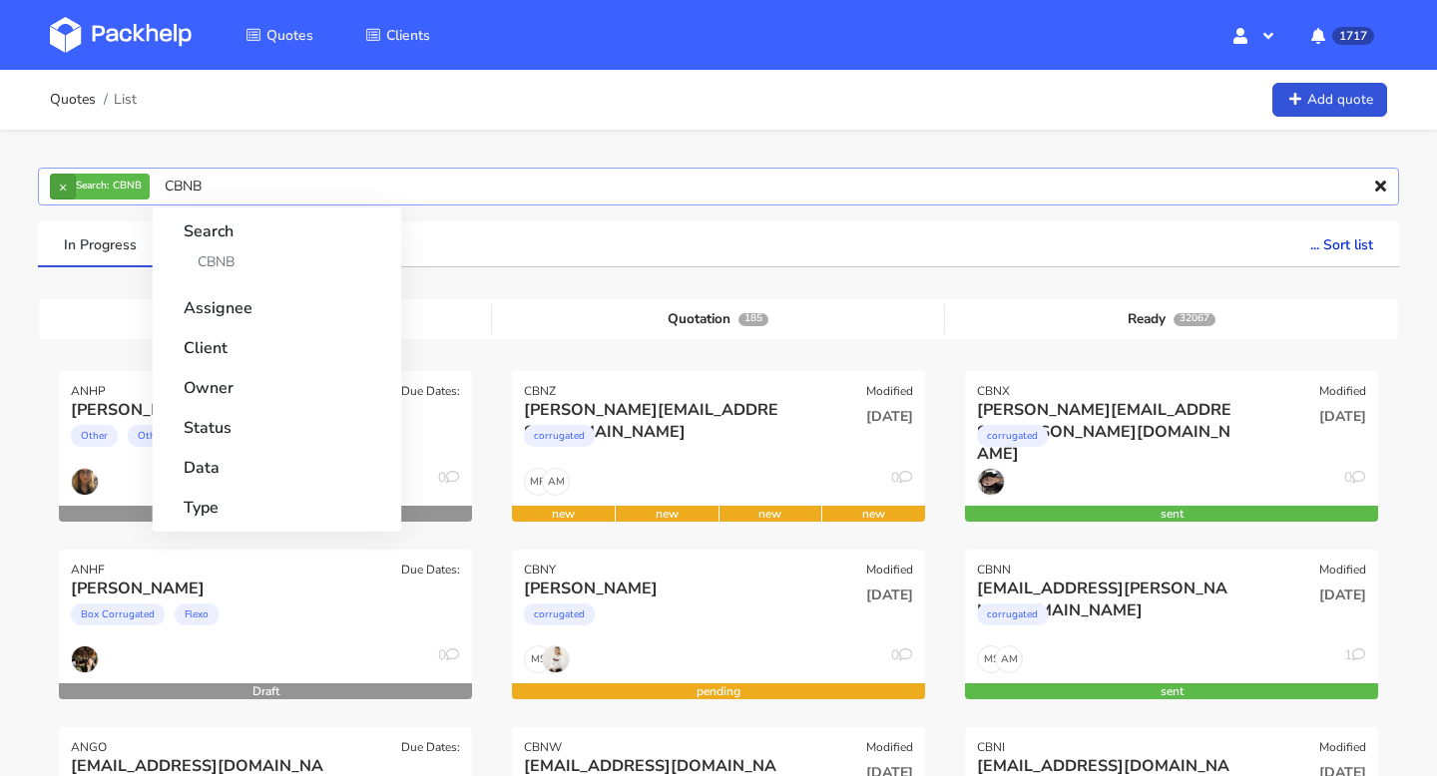
type input "CBNB"
click at [61, 197] on button "×" at bounding box center [63, 187] width 26 height 26
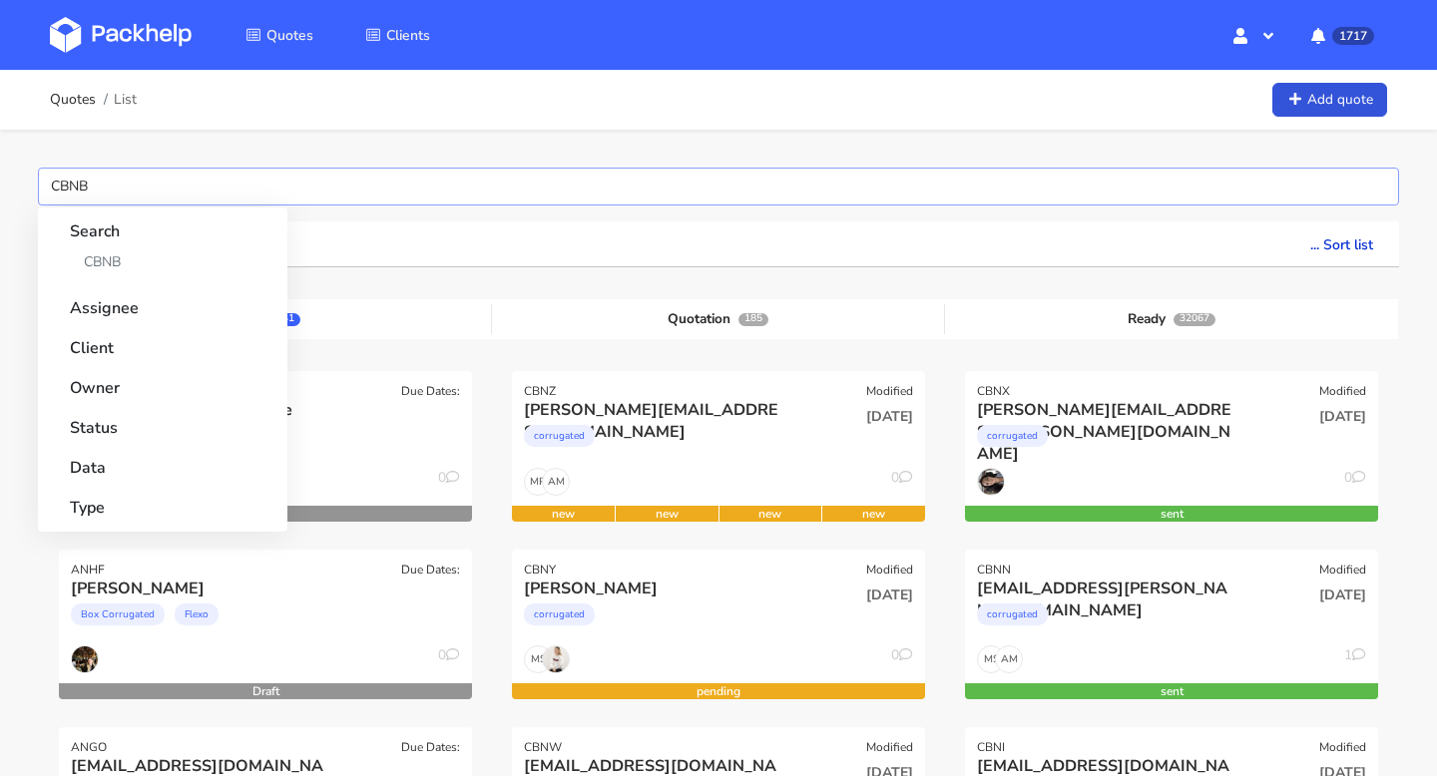
click at [104, 181] on input "CBNB" at bounding box center [718, 187] width 1361 height 38
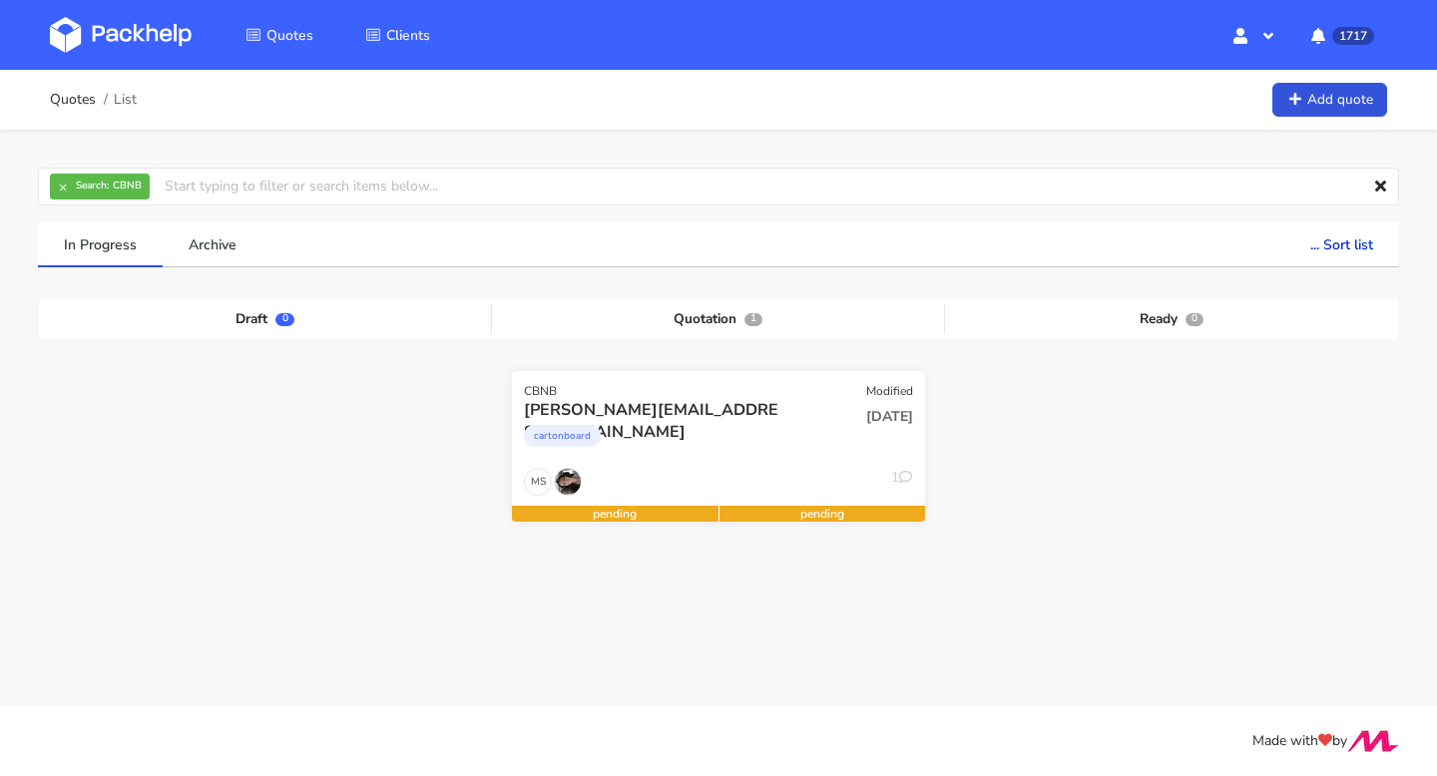
click at [841, 443] on div "22 Sep 2025" at bounding box center [857, 433] width 139 height 68
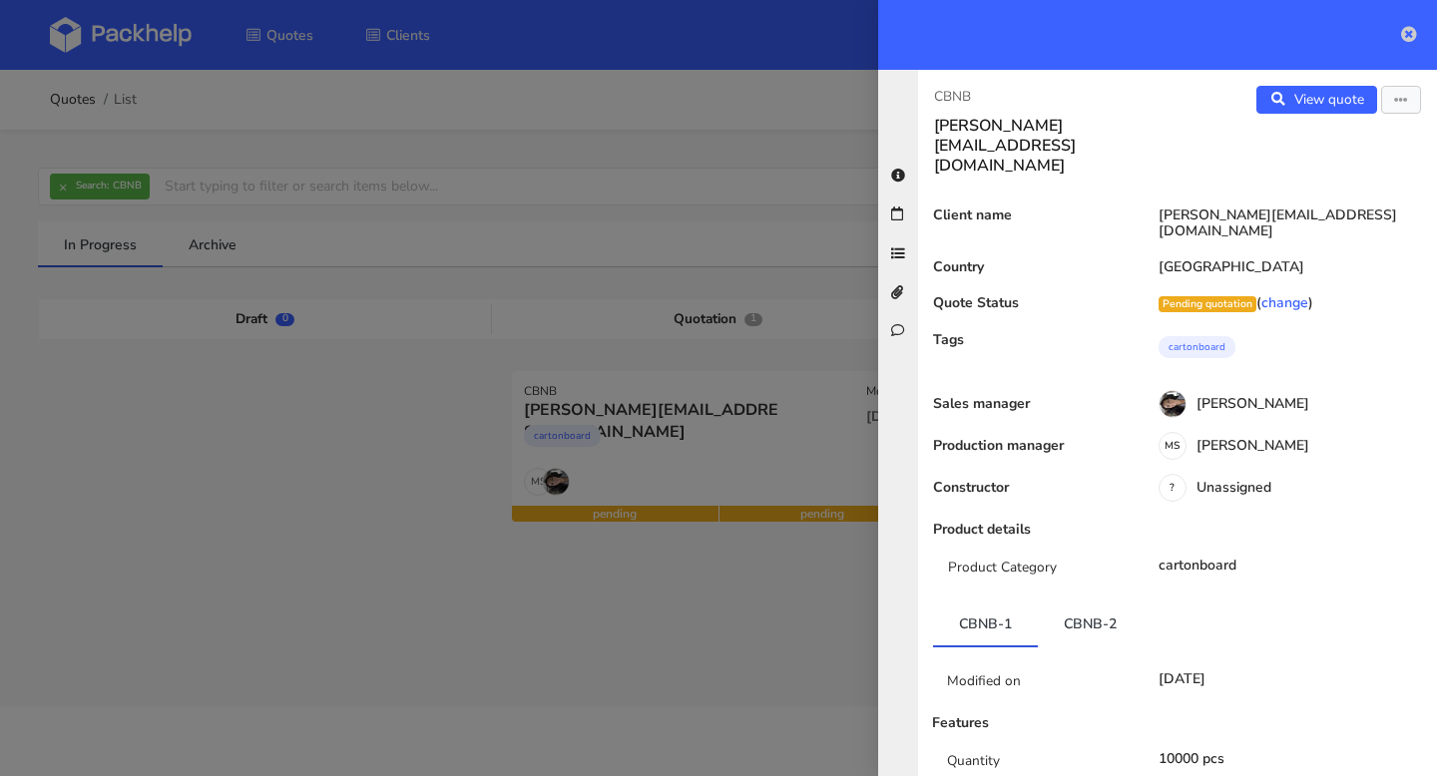
click at [1407, 33] on icon at bounding box center [1409, 34] width 16 height 16
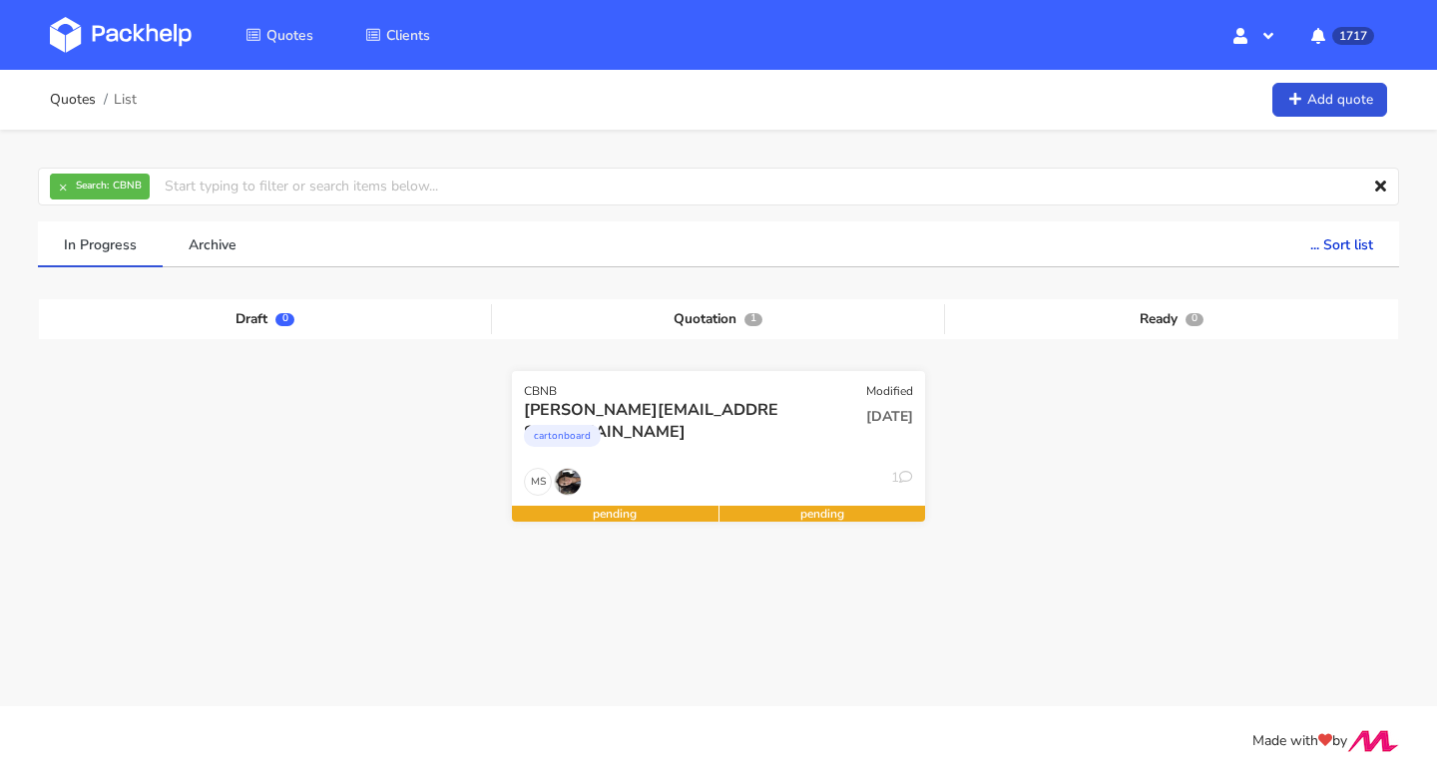
click at [655, 461] on div "cartonboard" at bounding box center [656, 441] width 264 height 40
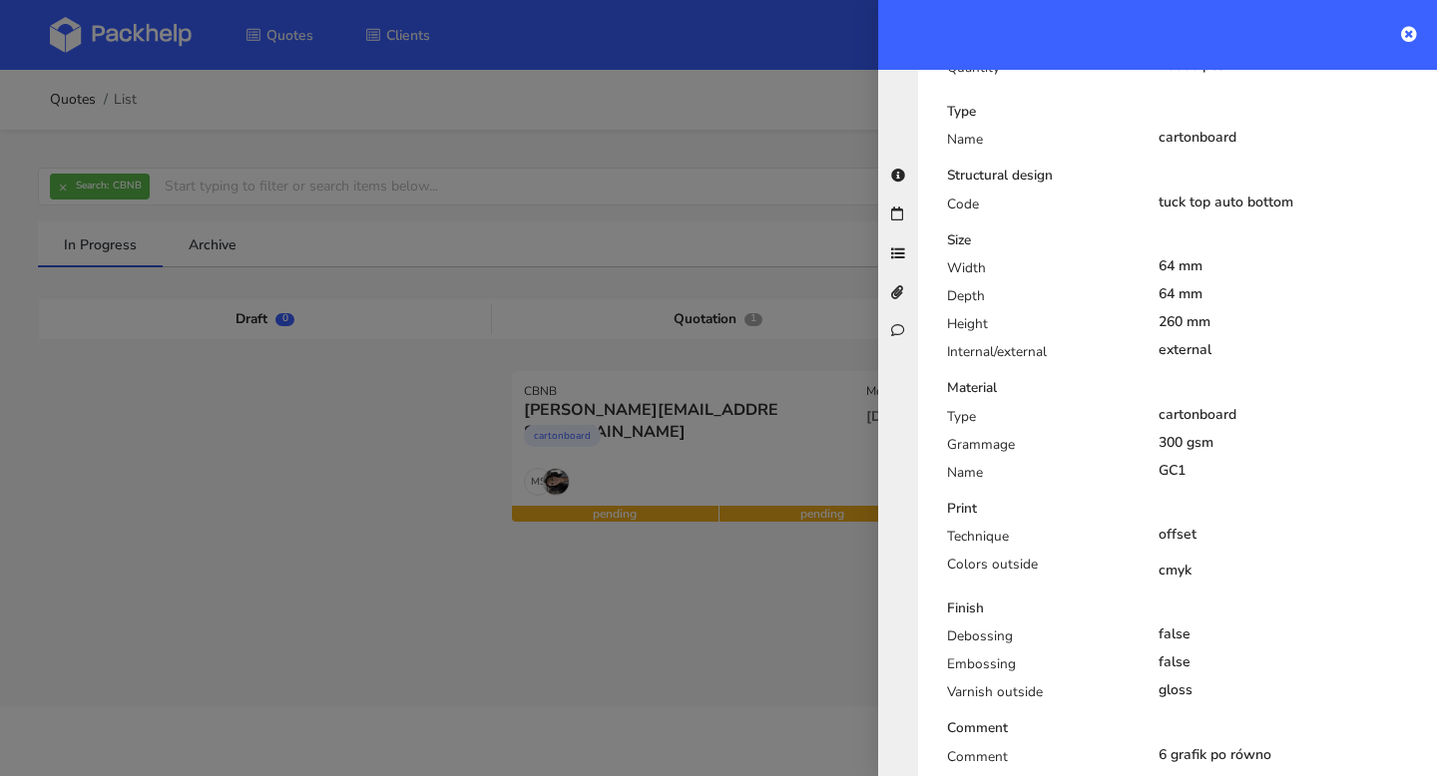
scroll to position [182, 0]
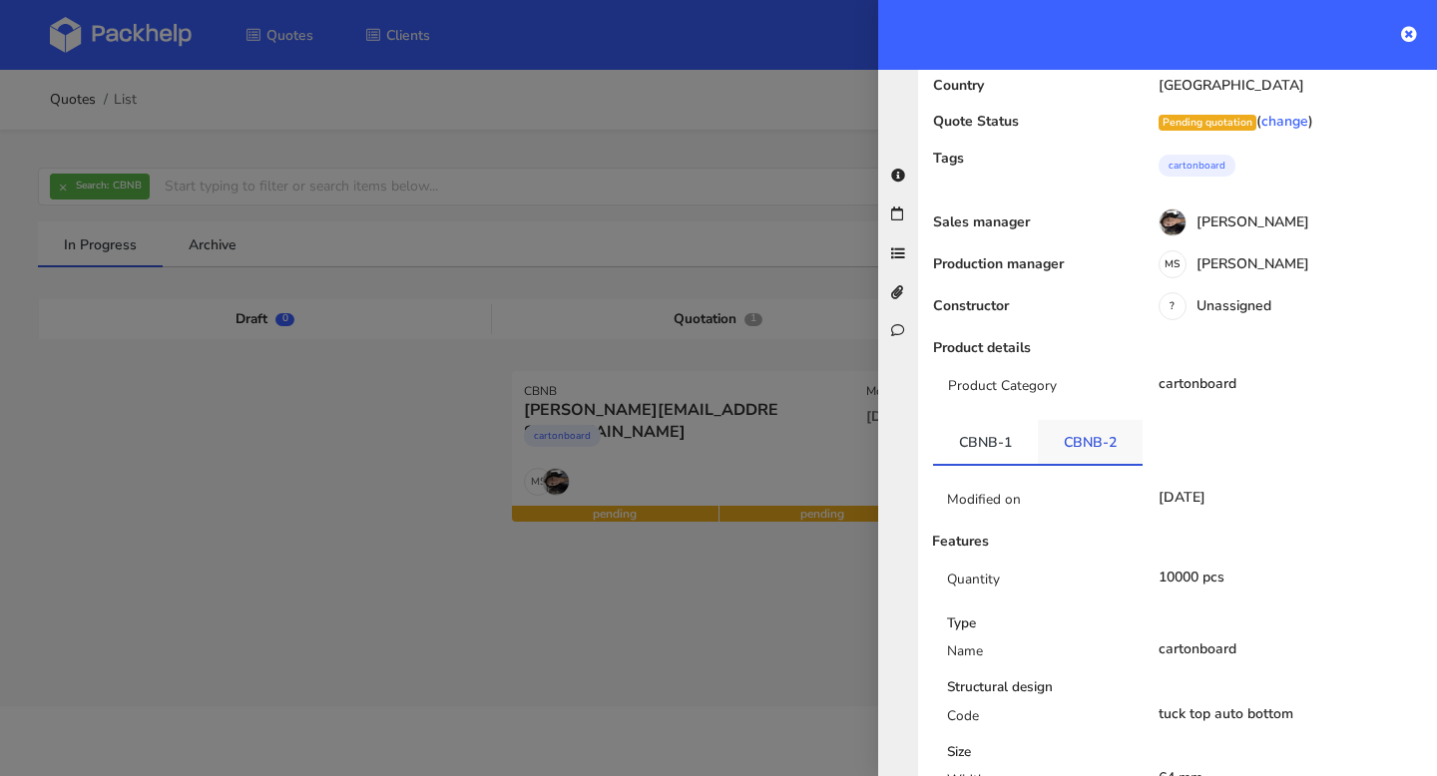
click at [1077, 420] on link "CBNB-2" at bounding box center [1090, 442] width 105 height 44
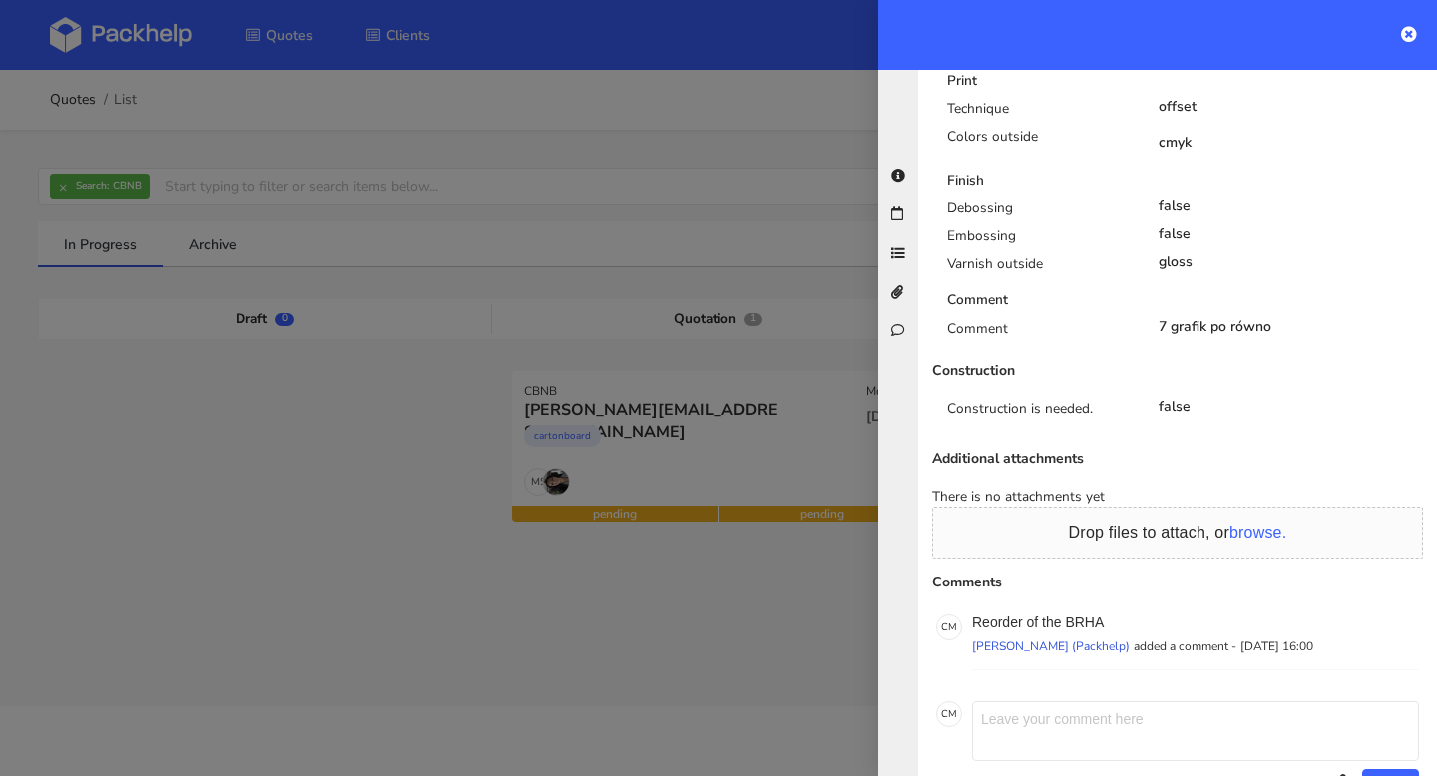
scroll to position [0, 0]
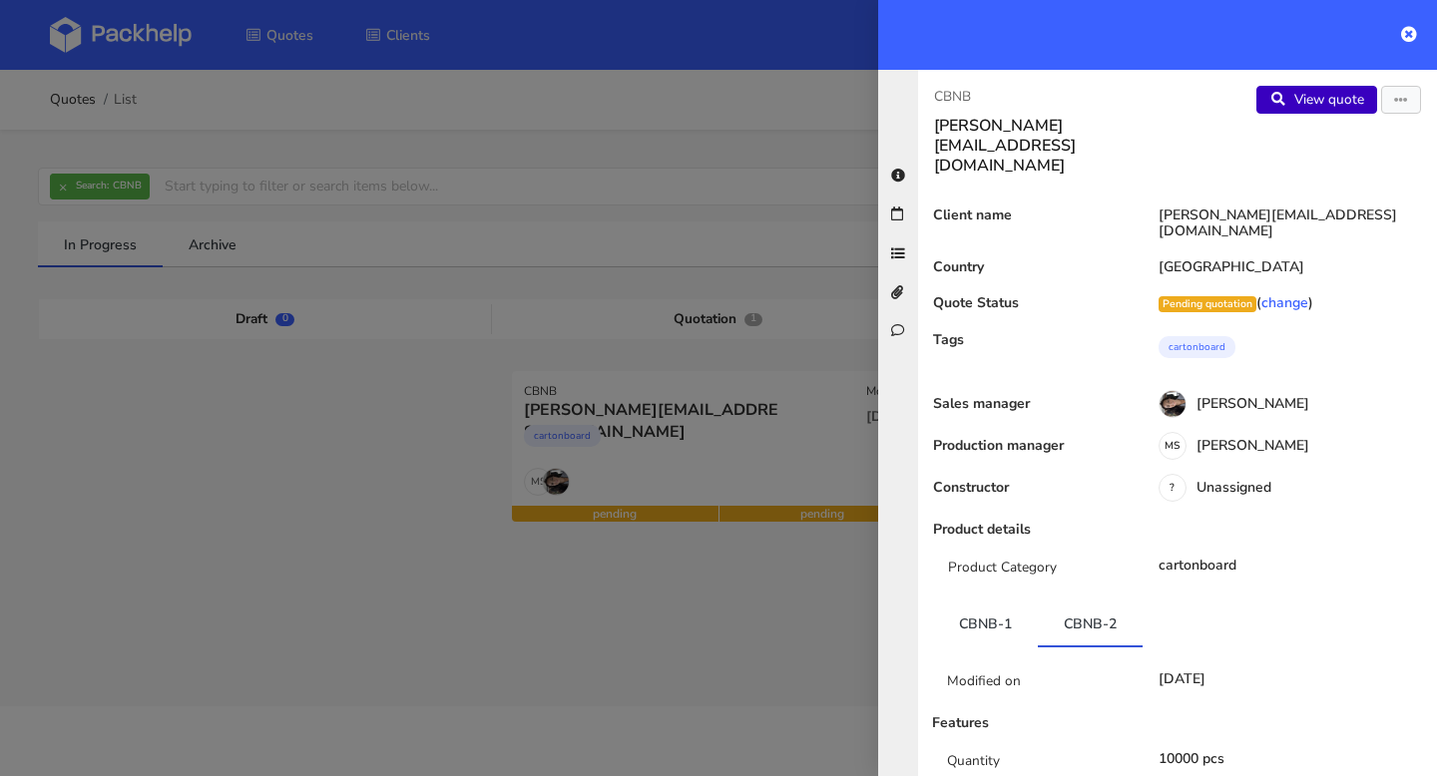
click at [1333, 97] on link "View quote" at bounding box center [1316, 100] width 121 height 28
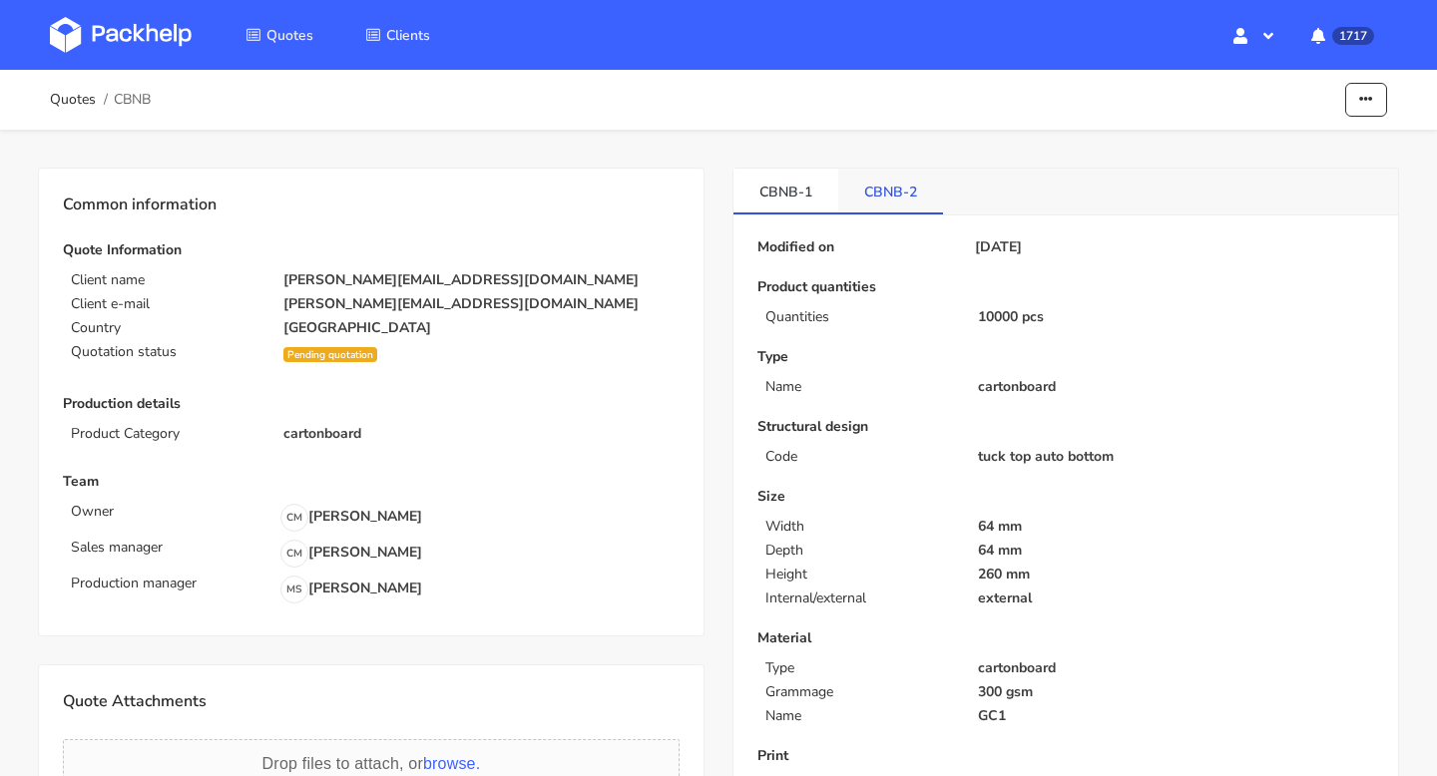
click at [879, 204] on link "CBNB-2" at bounding box center [890, 191] width 105 height 44
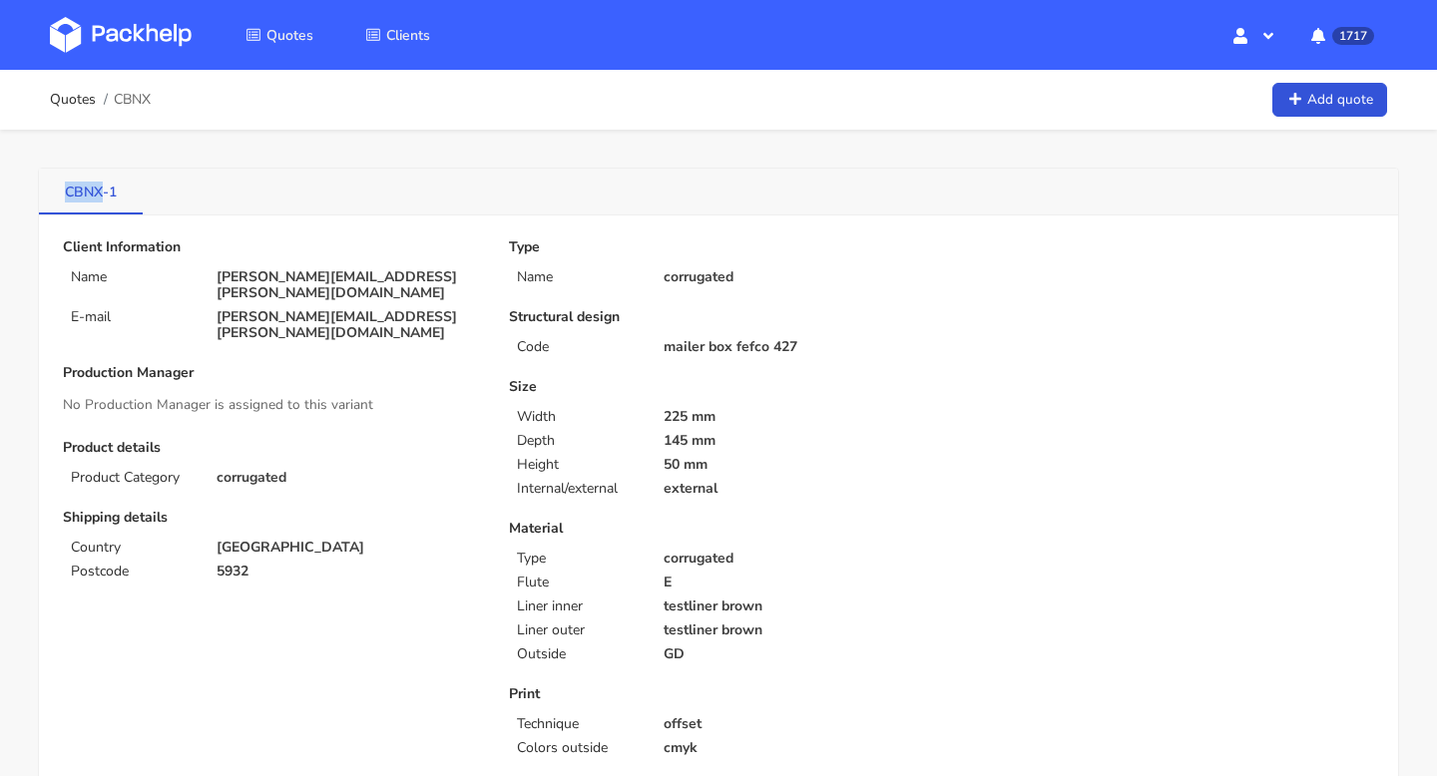
drag, startPoint x: 46, startPoint y: 190, endPoint x: 104, endPoint y: 191, distance: 57.9
click at [104, 191] on link "CBNX-1" at bounding box center [91, 191] width 104 height 44
copy link "CBNX"
click at [77, 97] on link "Quotes" at bounding box center [73, 100] width 46 height 16
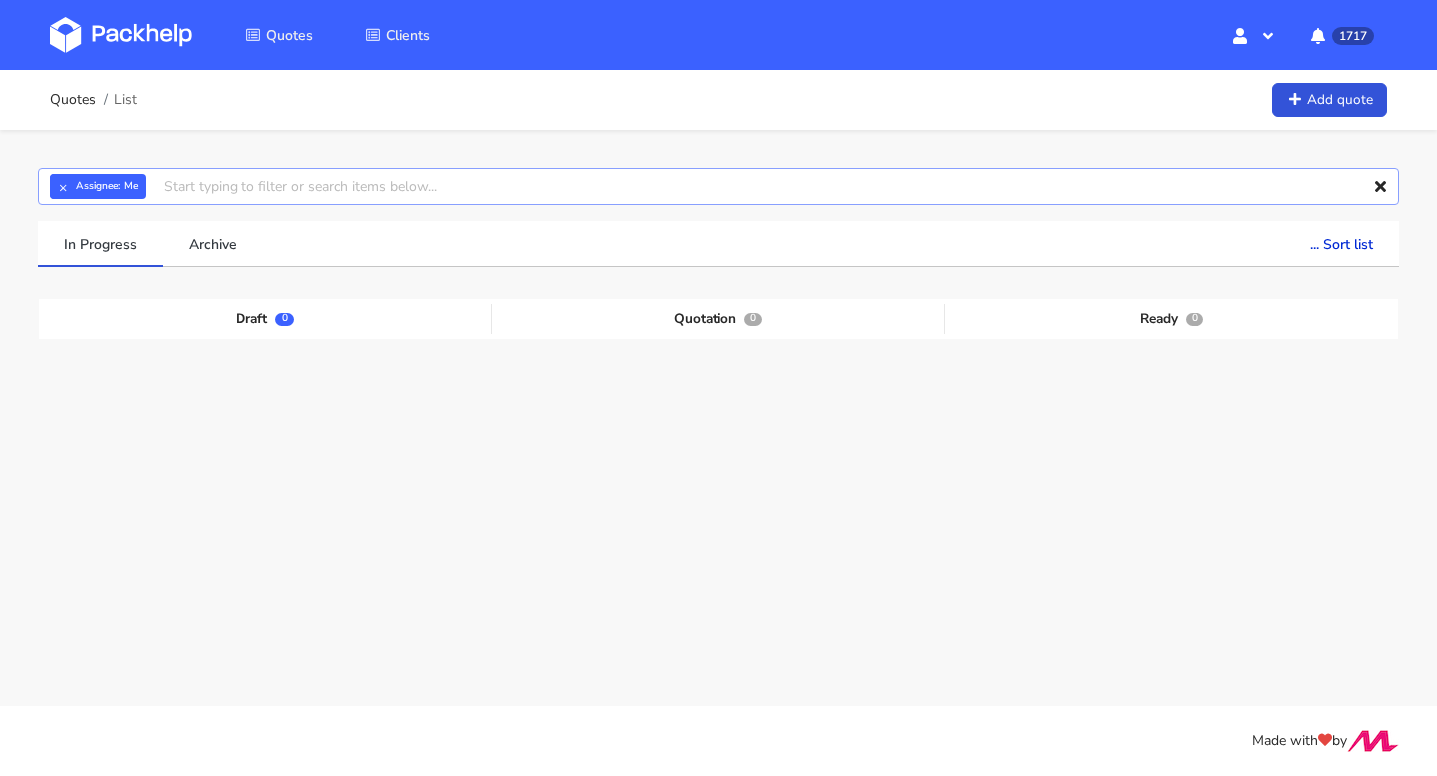
click at [192, 187] on input "text" at bounding box center [718, 187] width 1361 height 38
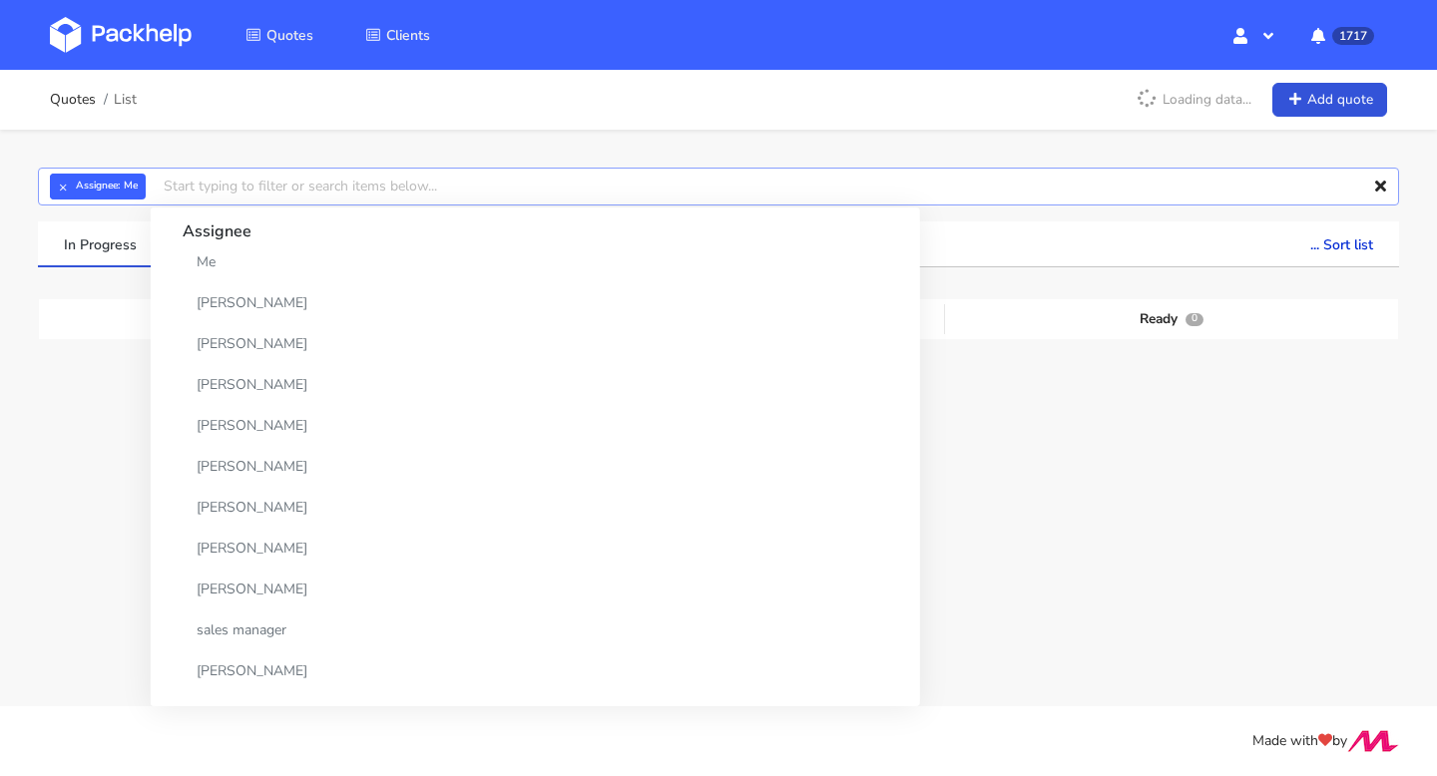
paste input "CBNX"
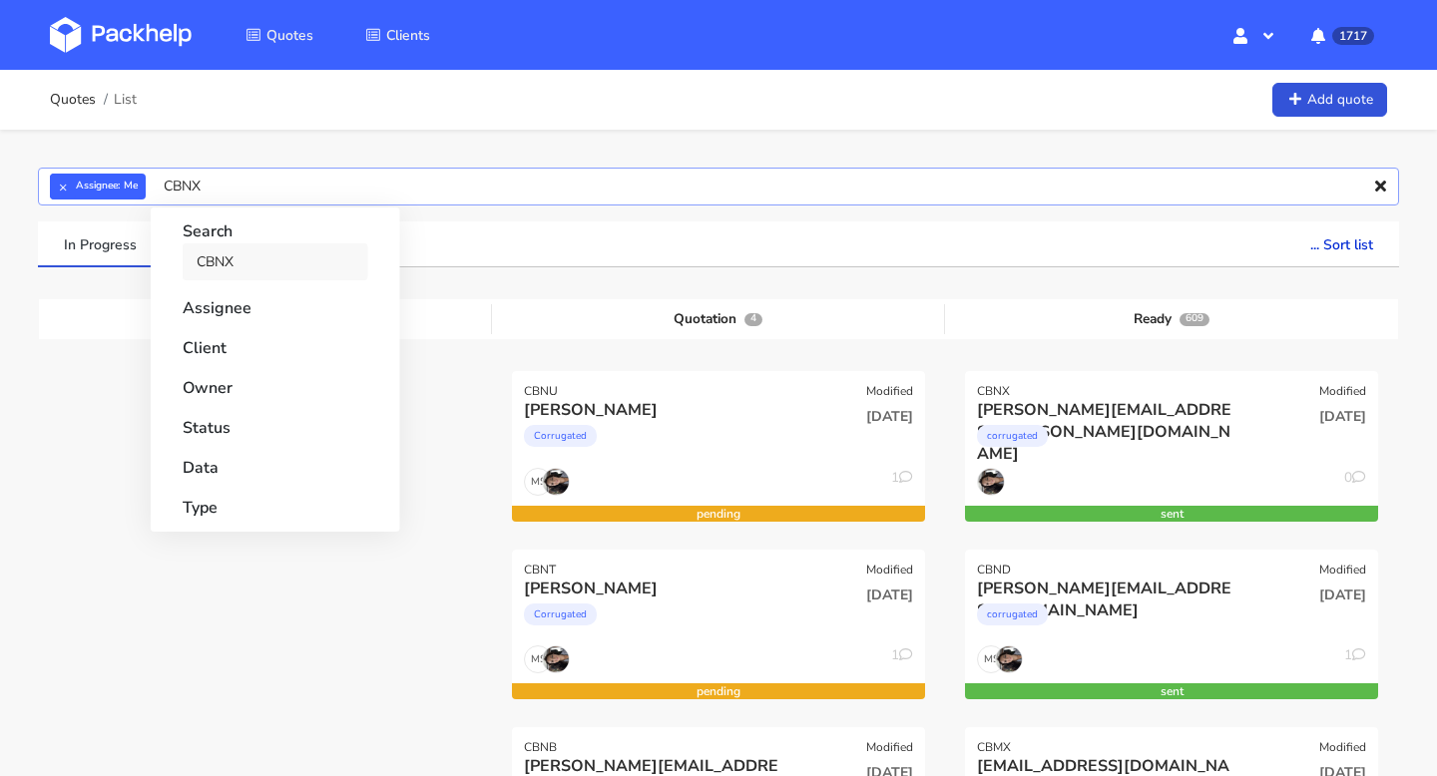
type input "CBNX"
click at [224, 259] on link "CBNX" at bounding box center [276, 261] width 186 height 37
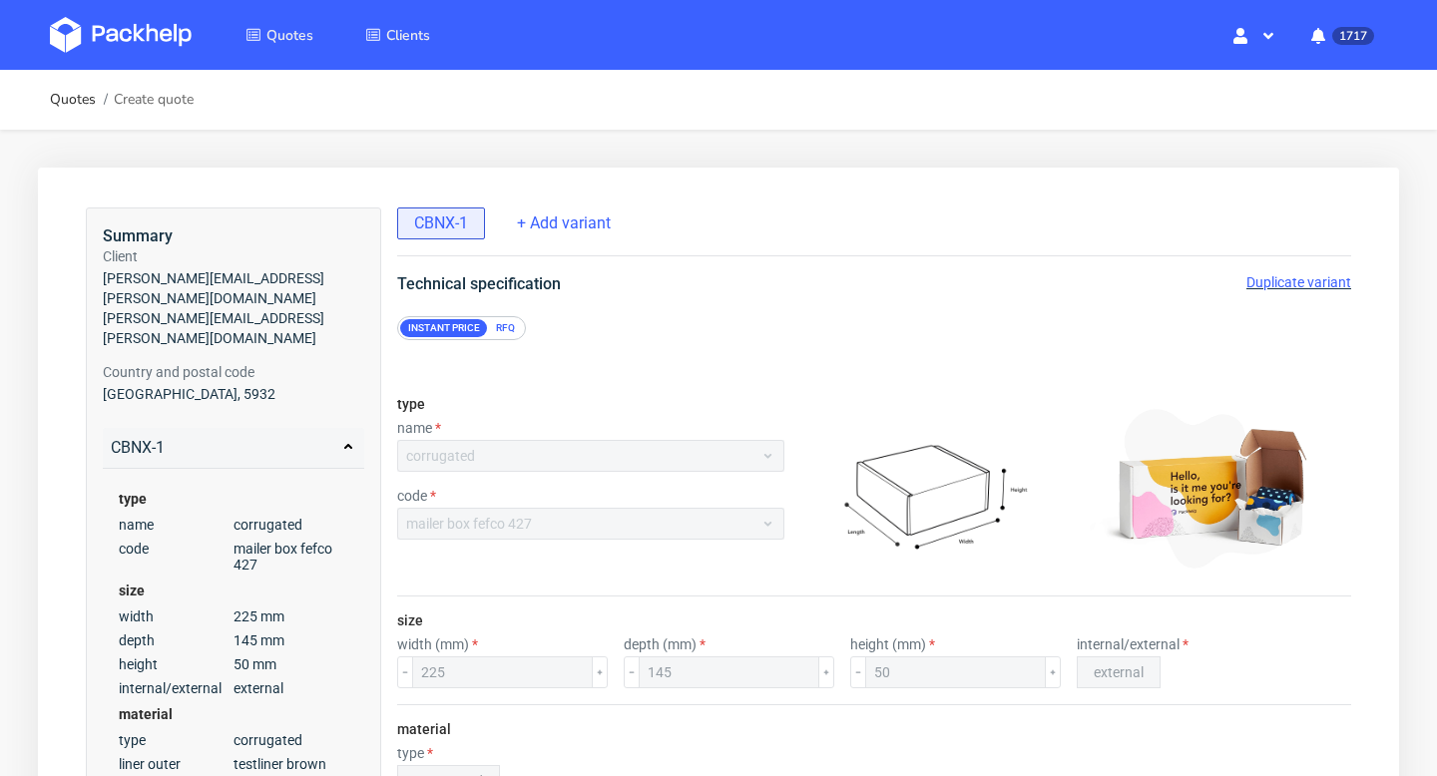
click at [1278, 278] on span "Duplicate variant" at bounding box center [1298, 282] width 105 height 16
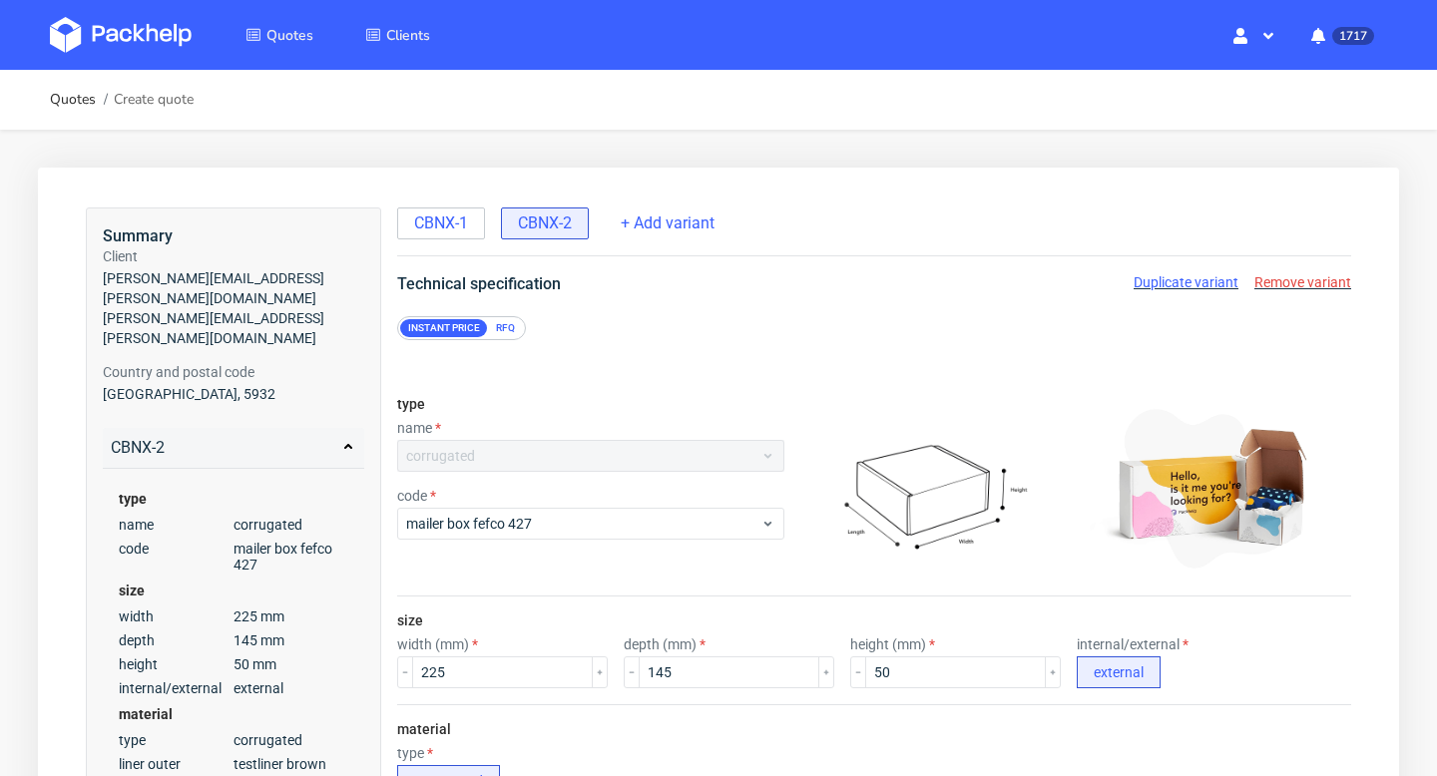
click at [505, 324] on div "RFQ" at bounding box center [505, 328] width 35 height 18
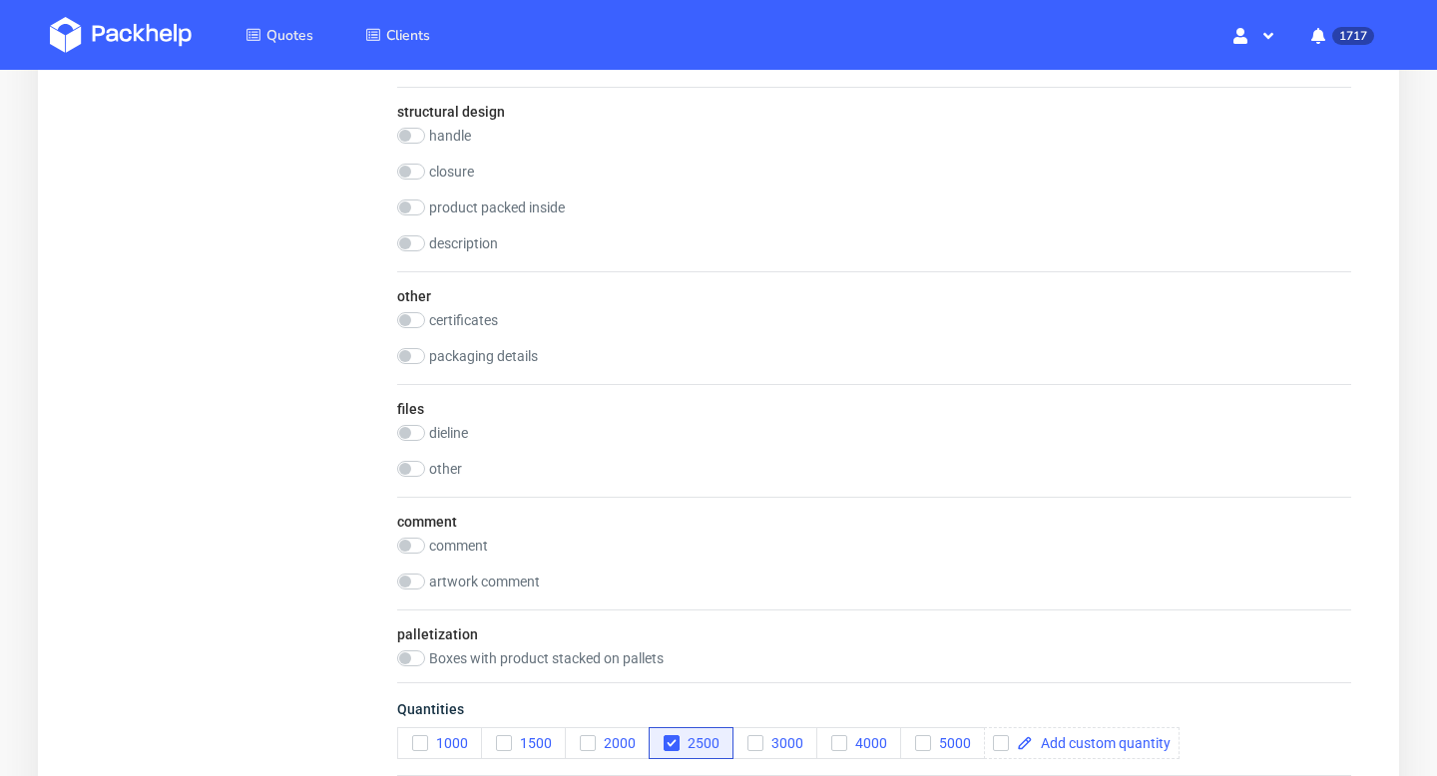
scroll to position [2147, 0]
click at [467, 541] on label "comment" at bounding box center [458, 545] width 59 height 16
checkbox input "true"
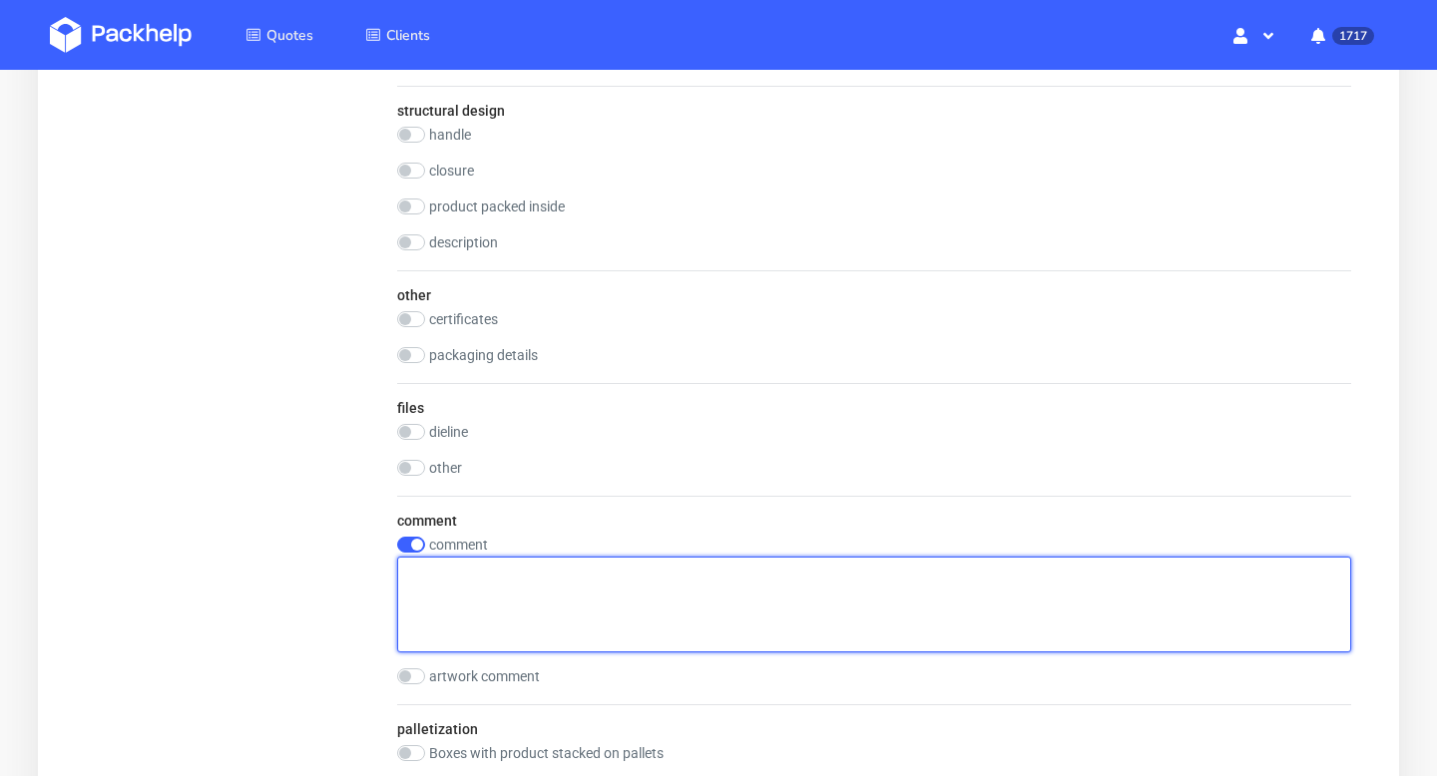
click at [470, 579] on textarea at bounding box center [874, 605] width 954 height 96
click at [569, 568] on textarea "3 design - 2 design x 1000 and 1 design x 500 units" at bounding box center [874, 605] width 954 height 96
click at [858, 580] on textarea "3 design - 2 design x 1000 units and 1 design x 500 units" at bounding box center [874, 605] width 954 height 96
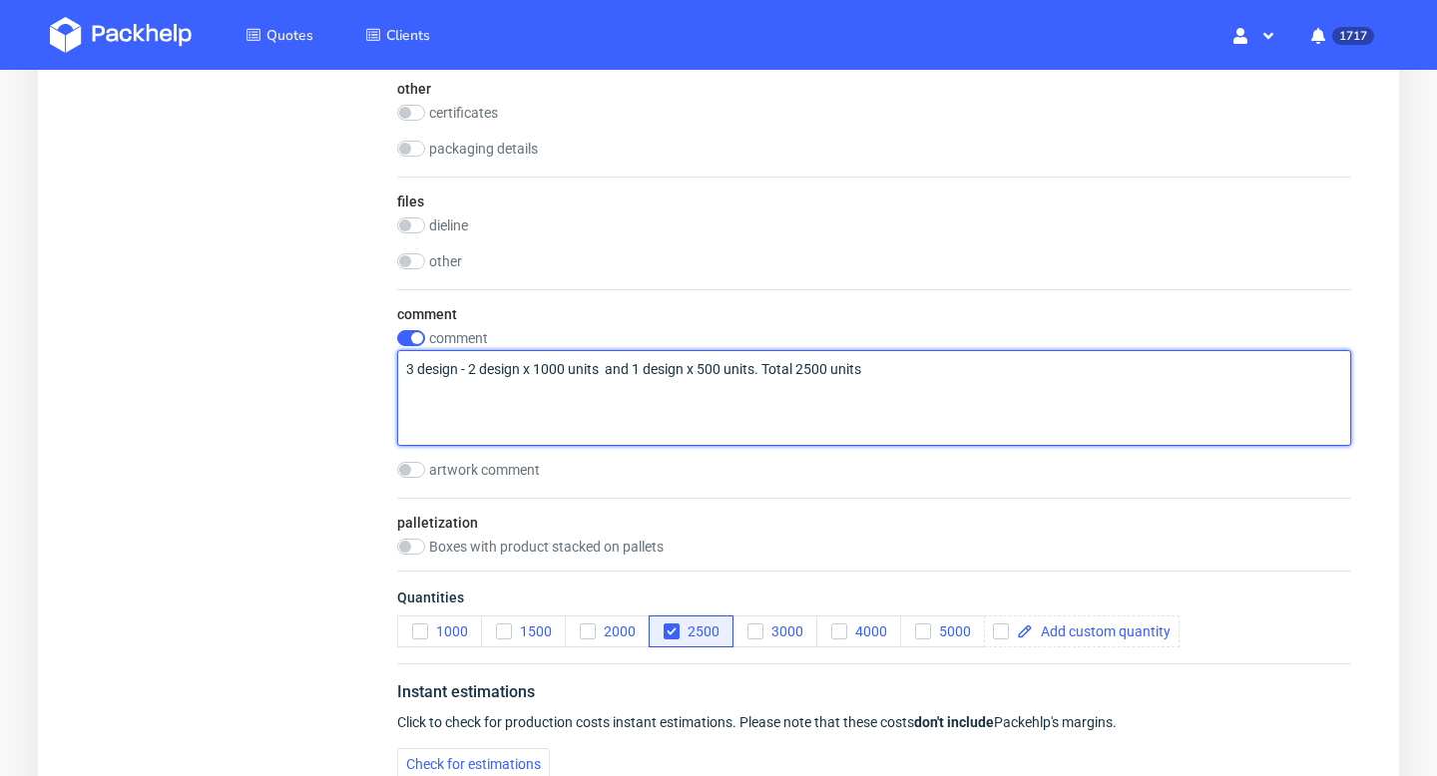
scroll to position [2624, 0]
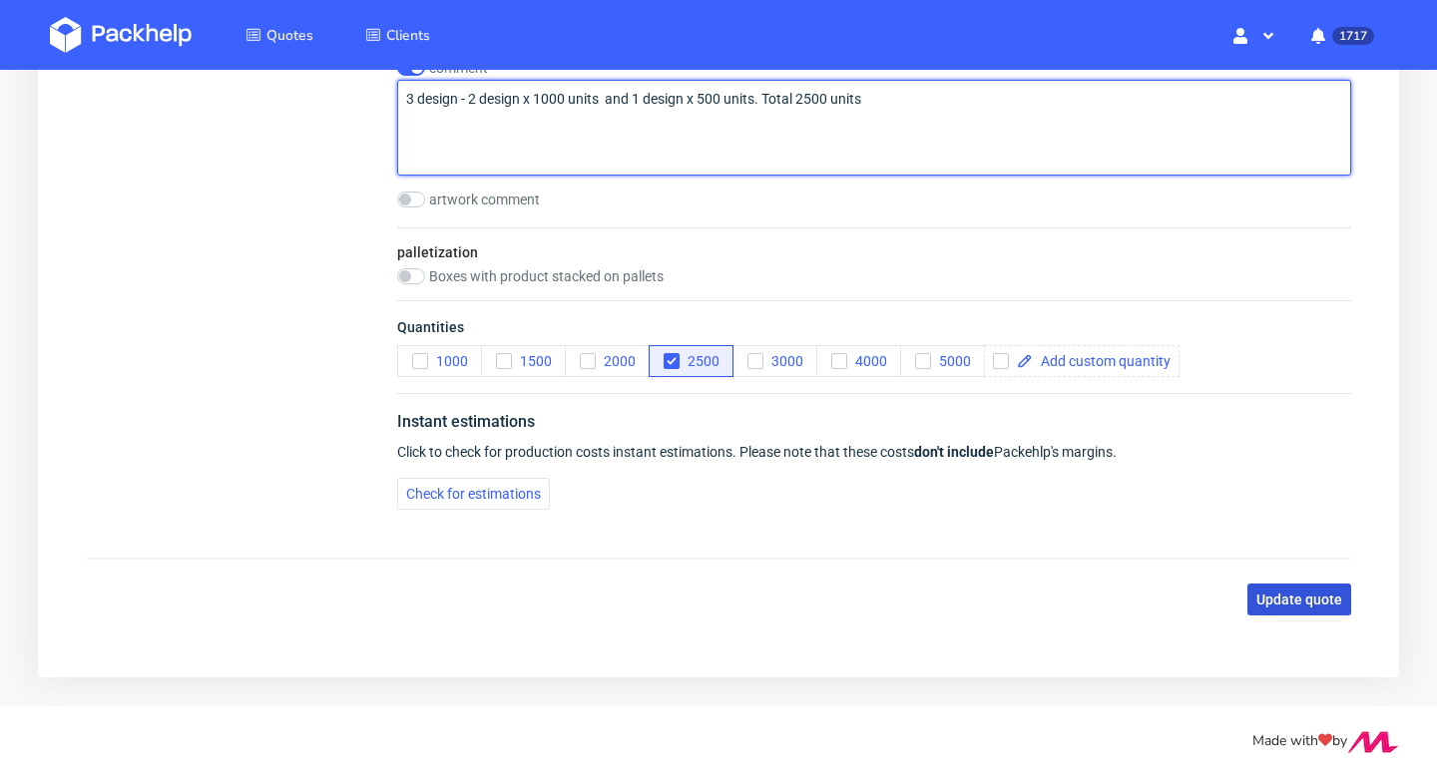
type textarea "3 design - 2 design x 1000 units and 1 design x 500 units. Total 2500 units"
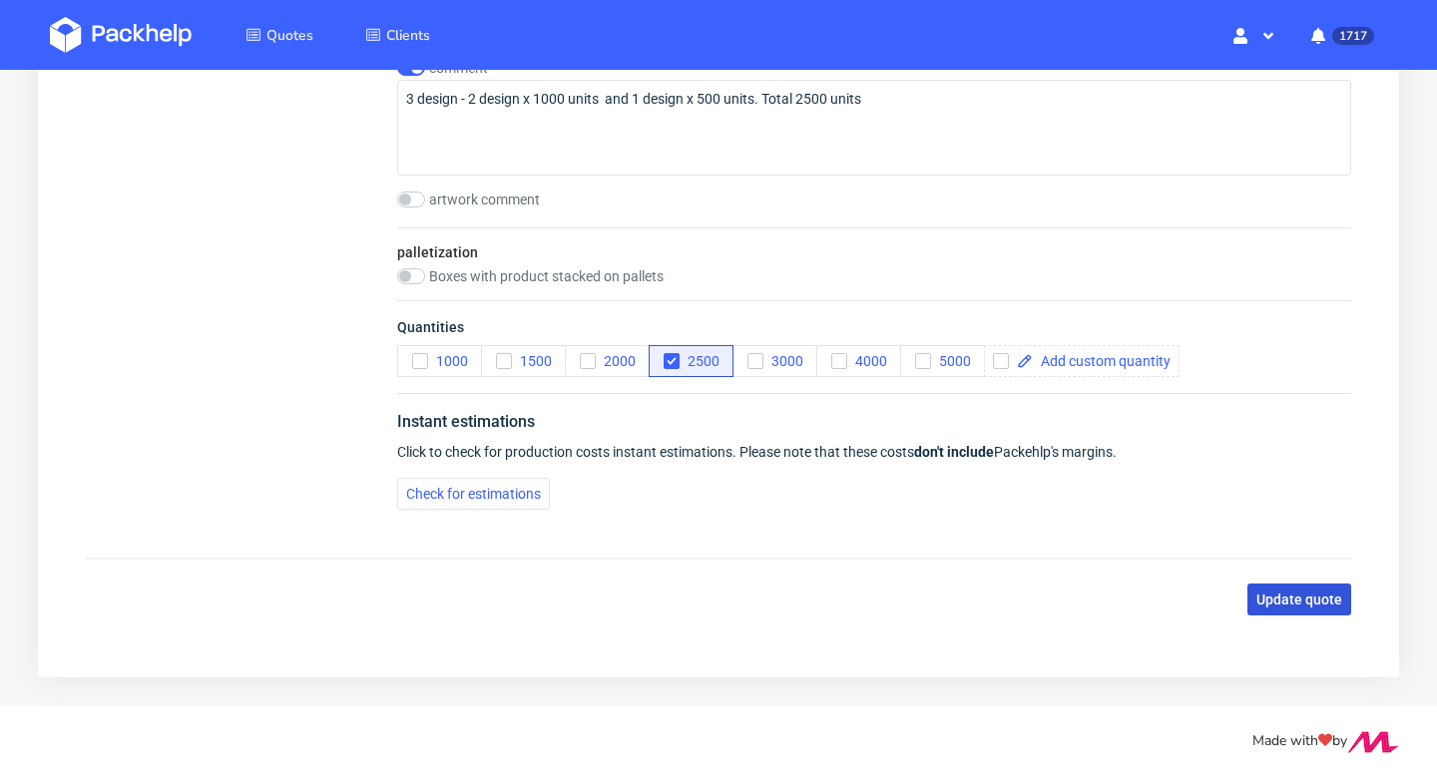
click at [1318, 595] on span "Update quote" at bounding box center [1299, 600] width 86 height 14
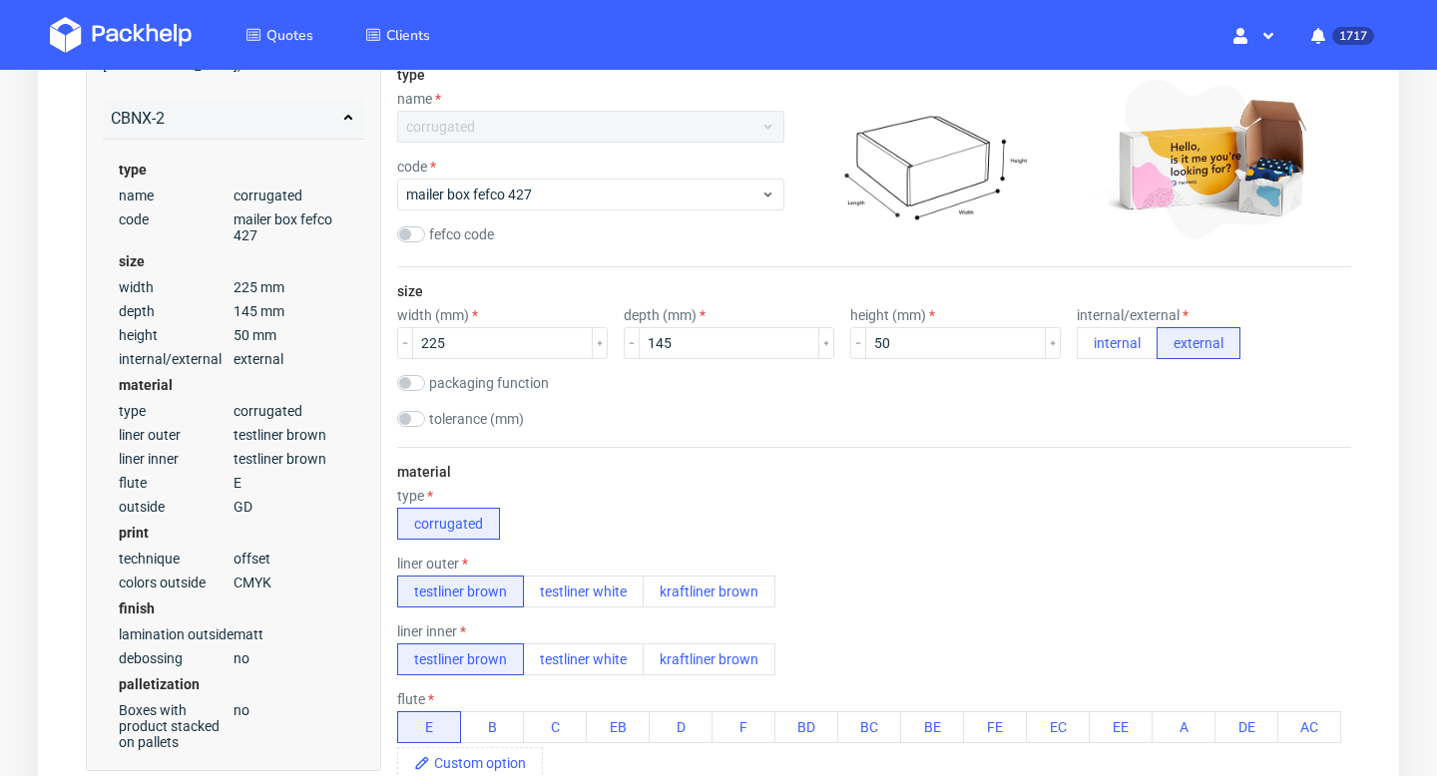
scroll to position [0, 0]
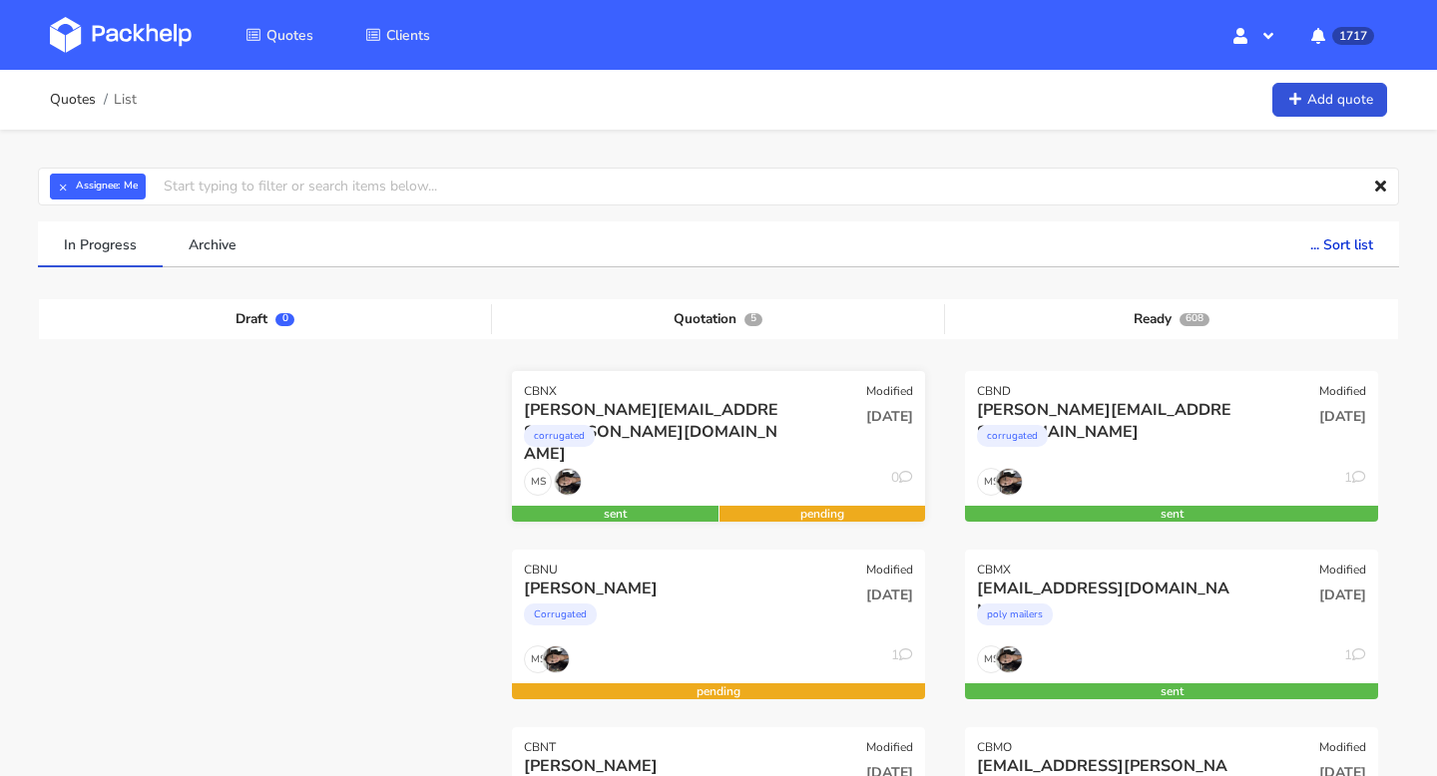
click at [780, 429] on div "corrugated" at bounding box center [656, 441] width 264 height 40
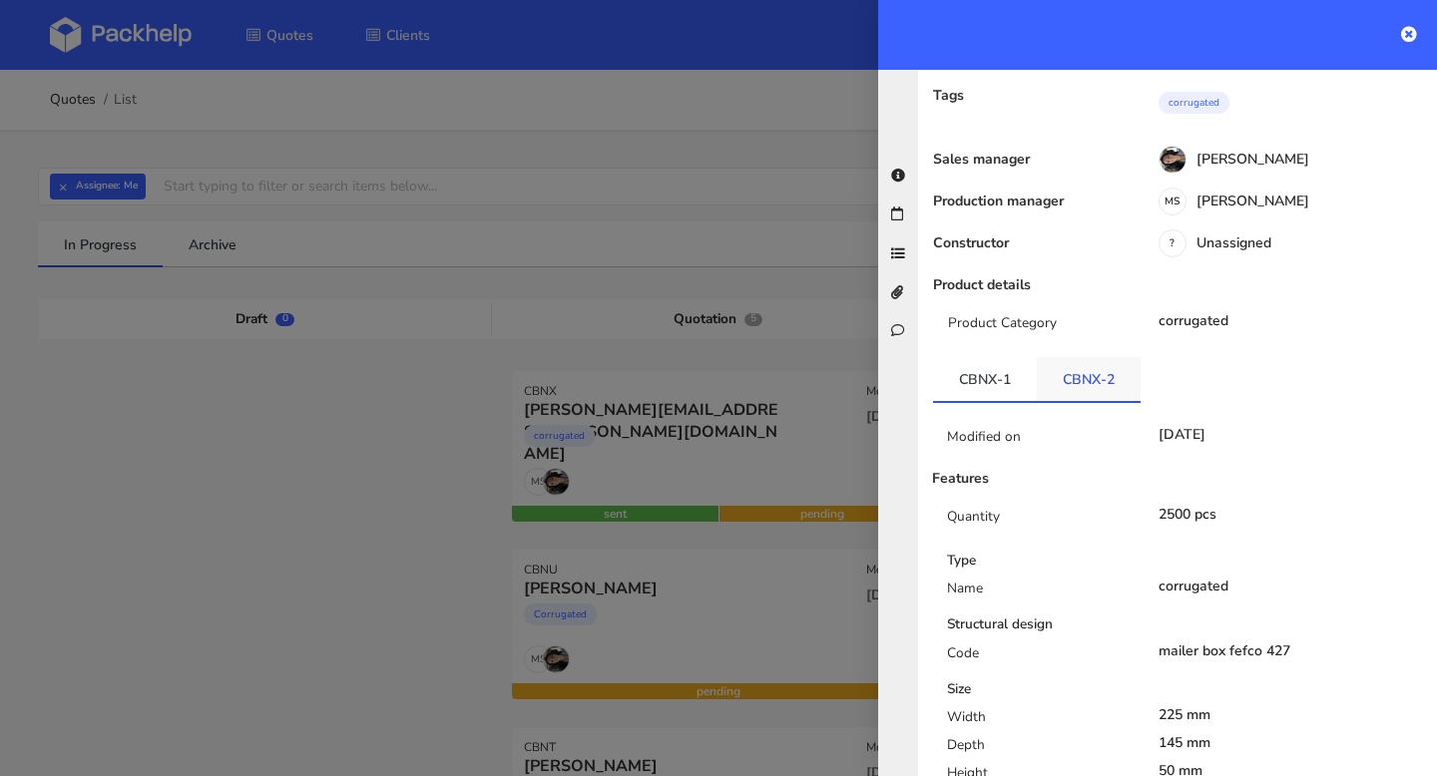
scroll to position [475, 0]
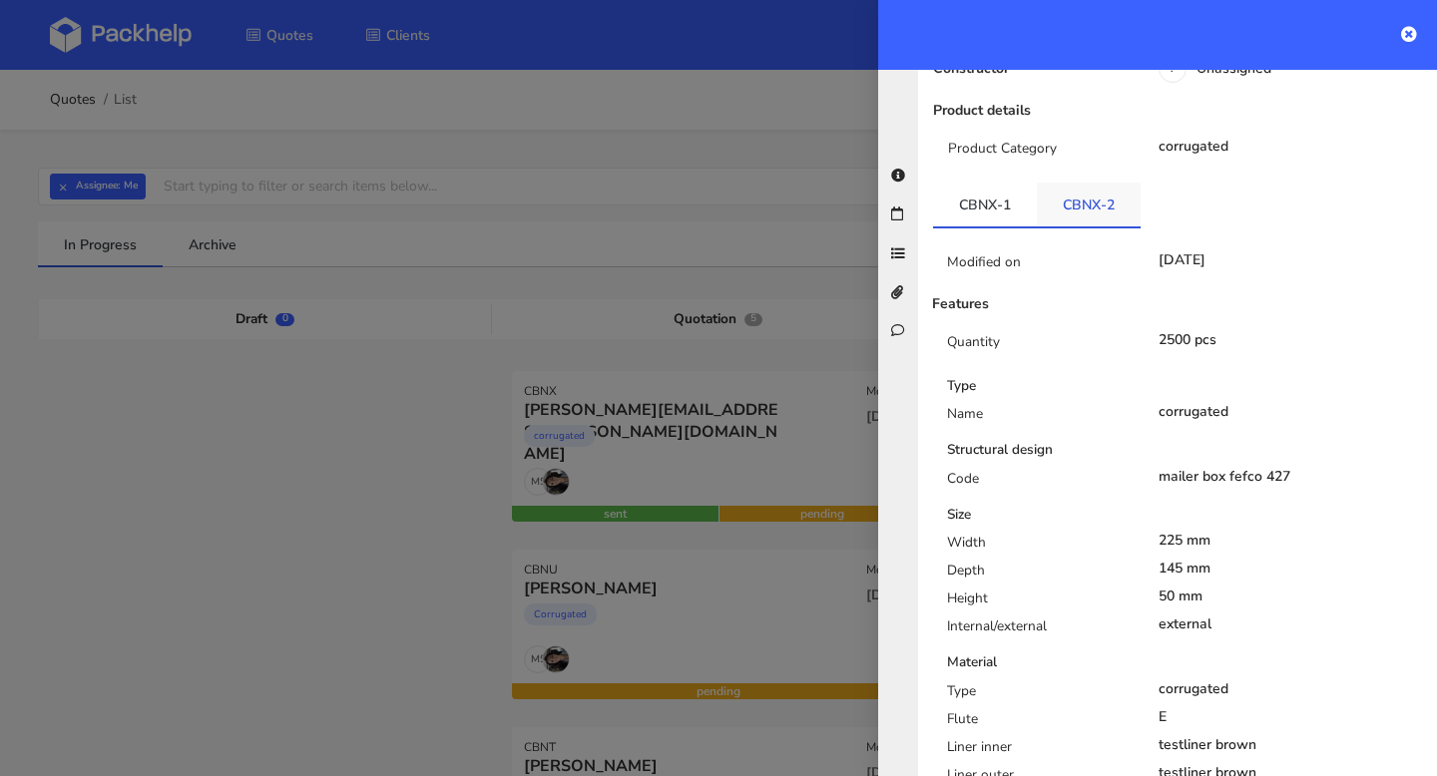
click at [1095, 183] on link "CBNX-2" at bounding box center [1089, 205] width 104 height 44
click at [832, 304] on div at bounding box center [718, 388] width 1437 height 776
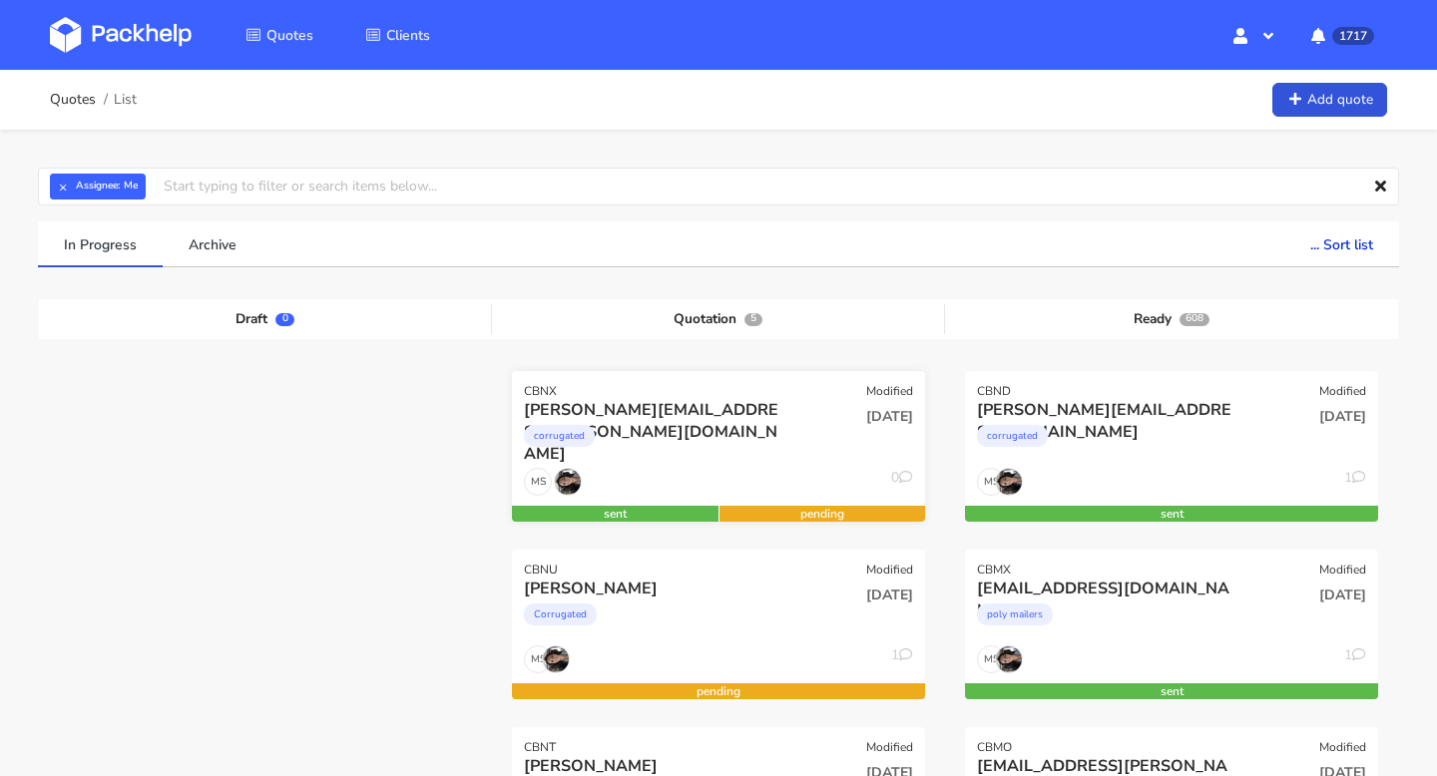
click at [837, 466] on div "[DATE]" at bounding box center [857, 433] width 139 height 68
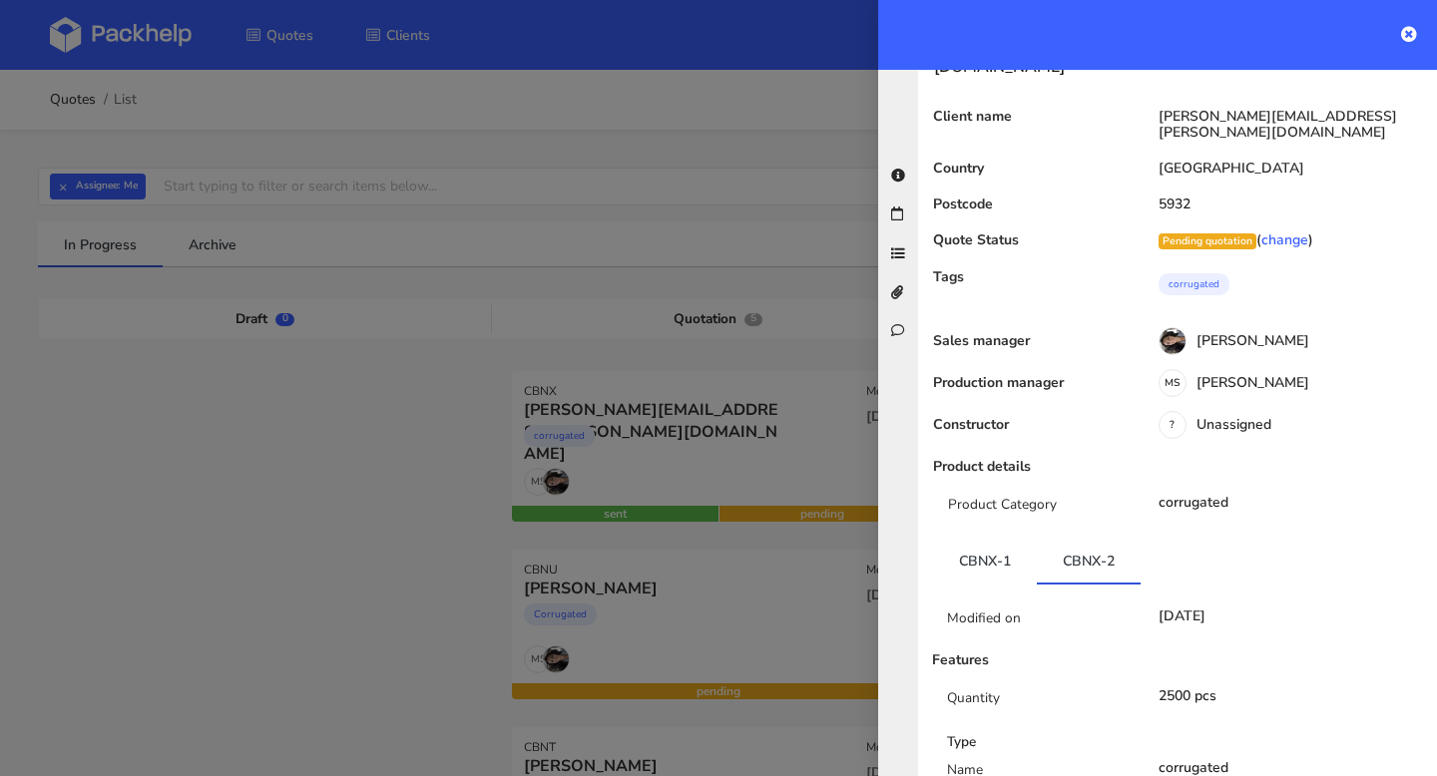
scroll to position [0, 0]
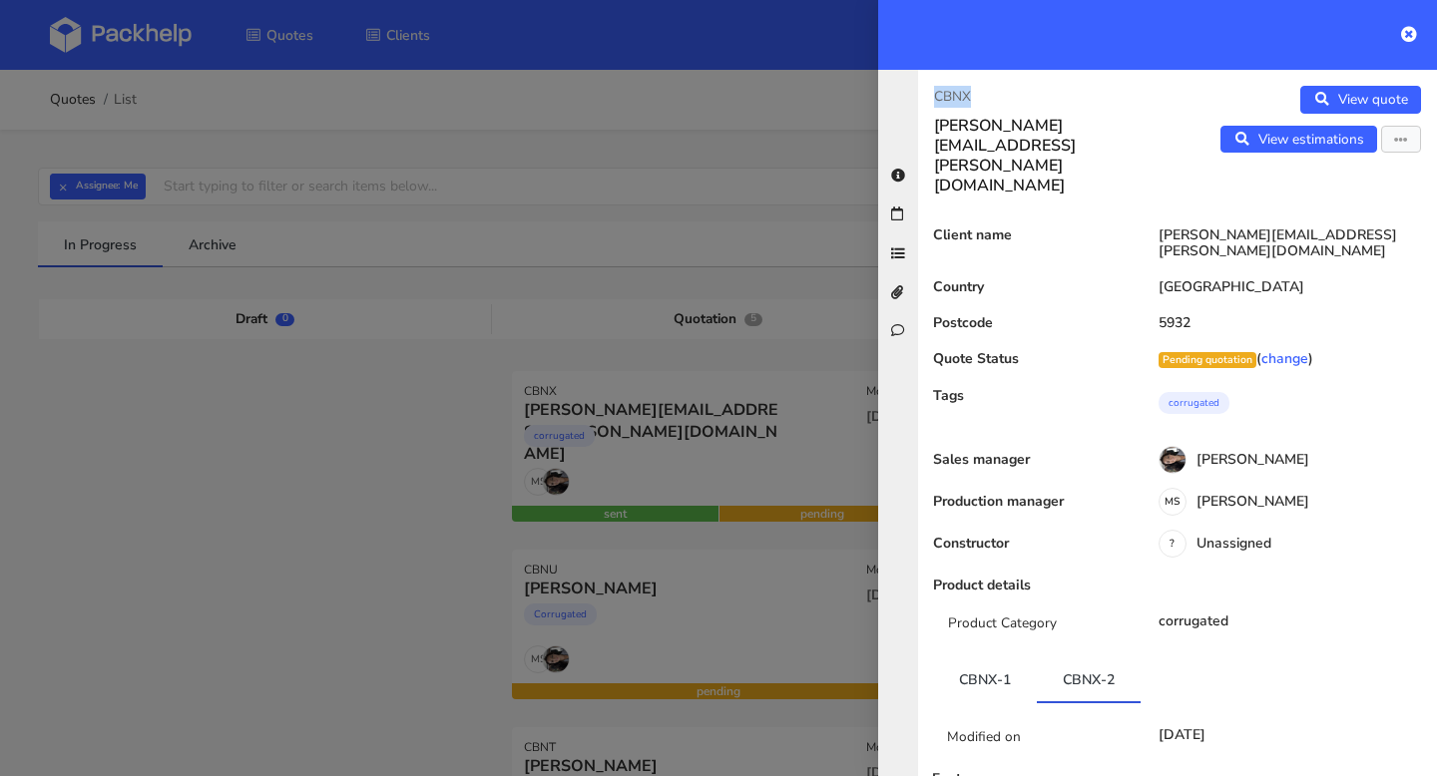
drag, startPoint x: 996, startPoint y: 94, endPoint x: 914, endPoint y: 95, distance: 81.8
click at [914, 95] on div "CBNX dominic.bohnen@naskorsports.com View quote View estimations Edit quote Rej…" at bounding box center [1157, 423] width 559 height 706
copy p "CBNX"
click at [760, 369] on div at bounding box center [718, 388] width 1437 height 776
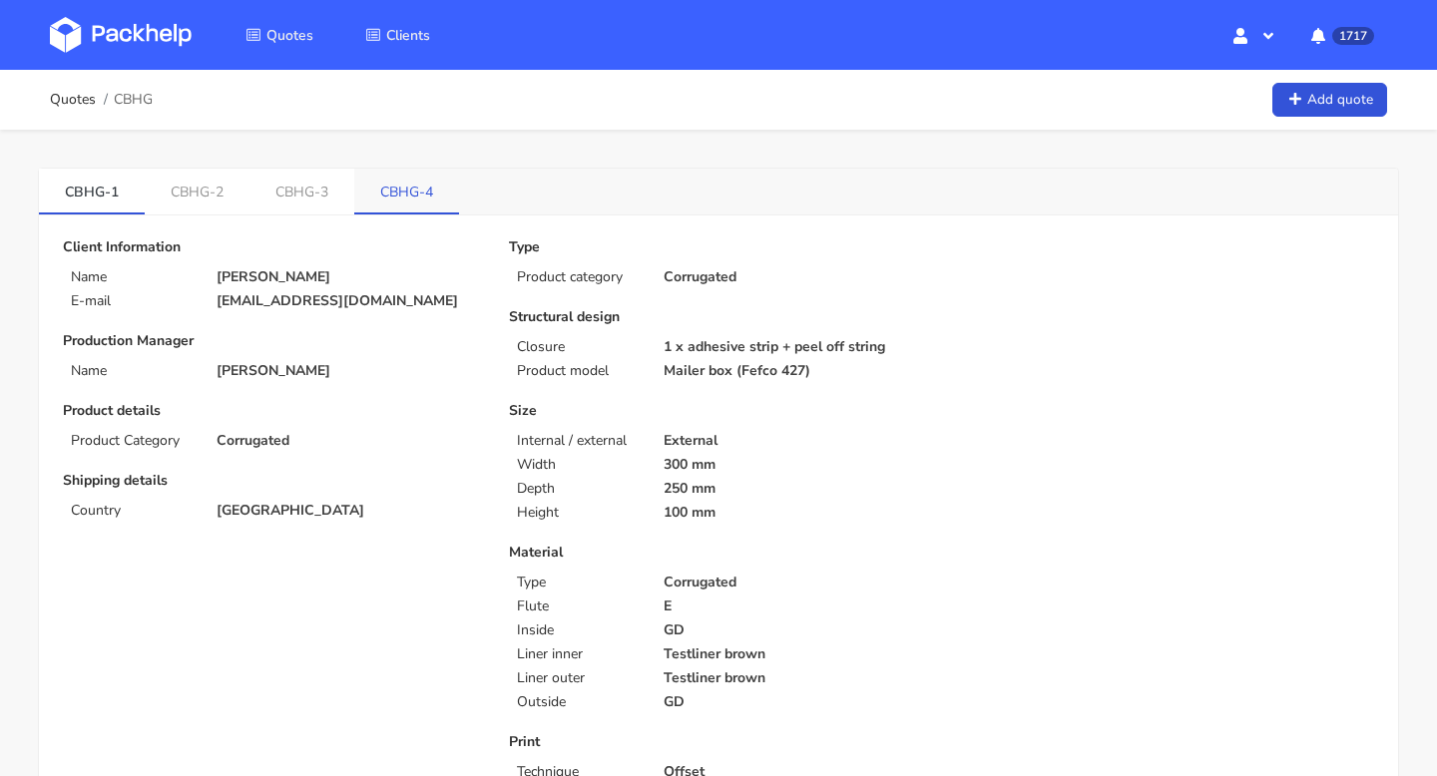
click at [401, 177] on link "CBHG-4" at bounding box center [406, 191] width 105 height 44
click at [85, 206] on link "CBHG-1" at bounding box center [92, 191] width 106 height 44
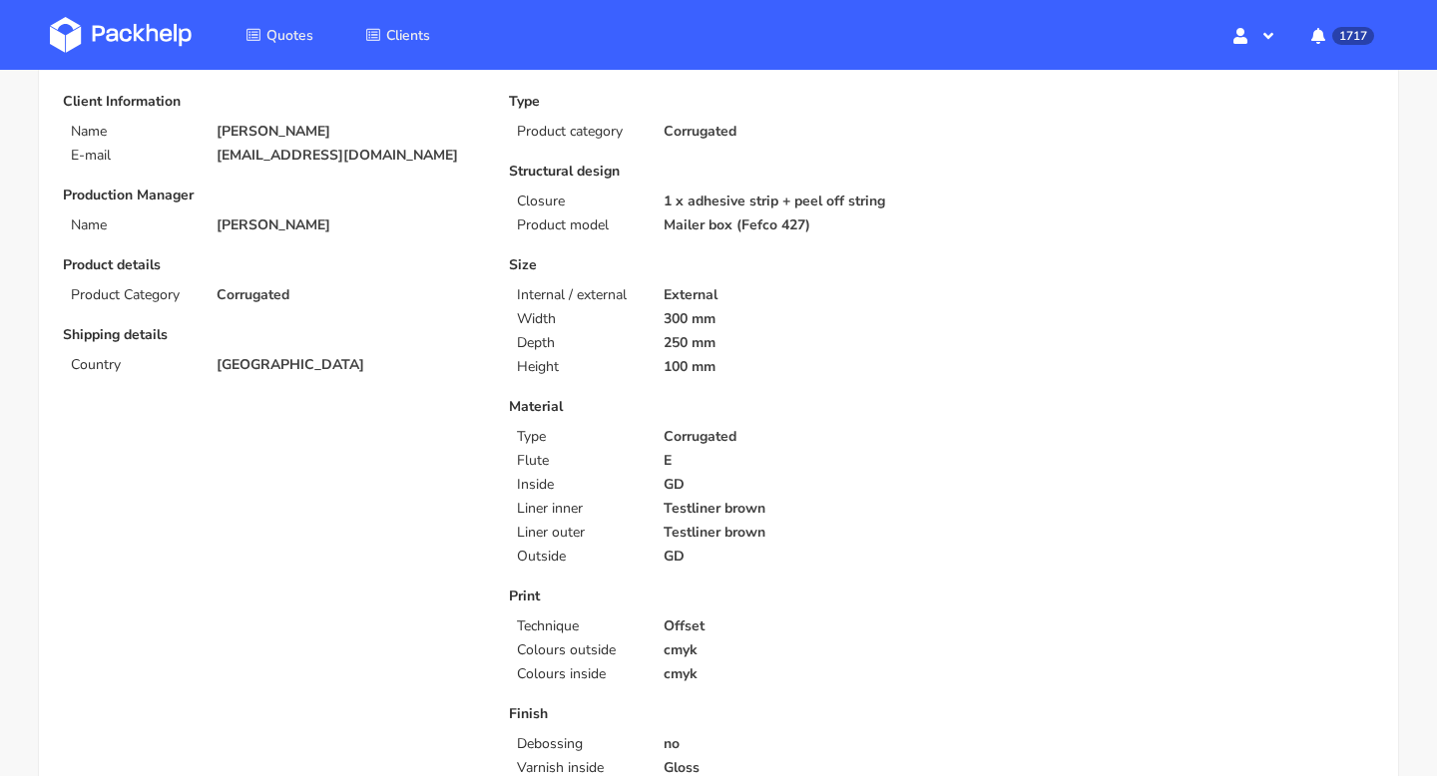
scroll to position [444, 0]
